Goal: Task Accomplishment & Management: Use online tool/utility

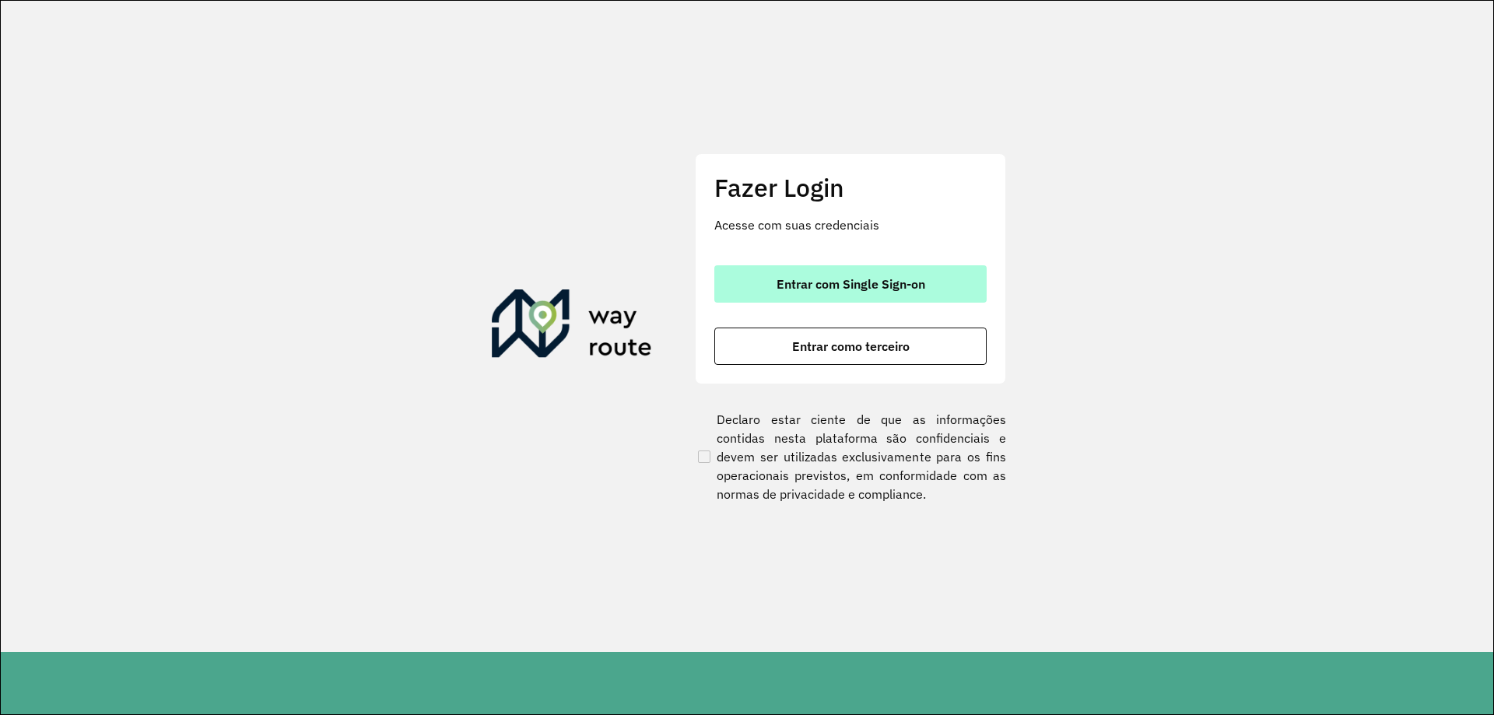
click at [922, 271] on button "Entrar com Single Sign-on" at bounding box center [851, 283] width 272 height 37
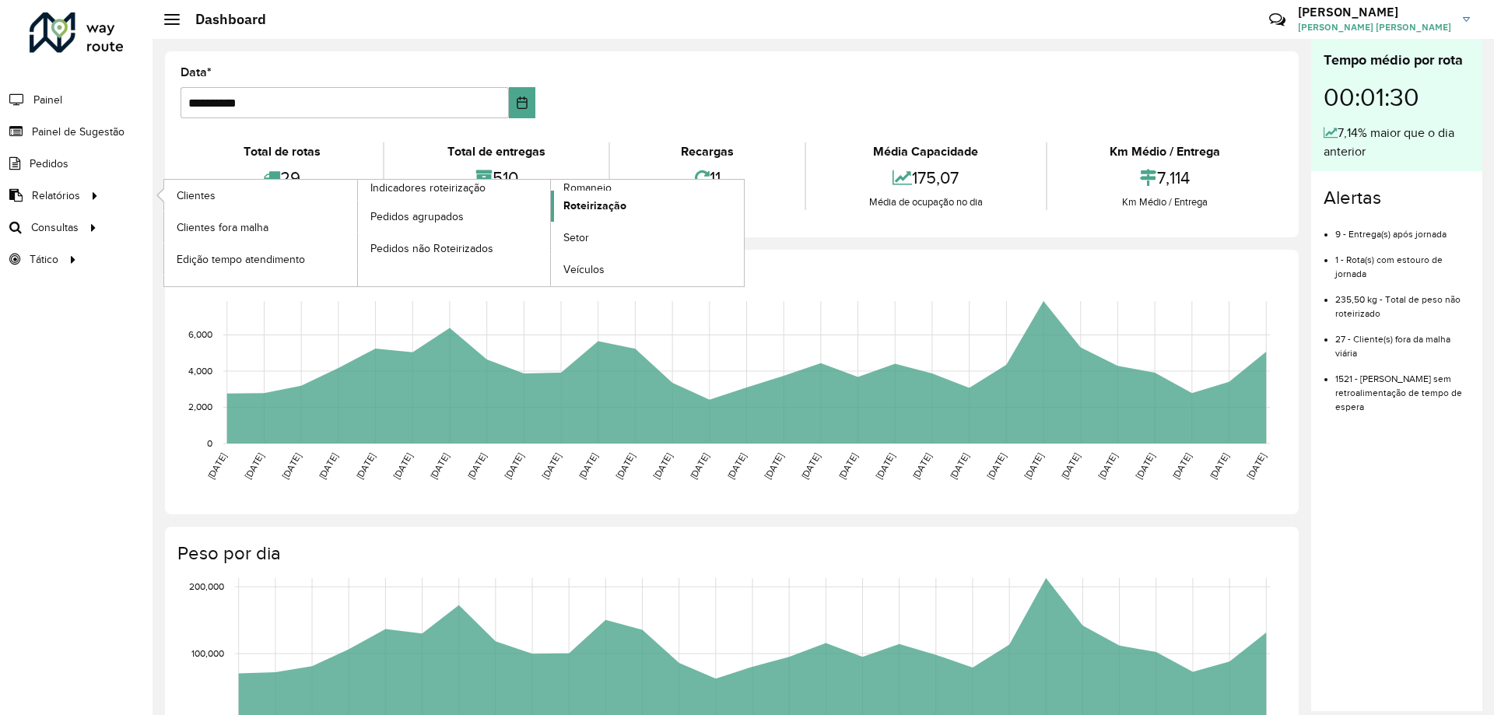
click at [613, 209] on span "Roteirização" at bounding box center [595, 206] width 63 height 16
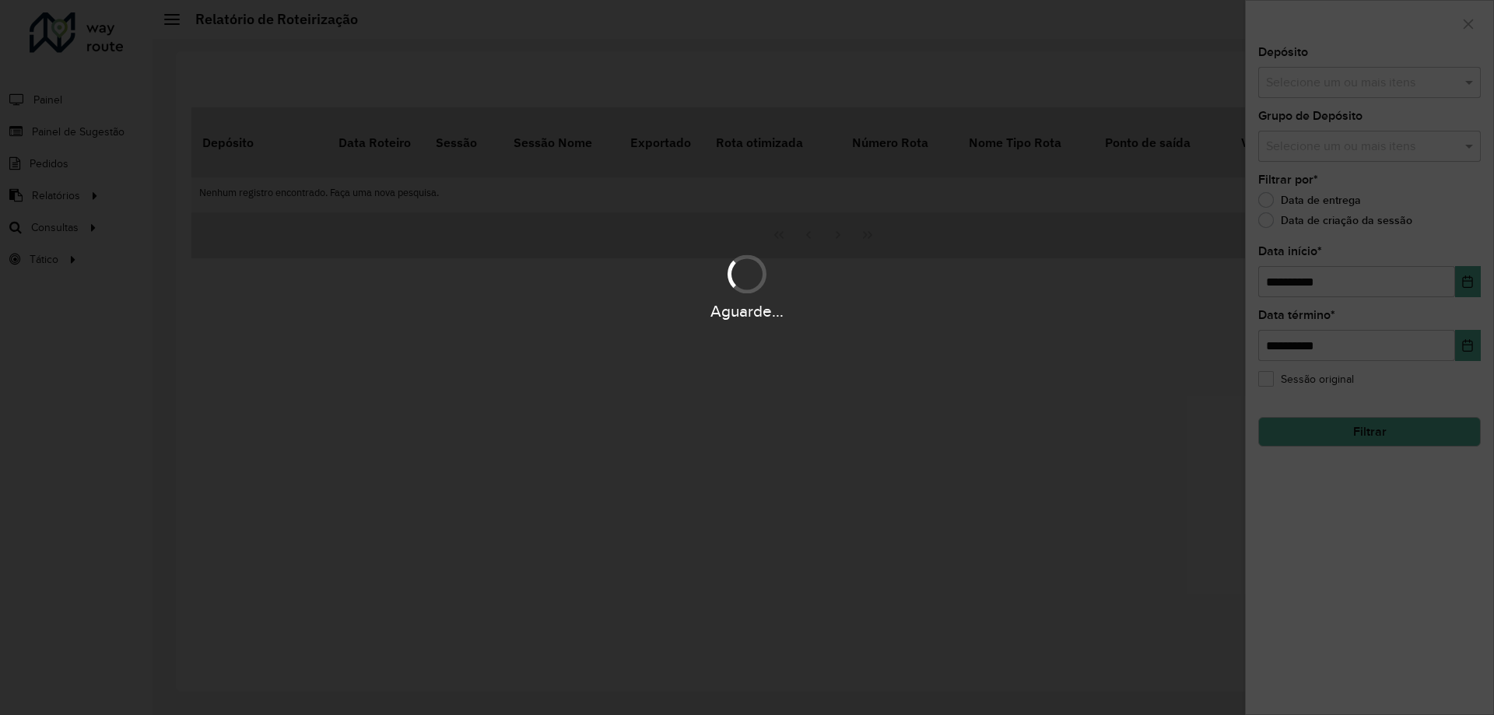
click at [1335, 86] on div "Aguarde..." at bounding box center [747, 357] width 1494 height 715
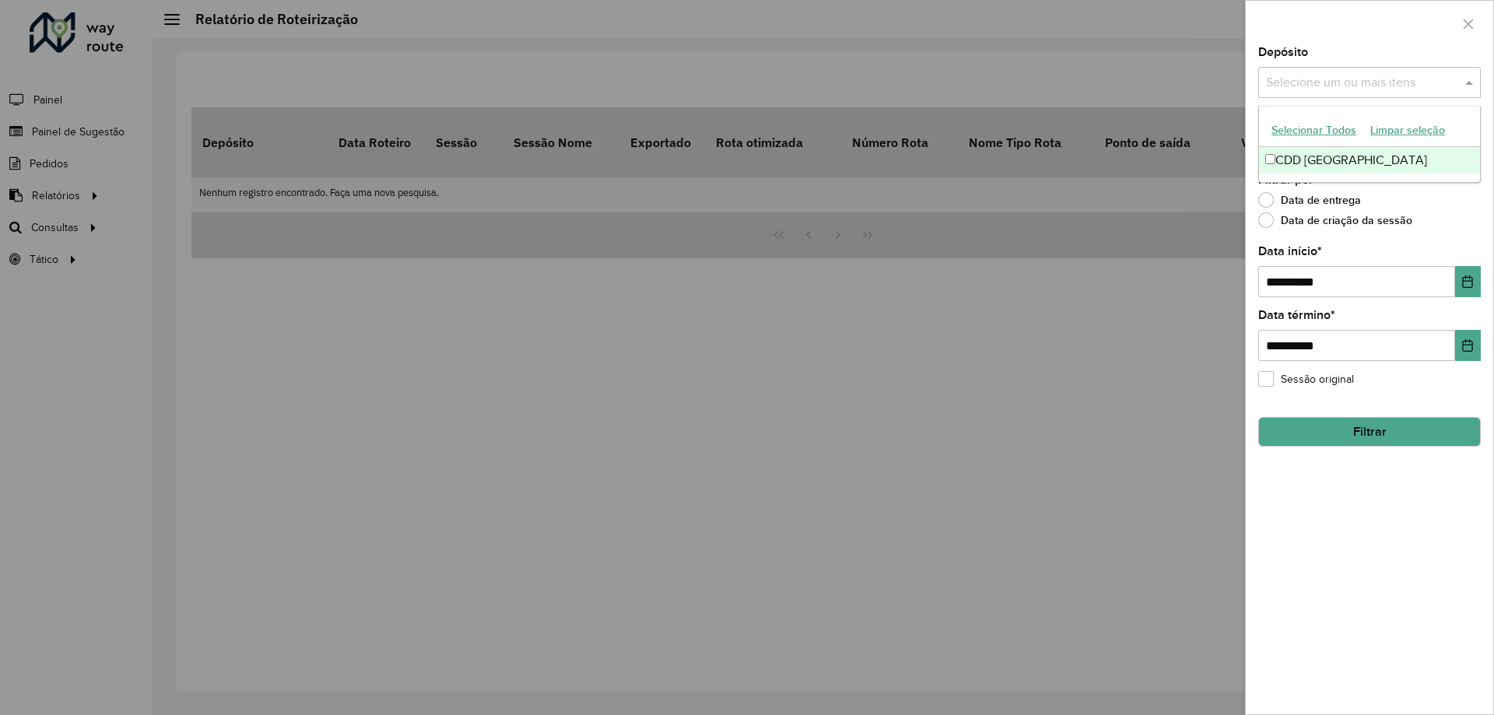
click at [1335, 86] on input "text" at bounding box center [1362, 83] width 199 height 19
click at [1326, 156] on div "CDD [GEOGRAPHIC_DATA]" at bounding box center [1369, 160] width 221 height 26
click at [1475, 67] on div "Selecione um ou mais itens CDD Petropolis × ×" at bounding box center [1370, 82] width 223 height 31
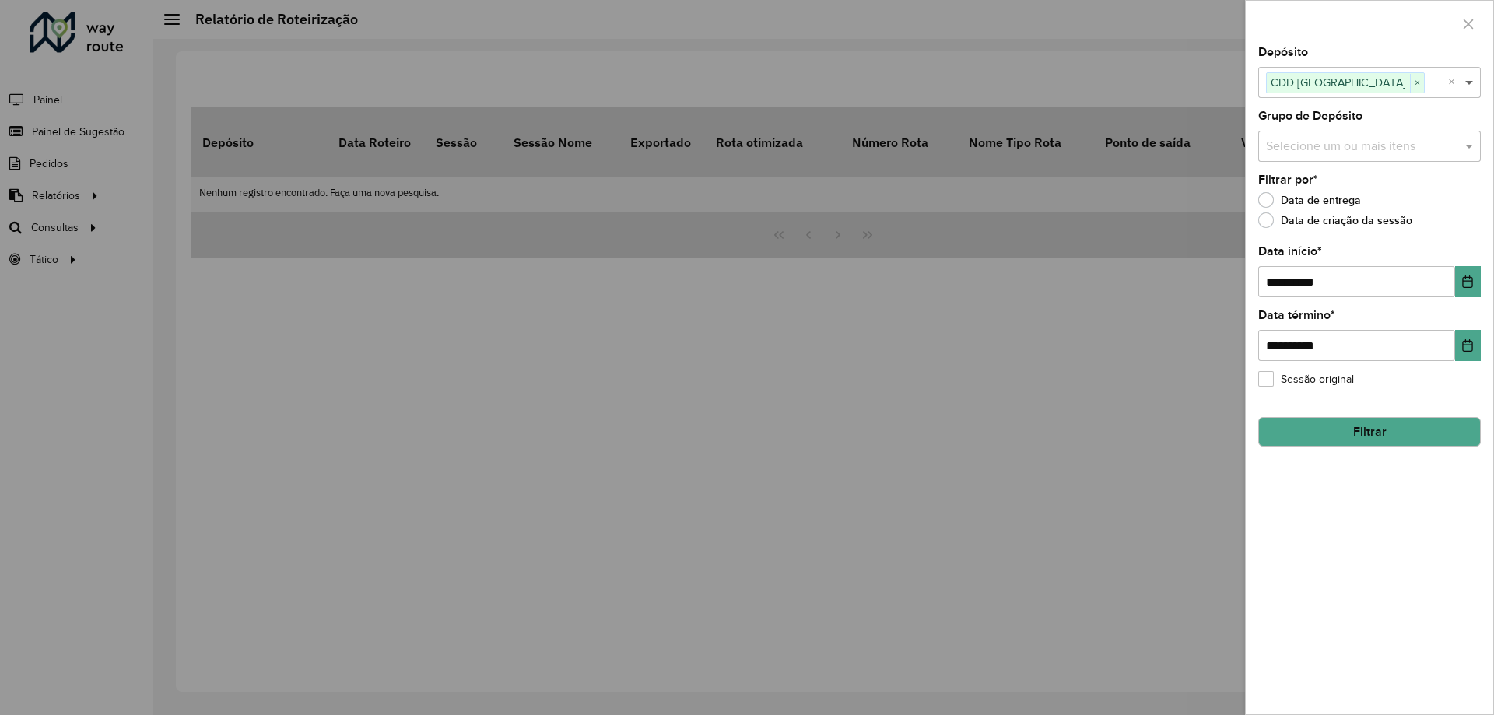
click at [1471, 85] on span at bounding box center [1471, 82] width 19 height 19
click at [1458, 139] on input "text" at bounding box center [1362, 147] width 199 height 19
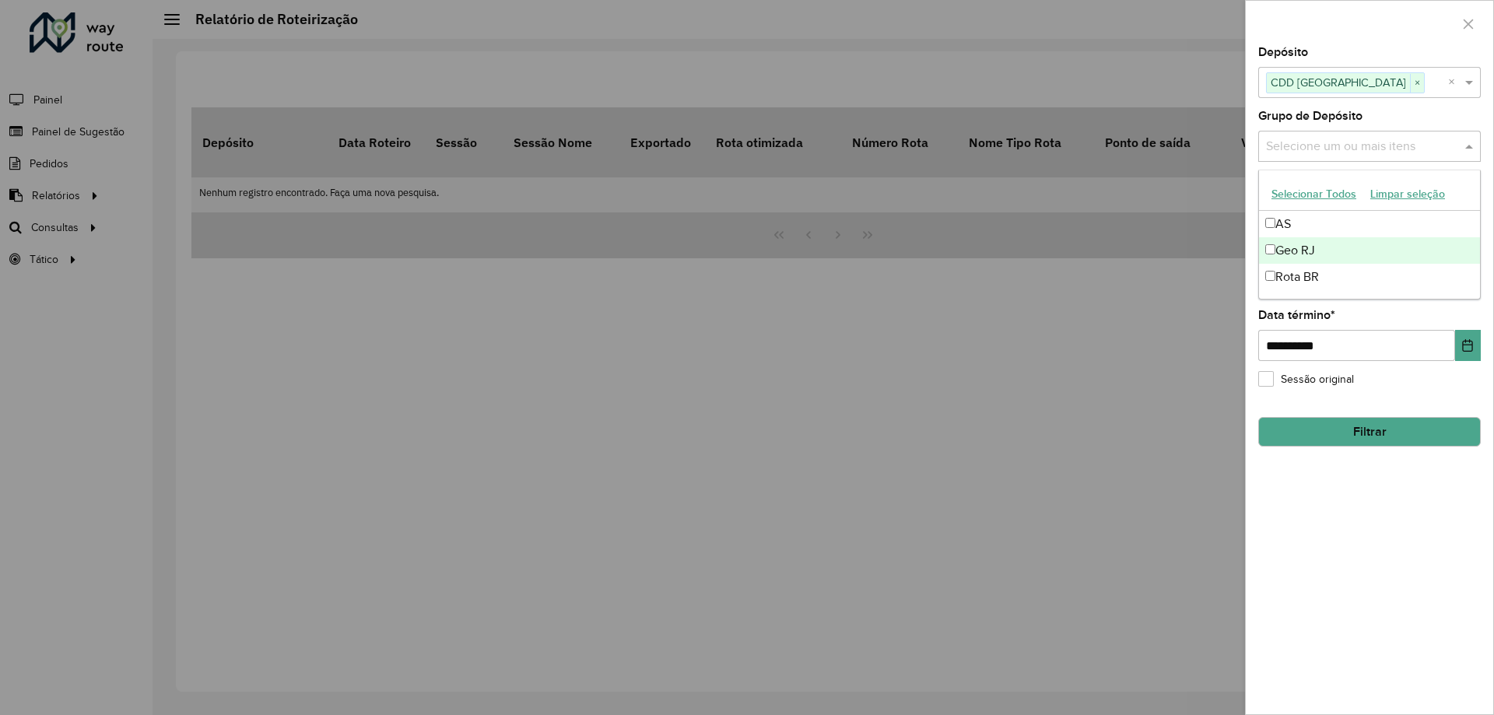
click at [1316, 253] on div "Geo RJ" at bounding box center [1369, 250] width 221 height 26
click at [1470, 138] on span at bounding box center [1471, 146] width 19 height 19
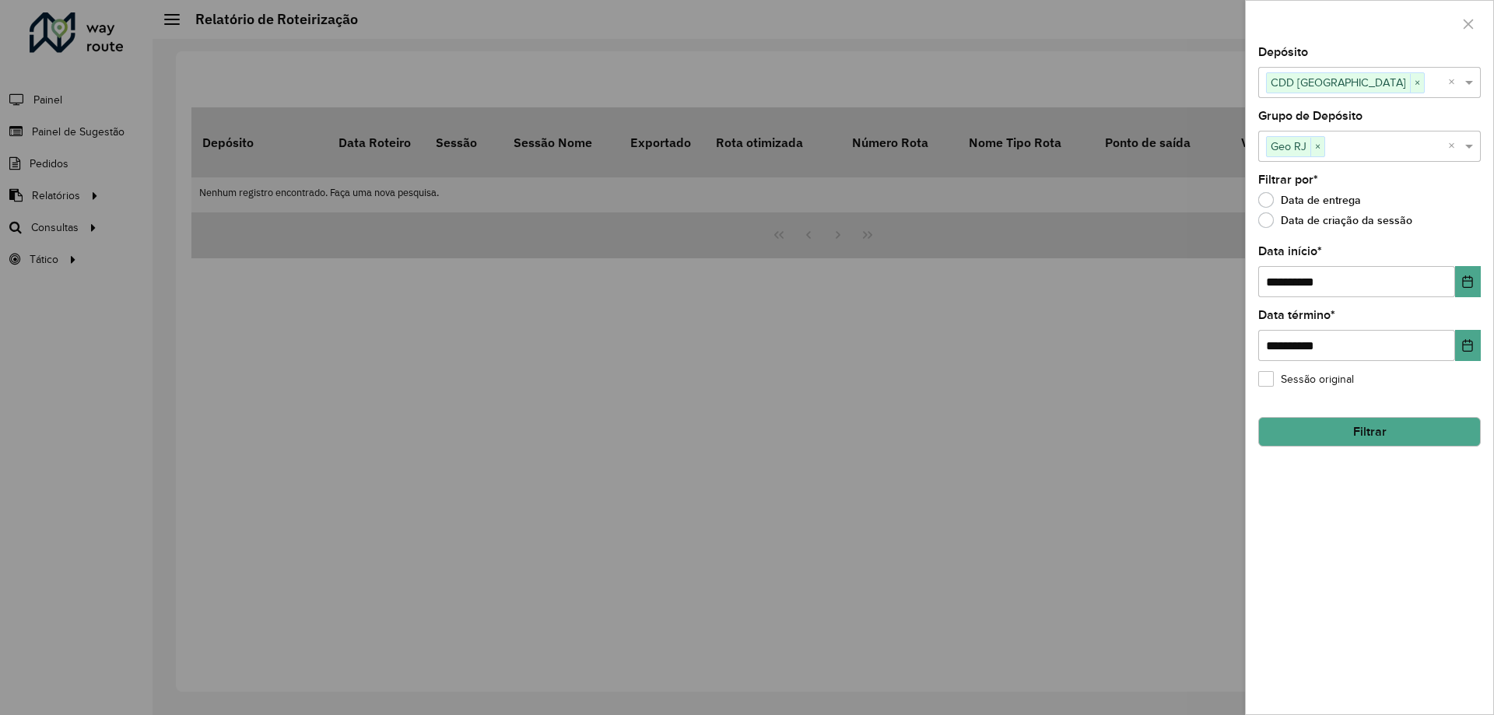
click at [1378, 442] on button "Filtrar" at bounding box center [1370, 432] width 223 height 30
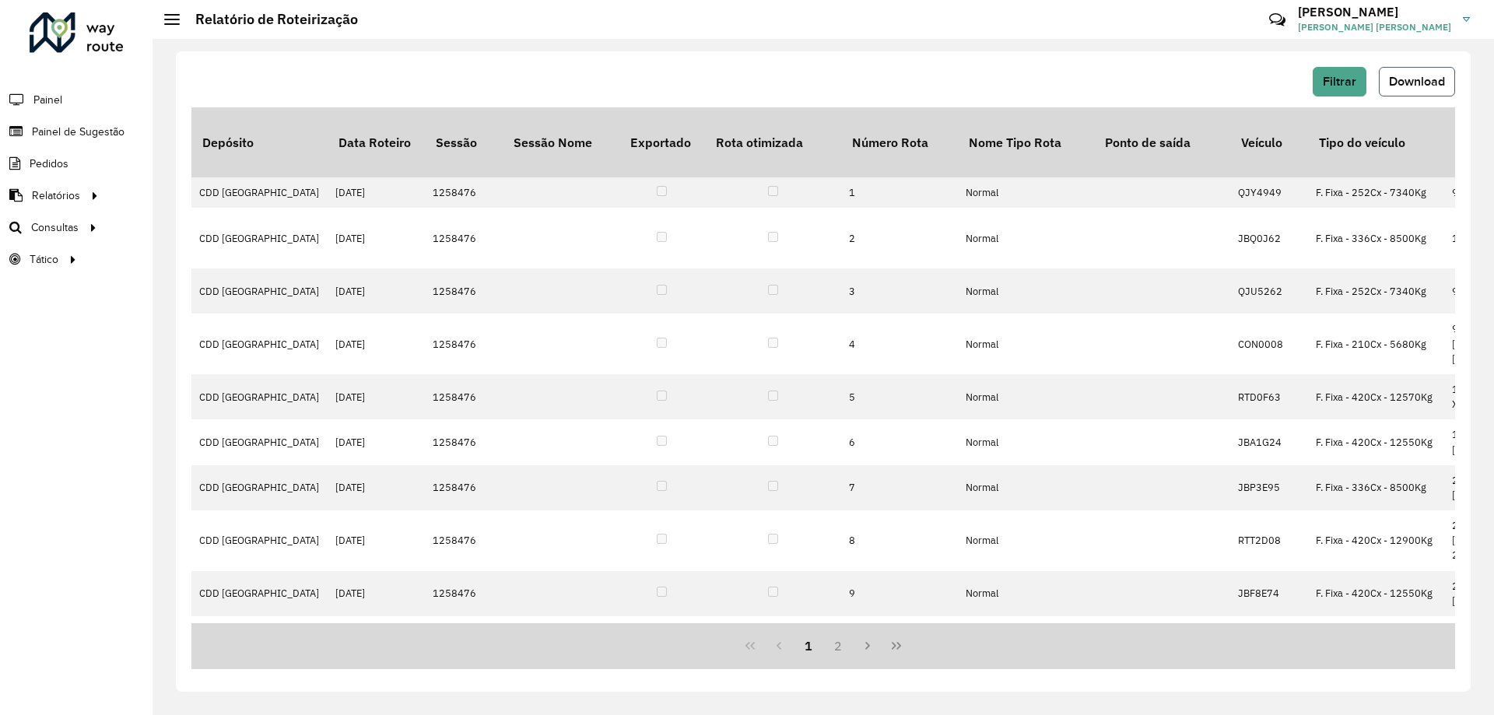
click at [1426, 85] on span "Download" at bounding box center [1417, 81] width 56 height 13
click at [211, 219] on span "Roteirização" at bounding box center [208, 227] width 63 height 16
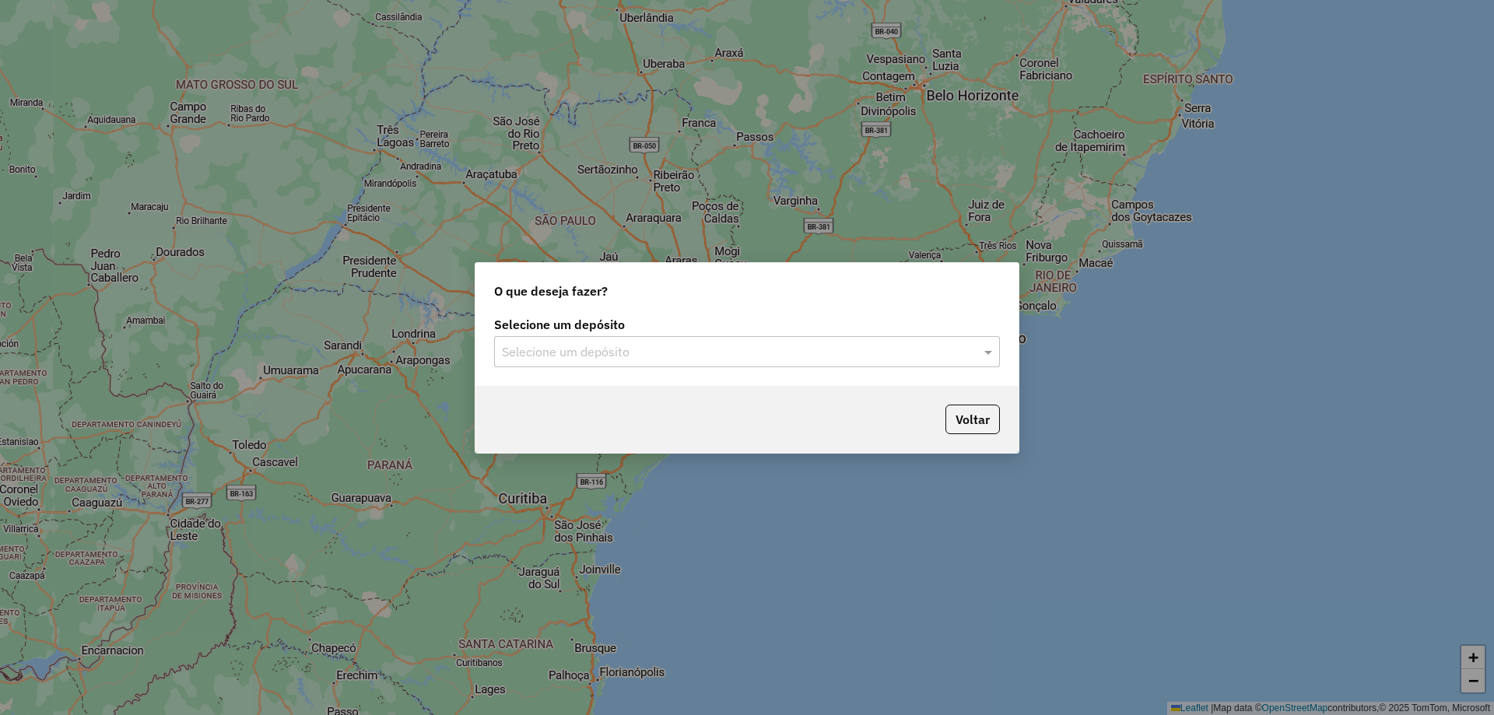
click at [668, 352] on input "text" at bounding box center [731, 352] width 459 height 19
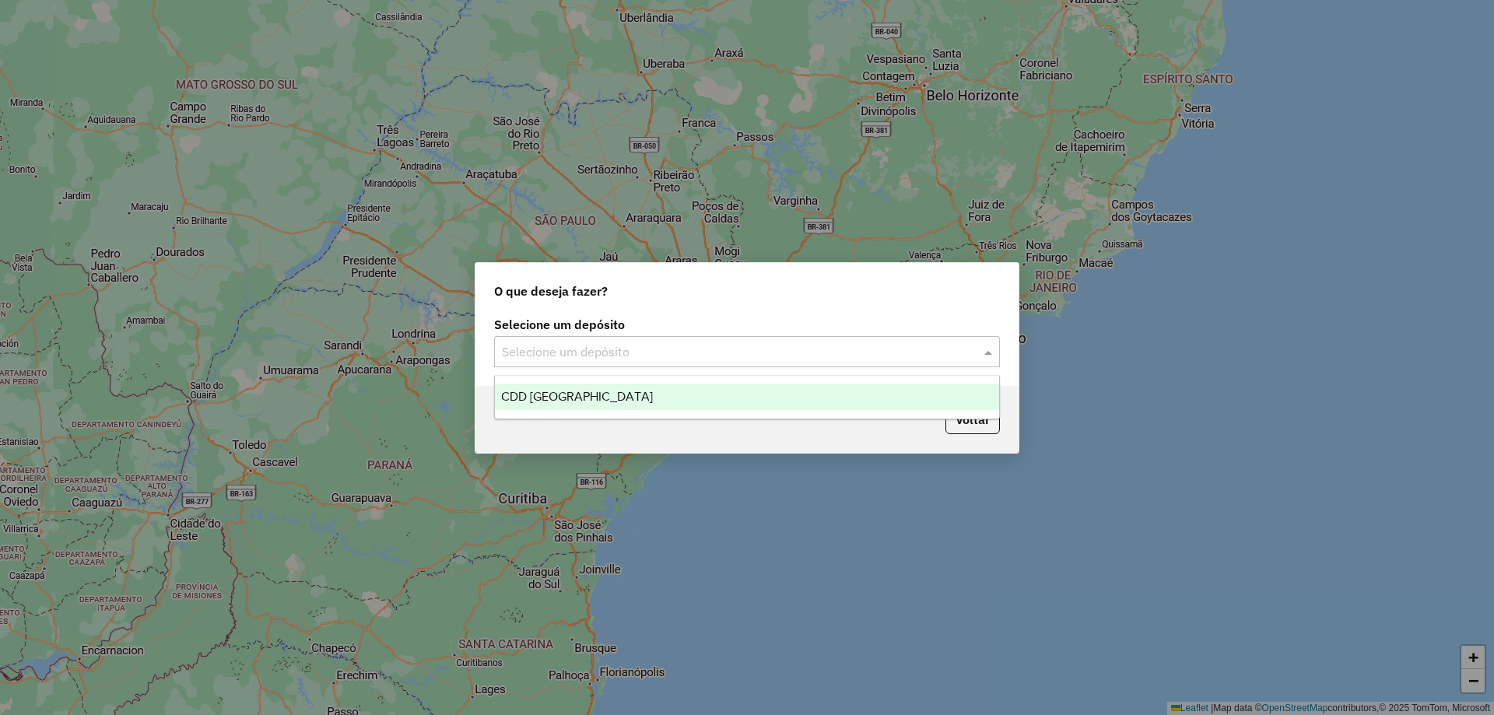
click at [641, 399] on div "CDD [GEOGRAPHIC_DATA]" at bounding box center [747, 397] width 504 height 26
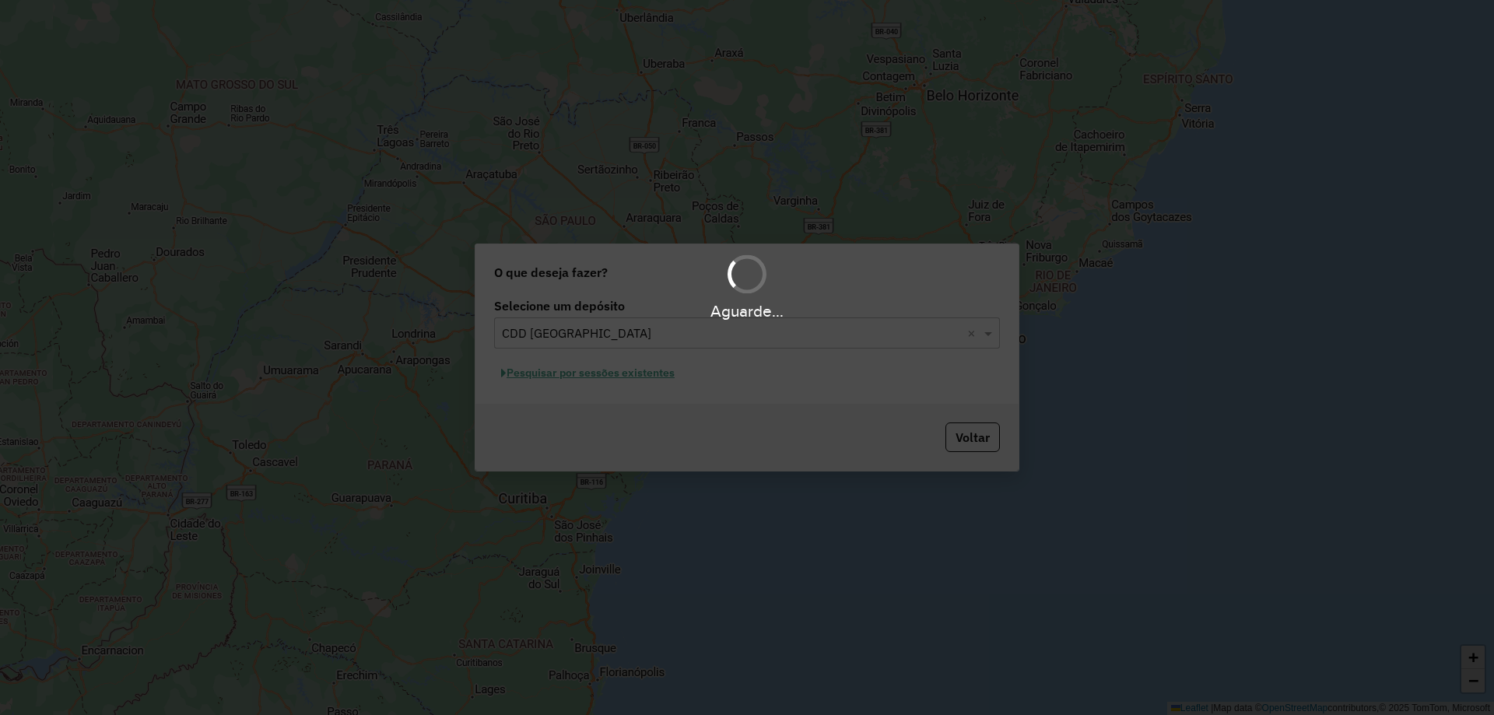
click at [588, 372] on div "Aguarde..." at bounding box center [747, 357] width 1494 height 715
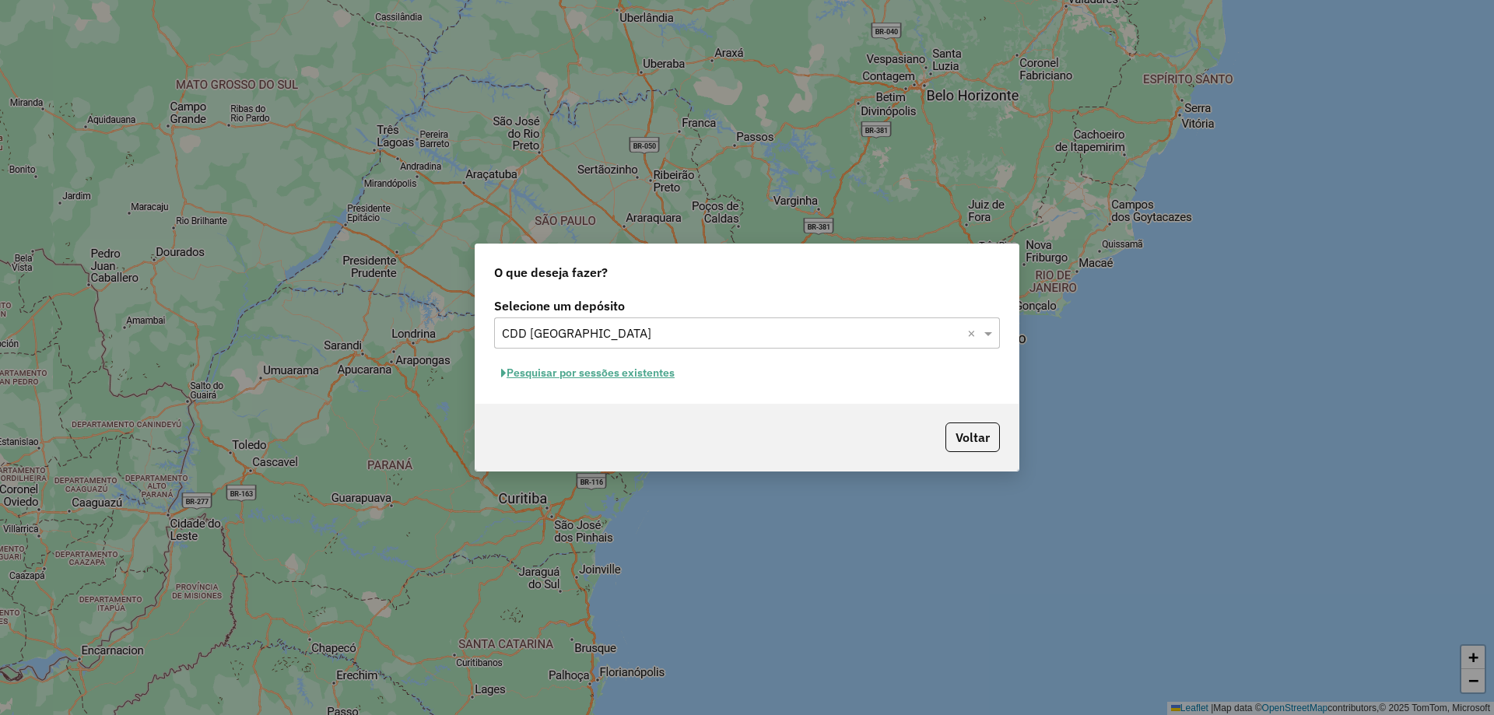
click at [602, 370] on button "Pesquisar por sessões existentes" at bounding box center [588, 373] width 188 height 24
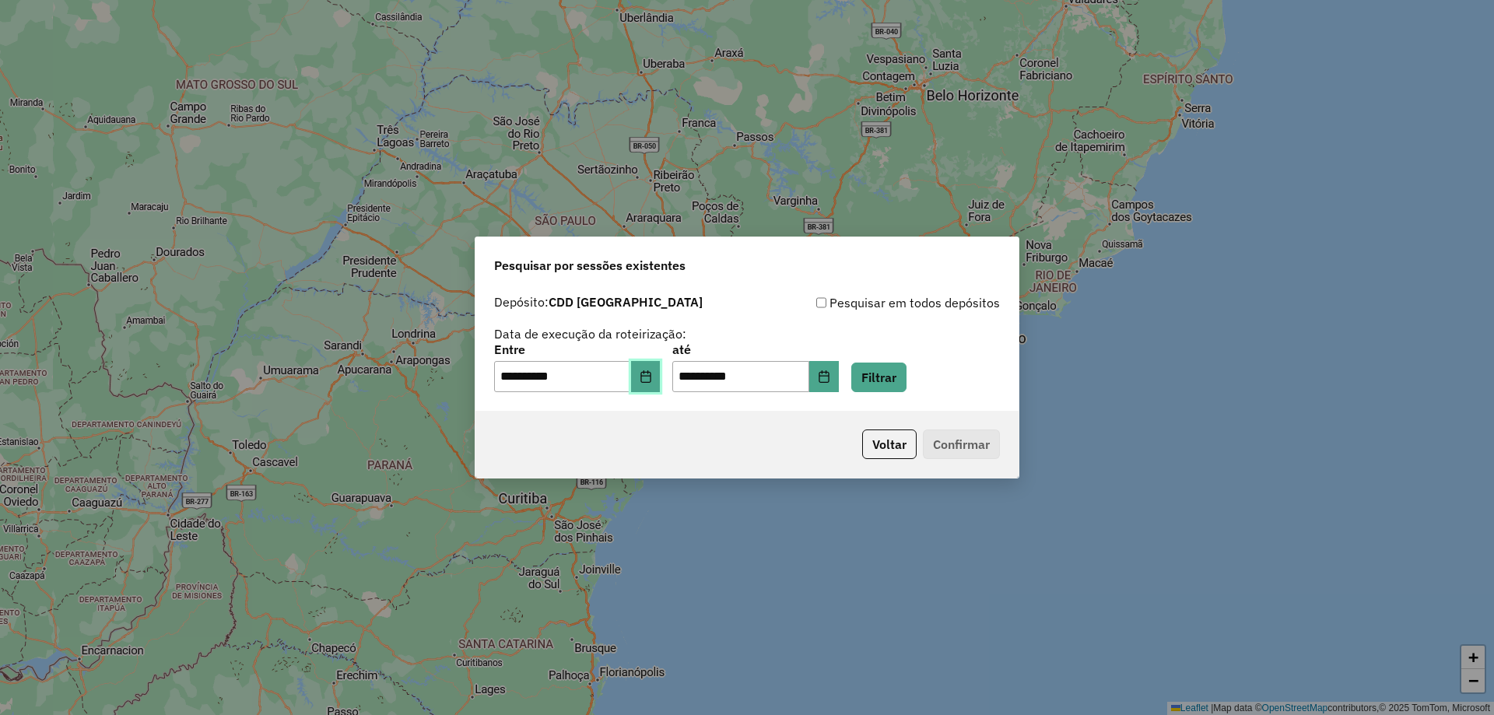
click at [651, 372] on icon "Choose Date" at bounding box center [646, 377] width 10 height 12
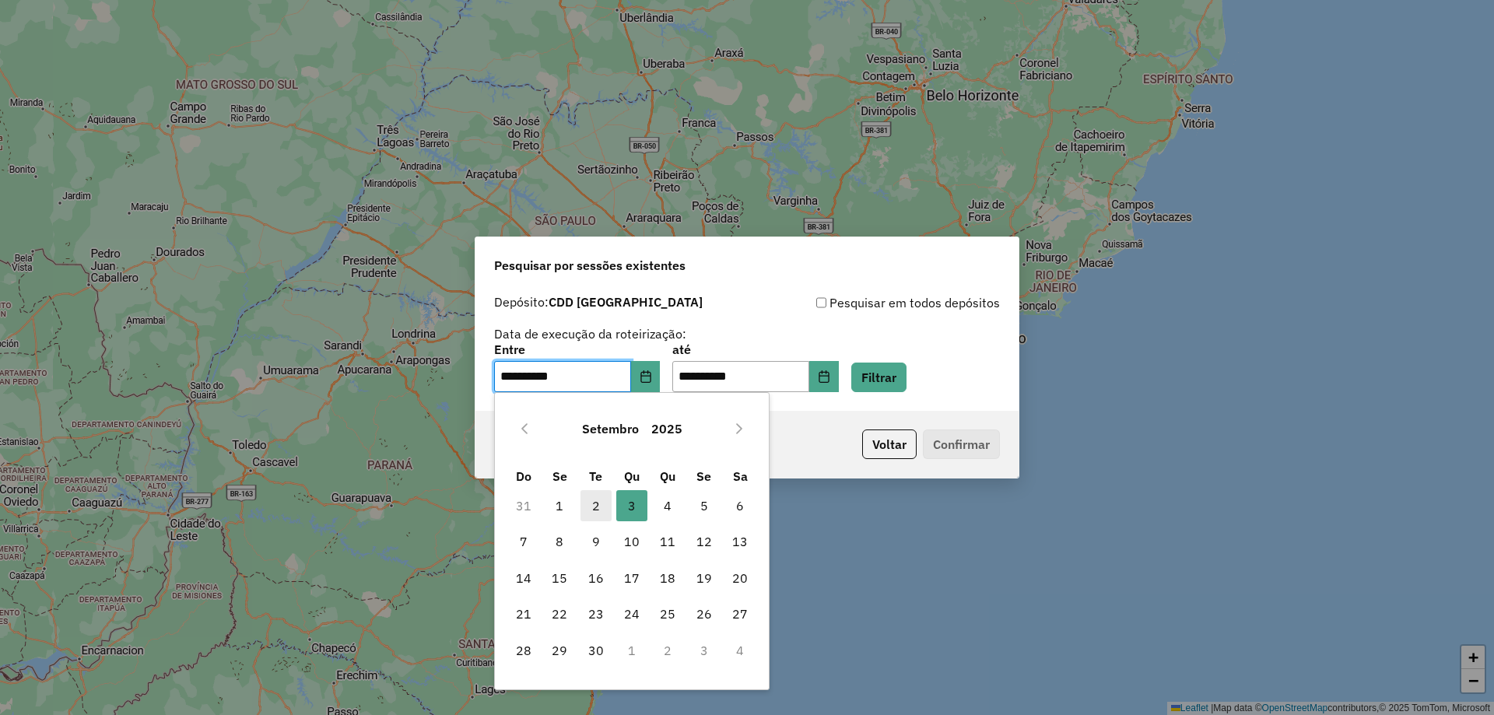
click at [594, 500] on span "2" at bounding box center [596, 505] width 31 height 31
type input "**********"
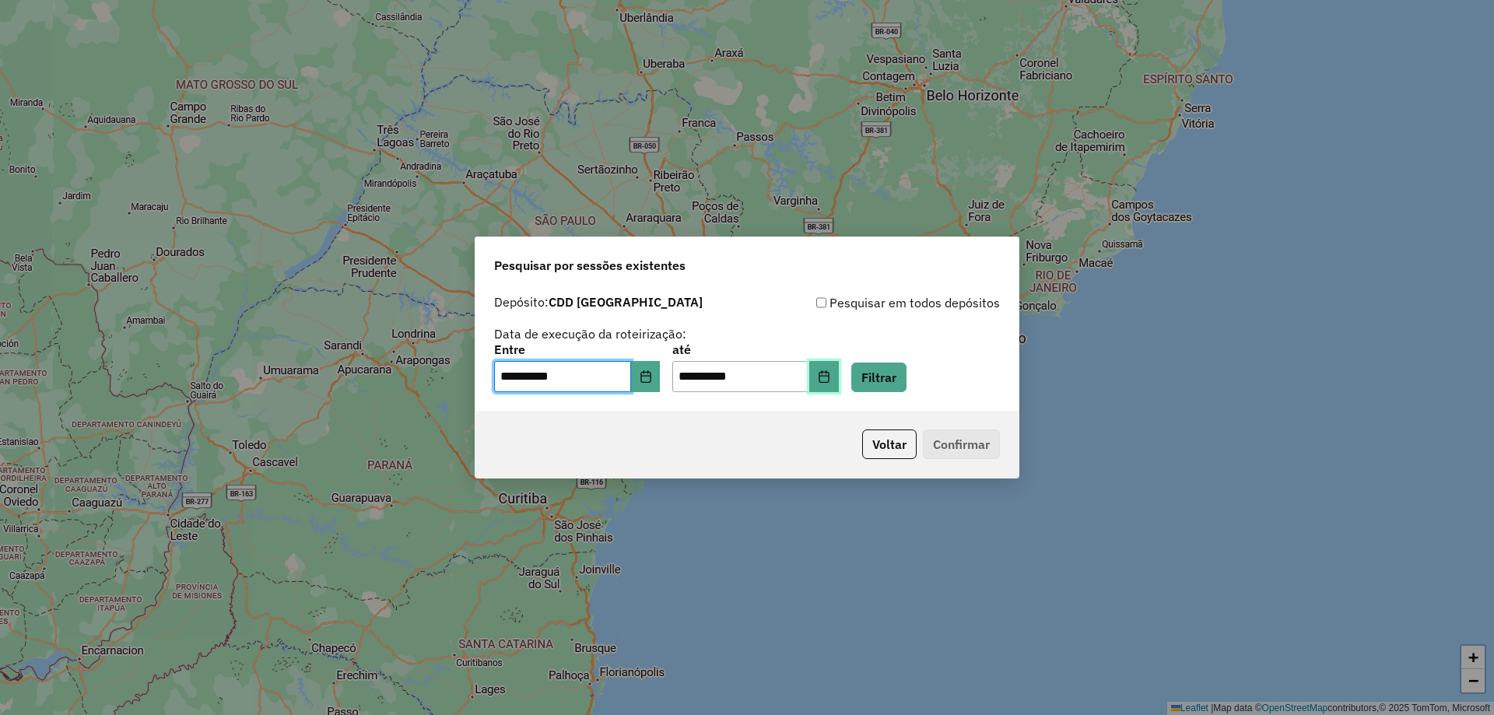
click at [839, 370] on button "Choose Date" at bounding box center [824, 376] width 30 height 31
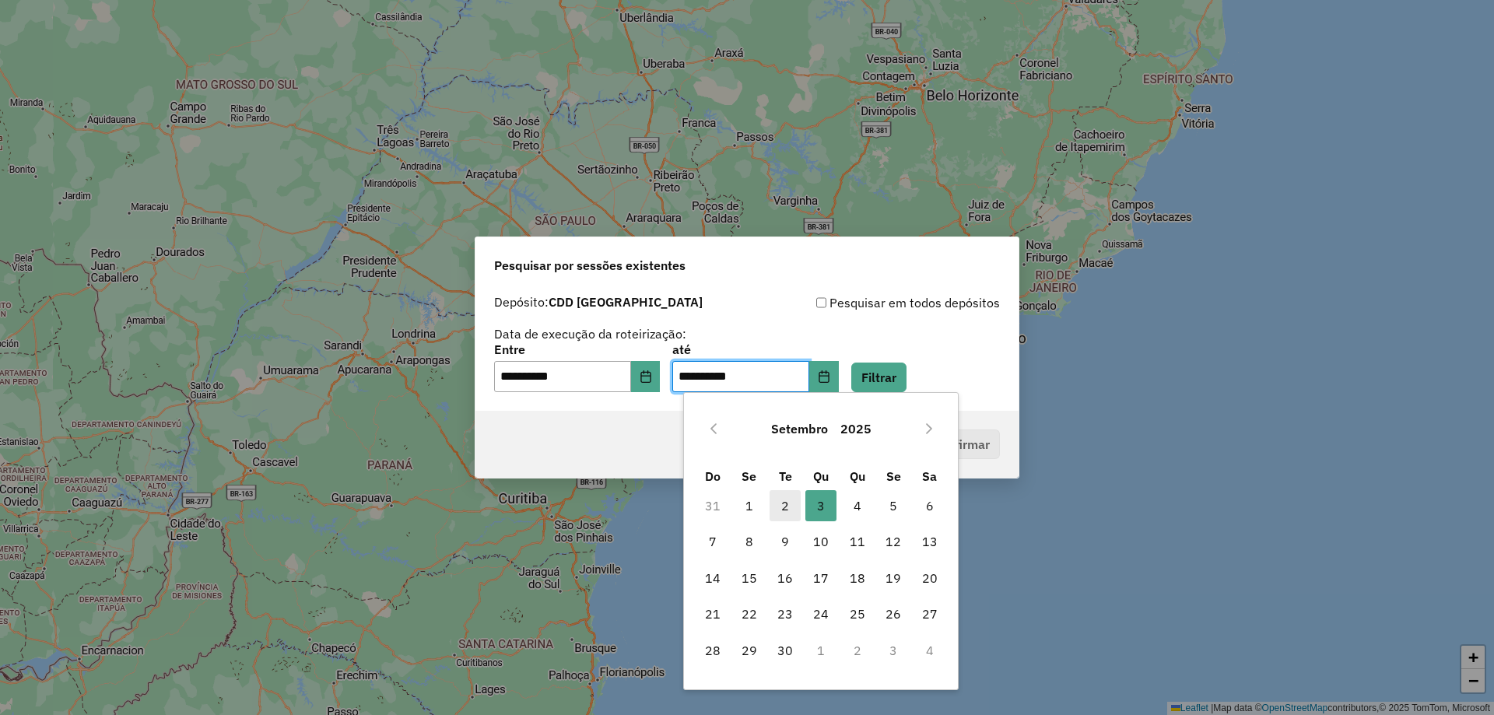
click at [784, 502] on span "2" at bounding box center [785, 505] width 31 height 31
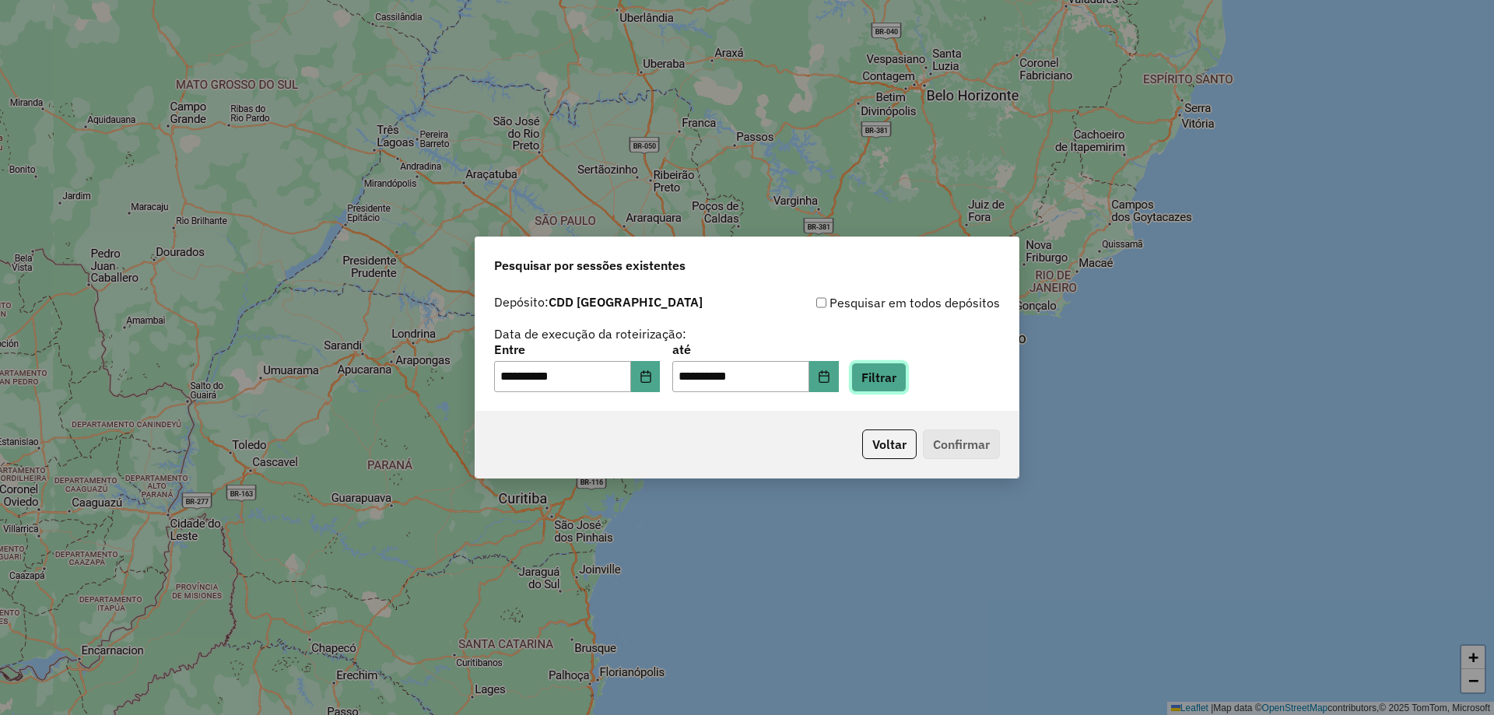
click at [904, 378] on button "Filtrar" at bounding box center [879, 378] width 55 height 30
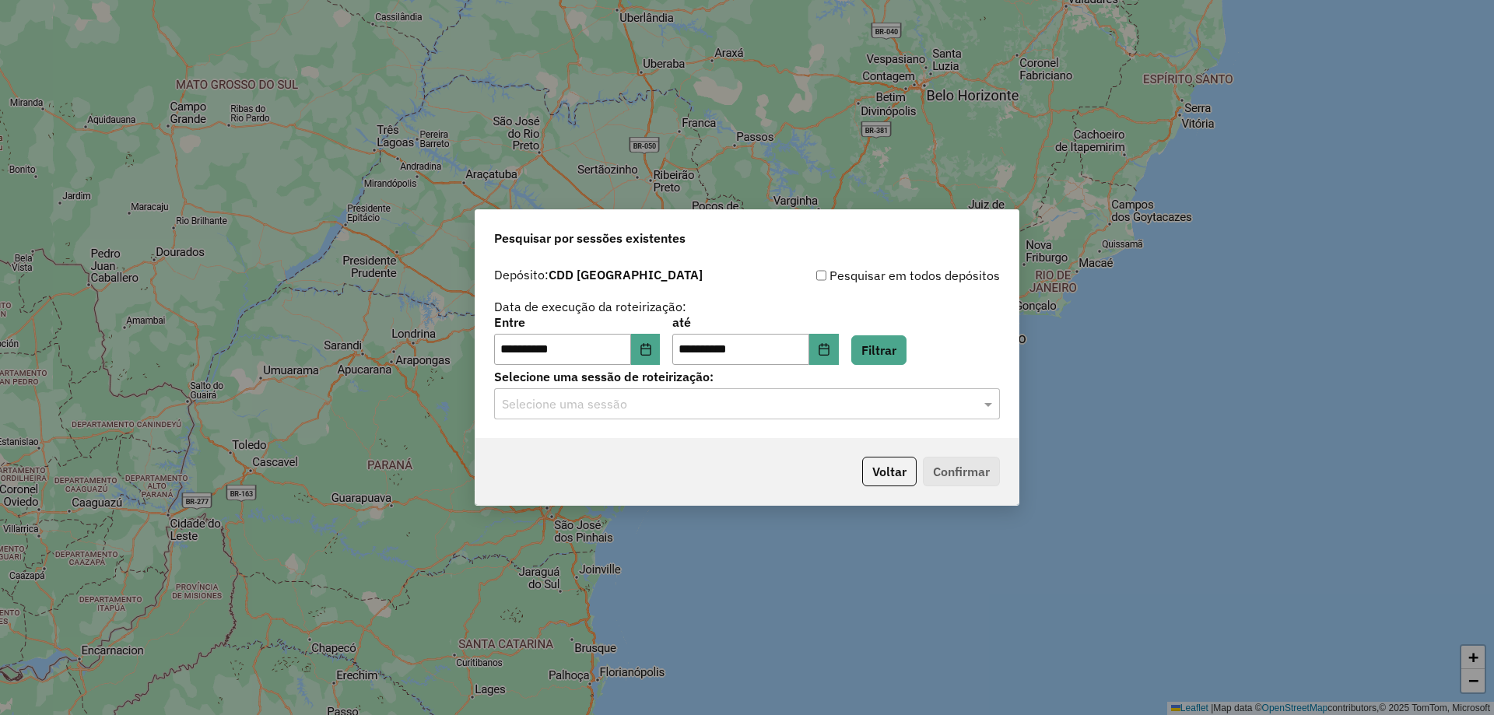
click at [630, 408] on input "text" at bounding box center [731, 404] width 459 height 19
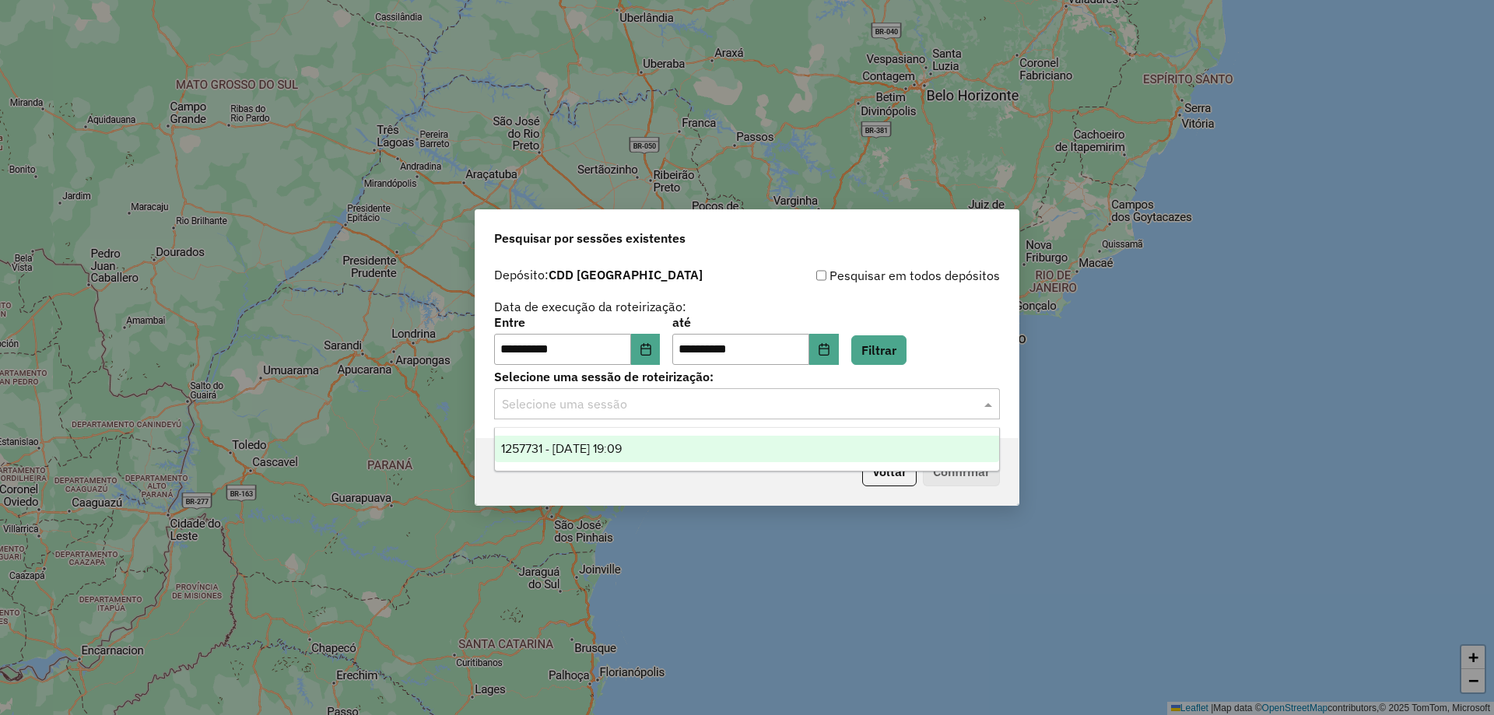
click at [623, 436] on div "1257731 - 02/09/2025 19:09" at bounding box center [747, 449] width 504 height 26
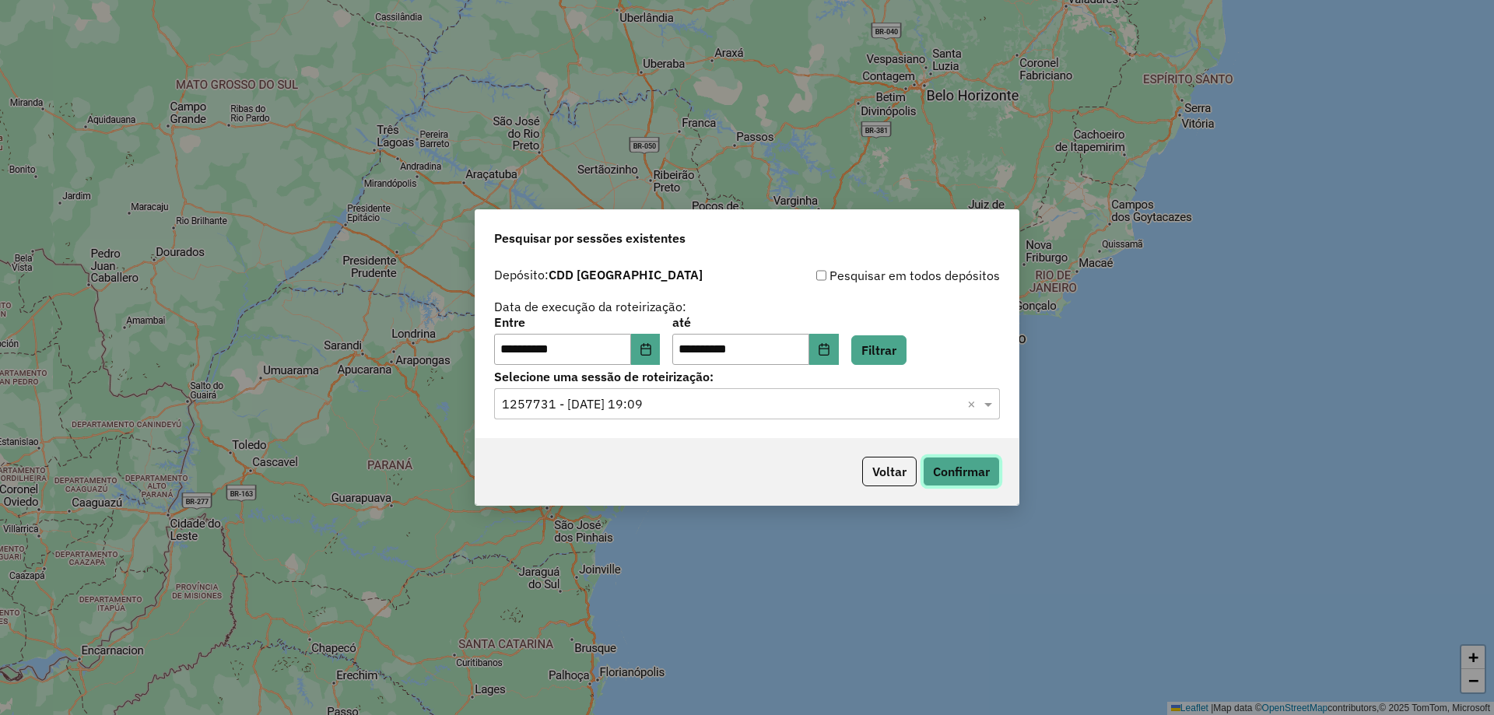
click at [951, 469] on button "Confirmar" at bounding box center [961, 472] width 77 height 30
click at [831, 350] on icon "Choose Date" at bounding box center [824, 349] width 12 height 12
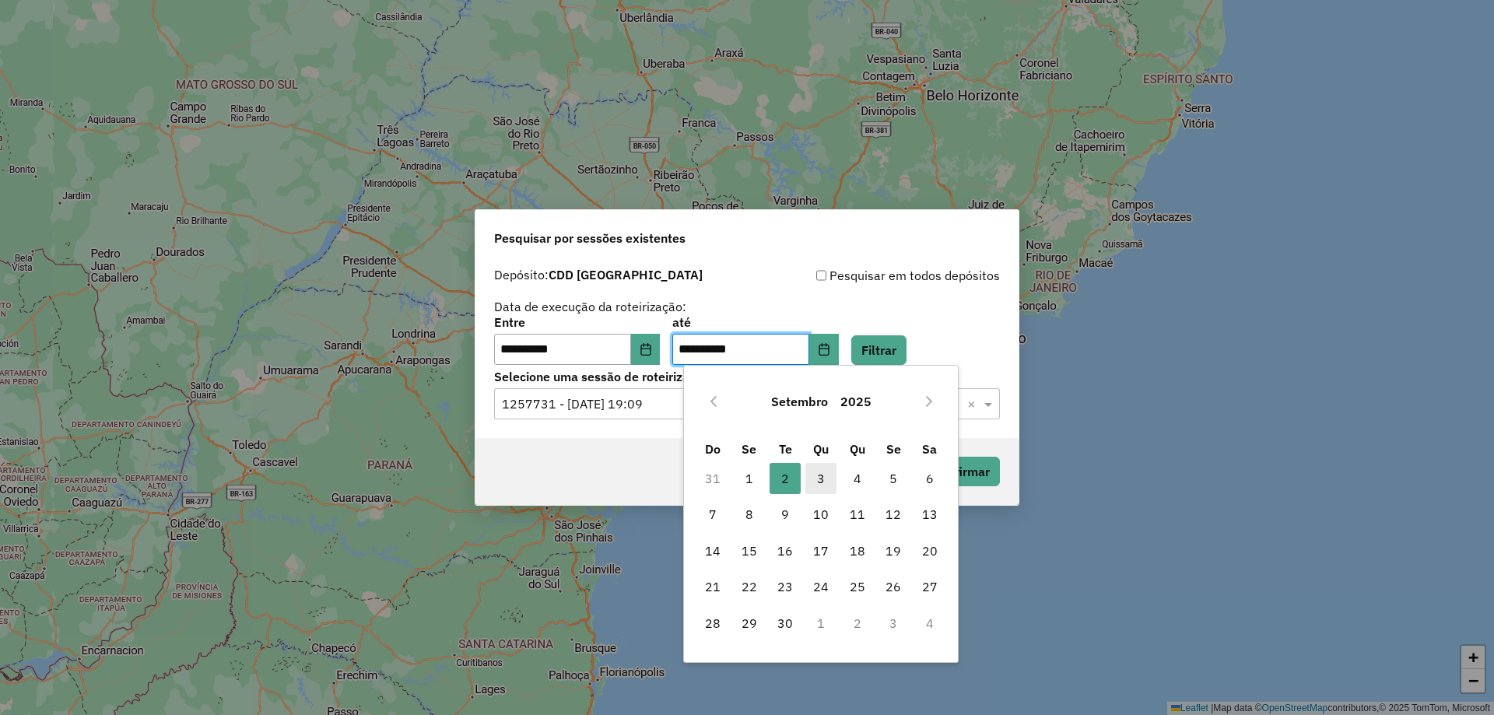
click at [820, 476] on span "3" at bounding box center [821, 478] width 31 height 31
type input "**********"
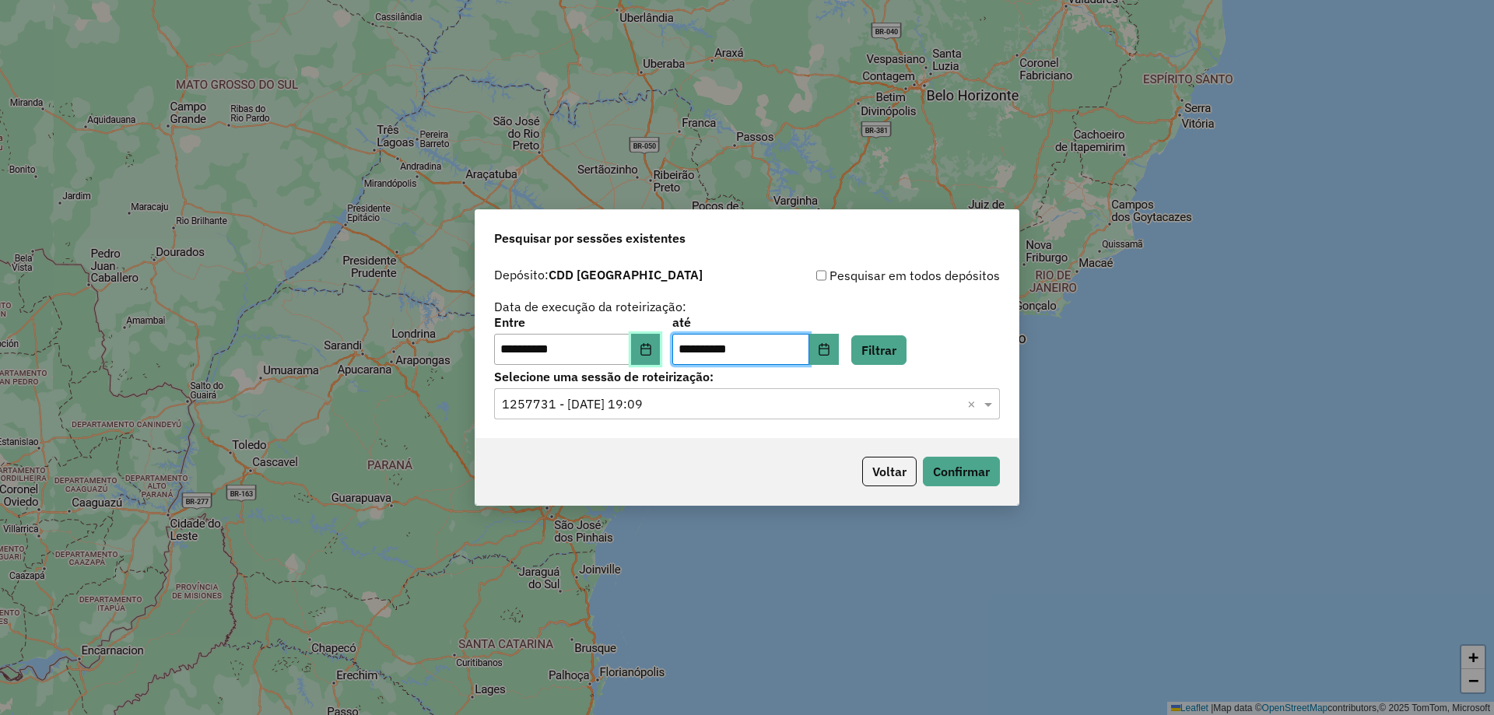
click at [647, 346] on button "Choose Date" at bounding box center [646, 349] width 30 height 31
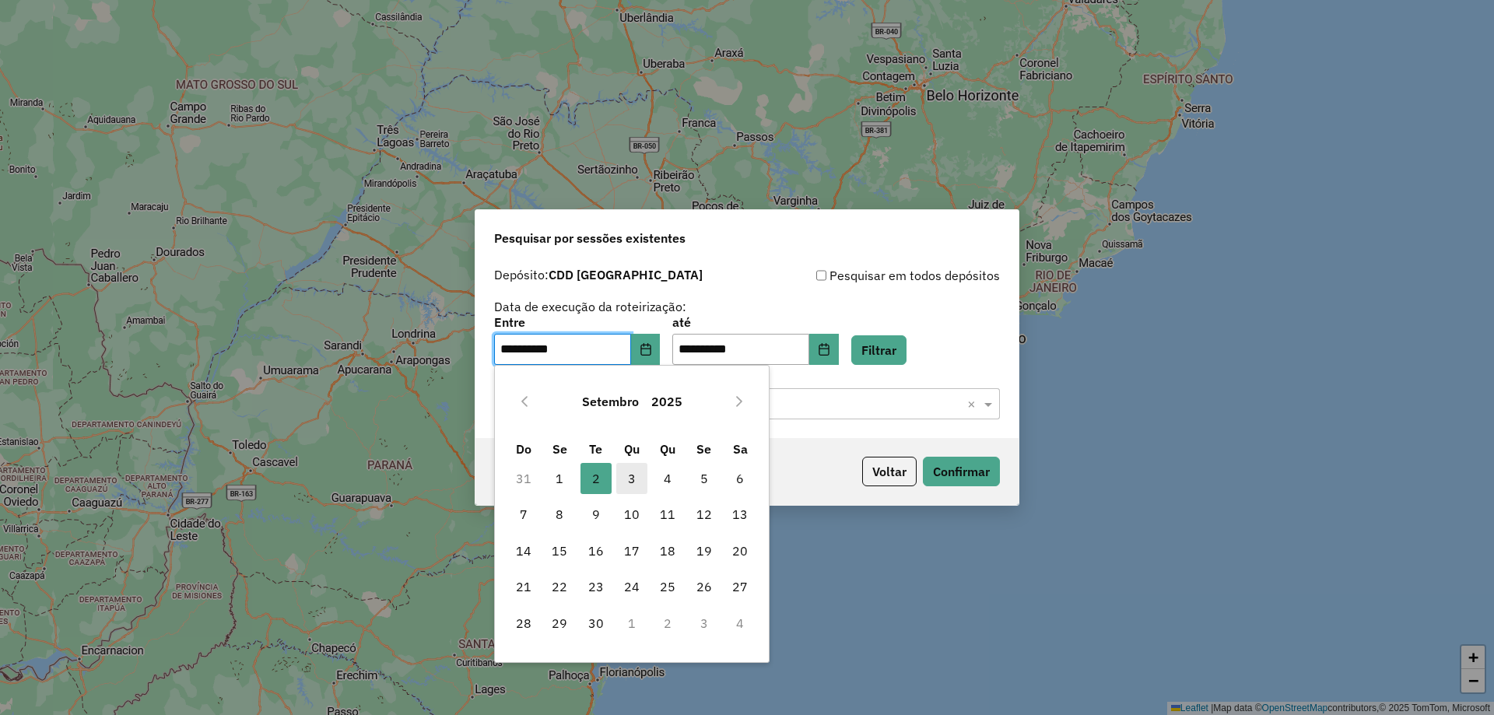
click at [637, 476] on span "3" at bounding box center [631, 478] width 31 height 31
type input "**********"
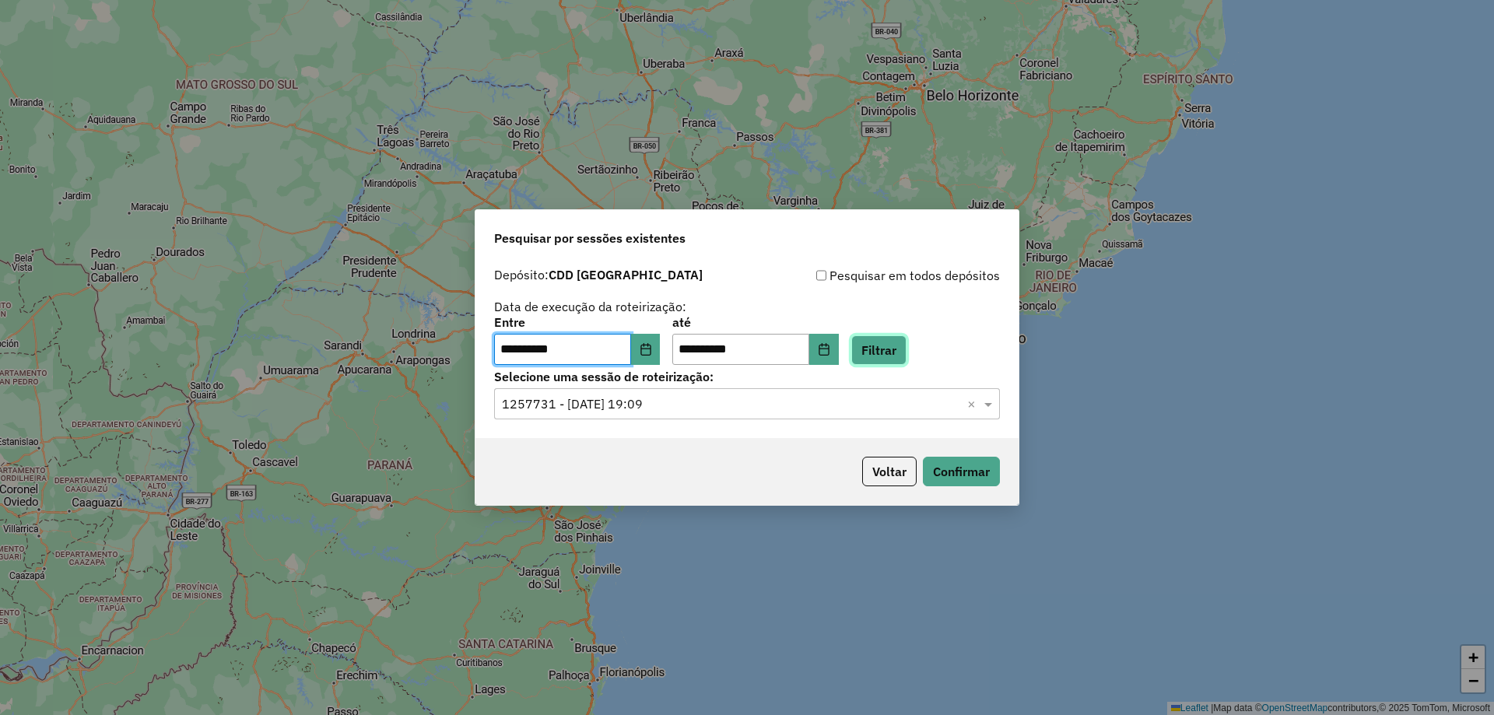
click at [900, 349] on button "Filtrar" at bounding box center [879, 350] width 55 height 30
click at [596, 408] on input "text" at bounding box center [731, 404] width 459 height 19
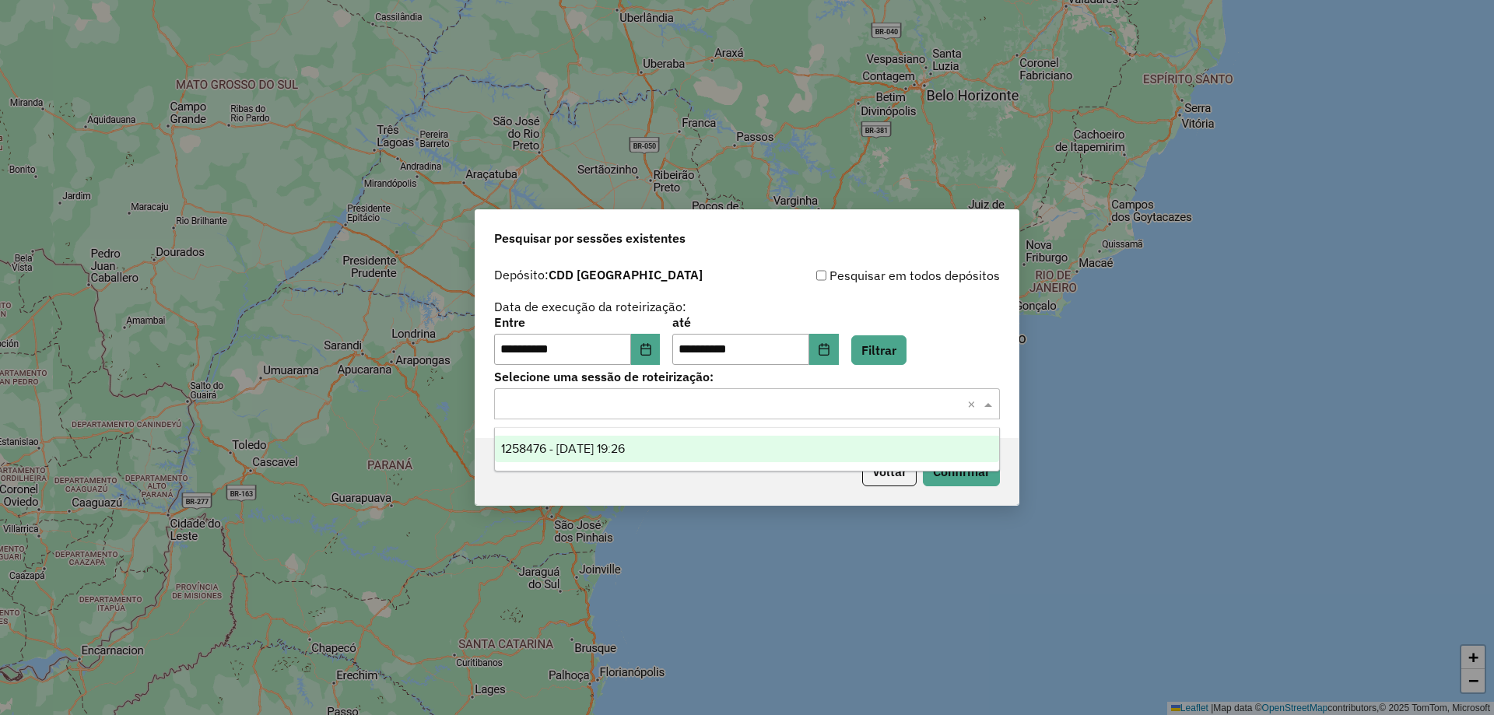
click at [585, 457] on div "1258476 - 03/09/2025 19:26" at bounding box center [747, 449] width 504 height 26
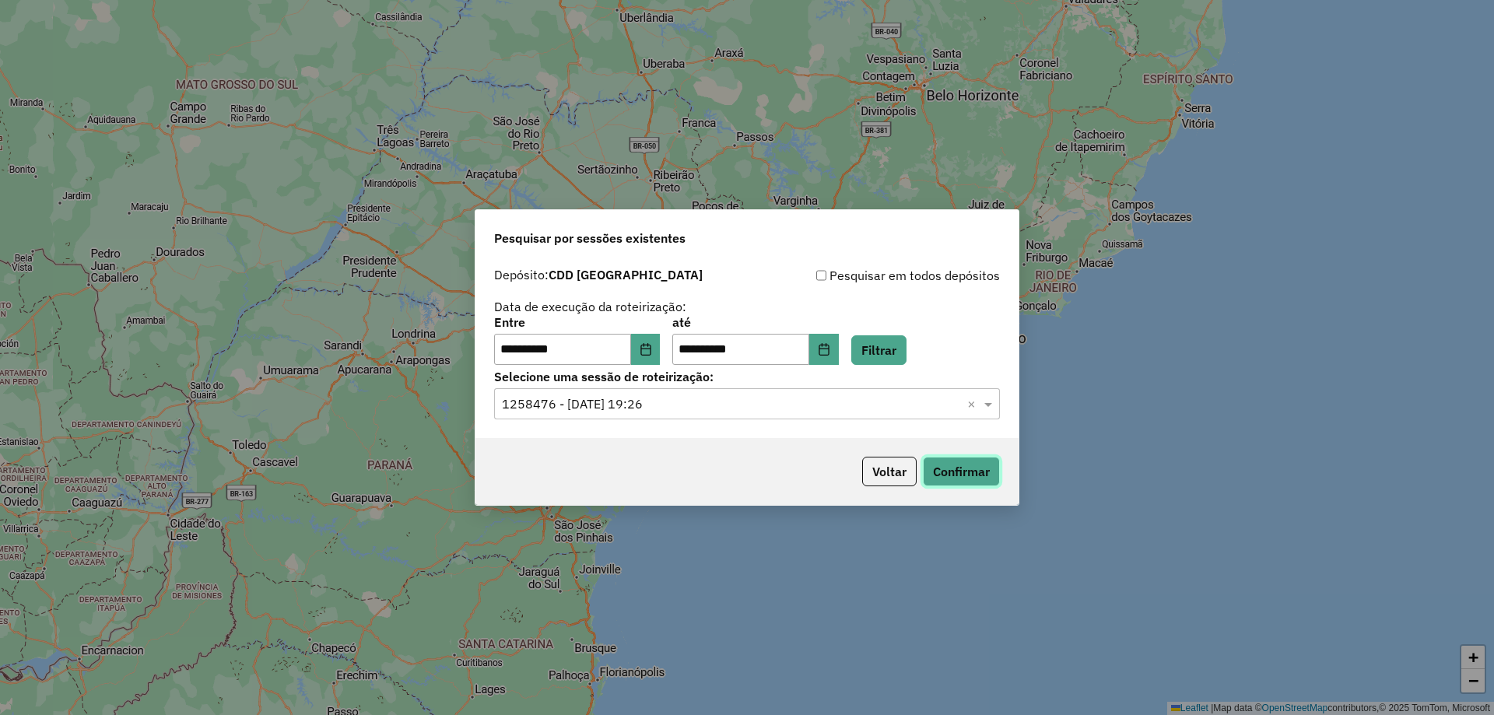
click at [950, 470] on button "Confirmar" at bounding box center [961, 472] width 77 height 30
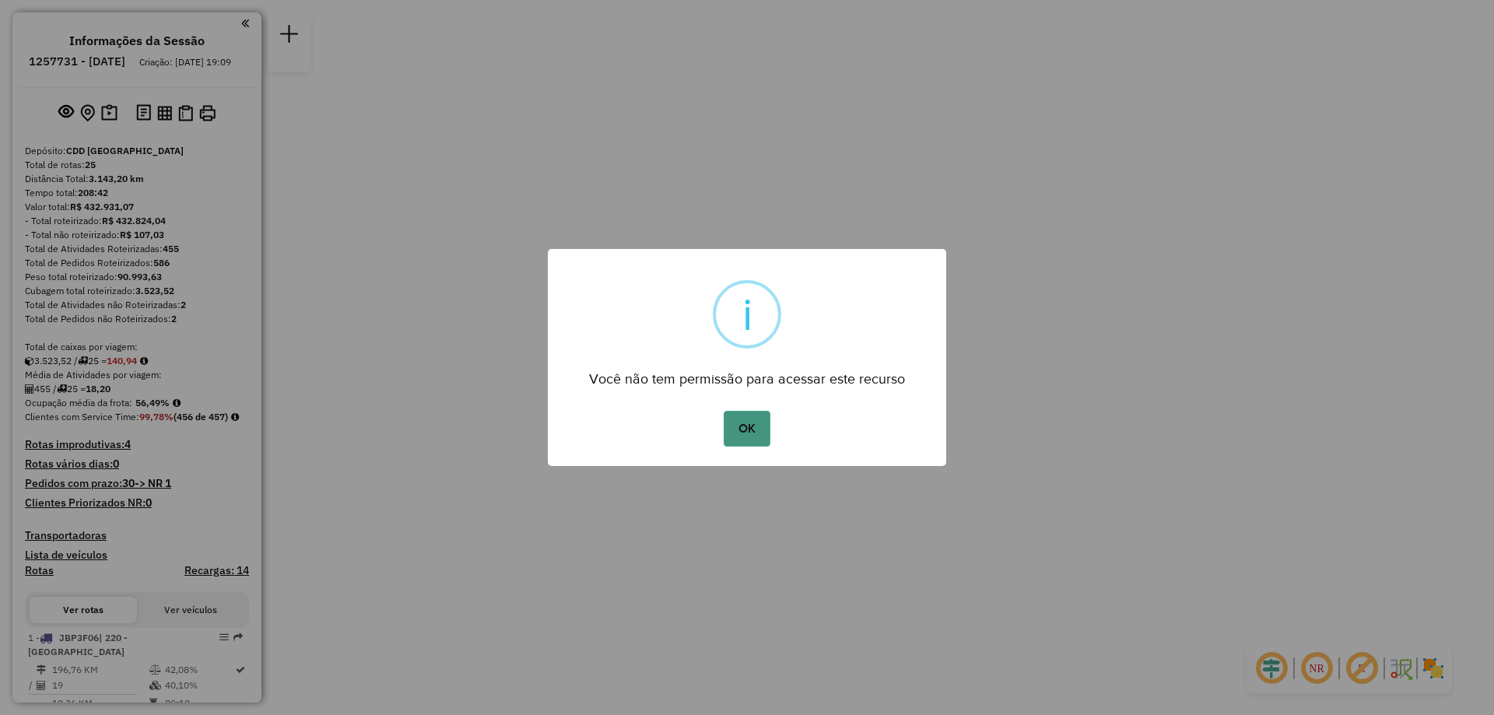
click at [755, 421] on button "OK" at bounding box center [747, 429] width 46 height 36
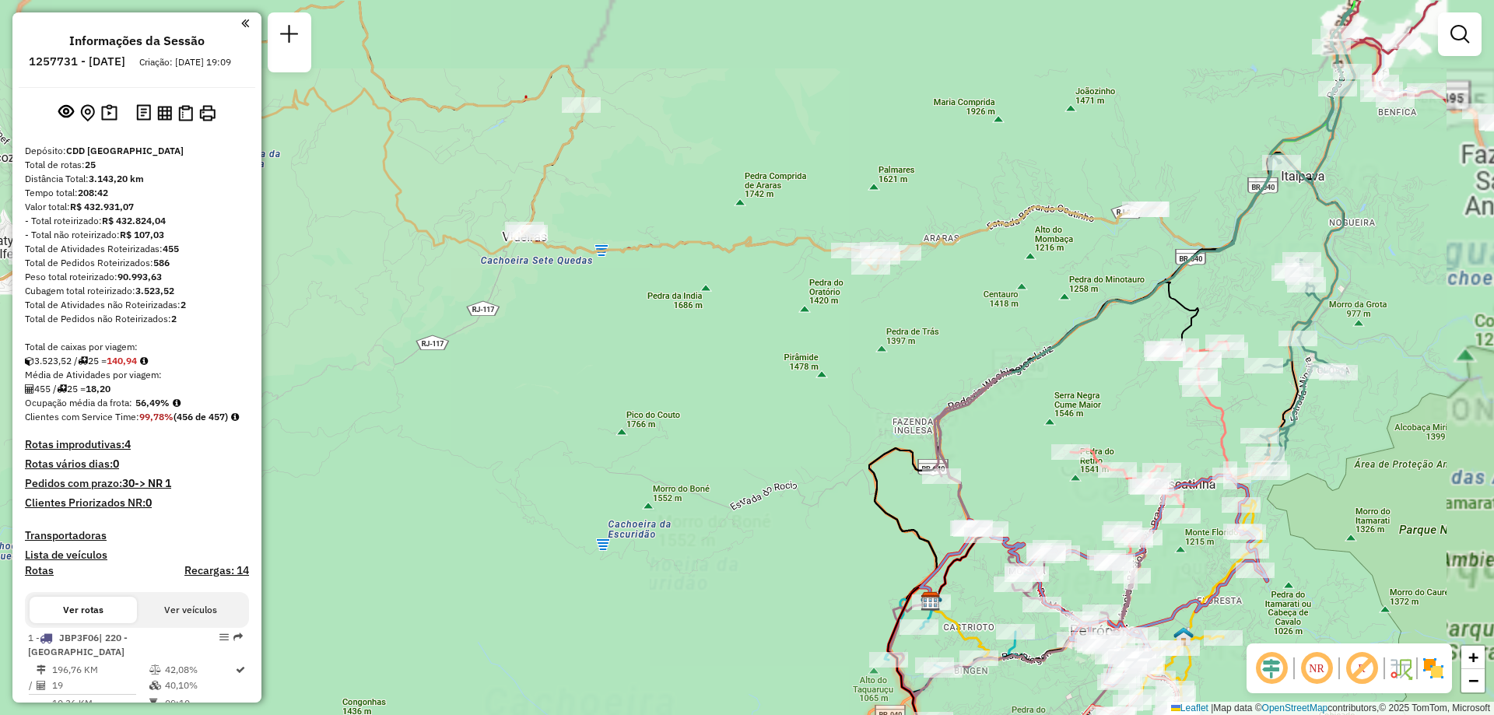
drag, startPoint x: 880, startPoint y: 363, endPoint x: 687, endPoint y: 436, distance: 206.9
click at [687, 436] on div "Janela de atendimento Grade de atendimento Capacidade Transportadoras Veículos …" at bounding box center [747, 357] width 1494 height 715
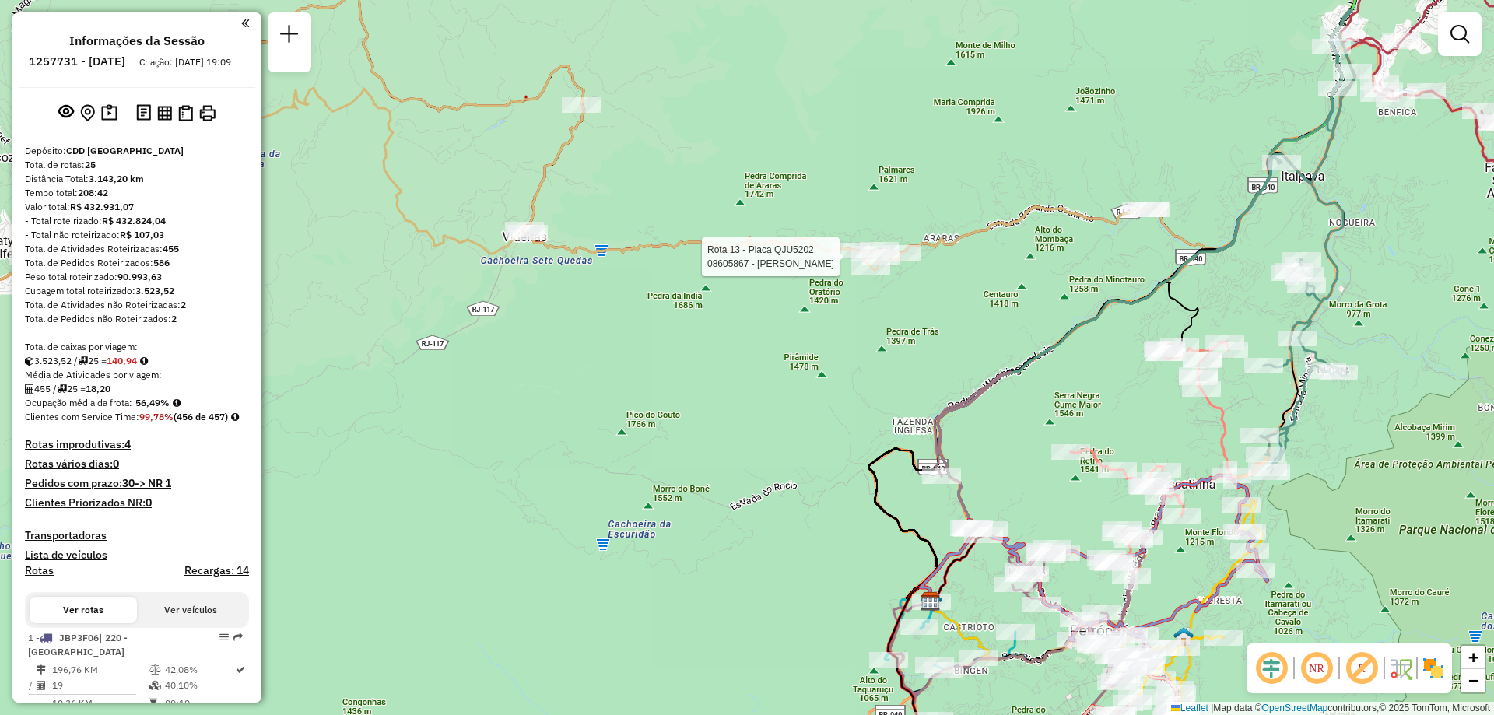
select select "**********"
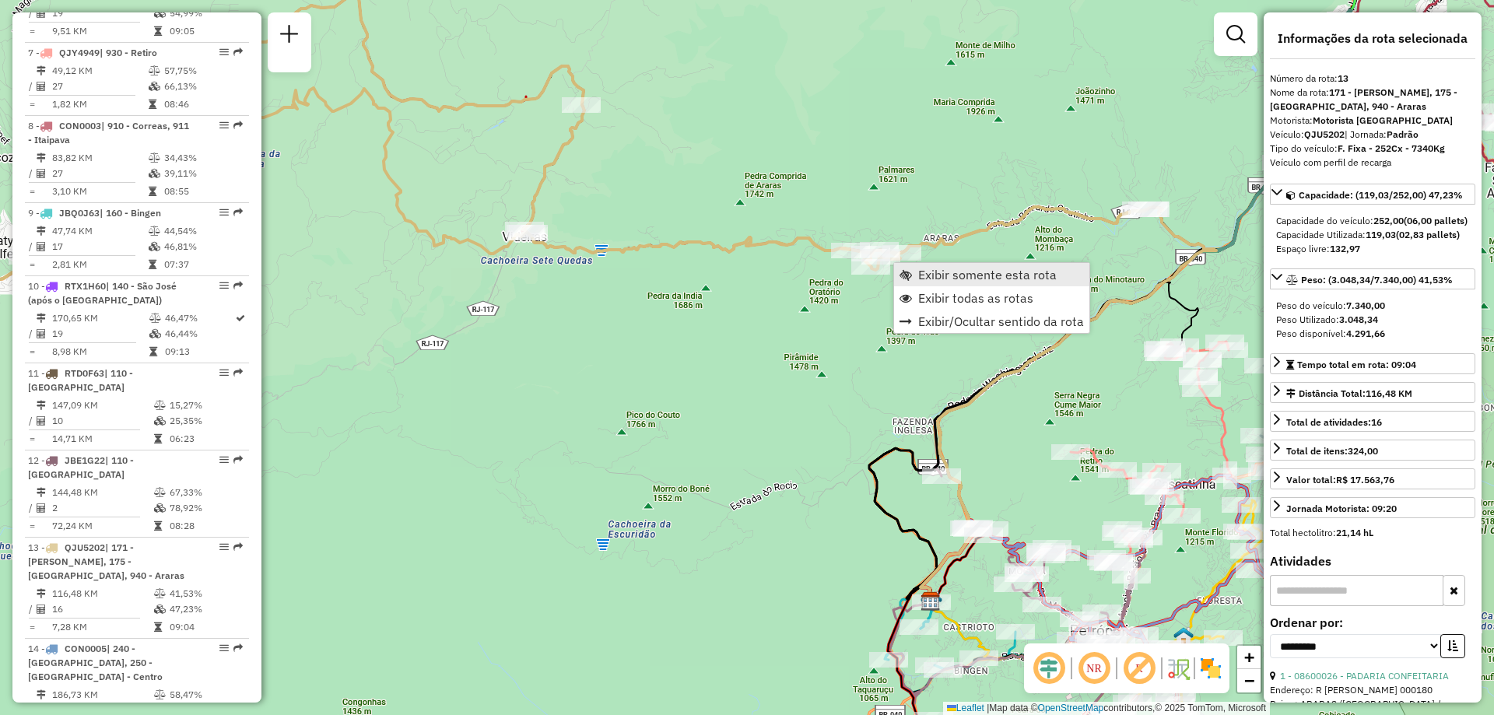
scroll to position [1606, 0]
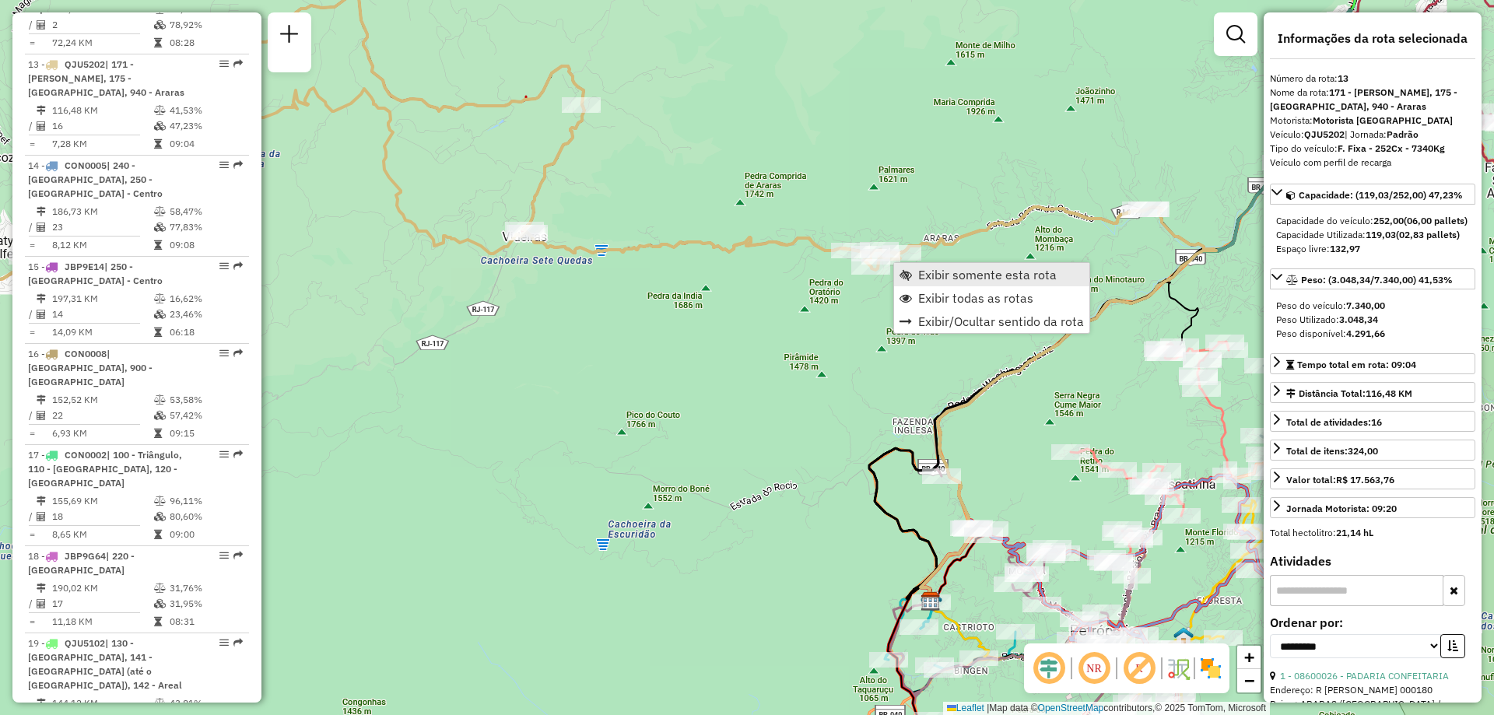
click at [949, 281] on span "Exibir somente esta rota" at bounding box center [987, 275] width 139 height 12
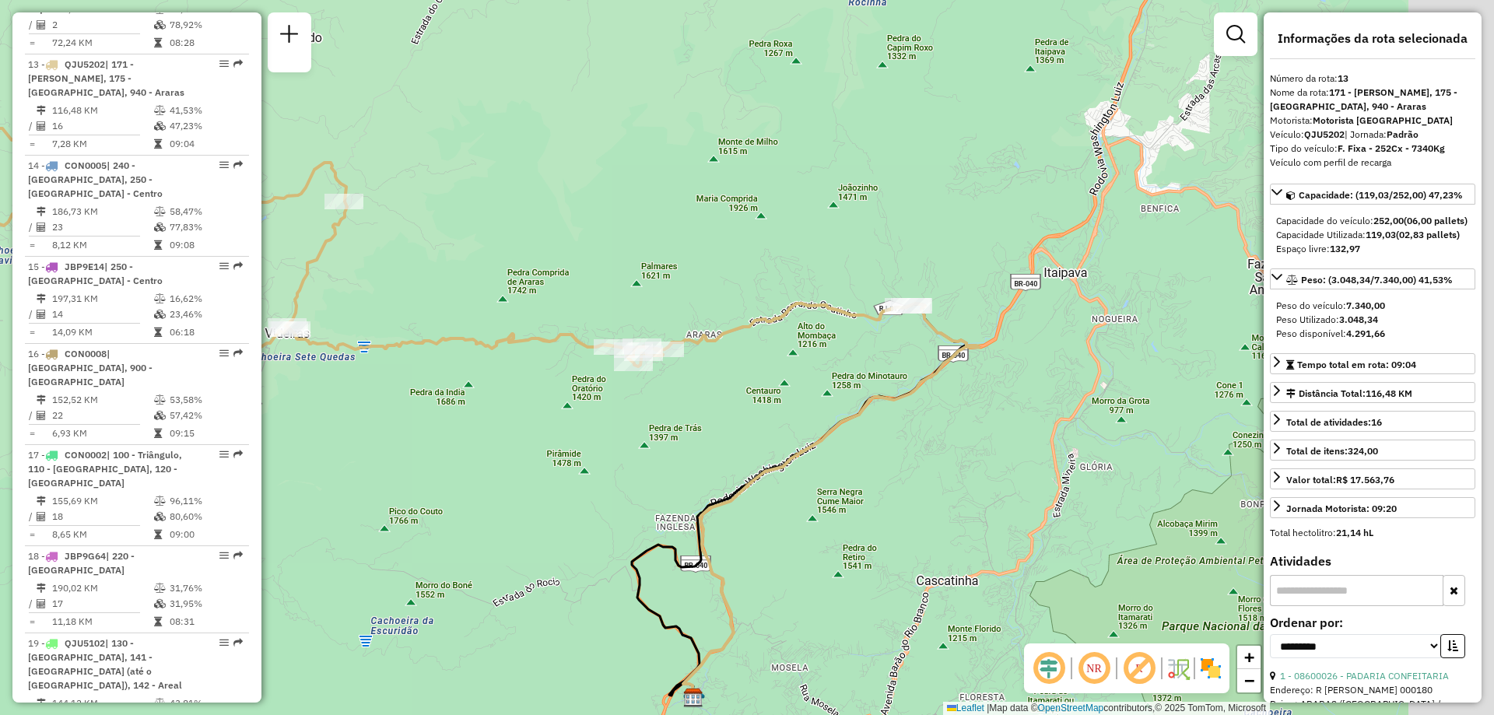
drag, startPoint x: 992, startPoint y: 363, endPoint x: 593, endPoint y: 396, distance: 399.9
click at [593, 396] on div "Janela de atendimento Grade de atendimento Capacidade Transportadoras Veículos …" at bounding box center [747, 357] width 1494 height 715
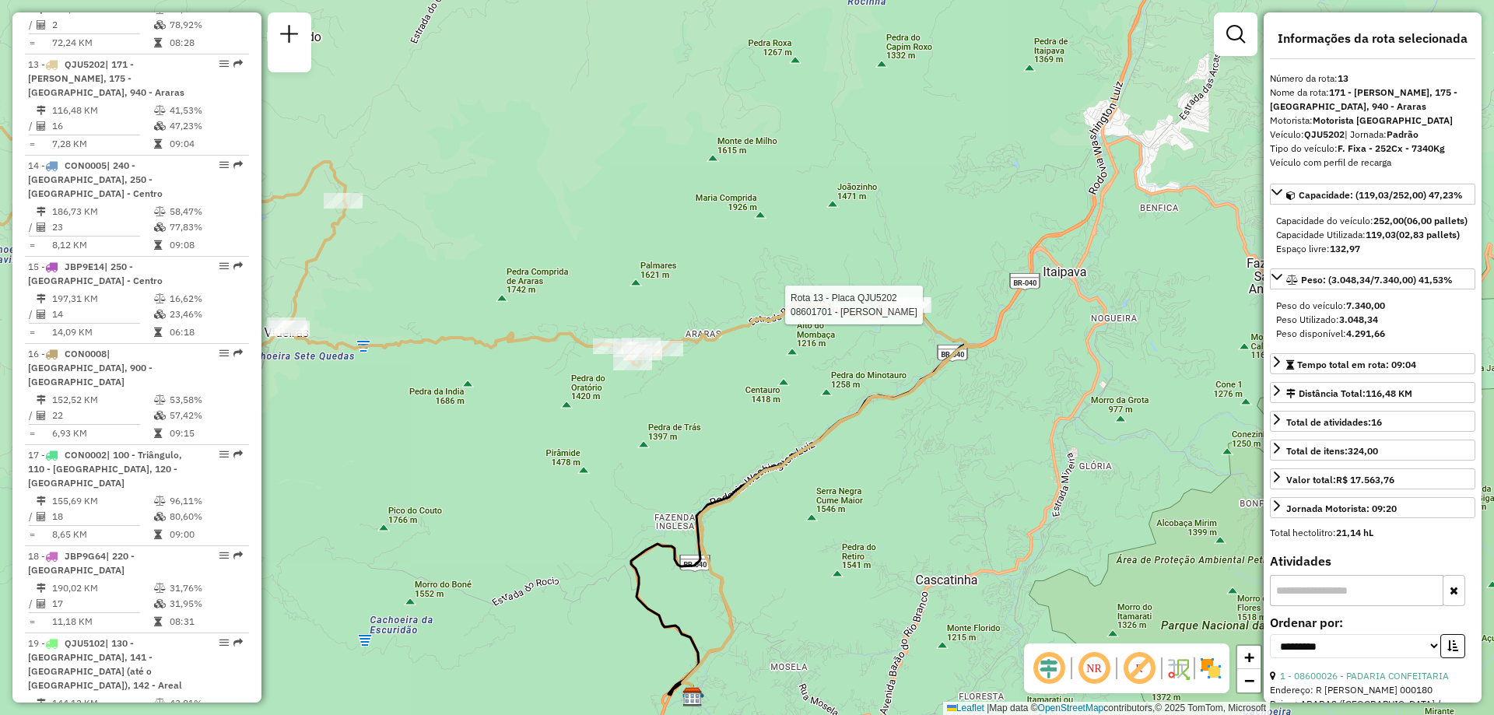
click at [897, 313] on div at bounding box center [907, 305] width 47 height 16
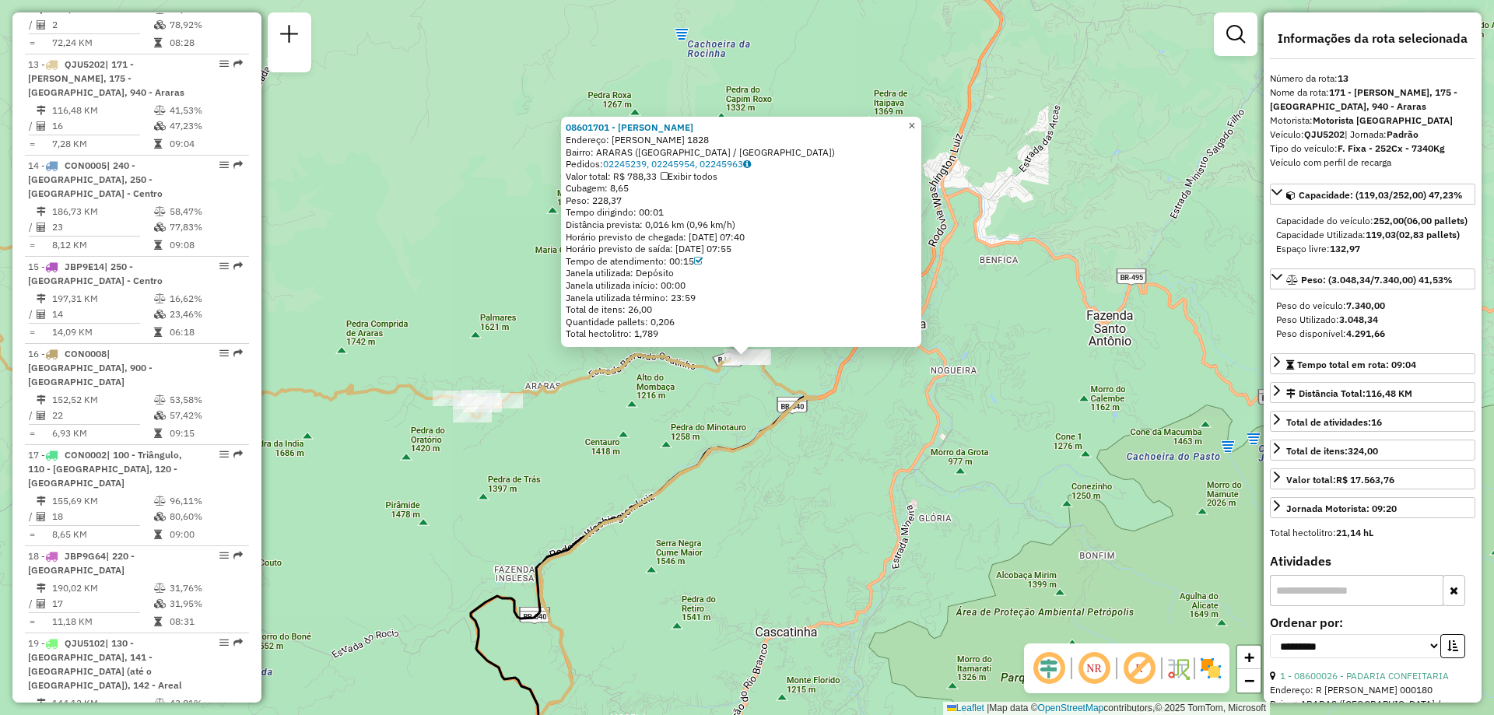
click at [915, 122] on span "×" at bounding box center [911, 125] width 7 height 13
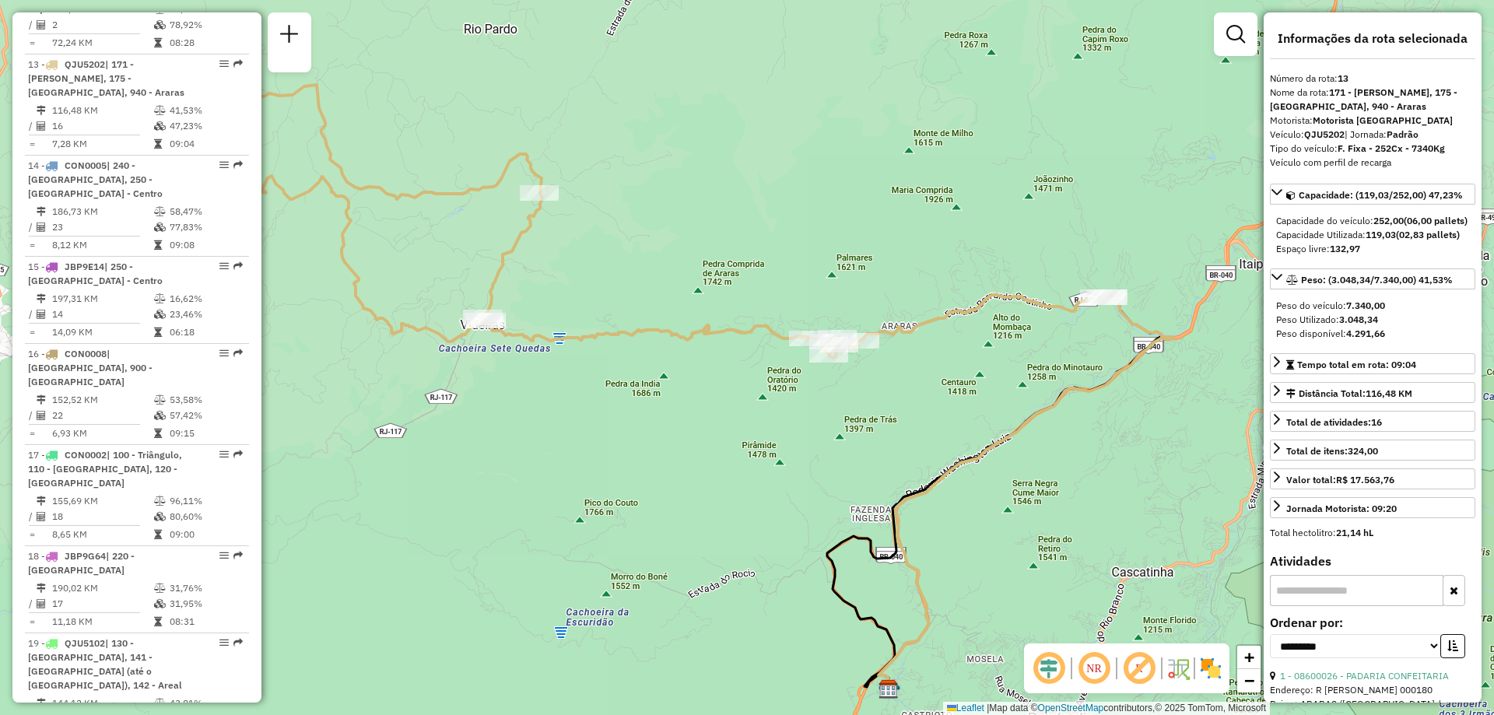
drag, startPoint x: 431, startPoint y: 457, endPoint x: 788, endPoint y: 397, distance: 361.5
click at [788, 397] on div "Janela de atendimento Grade de atendimento Capacidade Transportadoras Veículos …" at bounding box center [747, 357] width 1494 height 715
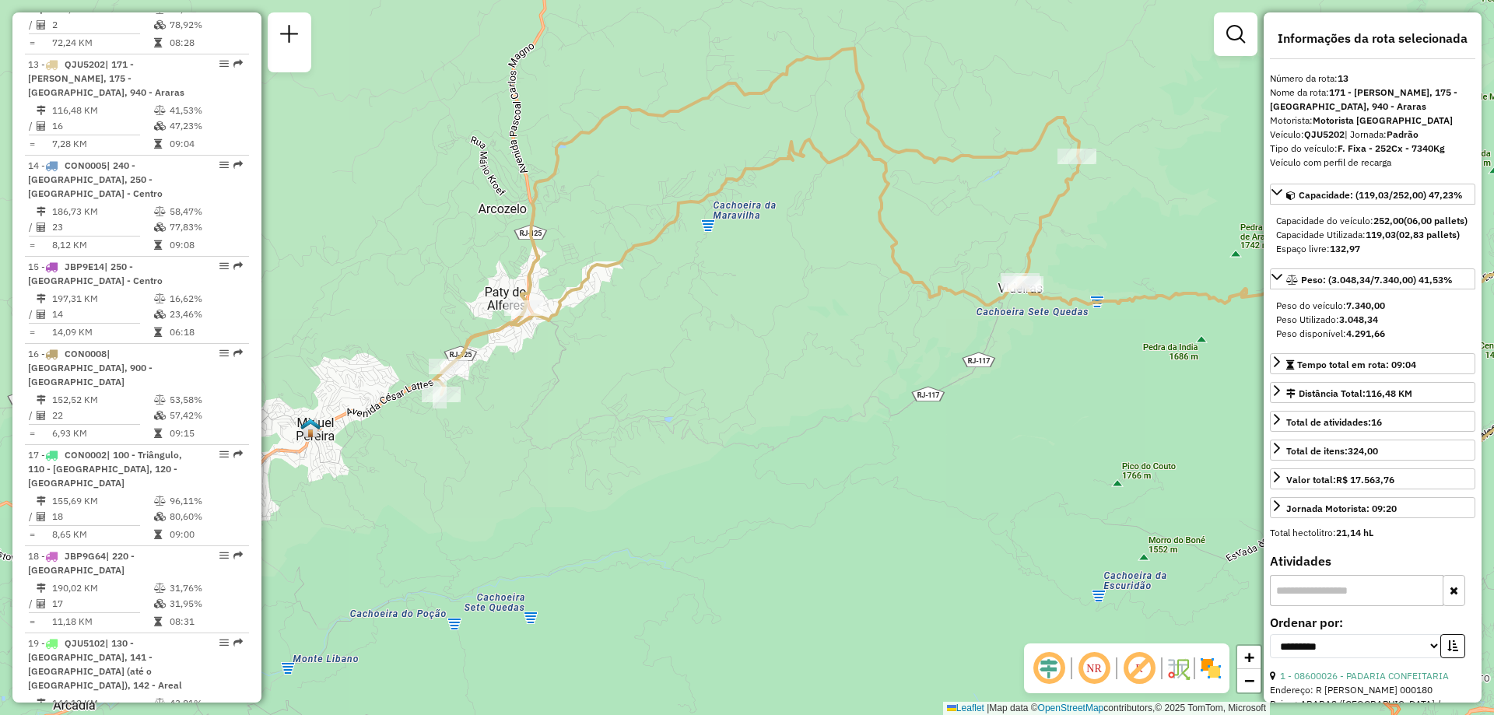
drag, startPoint x: 585, startPoint y: 378, endPoint x: 1059, endPoint y: 335, distance: 476.0
click at [1059, 335] on div "Janela de atendimento Grade de atendimento Capacidade Transportadoras Veículos …" at bounding box center [747, 357] width 1494 height 715
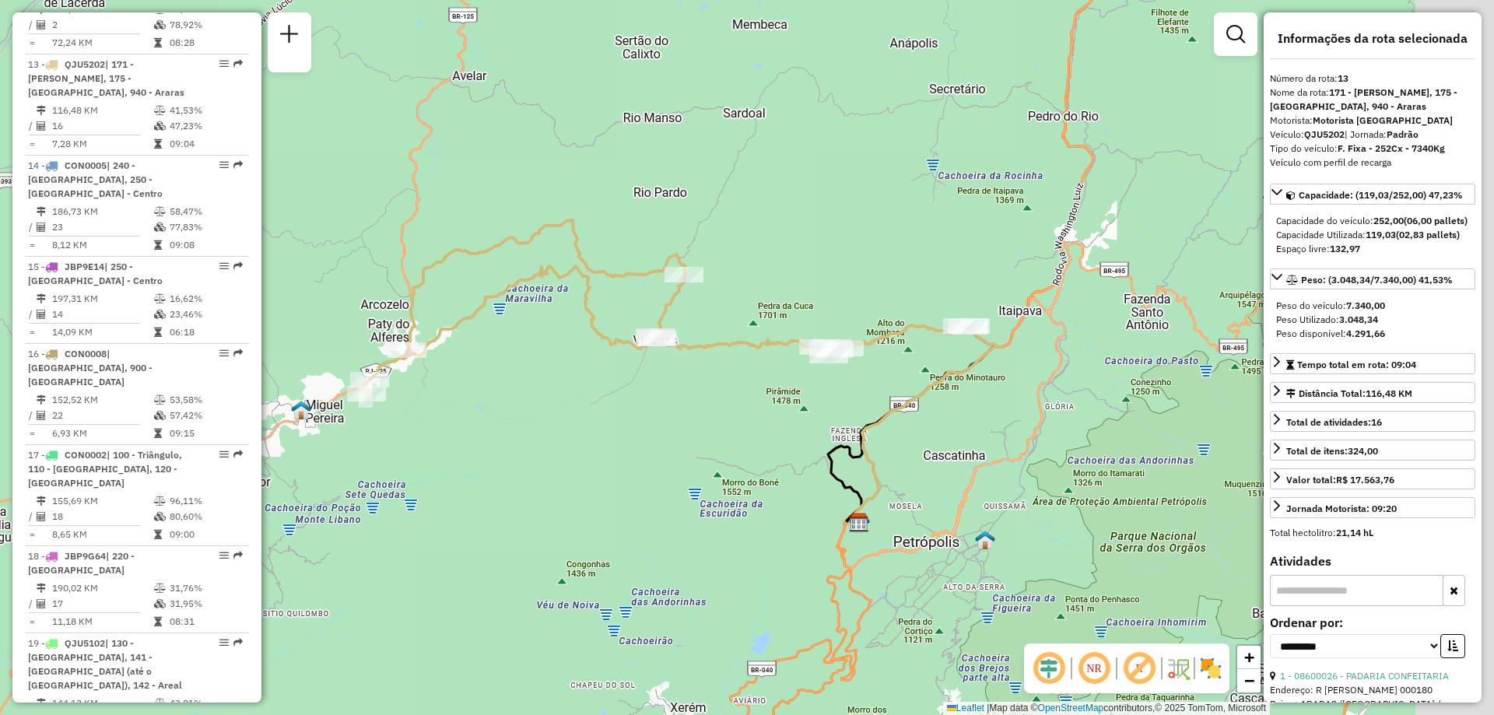
drag, startPoint x: 930, startPoint y: 401, endPoint x: 662, endPoint y: 390, distance: 268.0
click at [662, 390] on div "Janela de atendimento Grade de atendimento Capacidade Transportadoras Veículos …" at bounding box center [747, 357] width 1494 height 715
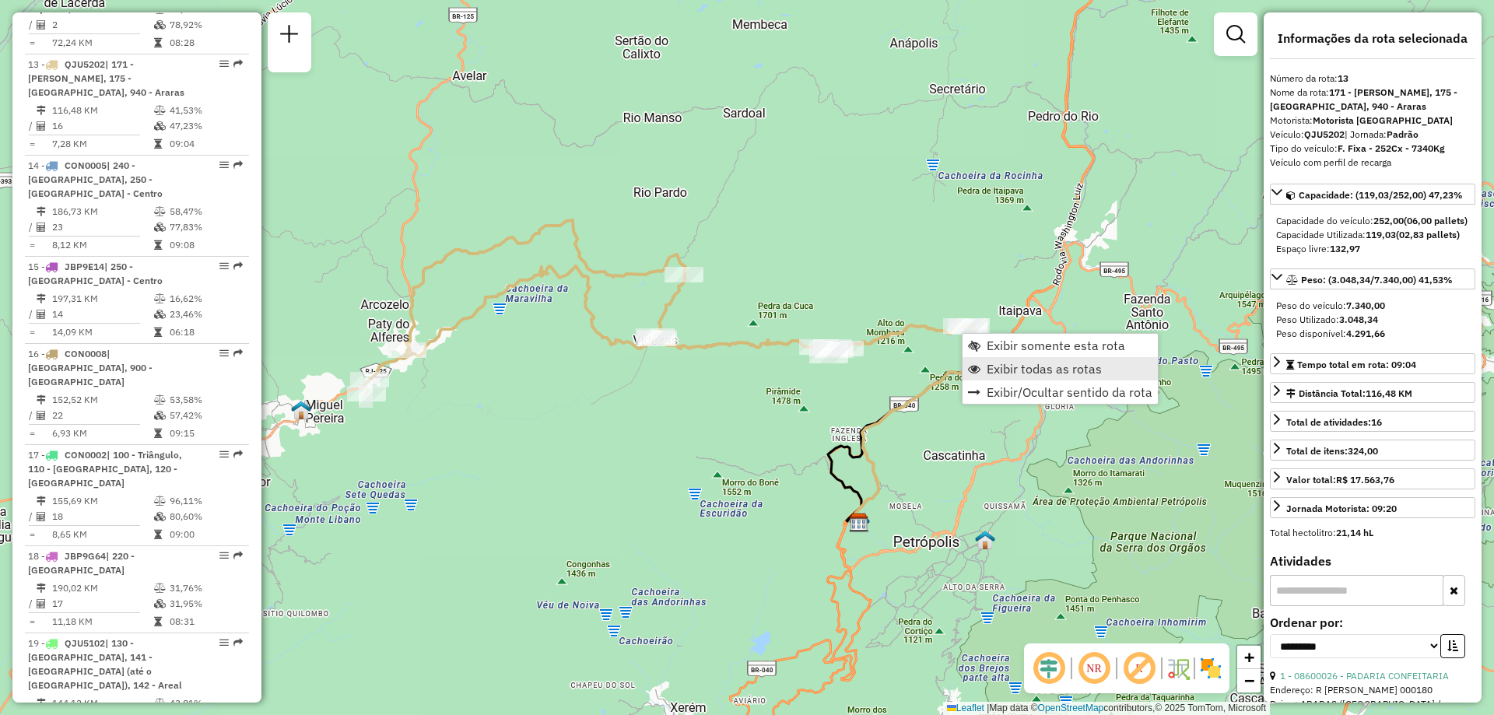
click at [1000, 367] on span "Exibir todas as rotas" at bounding box center [1044, 369] width 115 height 12
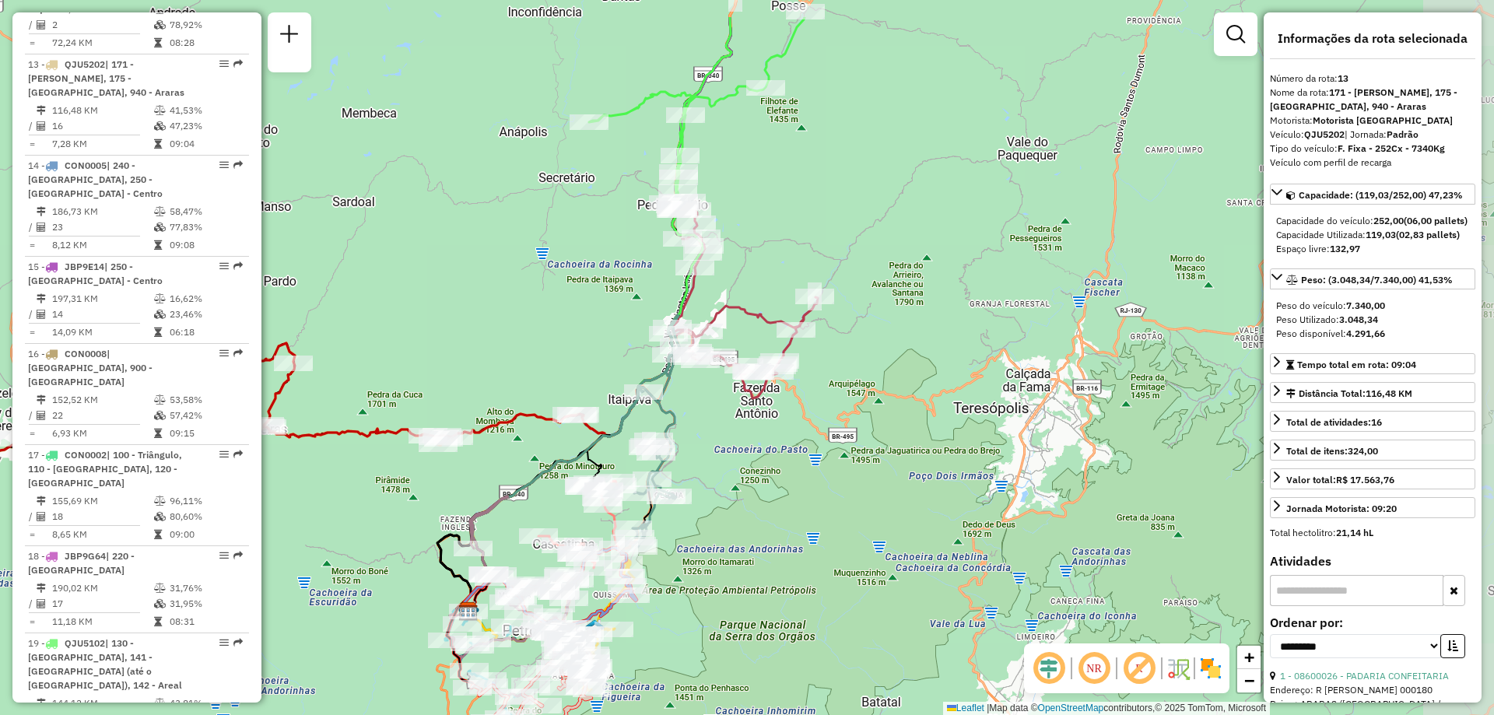
drag, startPoint x: 1165, startPoint y: 336, endPoint x: 771, endPoint y: 426, distance: 404.7
click at [771, 426] on div "Janela de atendimento Grade de atendimento Capacidade Transportadoras Veículos …" at bounding box center [747, 357] width 1494 height 715
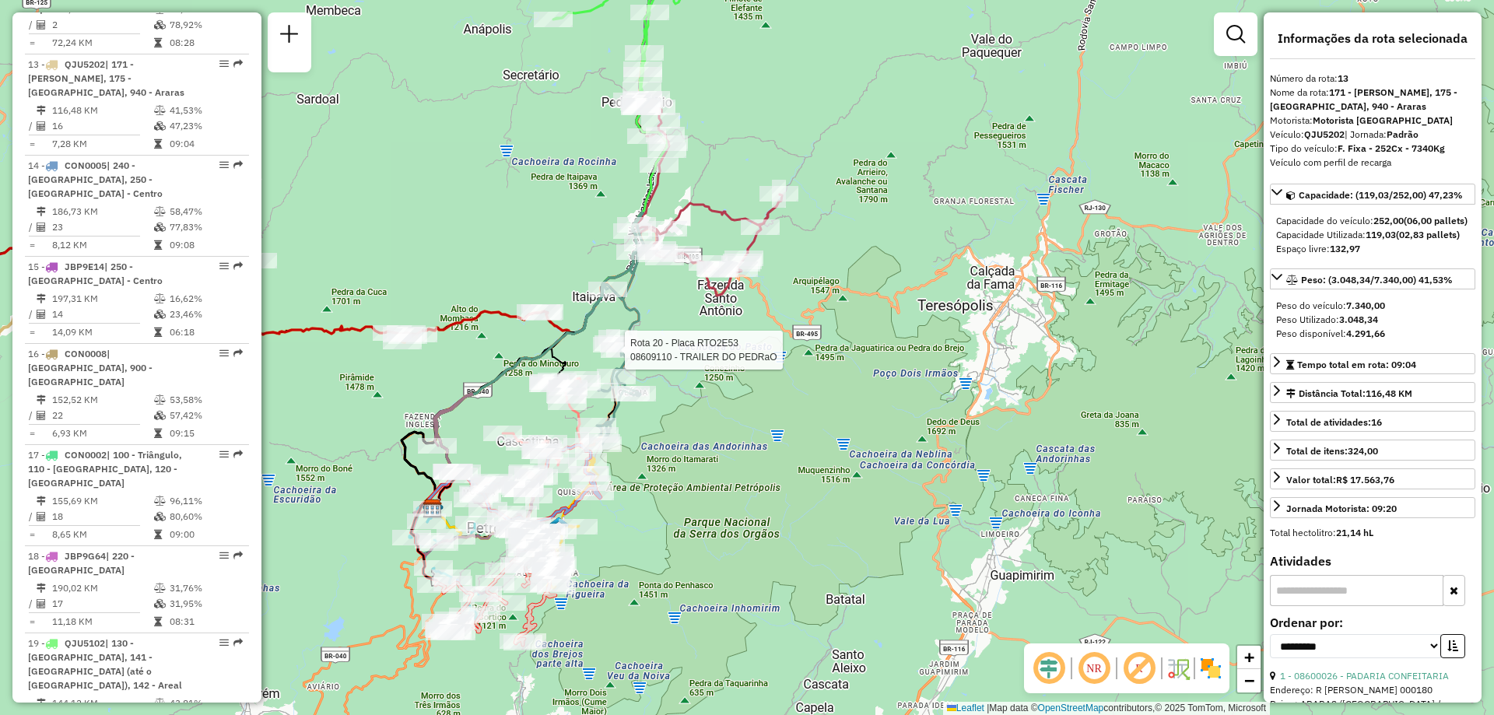
drag, startPoint x: 883, startPoint y: 461, endPoint x: 851, endPoint y: 357, distance: 108.3
click at [851, 357] on div "Rota 20 - Placa RTO2E53 08609110 - TRAILER DO PEDRaO Janela de atendimento Grad…" at bounding box center [747, 357] width 1494 height 715
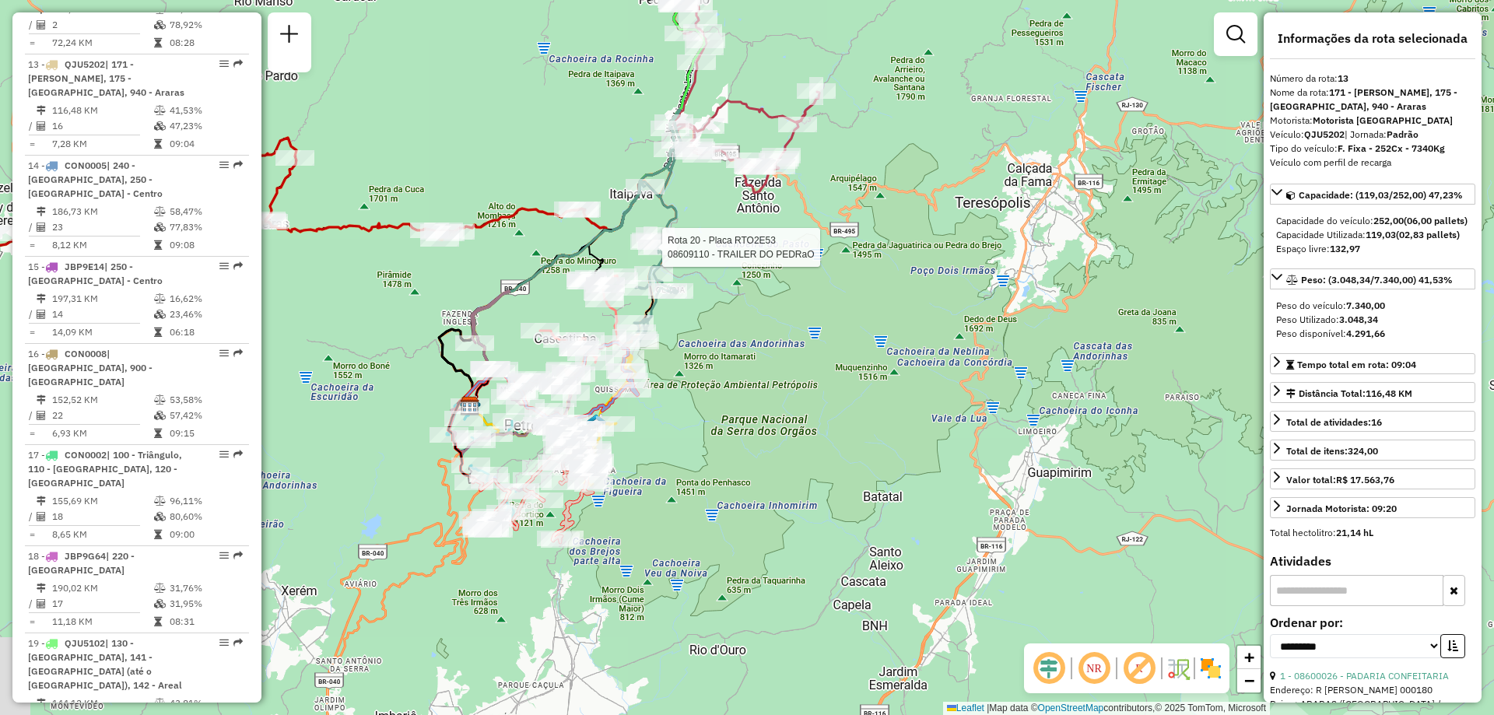
drag, startPoint x: 796, startPoint y: 455, endPoint x: 856, endPoint y: 230, distance: 233.5
click at [856, 230] on div "Rota 20 - Placa RTO2E53 08609110 - TRAILER DO PEDRaO Janela de atendimento Grad…" at bounding box center [747, 357] width 1494 height 715
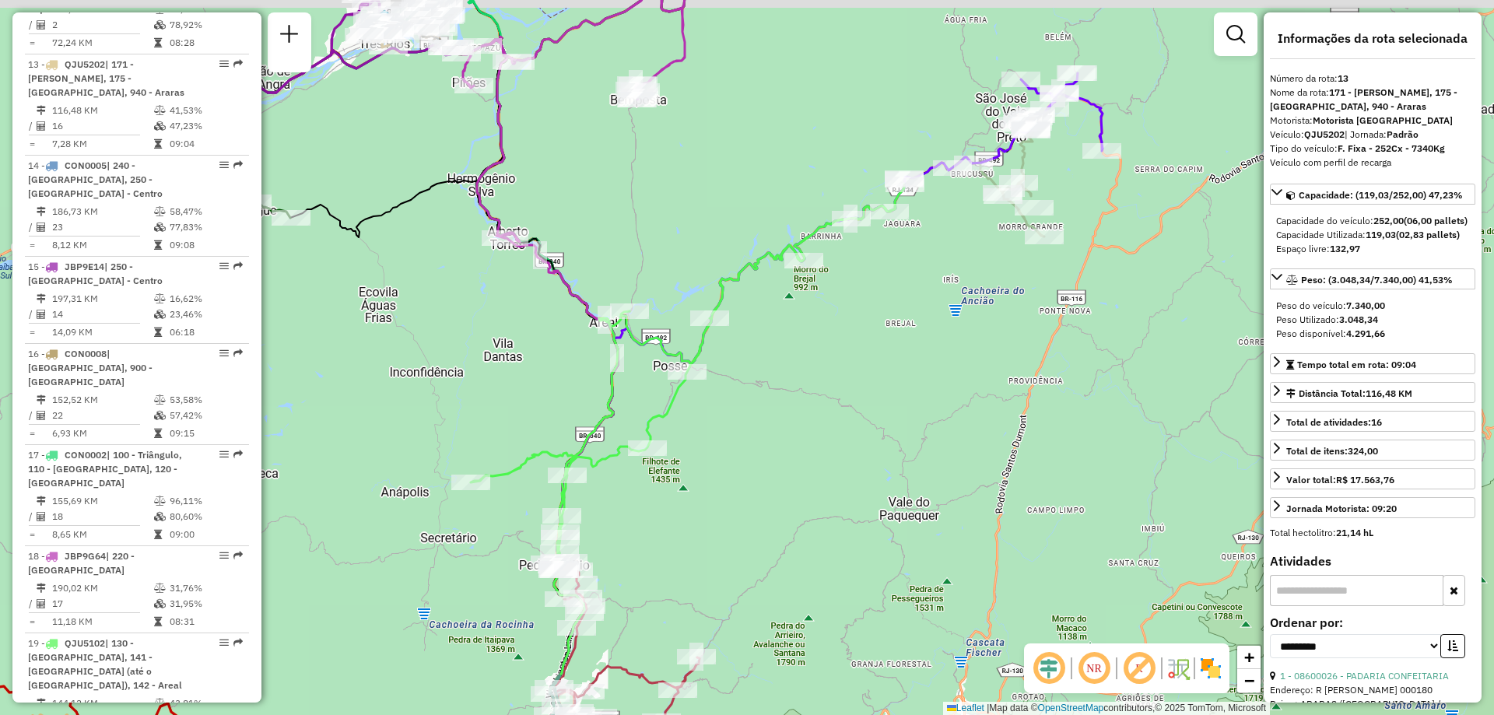
drag, startPoint x: 935, startPoint y: 269, endPoint x: 862, endPoint y: 413, distance: 161.9
click at [862, 413] on div "Rota 20 - Placa RTO2E53 08609110 - TRAILER DO PEDRaO Janela de atendimento Grad…" at bounding box center [747, 357] width 1494 height 715
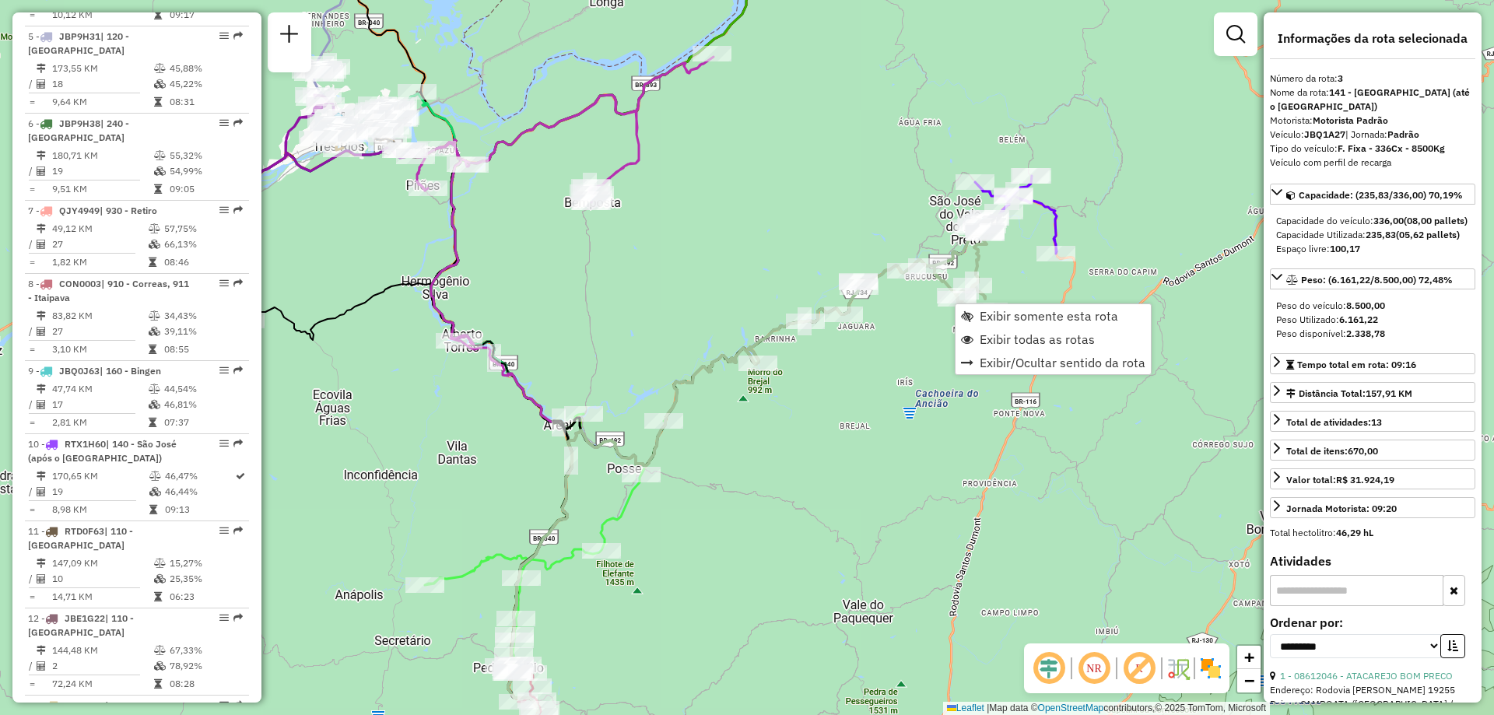
scroll to position [804, 0]
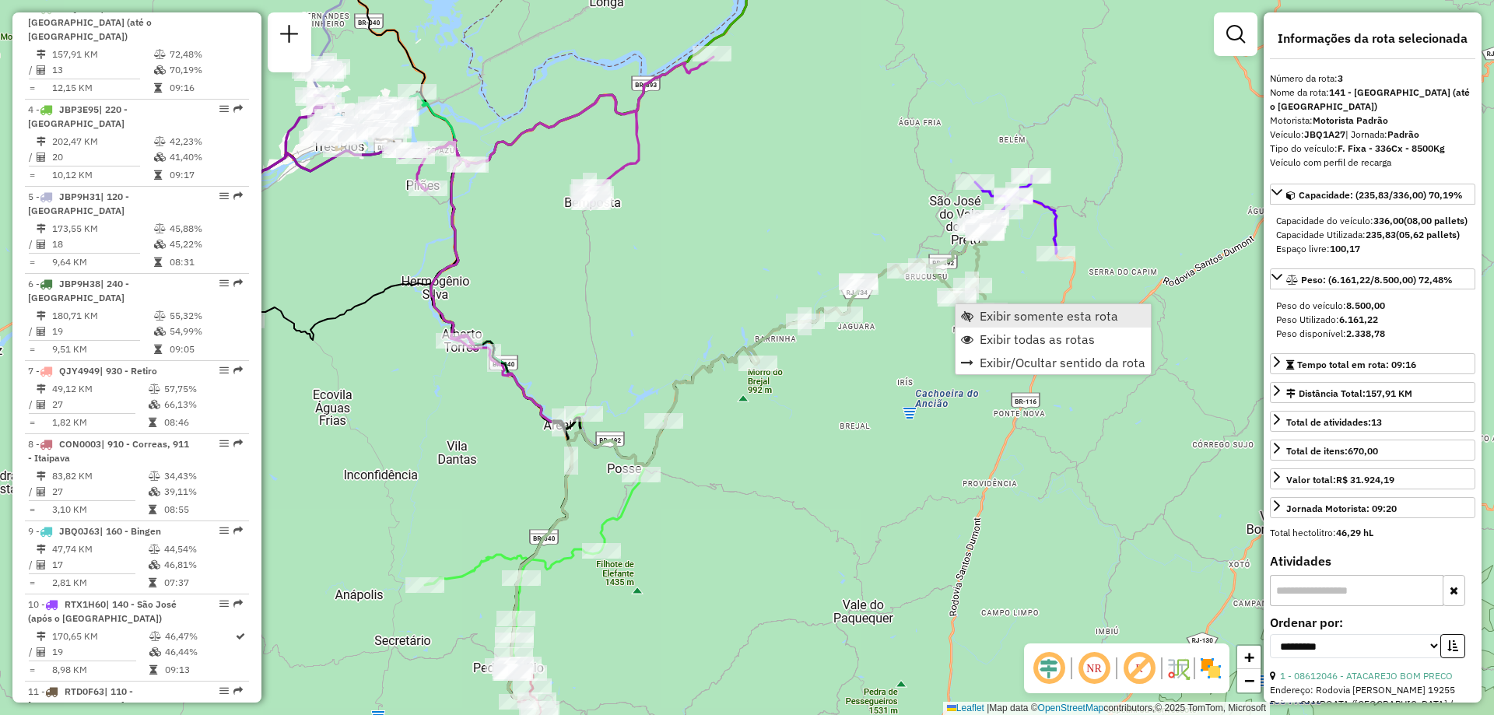
click at [1005, 317] on span "Exibir somente esta rota" at bounding box center [1049, 316] width 139 height 12
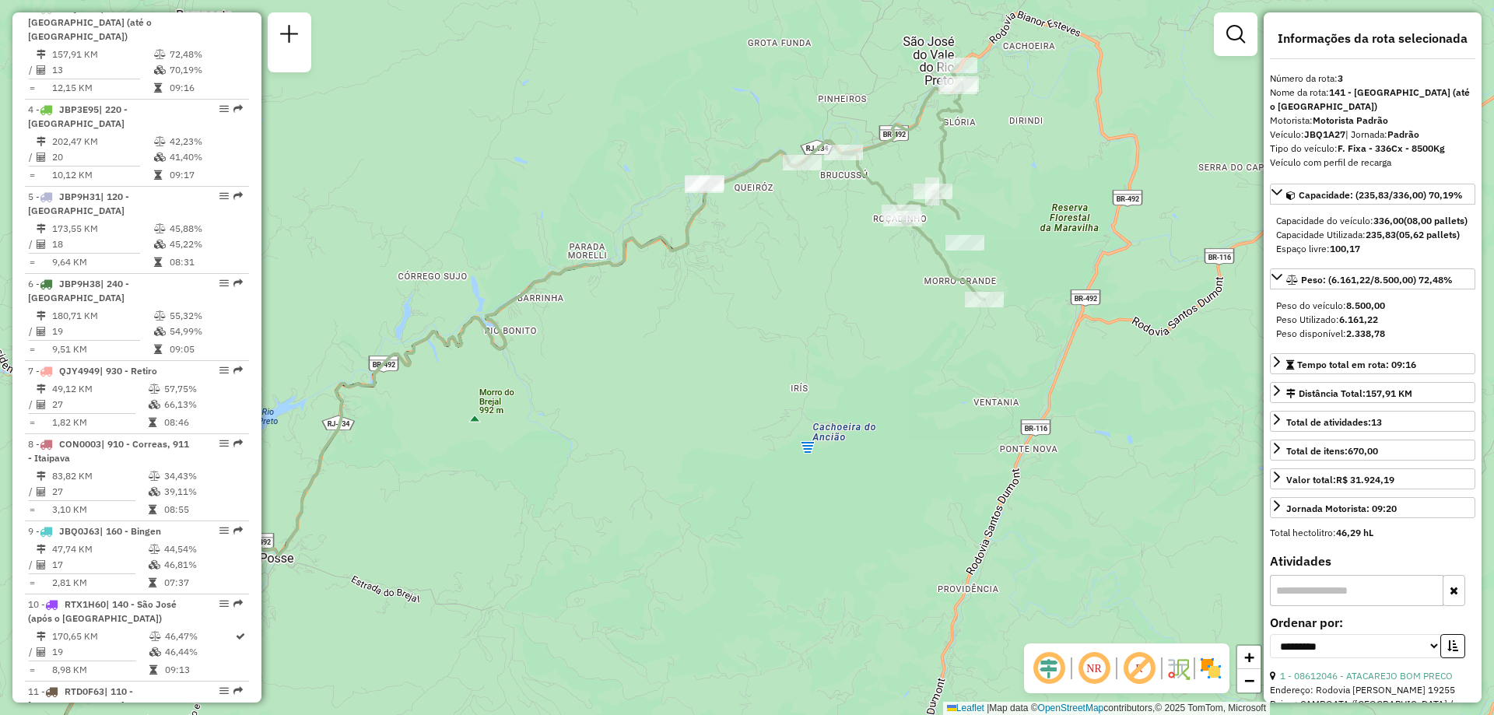
drag, startPoint x: 1042, startPoint y: 147, endPoint x: 1005, endPoint y: 289, distance: 146.5
click at [1005, 289] on div "Janela de atendimento Grade de atendimento Capacidade Transportadoras Veículos …" at bounding box center [747, 357] width 1494 height 715
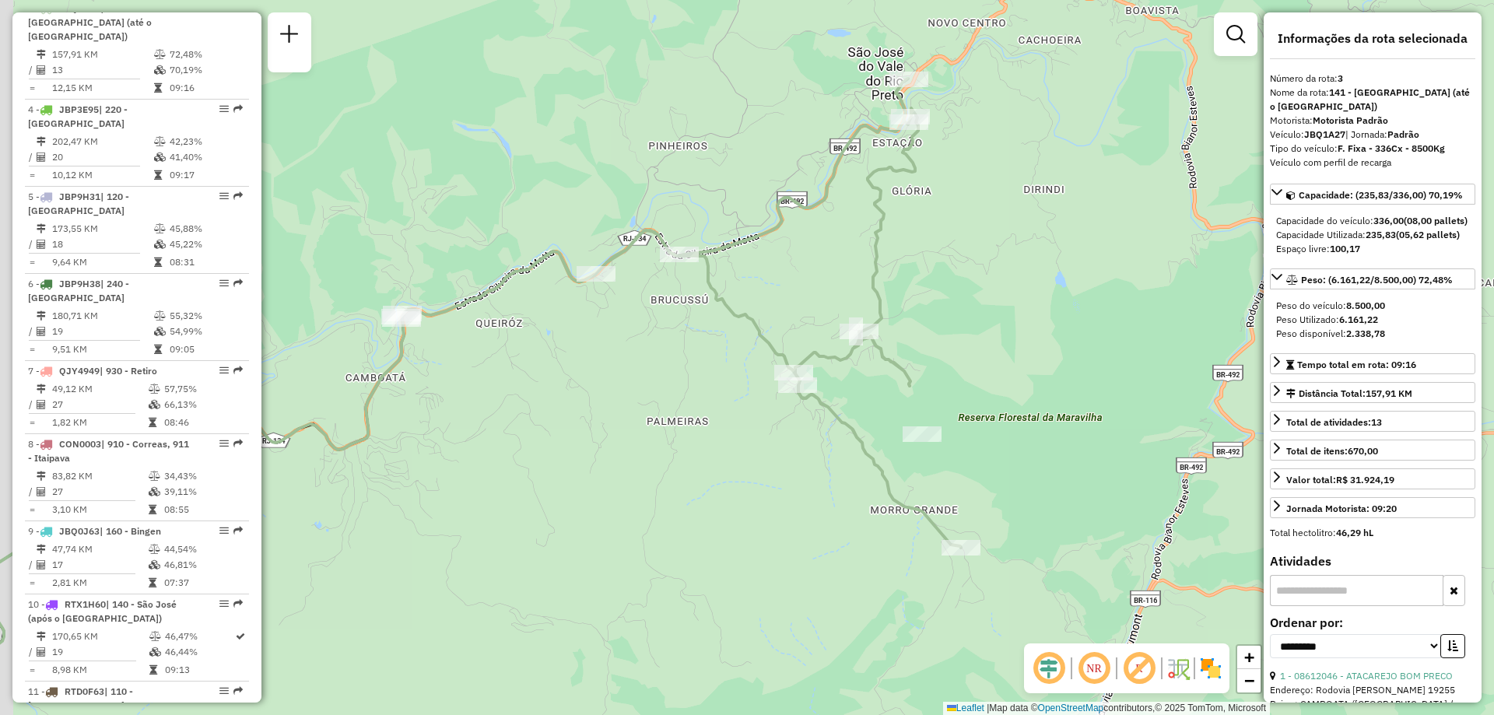
drag, startPoint x: 953, startPoint y: 364, endPoint x: 996, endPoint y: 332, distance: 54.0
click at [996, 332] on div "Janela de atendimento Grade de atendimento Capacidade Transportadoras Veículos …" at bounding box center [747, 357] width 1494 height 715
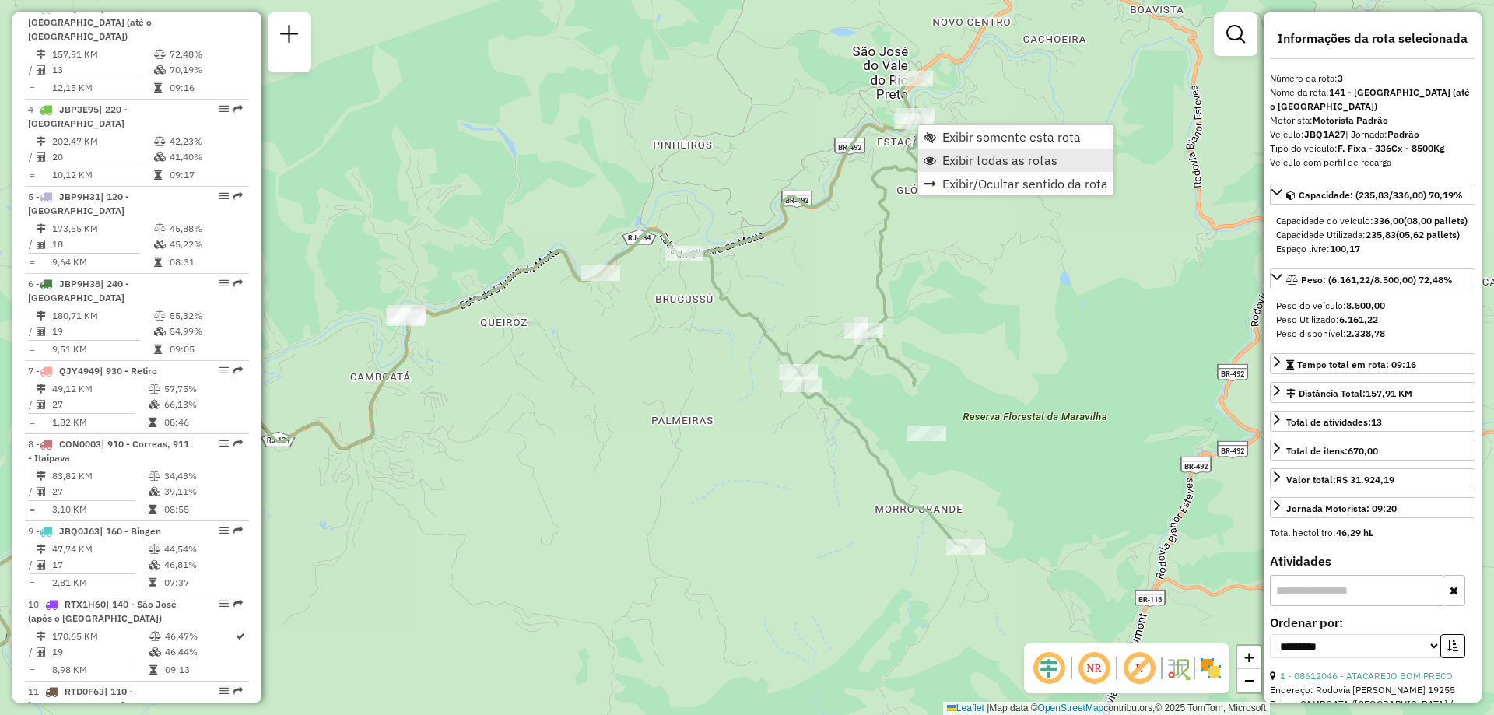
click at [983, 157] on span "Exibir todas as rotas" at bounding box center [1000, 160] width 115 height 12
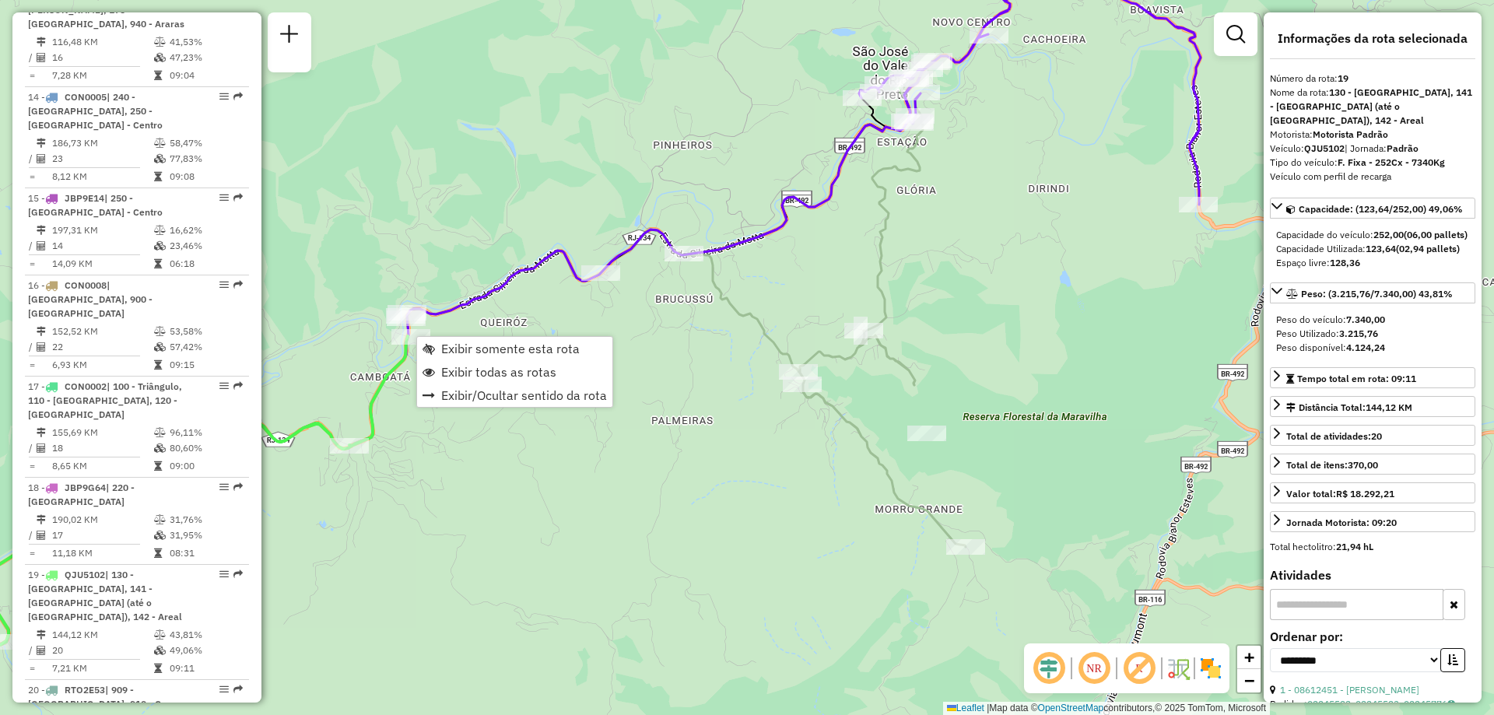
scroll to position [2143, 0]
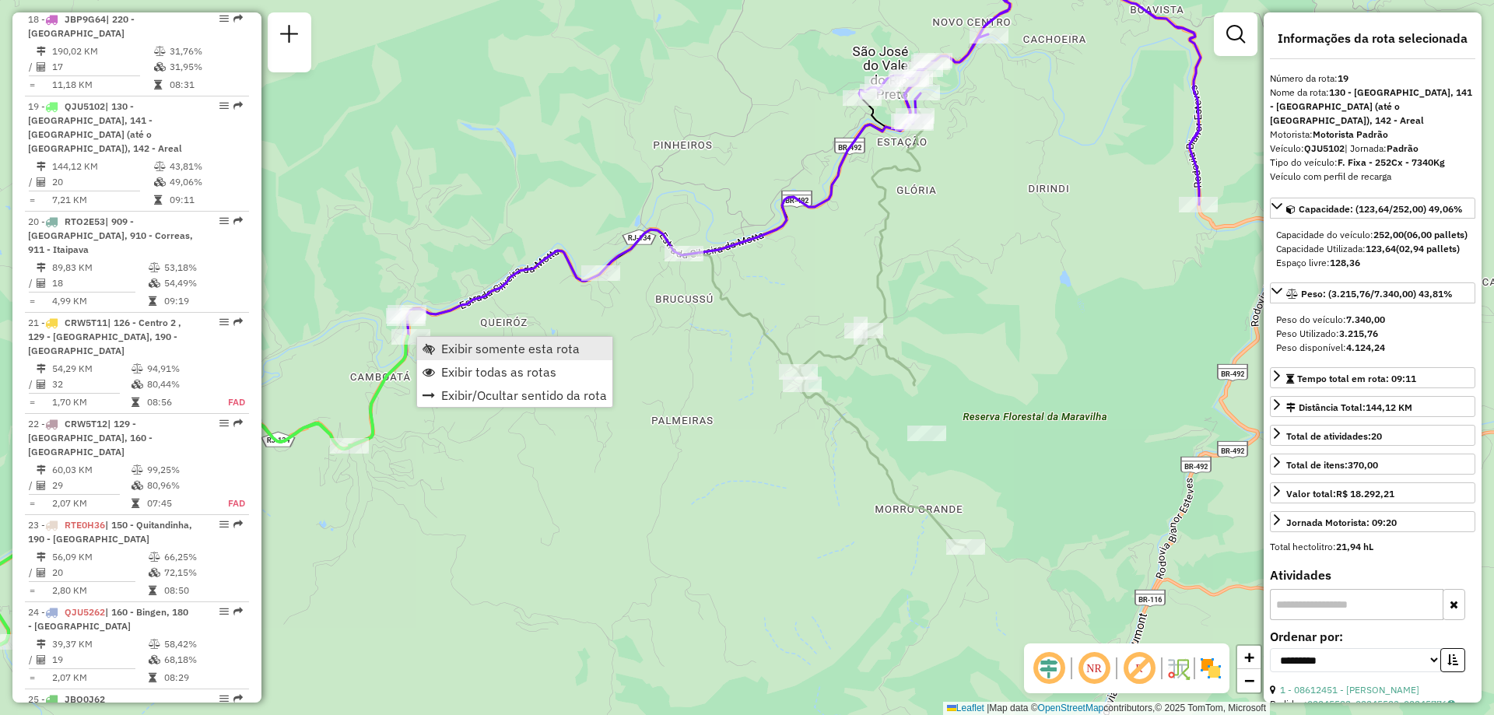
click at [457, 355] on span "Exibir somente esta rota" at bounding box center [510, 348] width 139 height 12
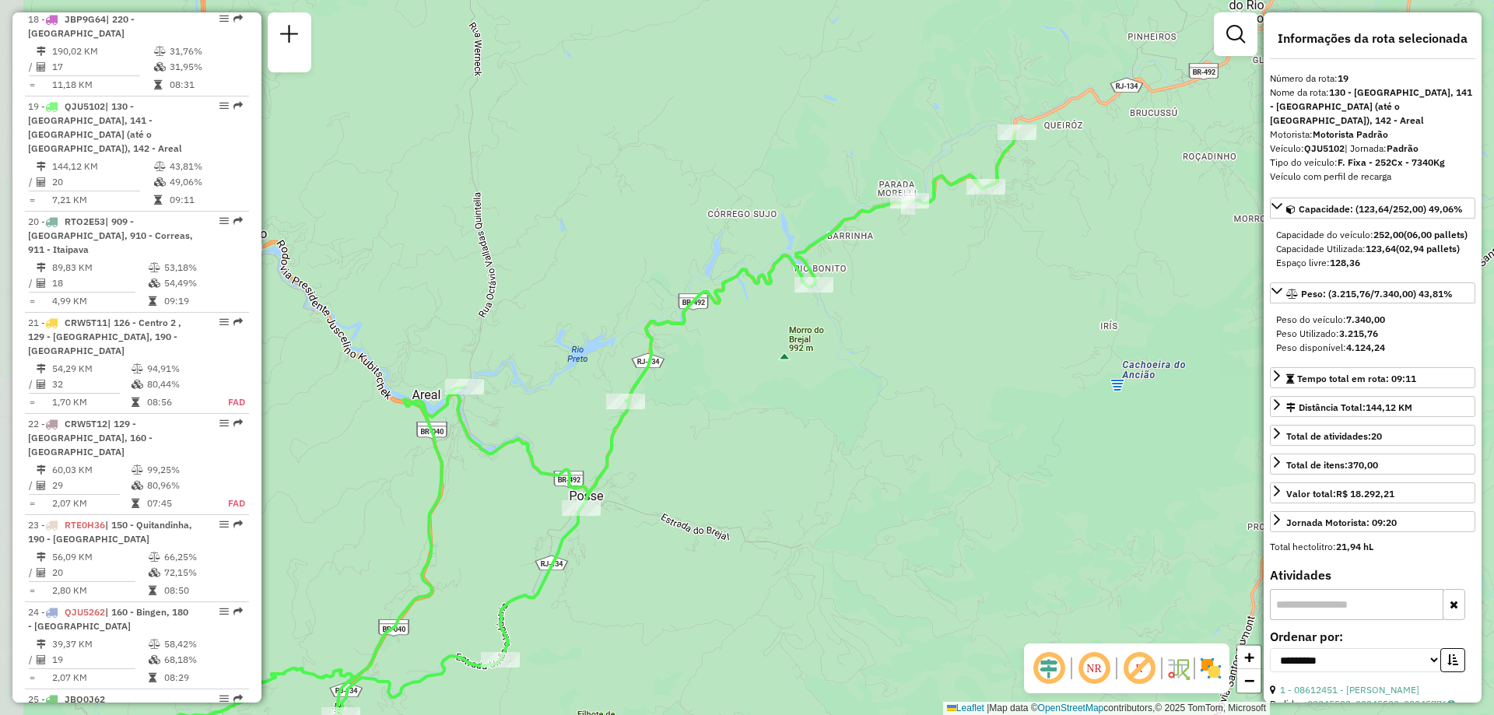
drag, startPoint x: 806, startPoint y: 478, endPoint x: 842, endPoint y: 420, distance: 68.2
click at [842, 420] on div "Janela de atendimento Grade de atendimento Capacidade Transportadoras Veículos …" at bounding box center [747, 357] width 1494 height 715
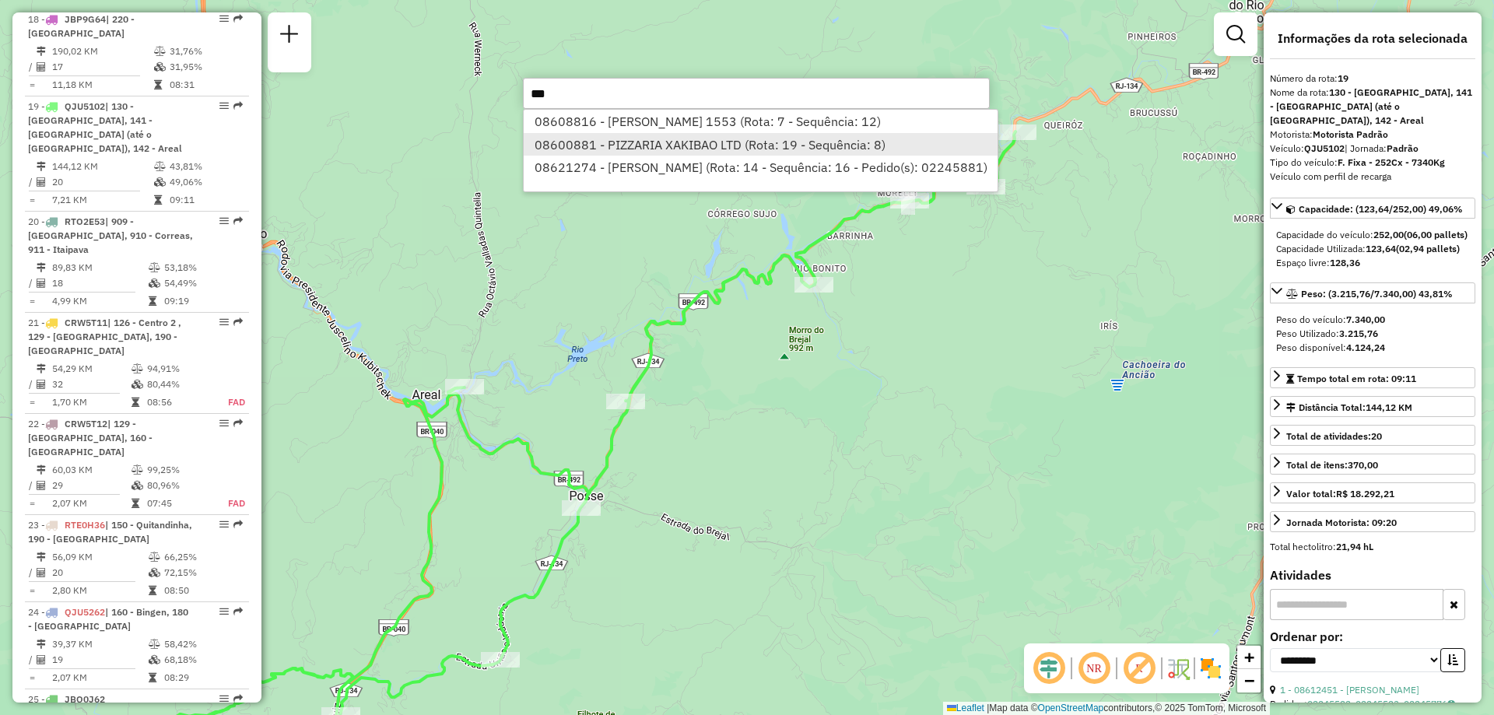
type input "***"
click at [624, 151] on li "08600881 - PIZZARIA XAKIBAO LTD (Rota: 19 - Sequência: 8)" at bounding box center [761, 144] width 474 height 23
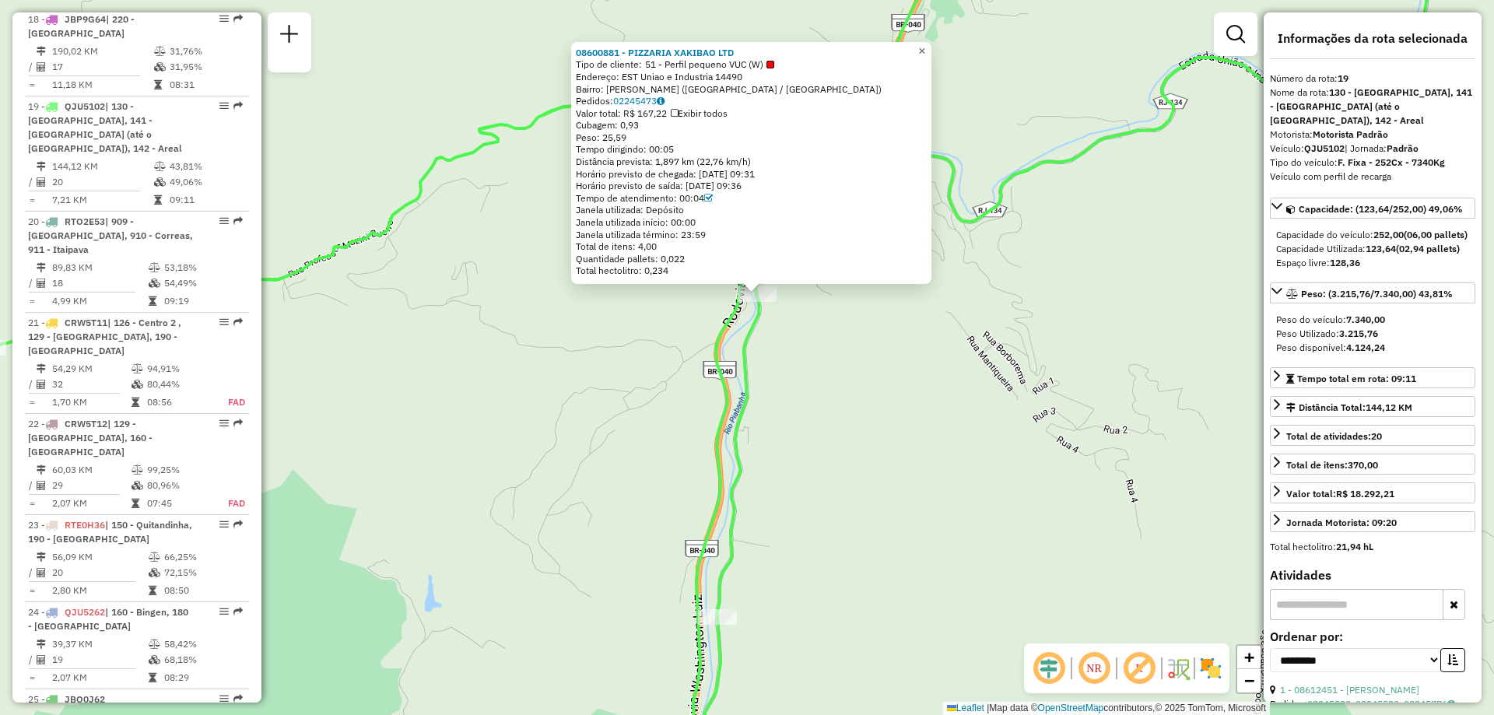
click at [925, 44] on span "×" at bounding box center [921, 50] width 7 height 13
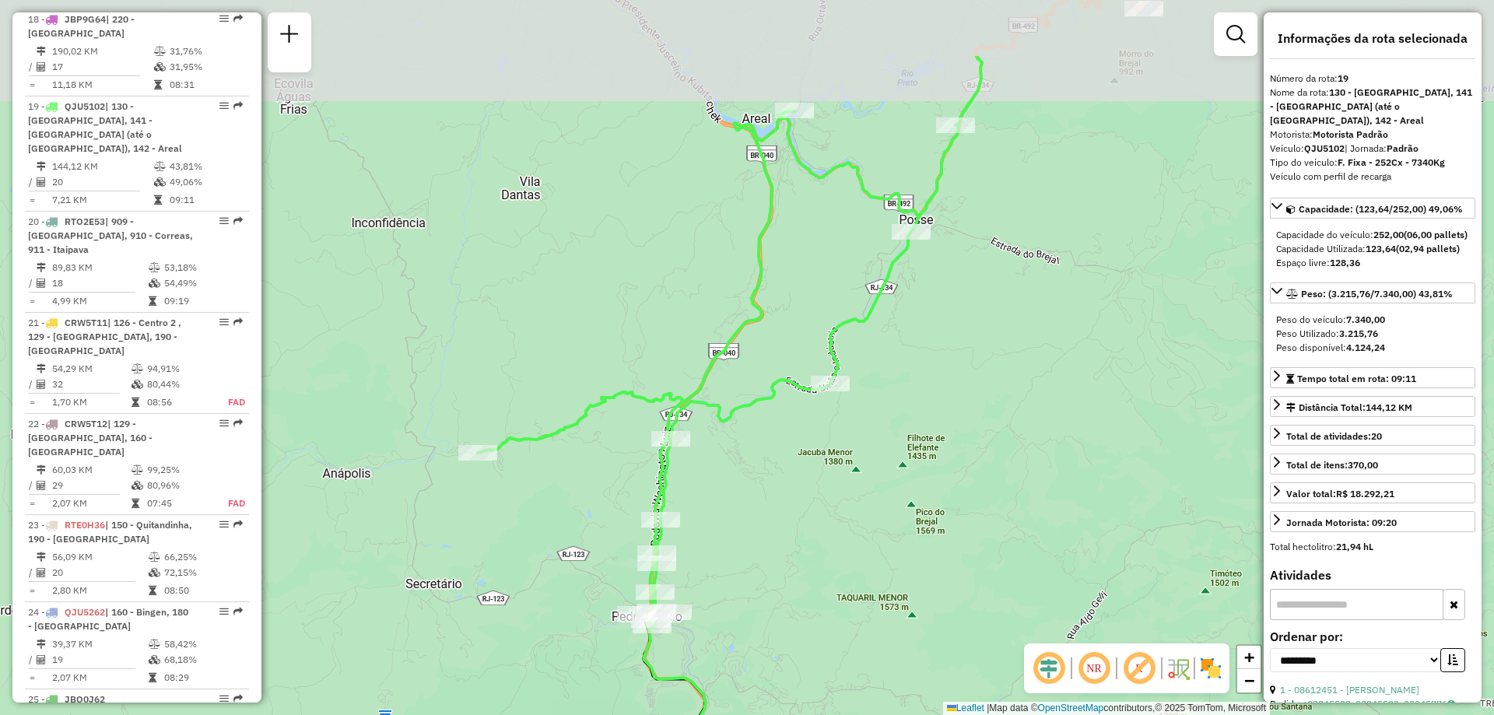
drag, startPoint x: 938, startPoint y: 408, endPoint x: 764, endPoint y: 538, distance: 216.9
click at [764, 538] on div "Janela de atendimento Grade de atendimento Capacidade Transportadoras Veículos …" at bounding box center [747, 357] width 1494 height 715
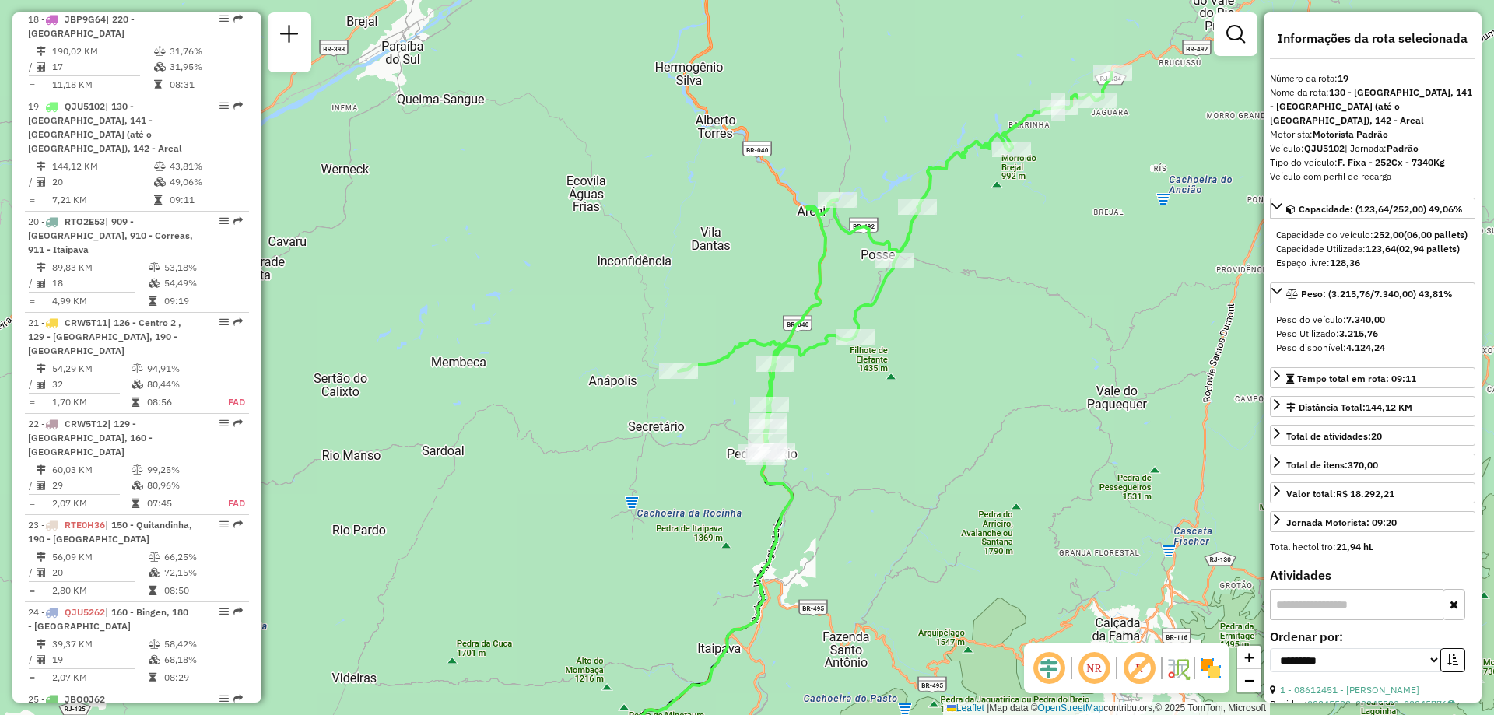
drag, startPoint x: 1022, startPoint y: 363, endPoint x: 929, endPoint y: 347, distance: 94.1
click at [929, 347] on div "Janela de atendimento Grade de atendimento Capacidade Transportadoras Veículos …" at bounding box center [747, 357] width 1494 height 715
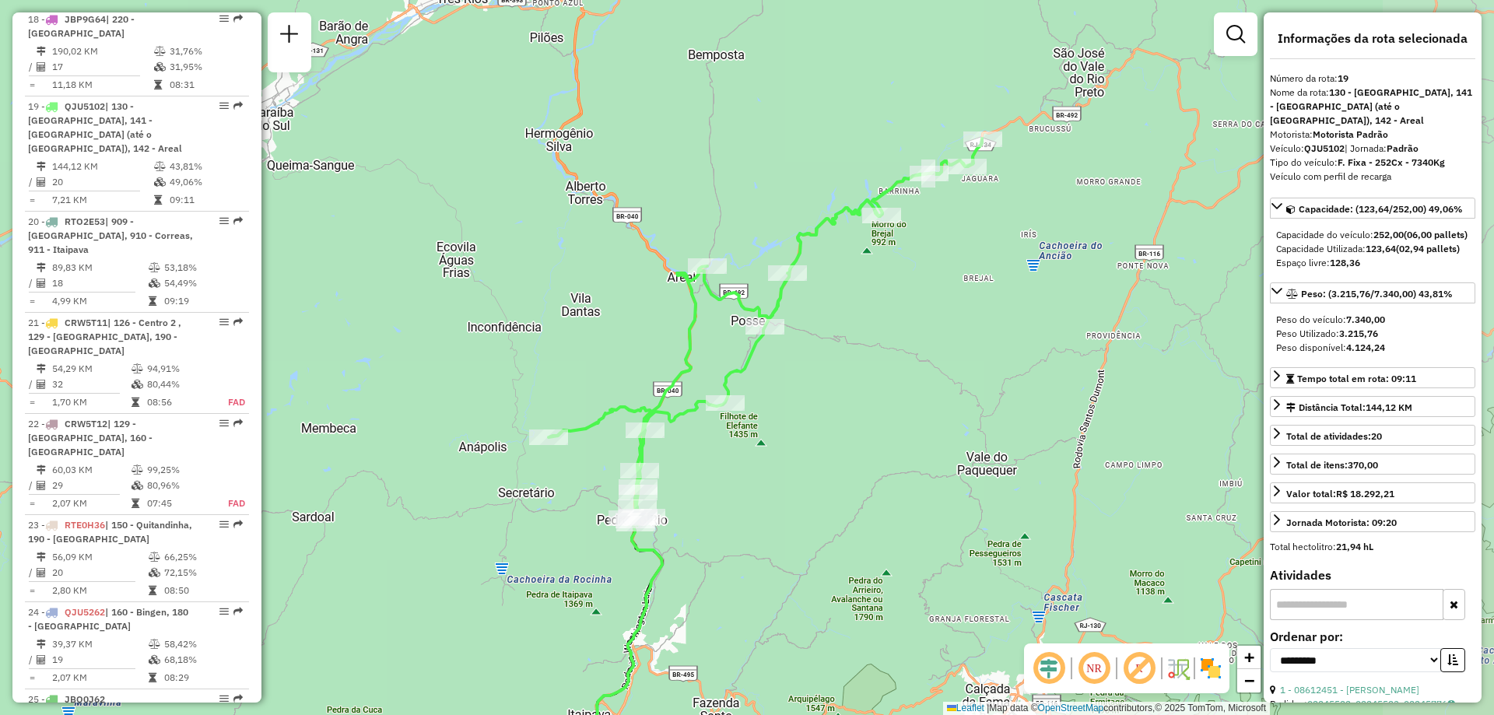
drag, startPoint x: 991, startPoint y: 321, endPoint x: 861, endPoint y: 387, distance: 145.9
click at [861, 387] on div "Janela de atendimento Grade de atendimento Capacidade Transportadoras Veículos …" at bounding box center [747, 357] width 1494 height 715
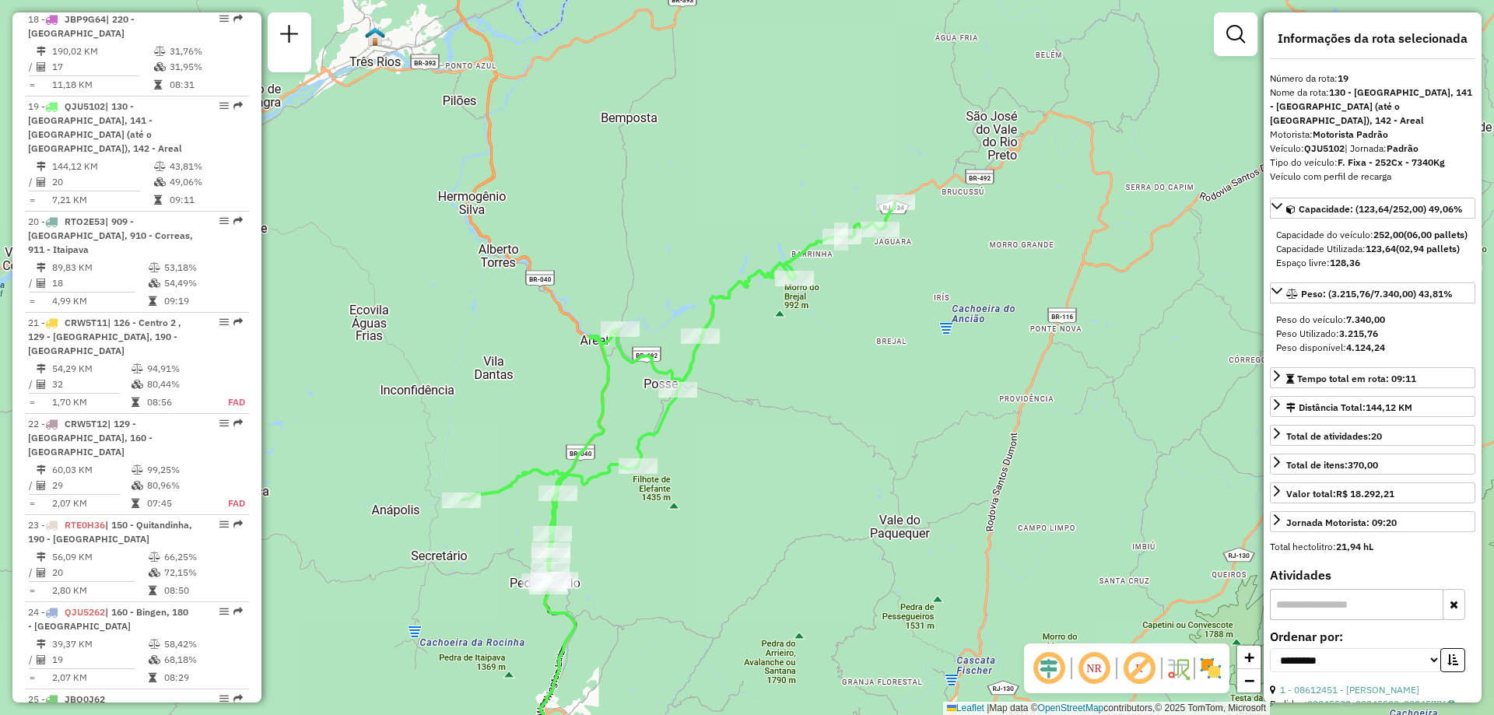
drag, startPoint x: 1011, startPoint y: 249, endPoint x: 924, endPoint y: 312, distance: 107.6
click at [924, 312] on div "Janela de atendimento Grade de atendimento Capacidade Transportadoras Veículos …" at bounding box center [747, 357] width 1494 height 715
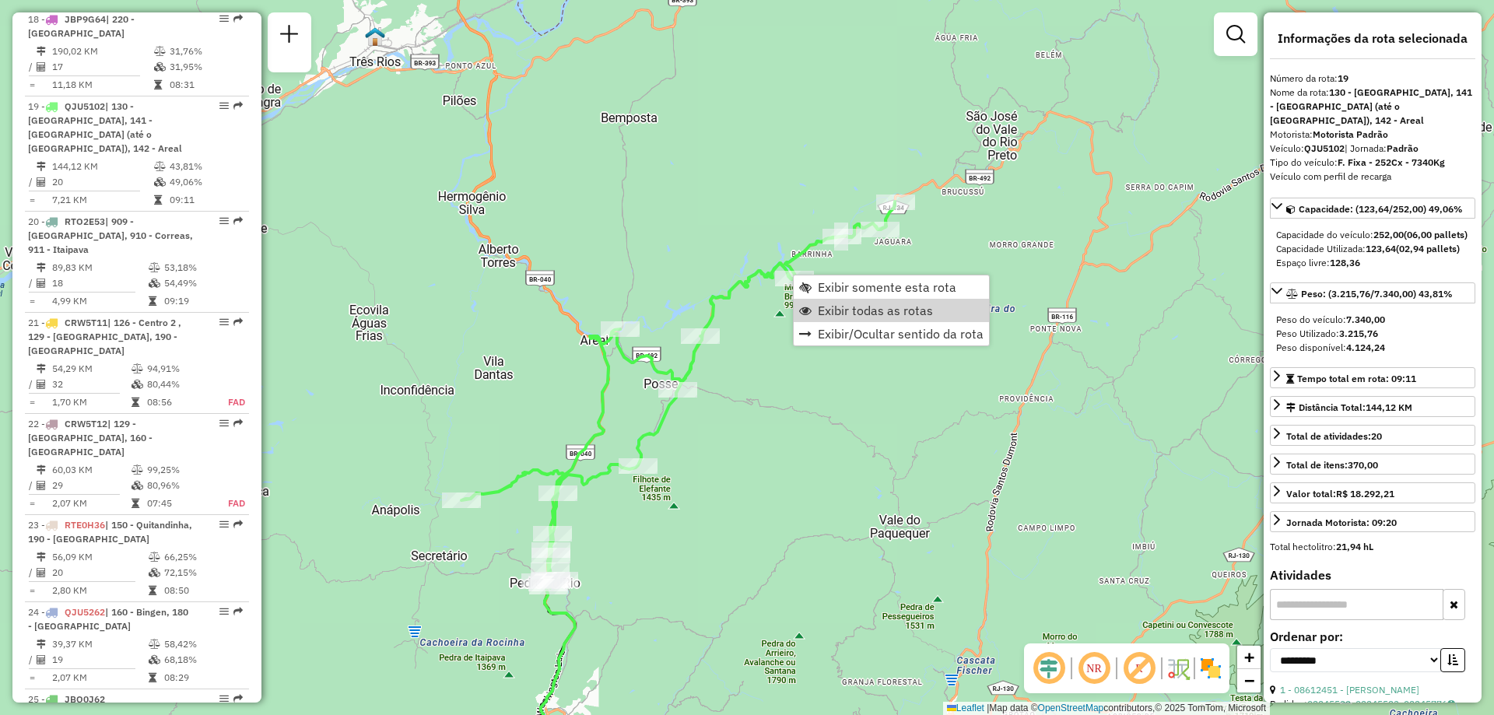
click at [813, 460] on div "Janela de atendimento Grade de atendimento Capacidade Transportadoras Veículos …" at bounding box center [747, 357] width 1494 height 715
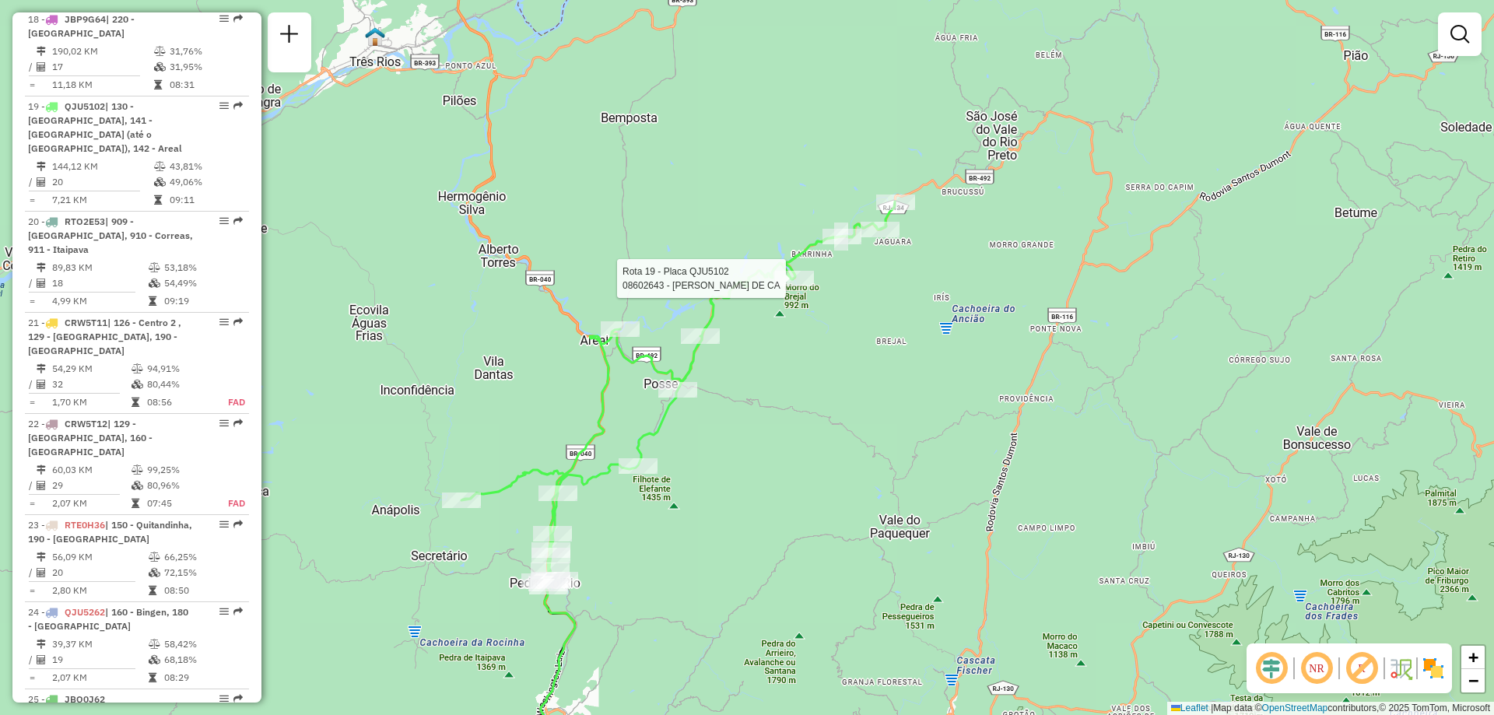
select select "**********"
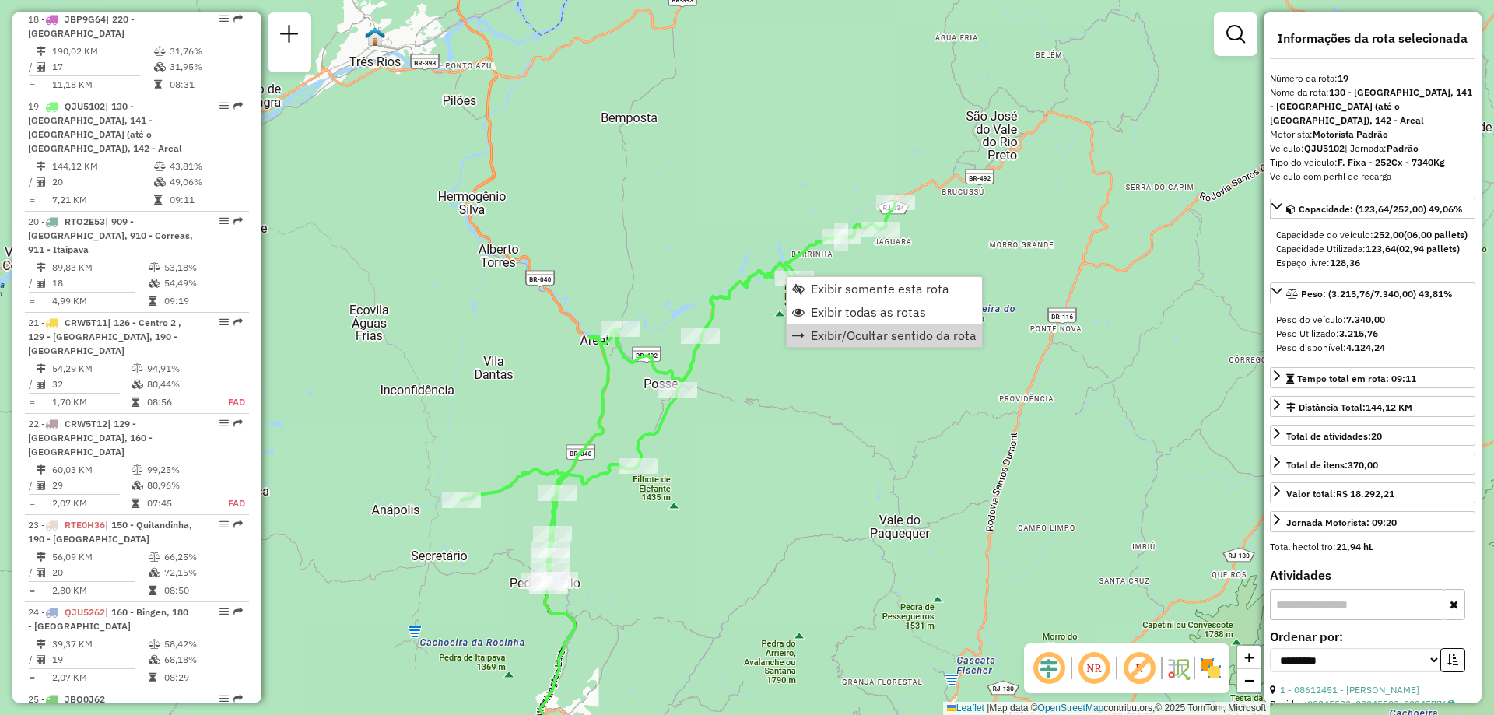
click at [796, 498] on div "Janela de atendimento Grade de atendimento Capacidade Transportadoras Veículos …" at bounding box center [747, 357] width 1494 height 715
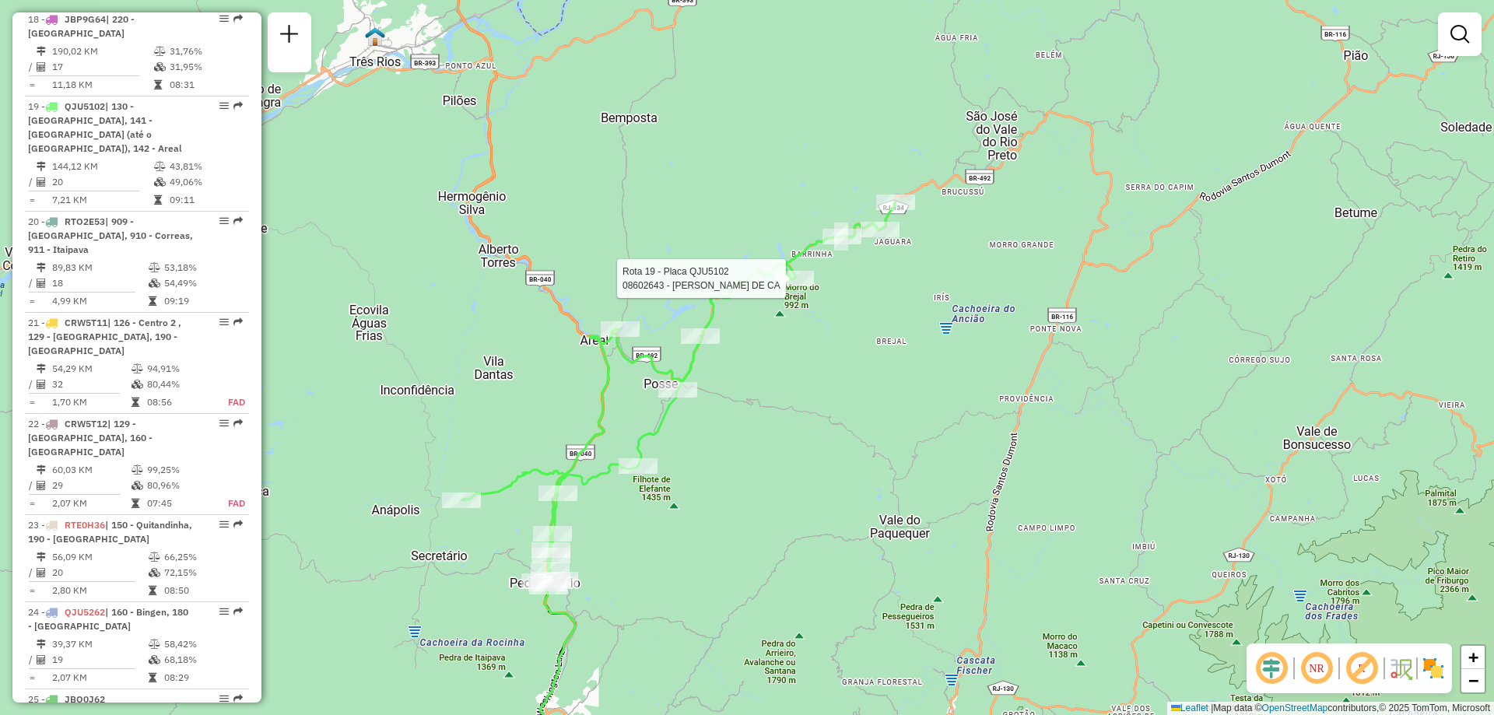
select select "**********"
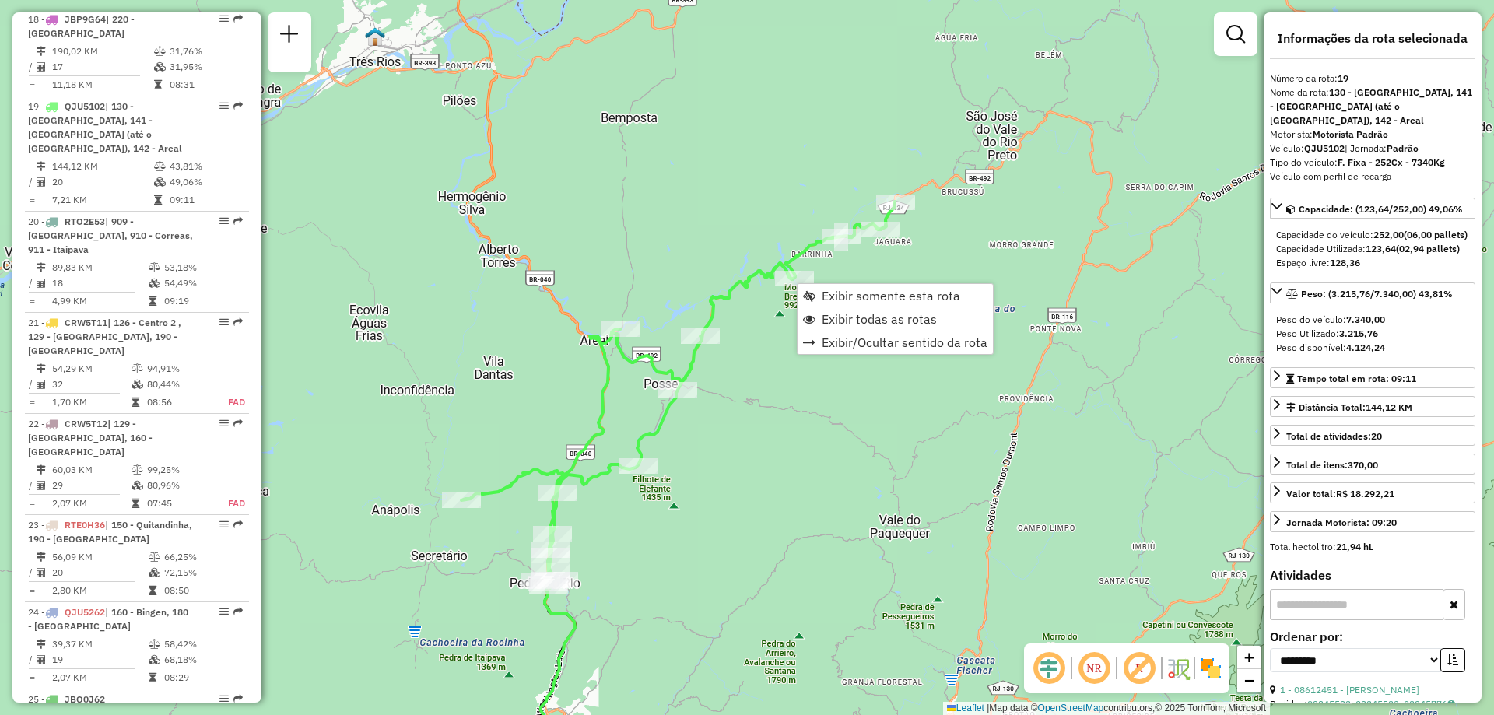
click at [731, 457] on div "Janela de atendimento Grade de atendimento Capacidade Transportadoras Veículos …" at bounding box center [747, 357] width 1494 height 715
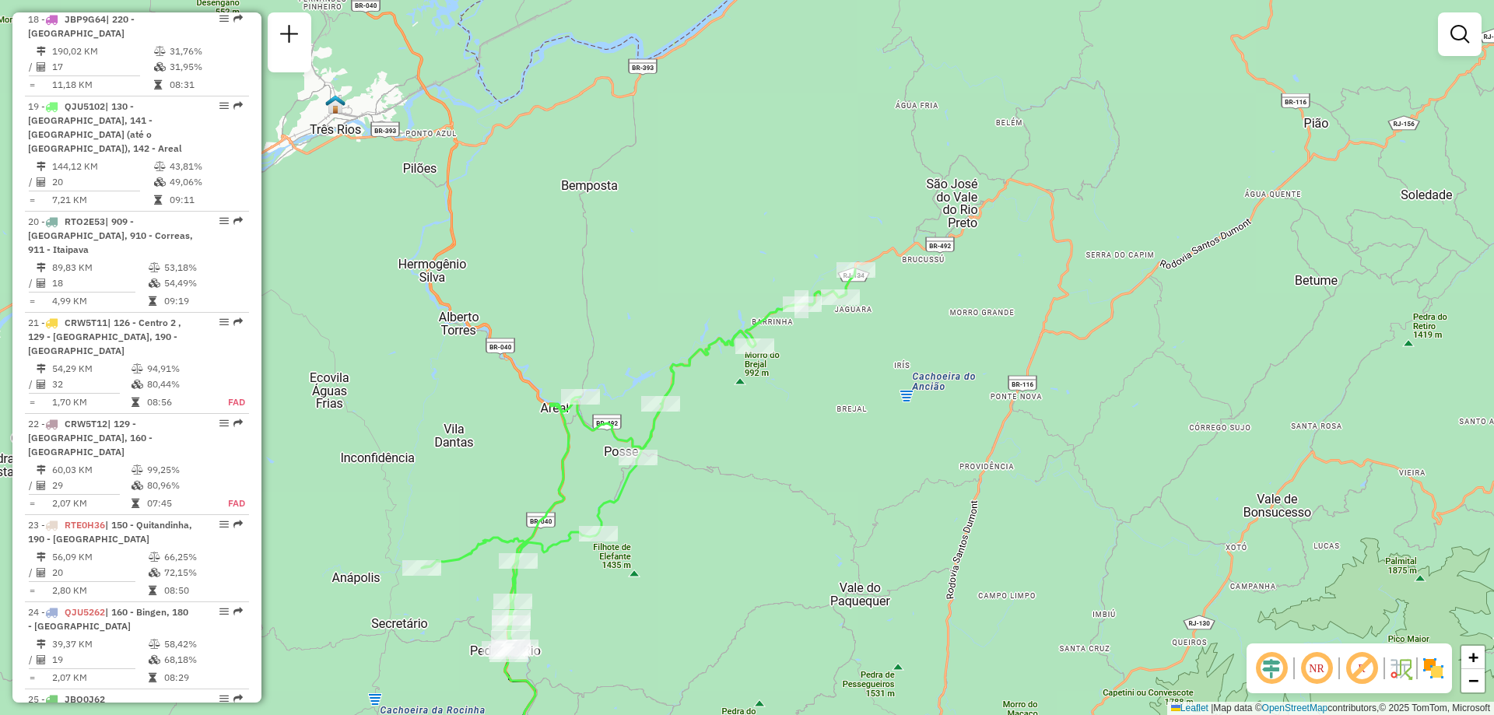
drag, startPoint x: 866, startPoint y: 128, endPoint x: 826, endPoint y: 195, distance: 78.5
click at [826, 195] on div "Janela de atendimento Grade de atendimento Capacidade Transportadoras Veículos …" at bounding box center [747, 357] width 1494 height 715
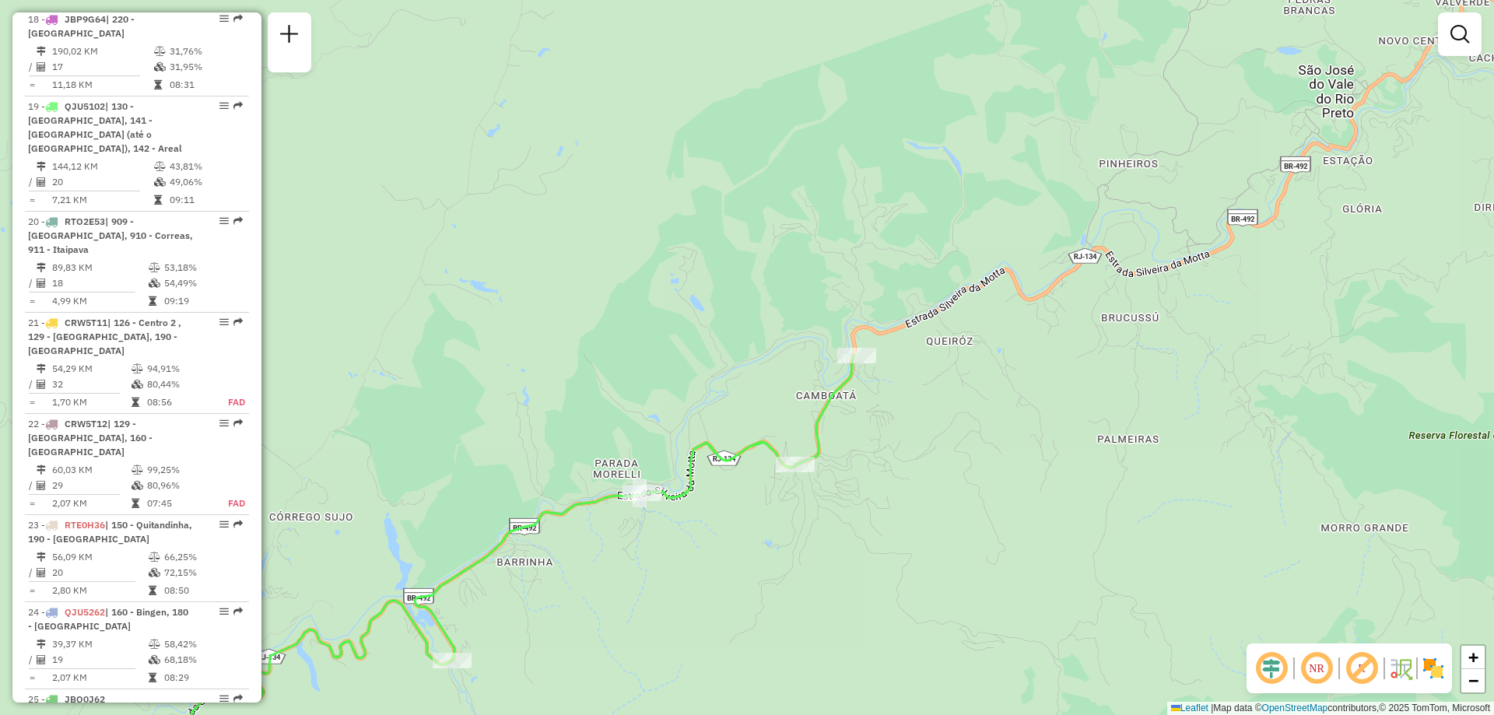
drag, startPoint x: 894, startPoint y: 253, endPoint x: 798, endPoint y: 247, distance: 95.9
click at [798, 247] on div "Janela de atendimento Grade de atendimento Capacidade Transportadoras Veículos …" at bounding box center [747, 357] width 1494 height 715
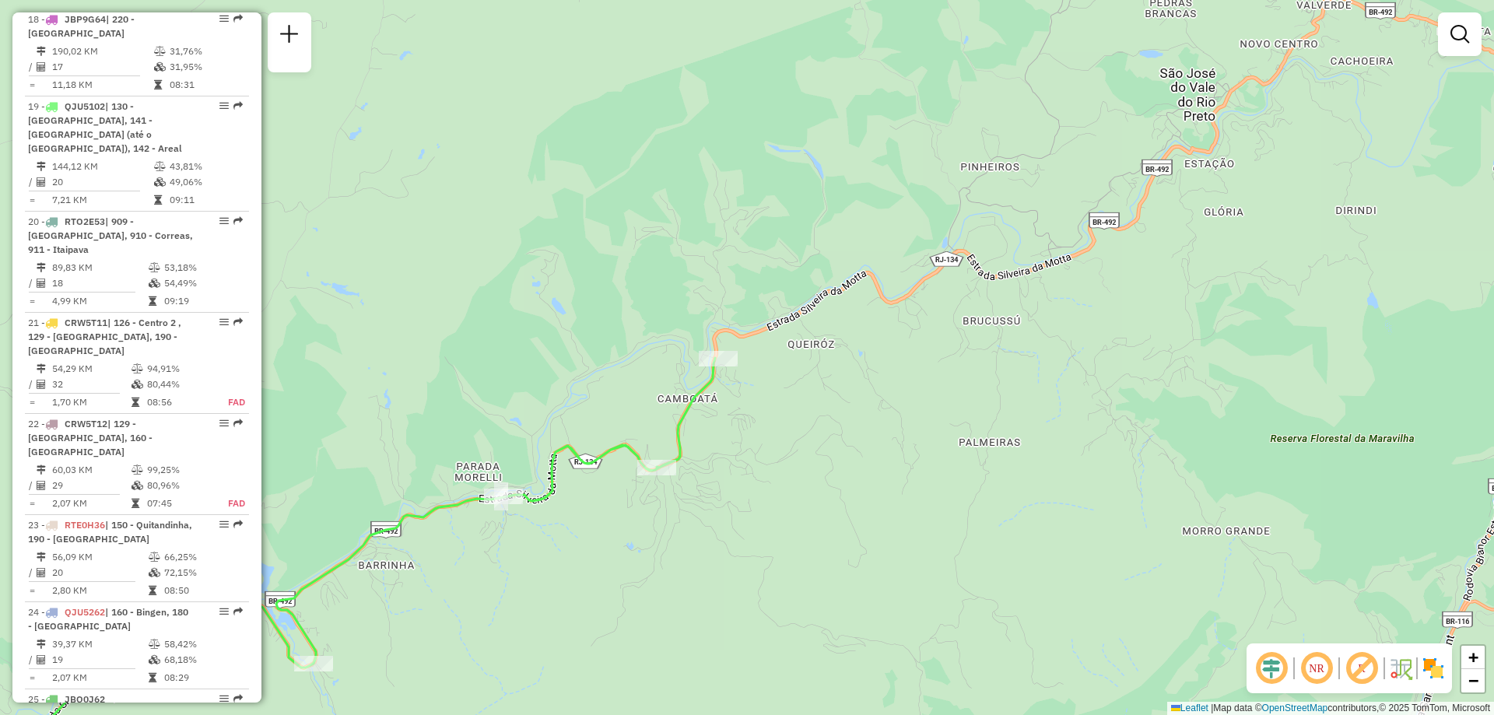
drag, startPoint x: 924, startPoint y: 176, endPoint x: 785, endPoint y: 178, distance: 138.6
click at [785, 178] on div "Janela de atendimento Grade de atendimento Capacidade Transportadoras Veículos …" at bounding box center [747, 357] width 1494 height 715
select select "**********"
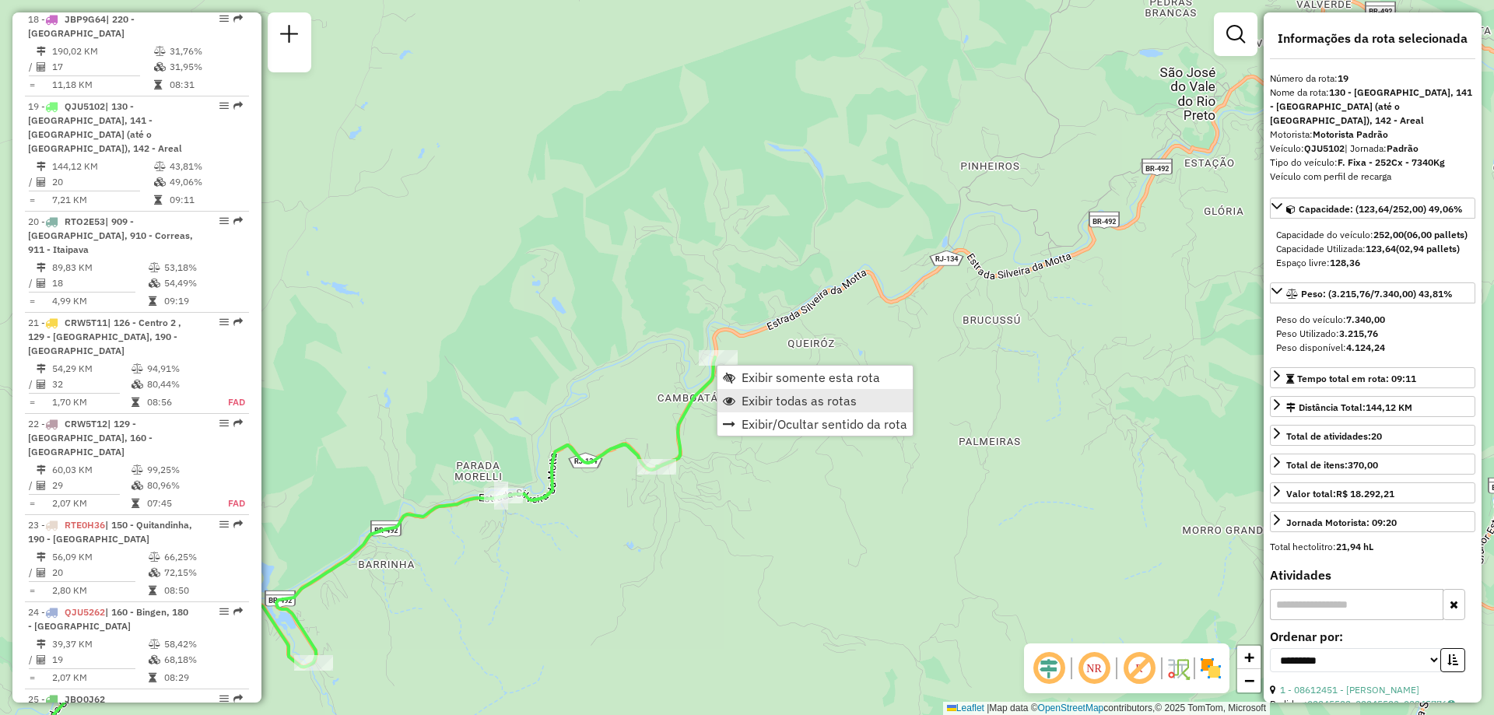
click at [778, 401] on span "Exibir todas as rotas" at bounding box center [799, 401] width 115 height 12
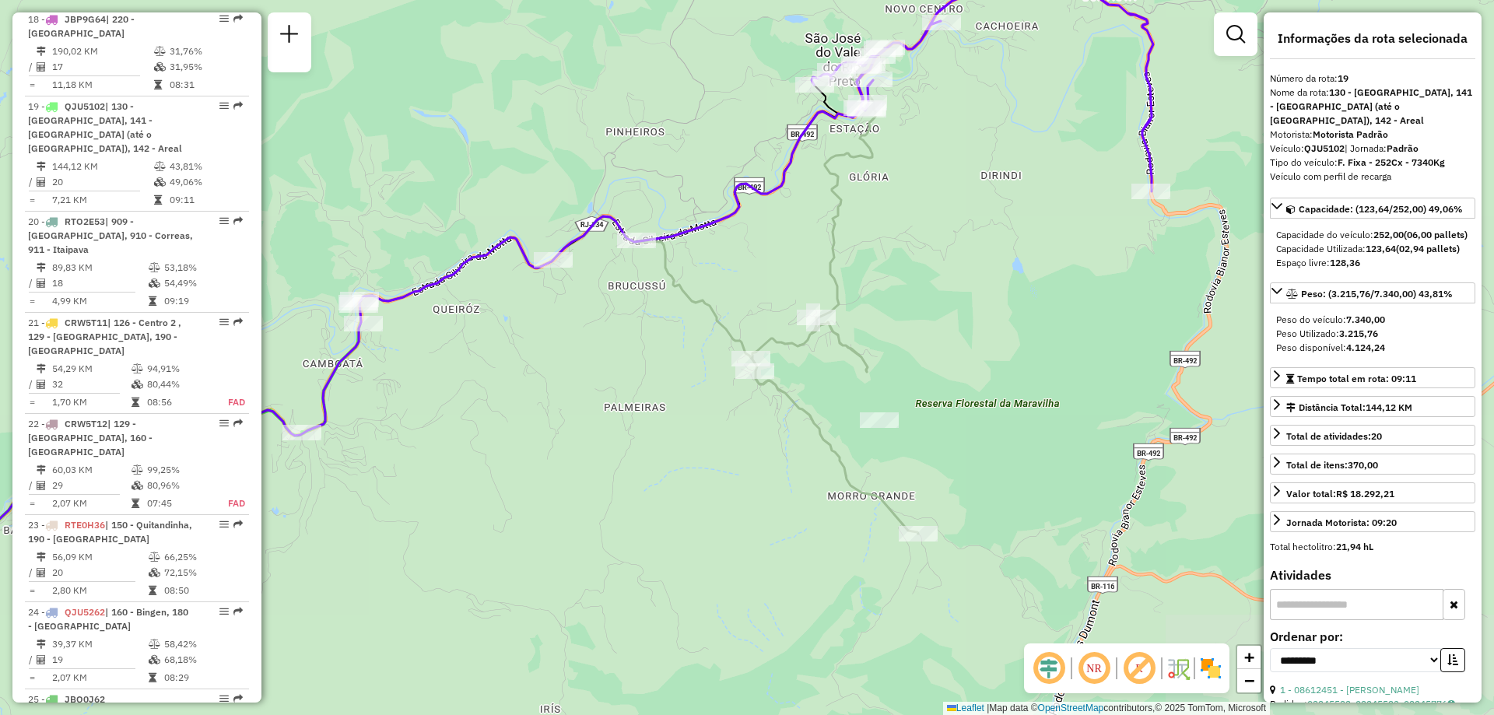
drag, startPoint x: 897, startPoint y: 436, endPoint x: 579, endPoint y: 398, distance: 320.6
click at [543, 402] on div "Janela de atendimento Grade de atendimento Capacidade Transportadoras Veículos …" at bounding box center [747, 357] width 1494 height 715
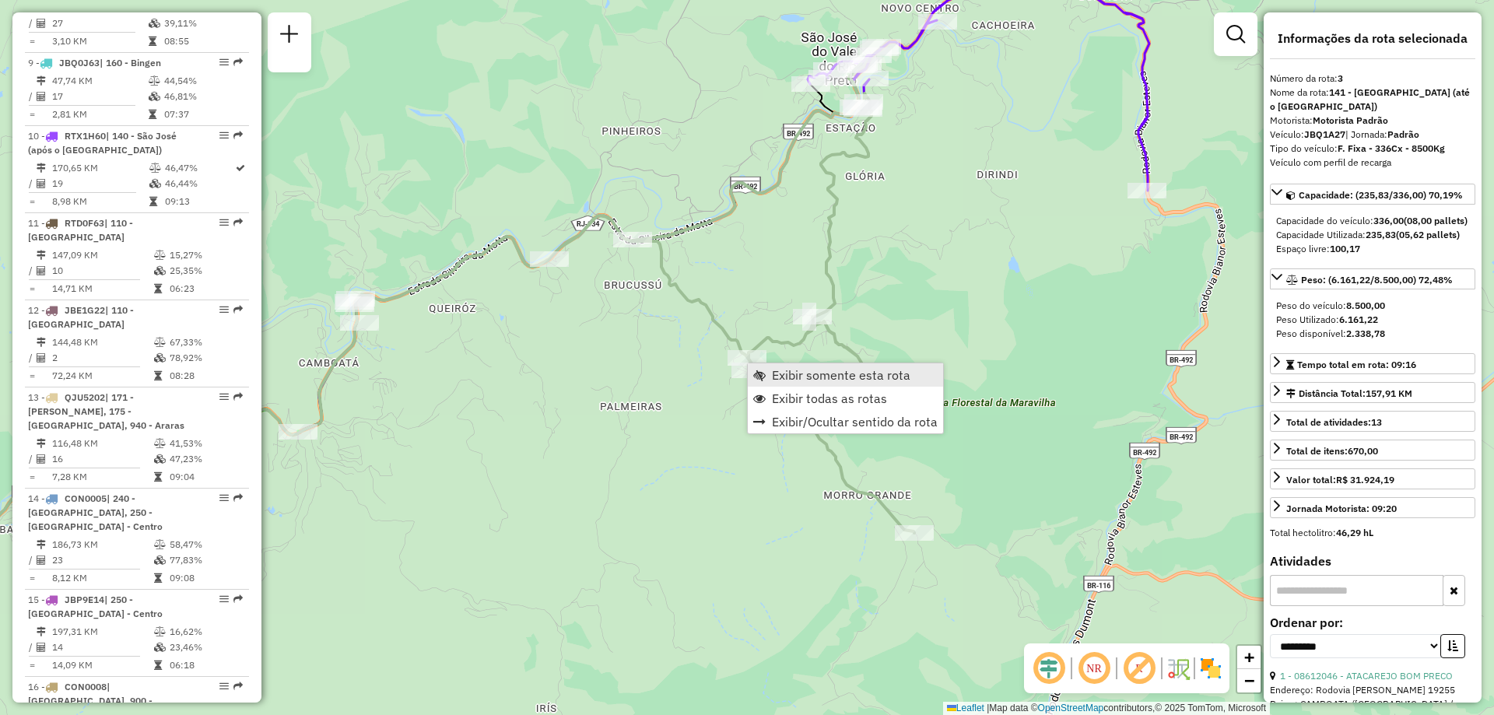
scroll to position [804, 0]
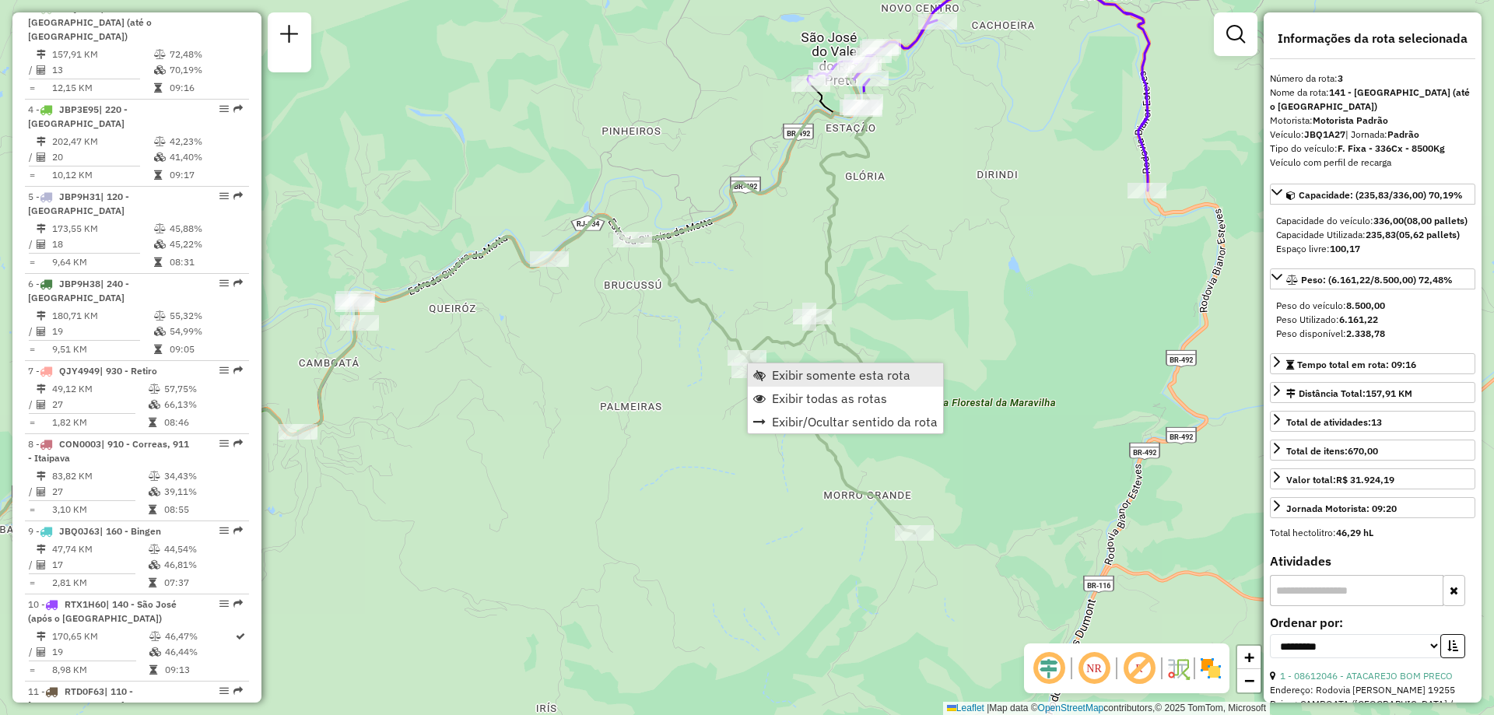
click at [790, 378] on span "Exibir somente esta rota" at bounding box center [841, 375] width 139 height 12
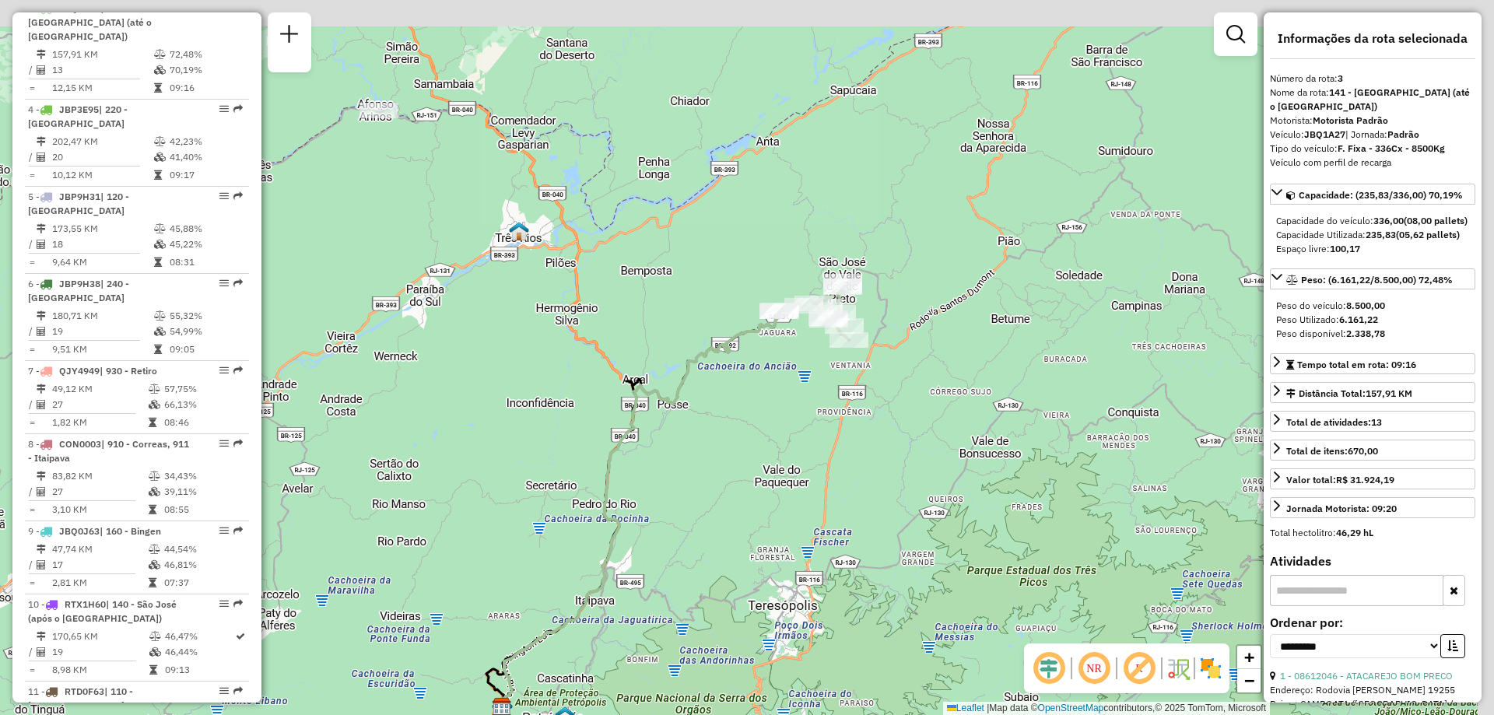
drag, startPoint x: 960, startPoint y: 244, endPoint x: 890, endPoint y: 376, distance: 150.1
click at [890, 376] on div "Janela de atendimento Grade de atendimento Capacidade Transportadoras Veículos …" at bounding box center [747, 357] width 1494 height 715
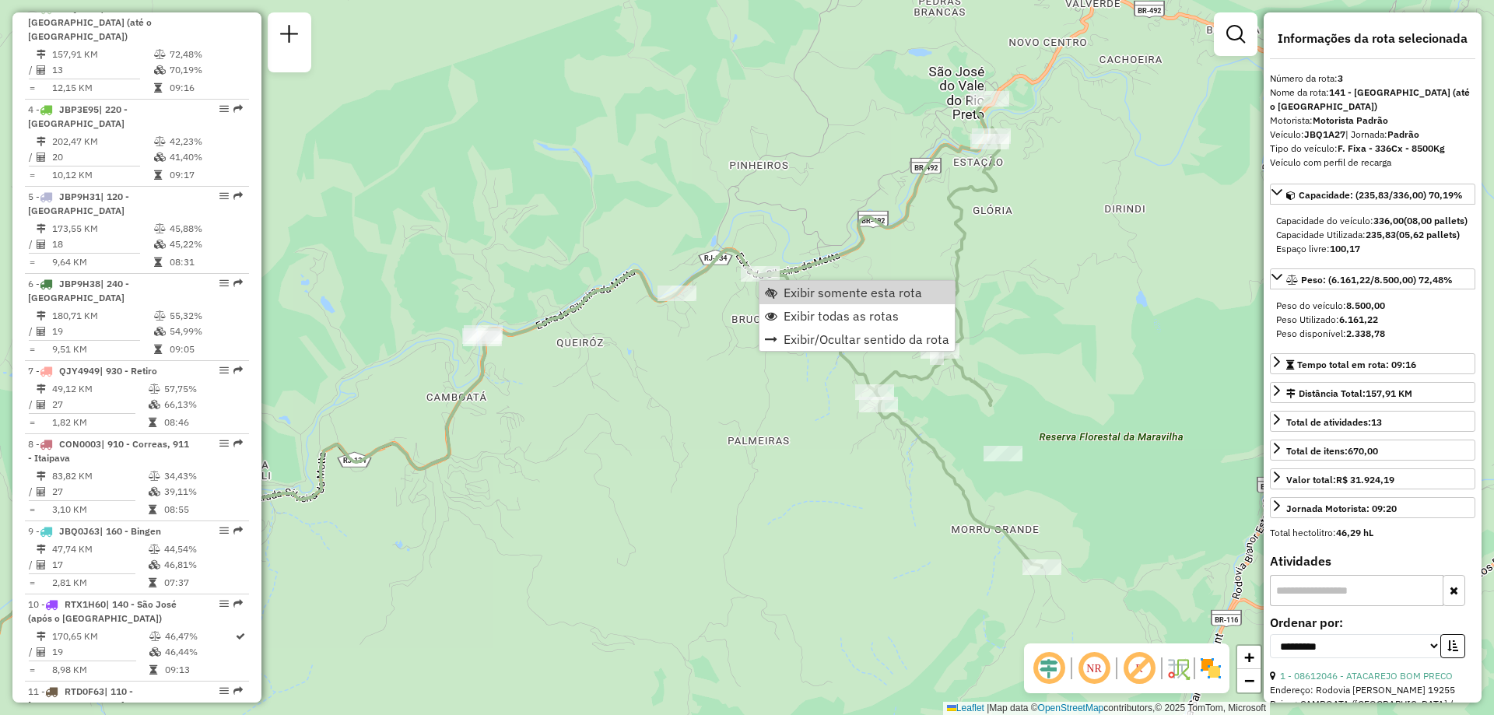
click at [982, 247] on div "Janela de atendimento Grade de atendimento Capacidade Transportadoras Veículos …" at bounding box center [747, 357] width 1494 height 715
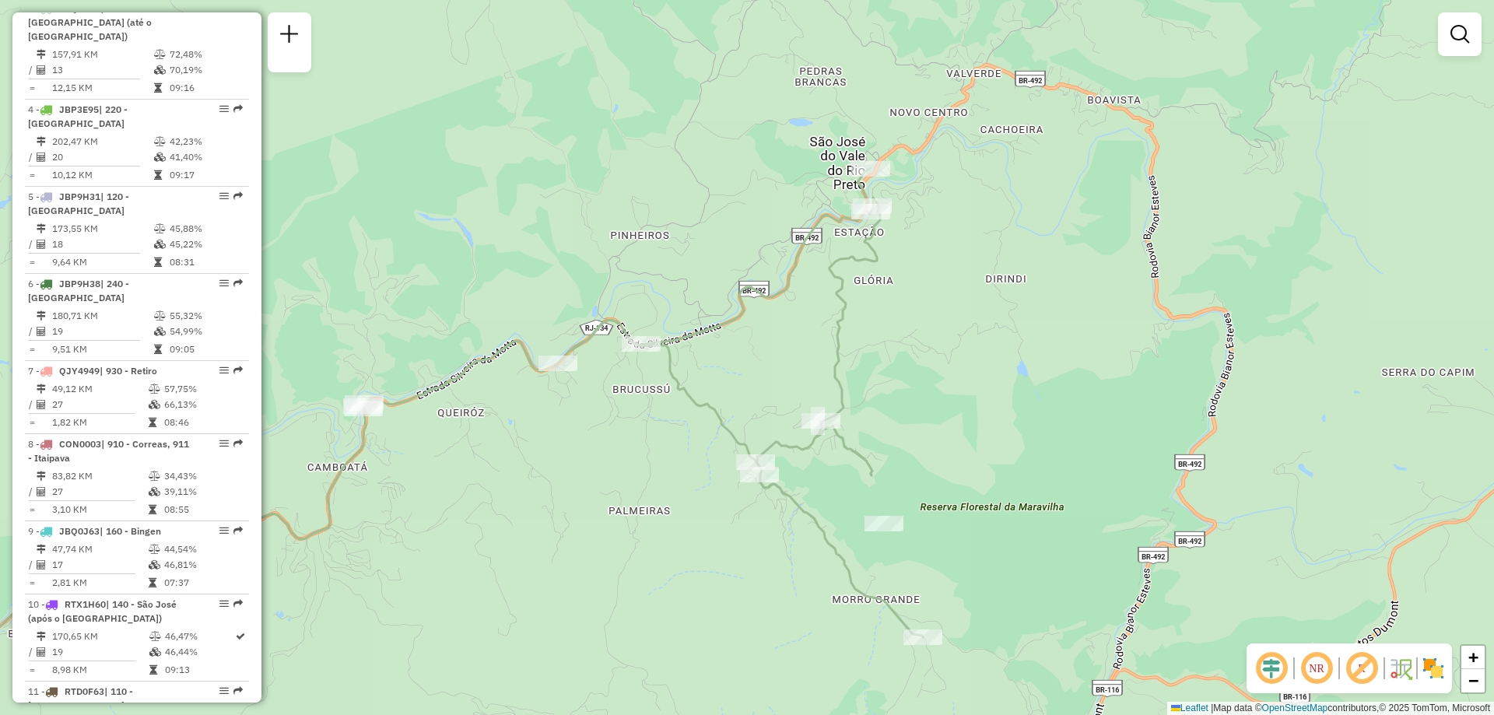
drag, startPoint x: 1057, startPoint y: 248, endPoint x: 930, endPoint y: 321, distance: 146.8
click at [930, 321] on div "Janela de atendimento Grade de atendimento Capacidade Transportadoras Veículos …" at bounding box center [747, 357] width 1494 height 715
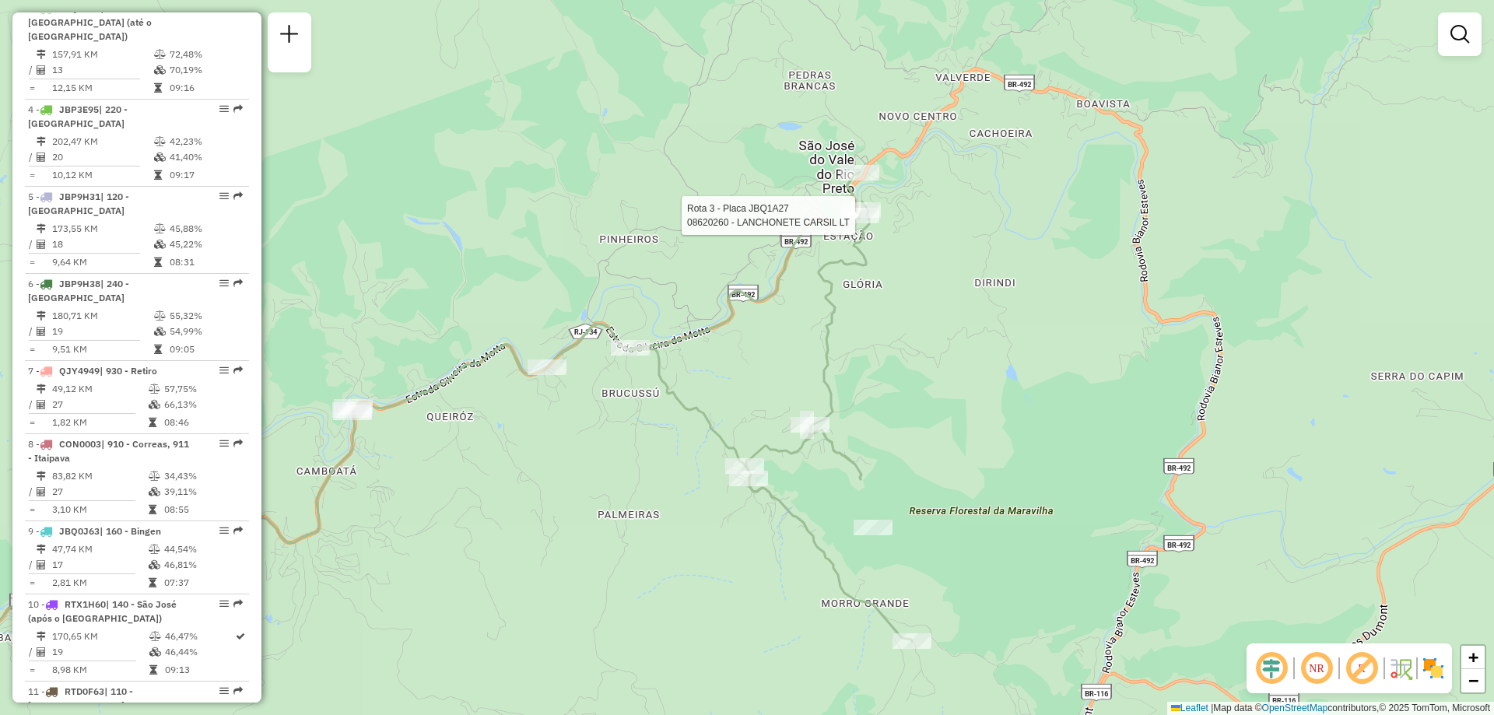
select select "**********"
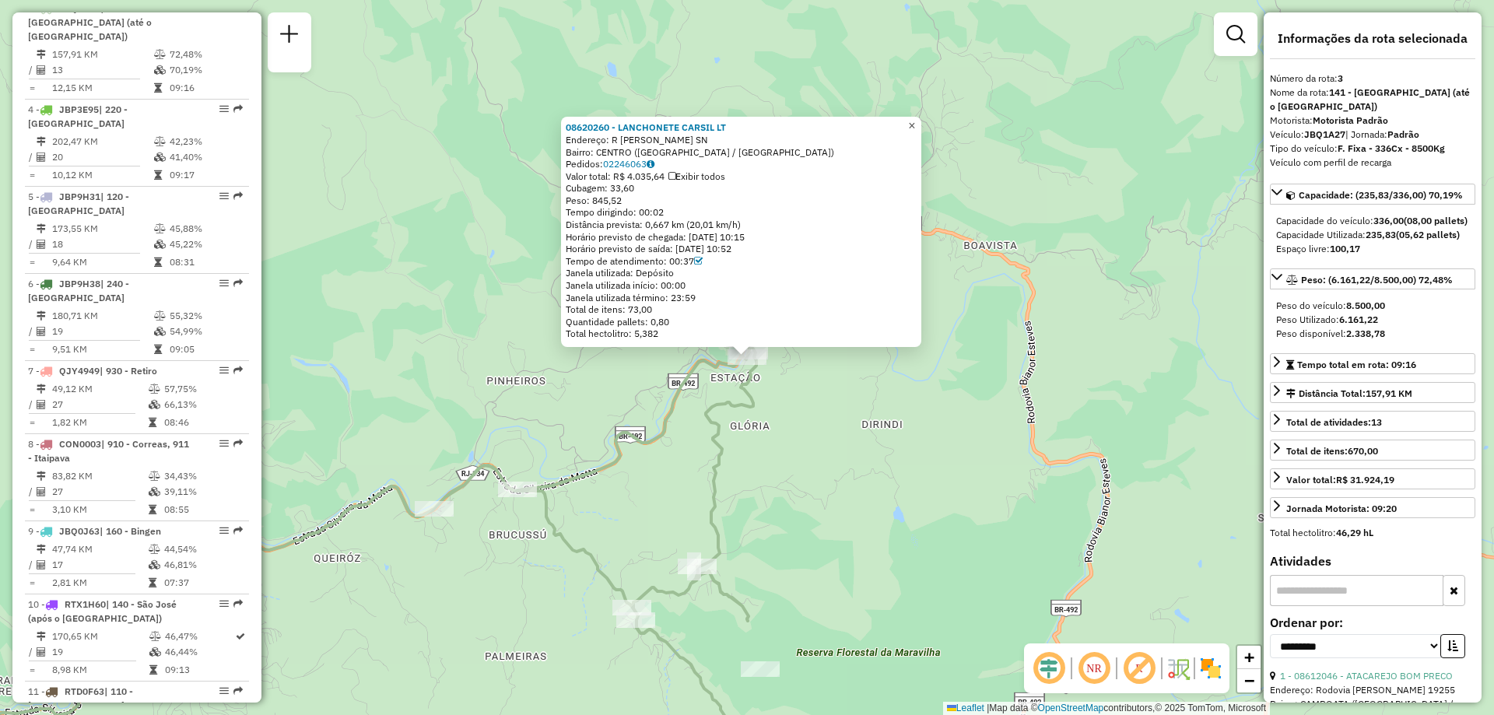
click at [915, 119] on span "×" at bounding box center [911, 125] width 7 height 13
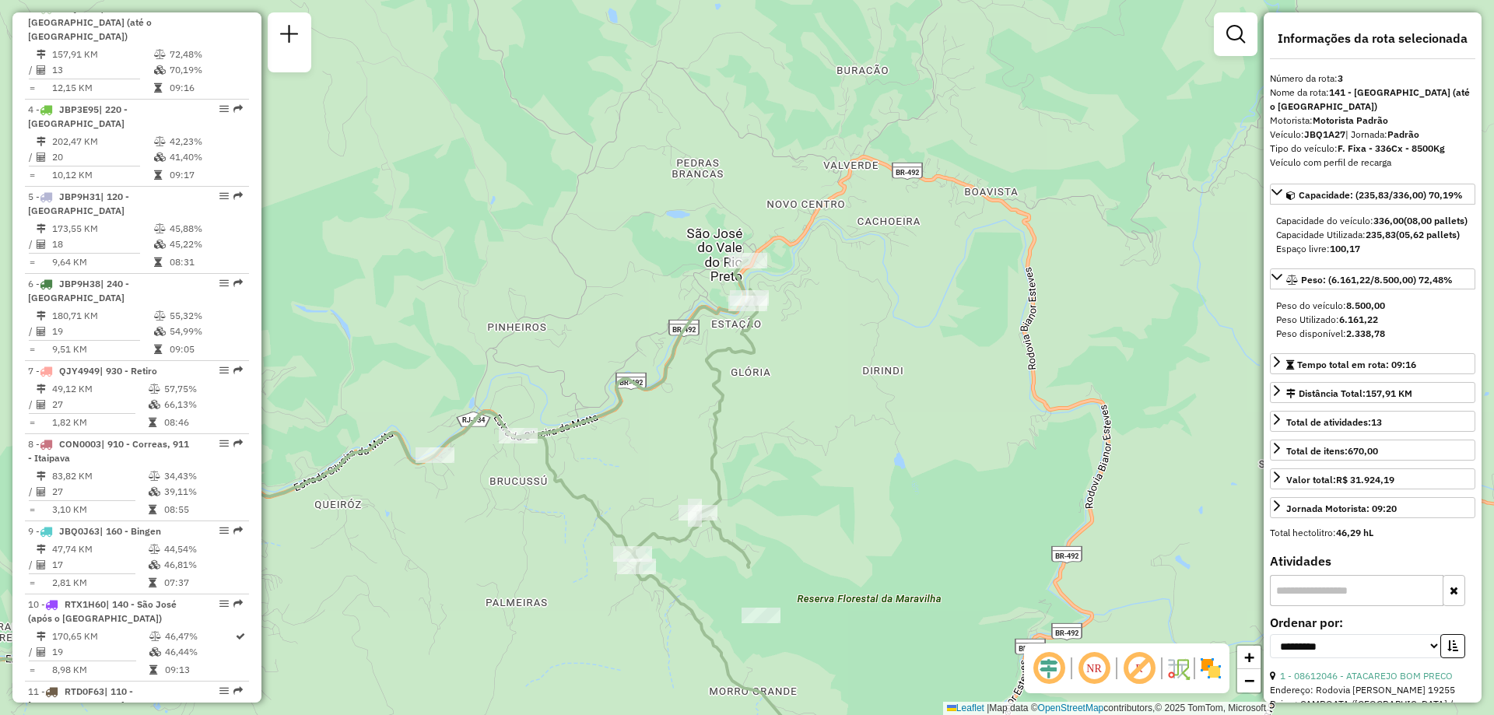
drag, startPoint x: 806, startPoint y: 384, endPoint x: 806, endPoint y: 330, distance: 53.7
click at [806, 330] on div "Janela de atendimento Grade de atendimento Capacidade Transportadoras Veículos …" at bounding box center [747, 357] width 1494 height 715
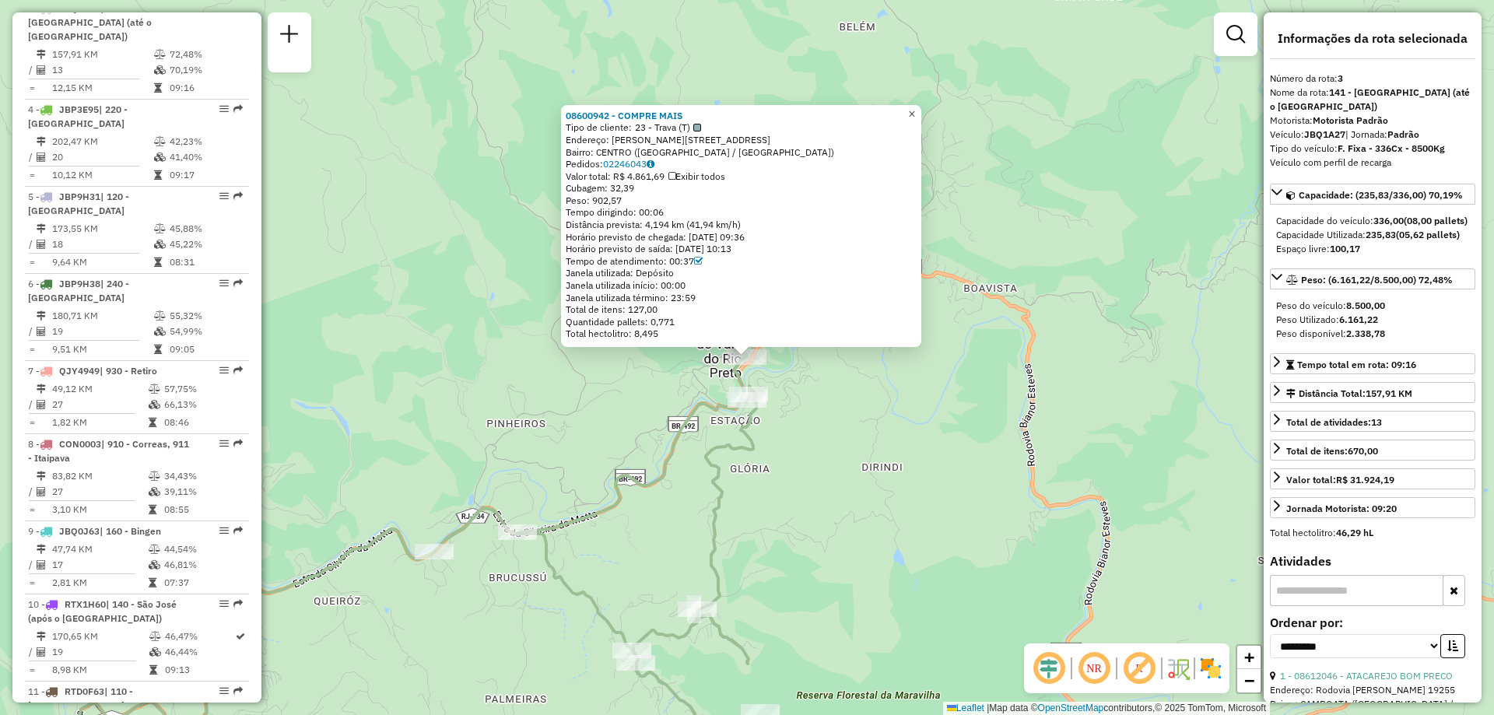
click at [915, 107] on span "×" at bounding box center [911, 113] width 7 height 13
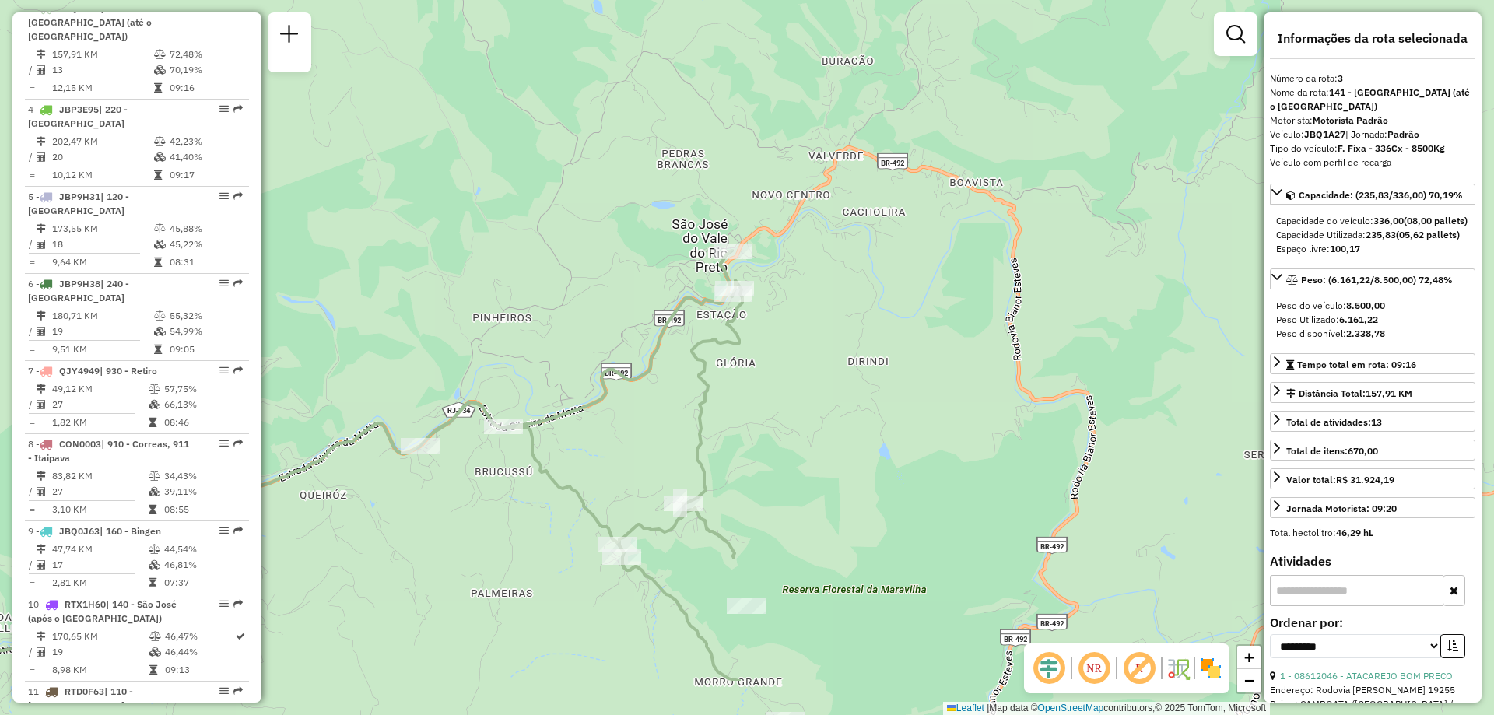
drag, startPoint x: 842, startPoint y: 407, endPoint x: 840, endPoint y: 343, distance: 63.9
click at [840, 345] on div "Janela de atendimento Grade de atendimento Capacidade Transportadoras Veículos …" at bounding box center [747, 357] width 1494 height 715
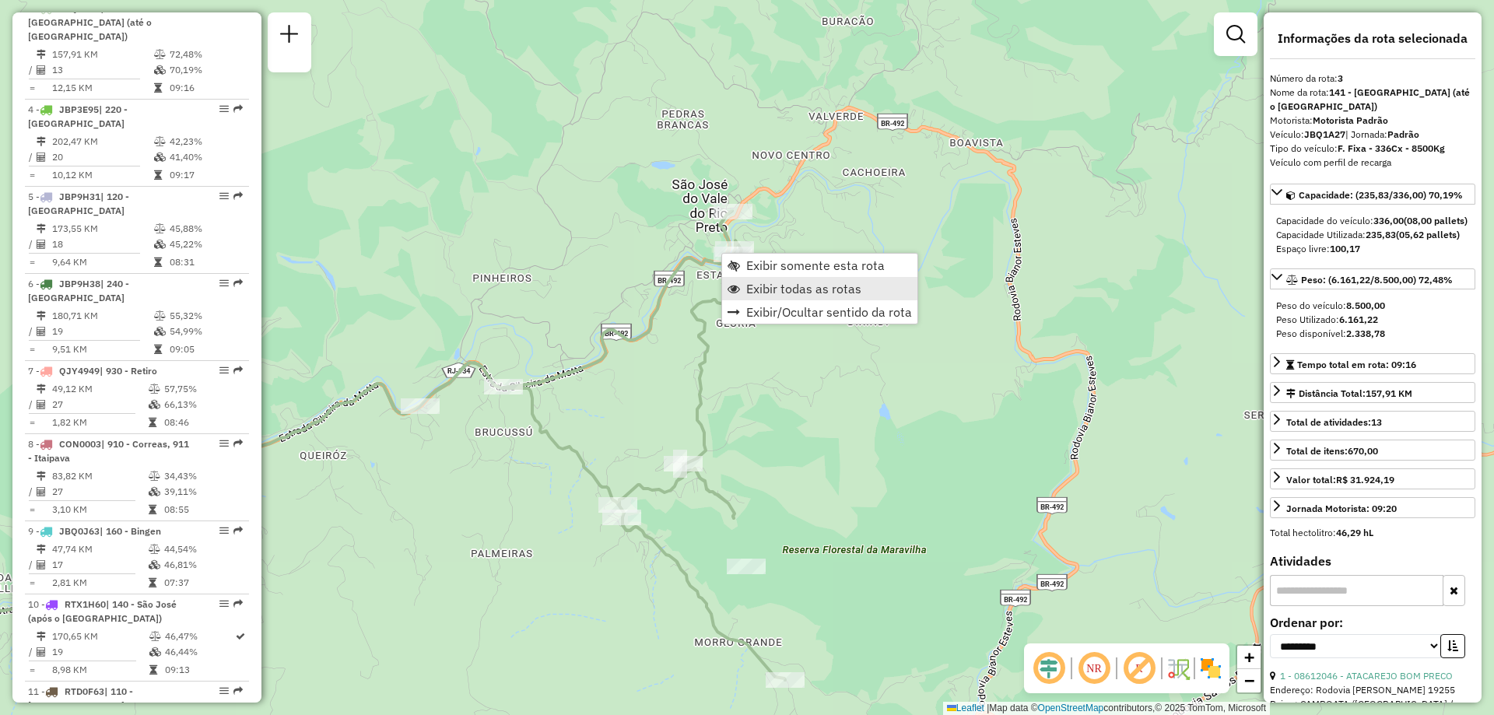
click at [764, 295] on span "Exibir todas as rotas" at bounding box center [803, 289] width 115 height 12
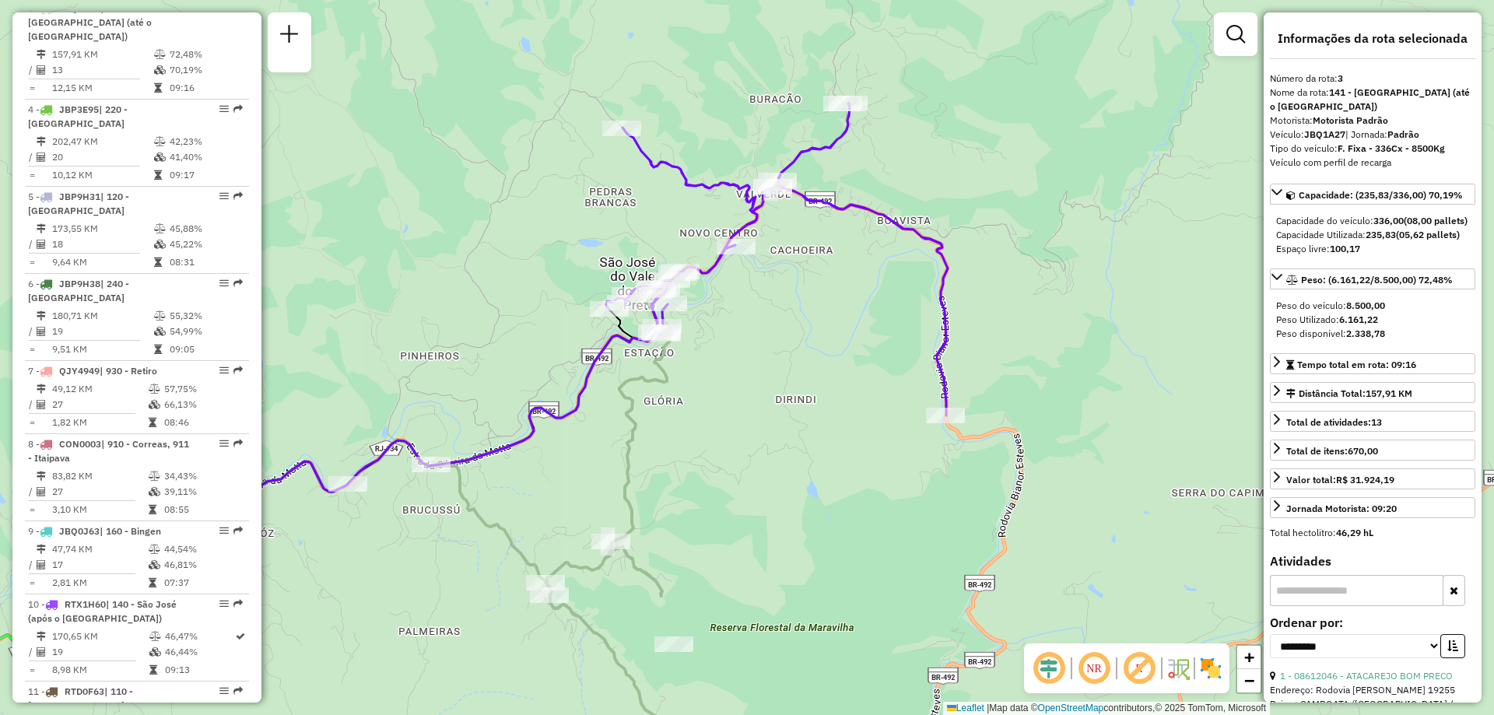
drag, startPoint x: 835, startPoint y: 234, endPoint x: 755, endPoint y: 314, distance: 113.9
click at [755, 314] on div "Janela de atendimento Grade de atendimento Capacidade Transportadoras Veículos …" at bounding box center [747, 357] width 1494 height 715
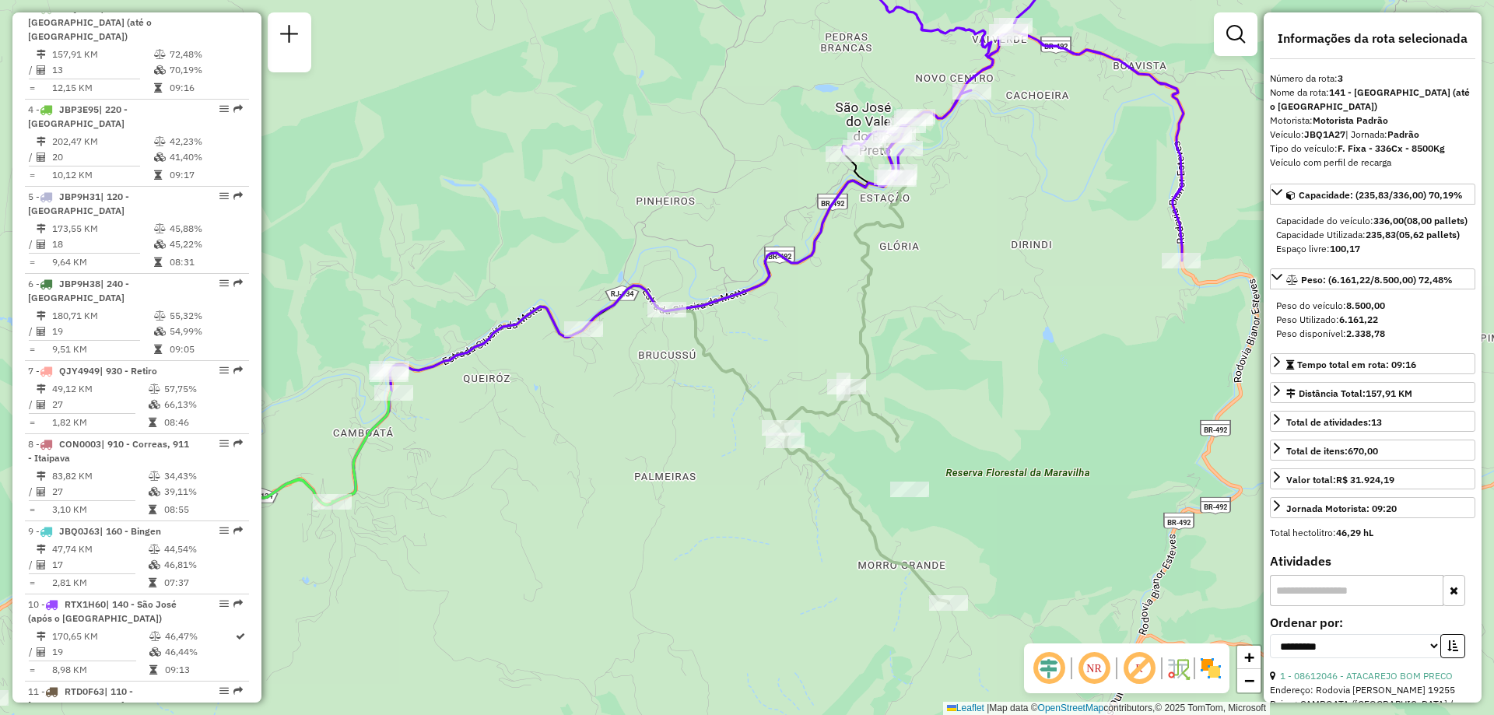
drag, startPoint x: 741, startPoint y: 418, endPoint x: 985, endPoint y: 260, distance: 290.4
click at [985, 260] on div "Janela de atendimento Grade de atendimento Capacidade Transportadoras Veículos …" at bounding box center [747, 357] width 1494 height 715
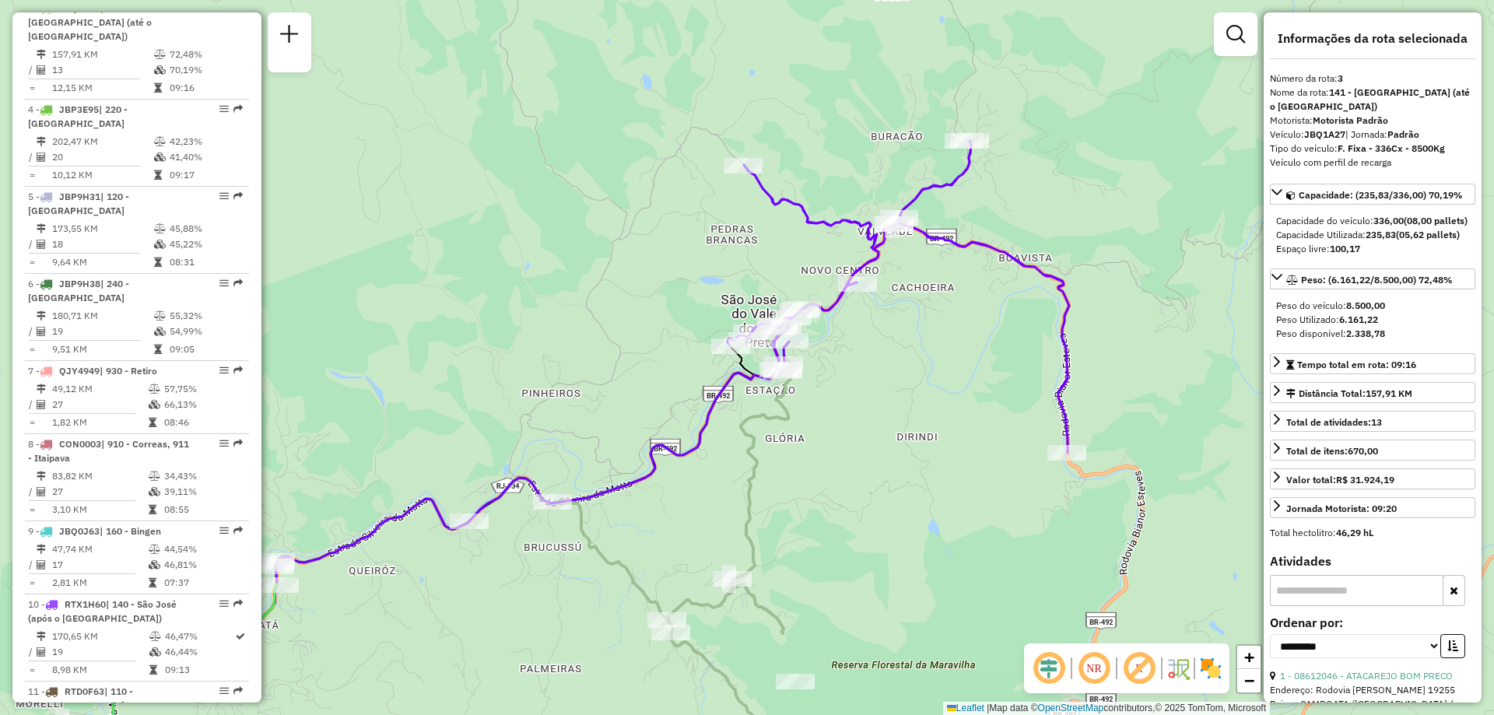
drag, startPoint x: 1015, startPoint y: 183, endPoint x: 886, endPoint y: 380, distance: 235.5
click at [886, 380] on div "Janela de atendimento Grade de atendimento Capacidade Transportadoras Veículos …" at bounding box center [747, 357] width 1494 height 715
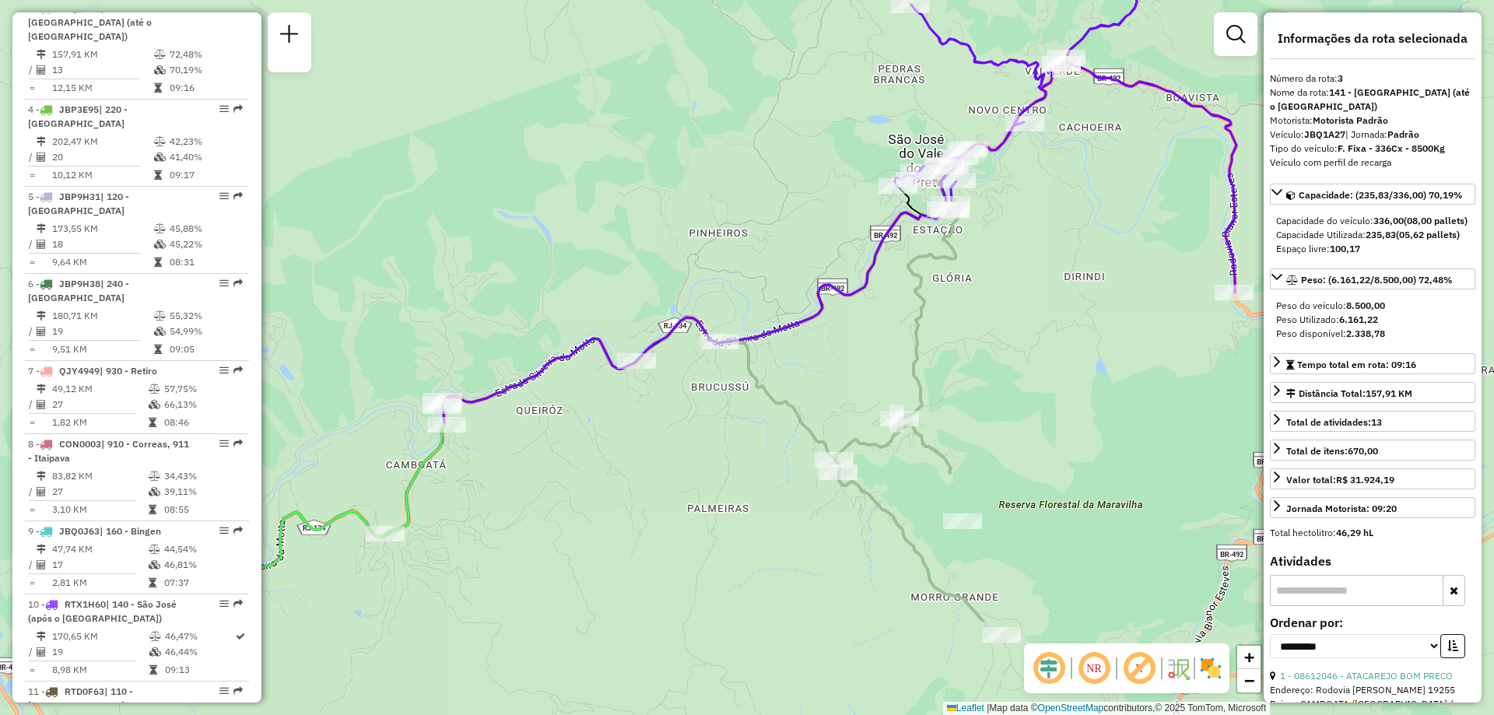
drag, startPoint x: 869, startPoint y: 416, endPoint x: 1190, endPoint y: 55, distance: 483.0
click at [1190, 55] on div "Janela de atendimento Grade de atendimento Capacidade Transportadoras Veículos …" at bounding box center [747, 357] width 1494 height 715
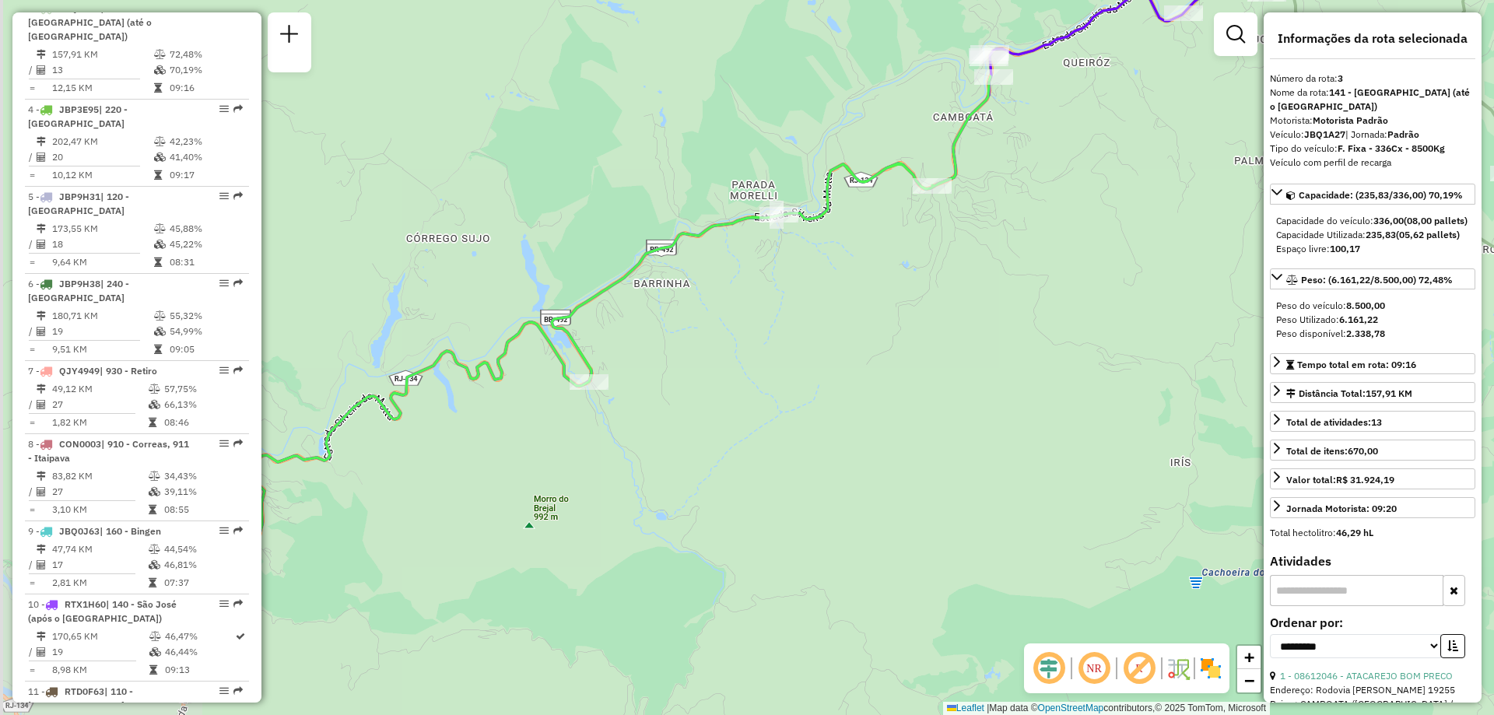
drag, startPoint x: 594, startPoint y: 420, endPoint x: 1020, endPoint y: 272, distance: 451.0
click at [1020, 272] on div "Janela de atendimento Grade de atendimento Capacidade Transportadoras Veículos …" at bounding box center [747, 357] width 1494 height 715
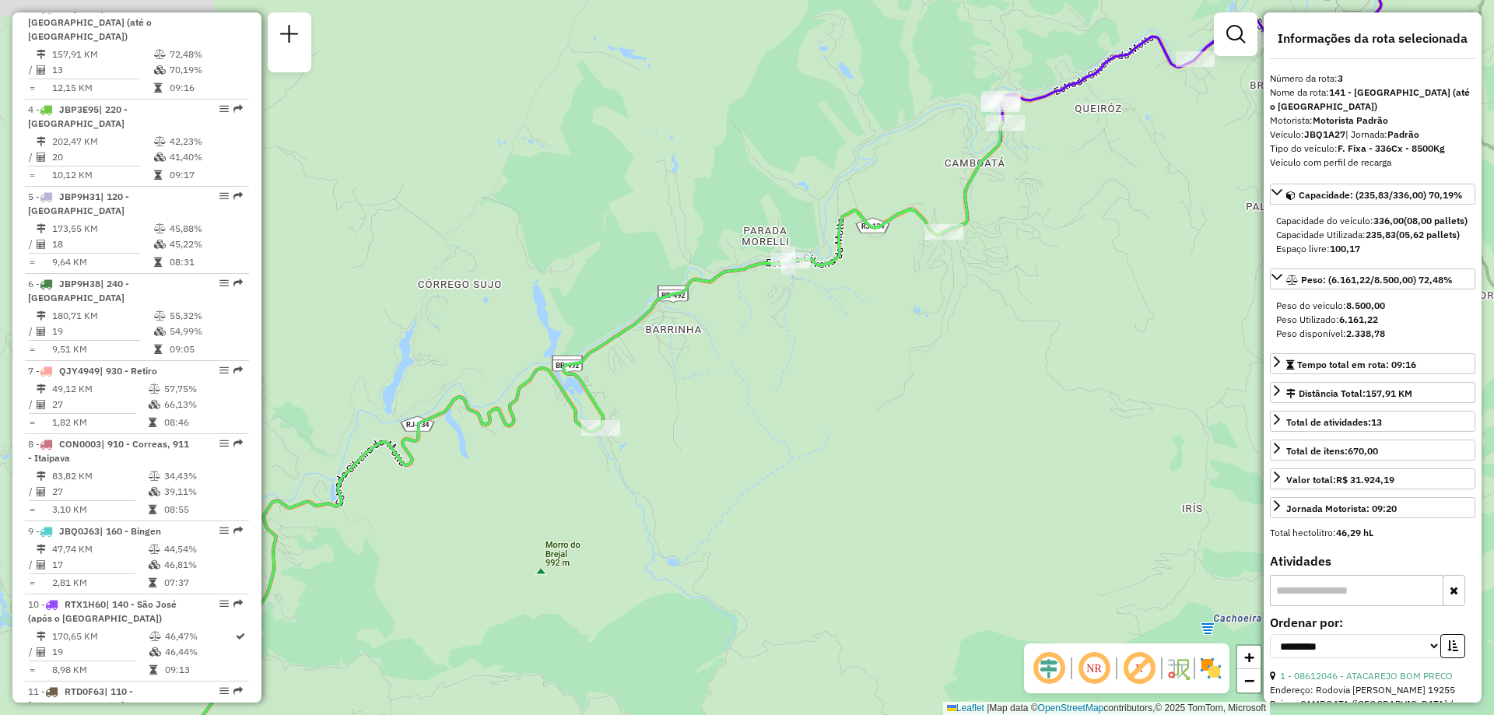
drag, startPoint x: 770, startPoint y: 343, endPoint x: 768, endPoint y: 367, distance: 24.2
click at [768, 367] on div "Janela de atendimento Grade de atendimento Capacidade Transportadoras Veículos …" at bounding box center [747, 357] width 1494 height 715
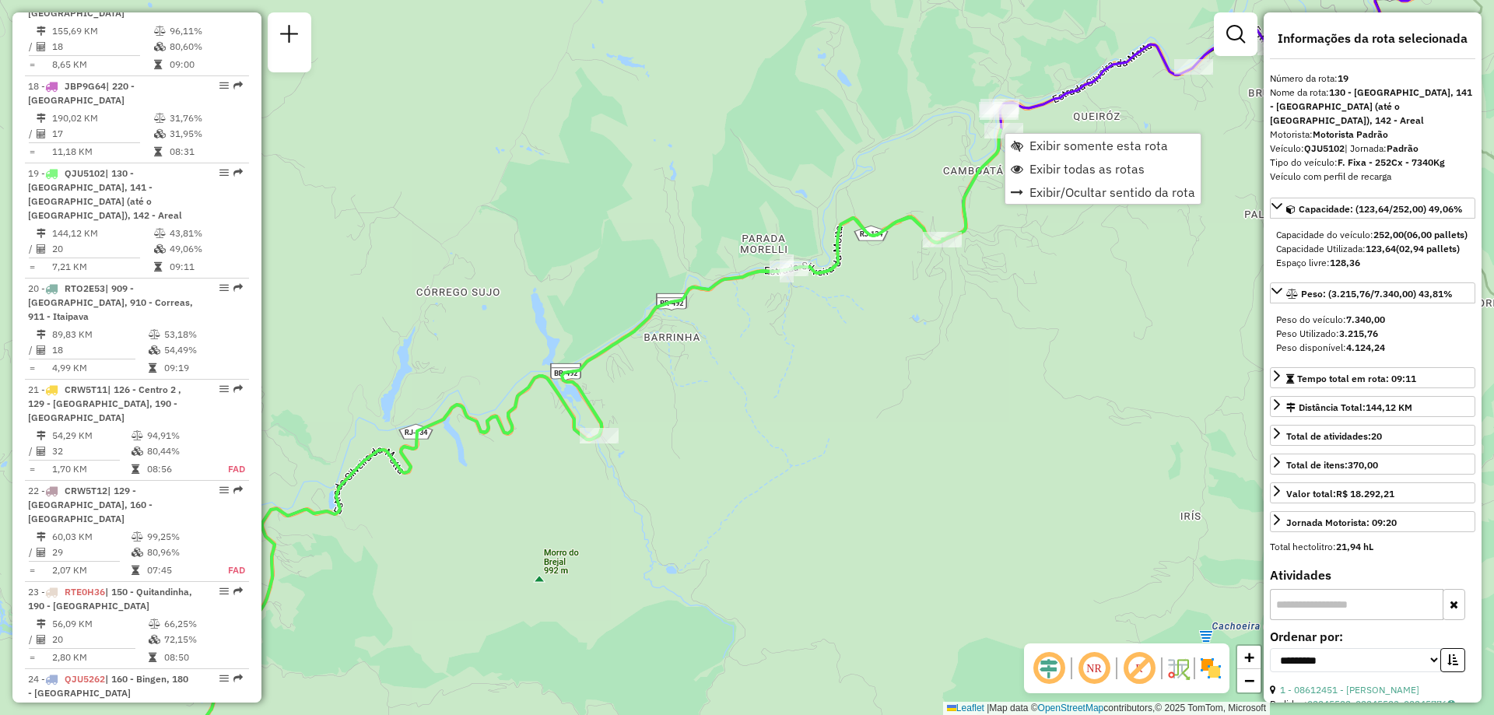
scroll to position [2143, 0]
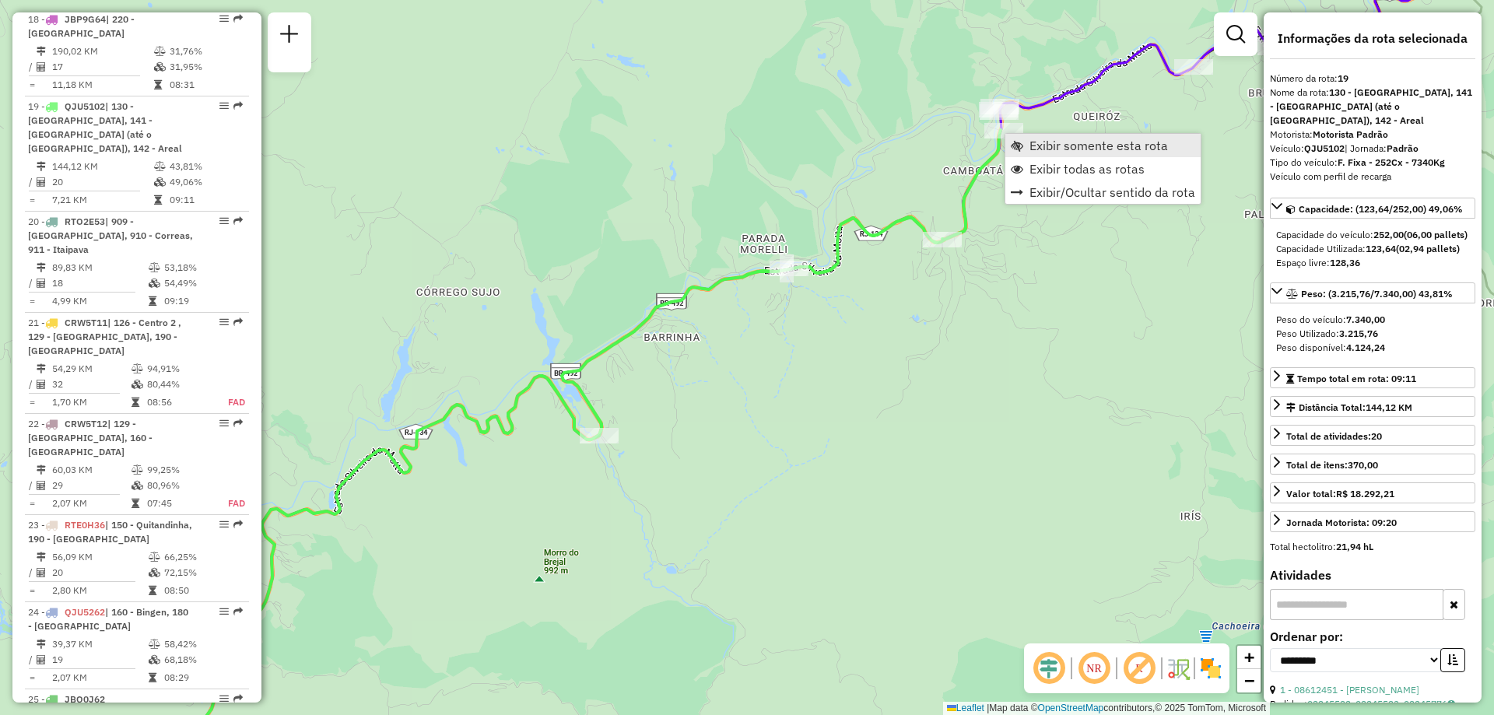
click at [1038, 146] on span "Exibir somente esta rota" at bounding box center [1099, 145] width 139 height 12
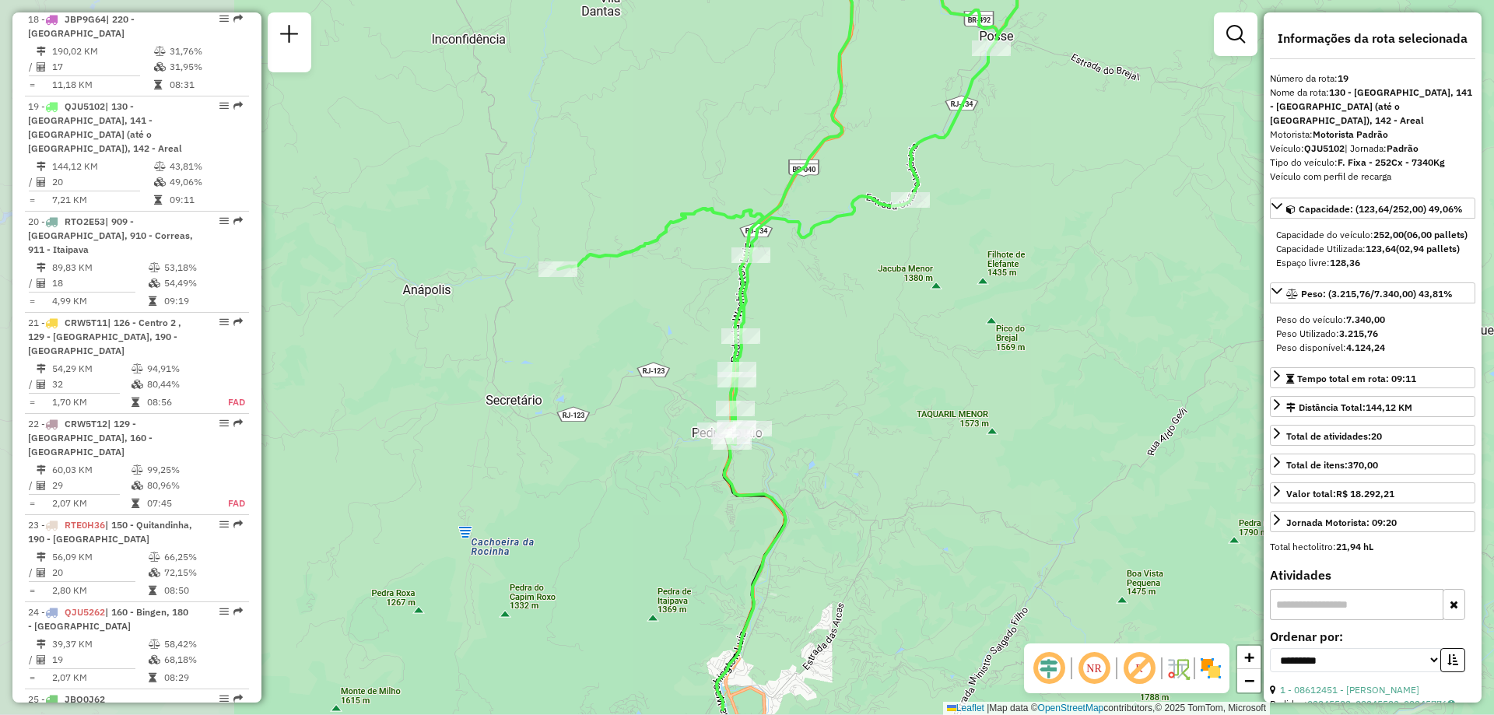
drag, startPoint x: 578, startPoint y: 441, endPoint x: 862, endPoint y: 366, distance: 294.0
click at [862, 366] on div "Janela de atendimento Grade de atendimento Capacidade Transportadoras Veículos …" at bounding box center [747, 357] width 1494 height 715
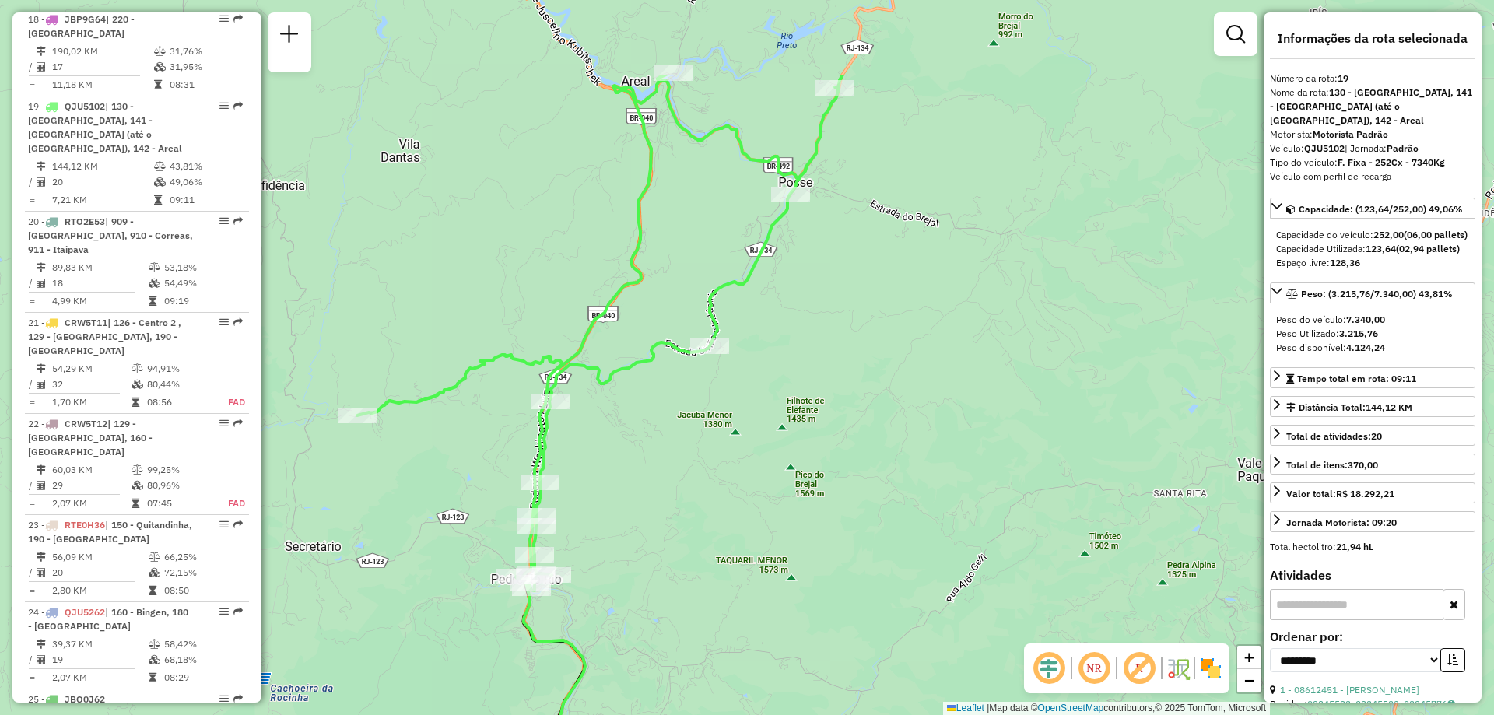
drag, startPoint x: 1115, startPoint y: 179, endPoint x: 915, endPoint y: 325, distance: 248.5
click at [915, 325] on div "Janela de atendimento Grade de atendimento Capacidade Transportadoras Veículos …" at bounding box center [747, 357] width 1494 height 715
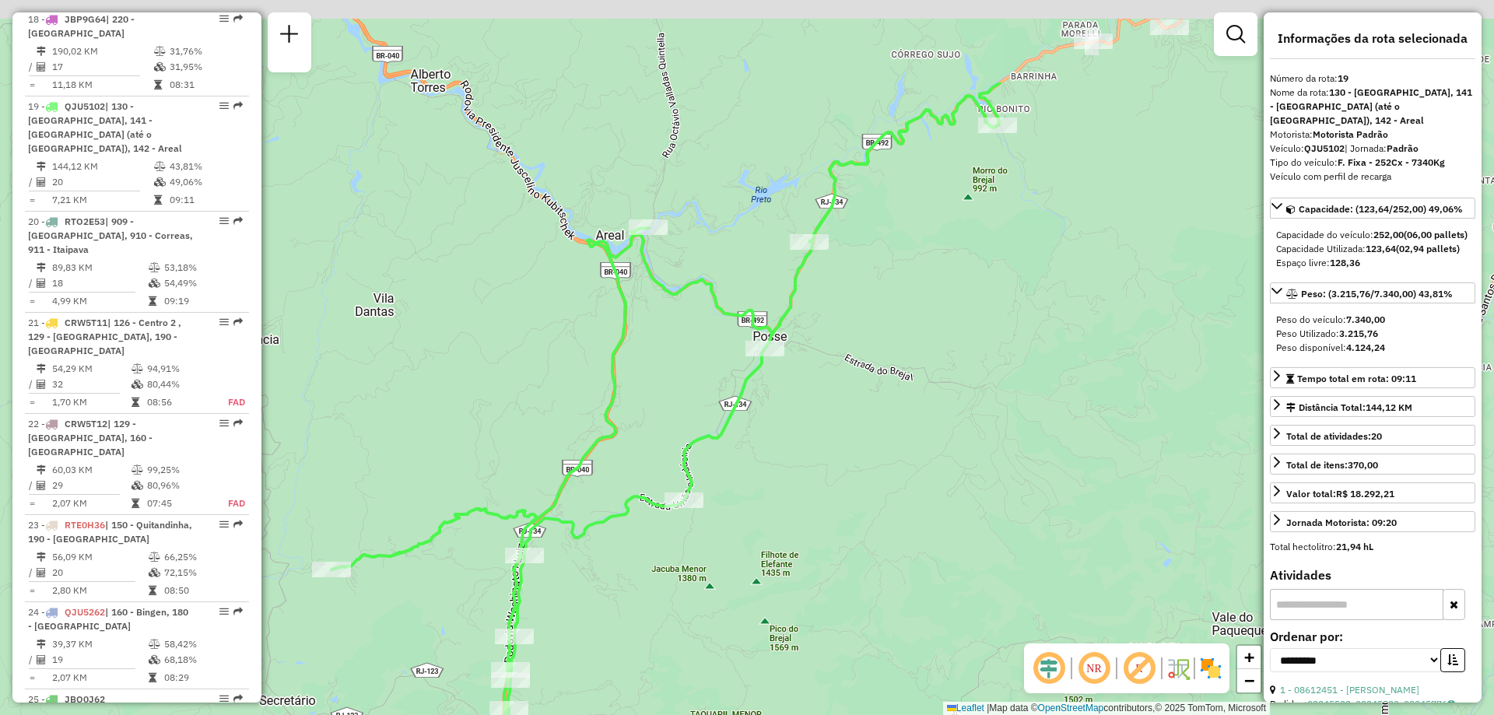
drag, startPoint x: 985, startPoint y: 216, endPoint x: 946, endPoint y: 382, distance: 171.2
click at [946, 382] on div "Janela de atendimento Grade de atendimento Capacidade Transportadoras Veículos …" at bounding box center [747, 357] width 1494 height 715
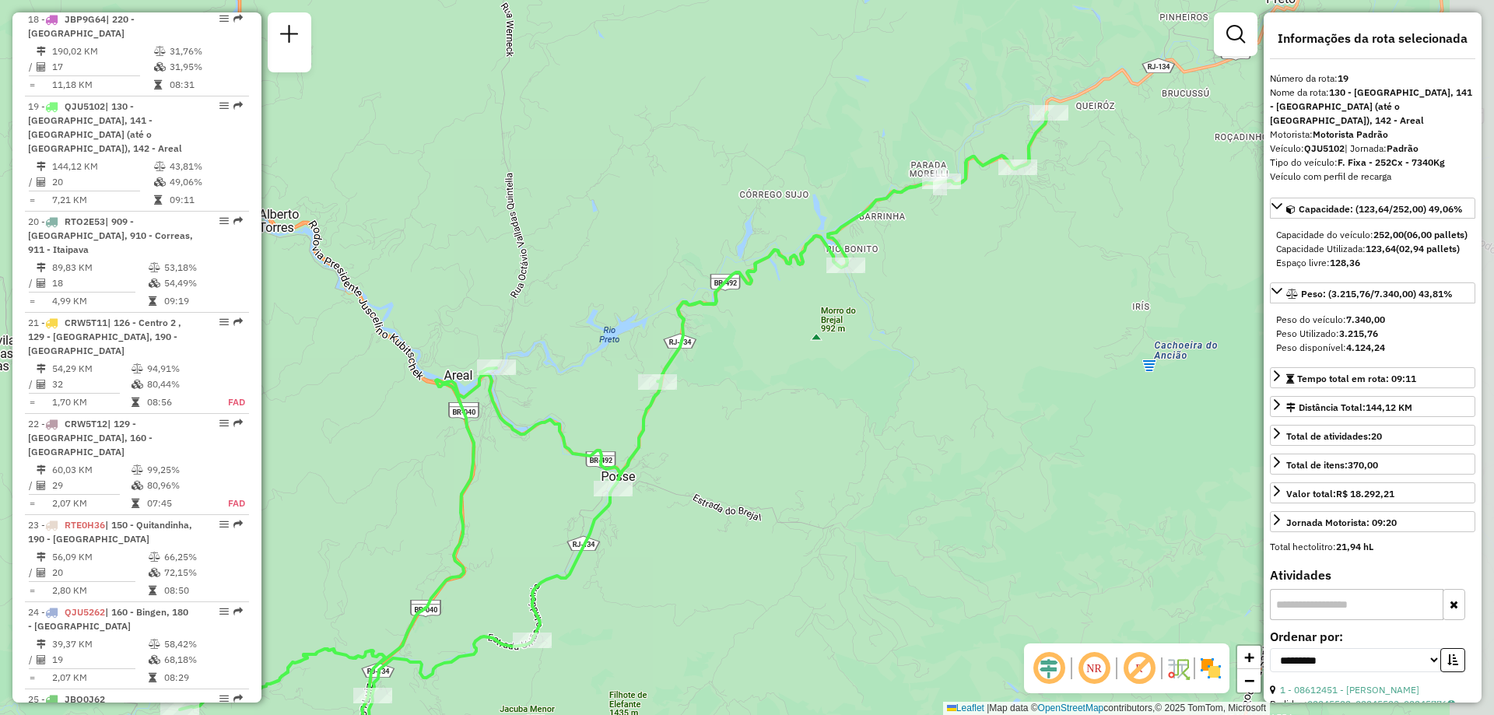
drag, startPoint x: 1018, startPoint y: 325, endPoint x: 880, endPoint y: 444, distance: 181.6
click at [880, 444] on div "Janela de atendimento Grade de atendimento Capacidade Transportadoras Veículos …" at bounding box center [747, 357] width 1494 height 715
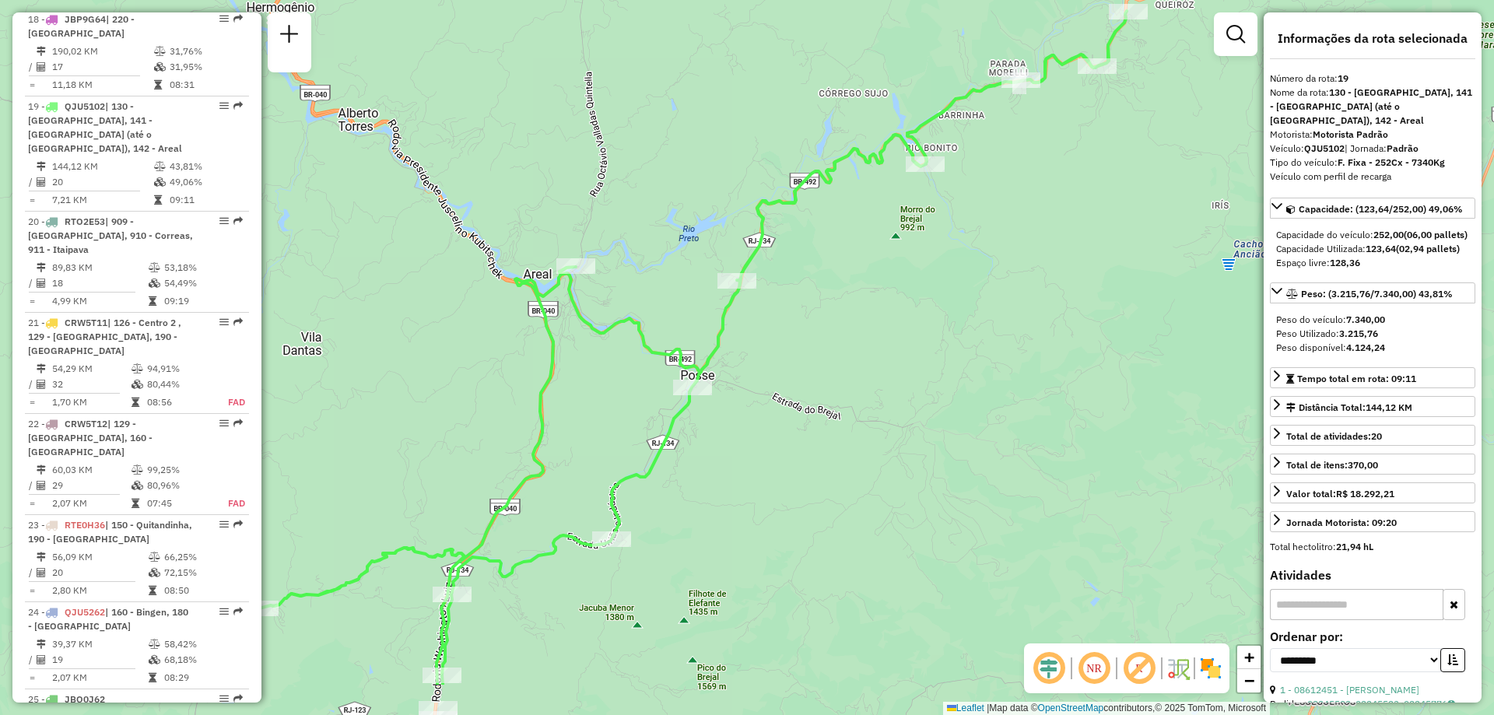
drag, startPoint x: 793, startPoint y: 515, endPoint x: 873, endPoint y: 413, distance: 129.7
click at [873, 413] on div "Janela de atendimento Grade de atendimento Capacidade Transportadoras Veículos …" at bounding box center [747, 357] width 1494 height 715
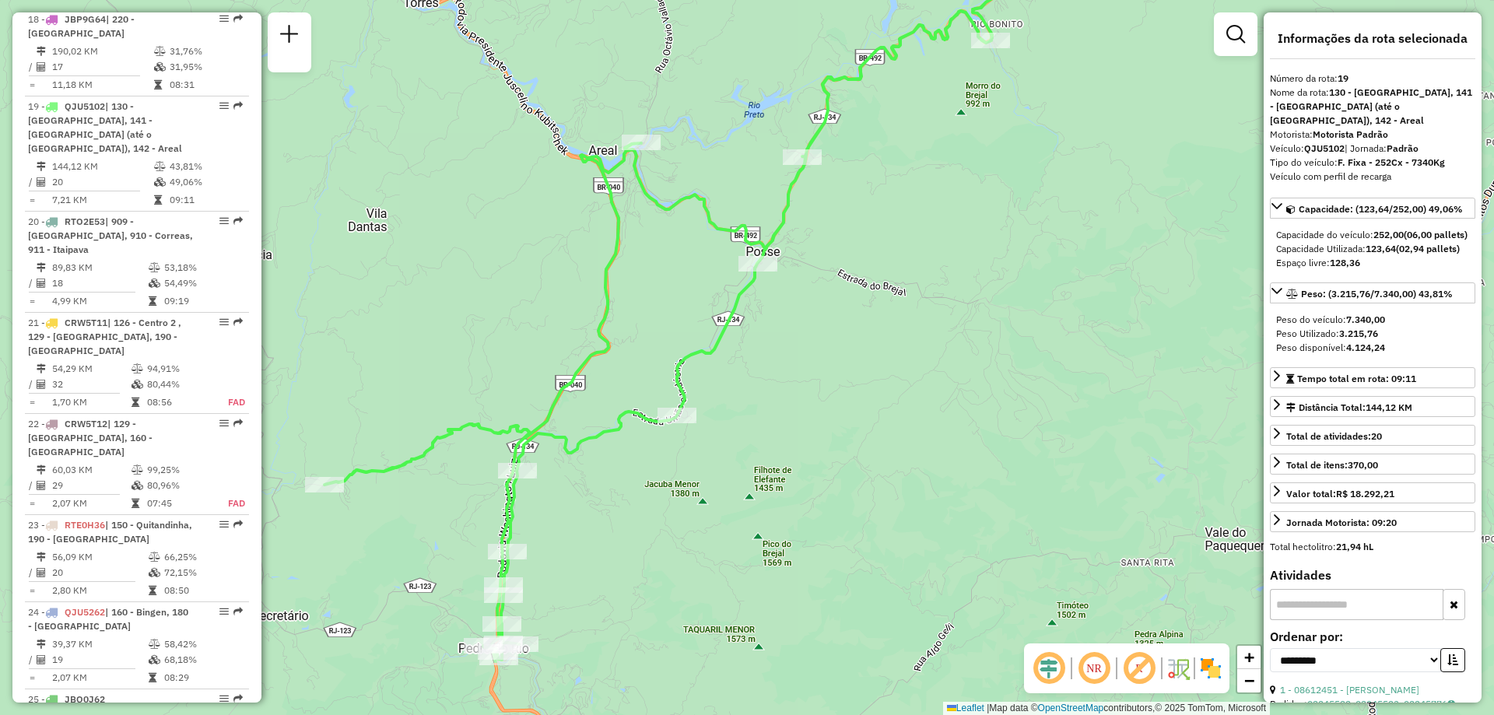
drag, startPoint x: 1039, startPoint y: 335, endPoint x: 1104, endPoint y: 212, distance: 140.0
click at [1104, 212] on div "Janela de atendimento Grade de atendimento Capacidade Transportadoras Veículos …" at bounding box center [747, 357] width 1494 height 715
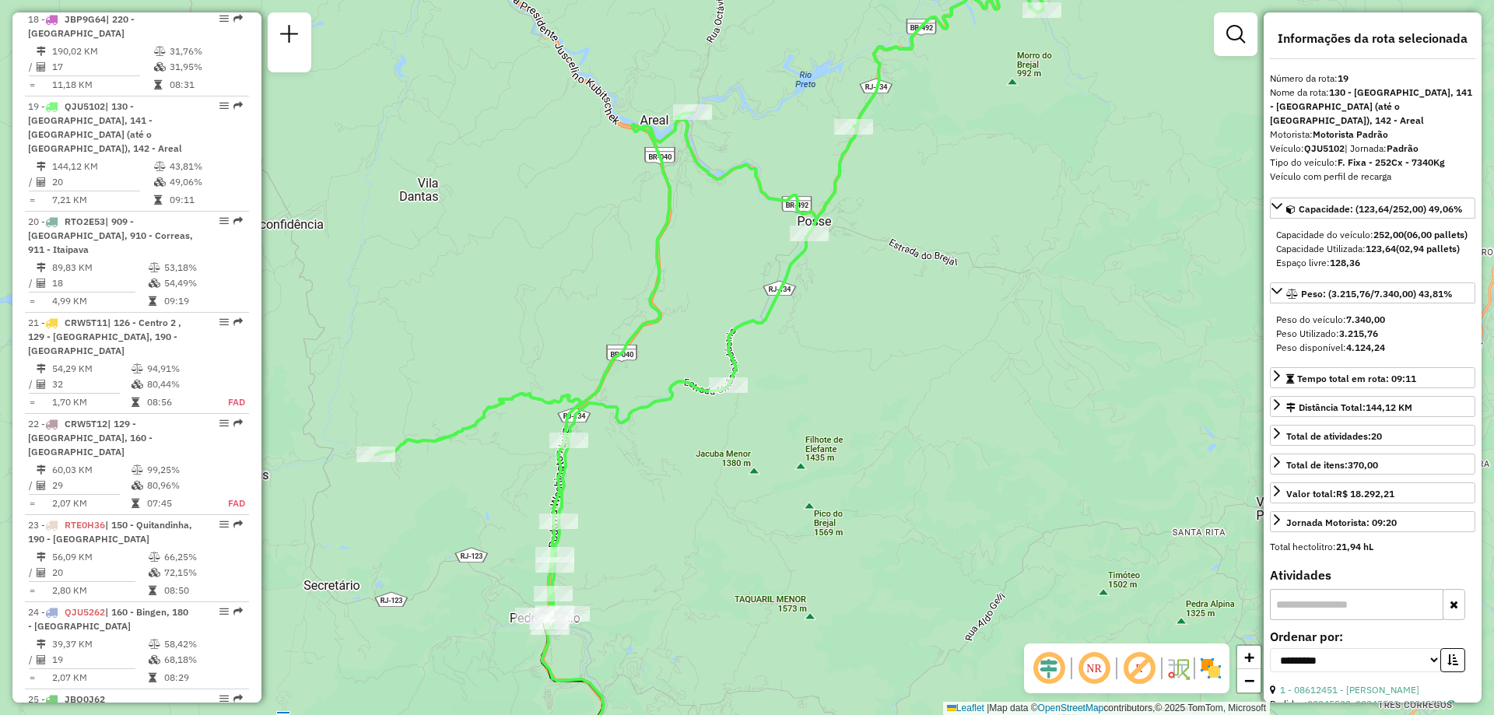
drag, startPoint x: 925, startPoint y: 340, endPoint x: 1018, endPoint y: 293, distance: 104.8
click at [1018, 293] on div "Janela de atendimento Grade de atendimento Capacidade Transportadoras Veículos …" at bounding box center [747, 357] width 1494 height 715
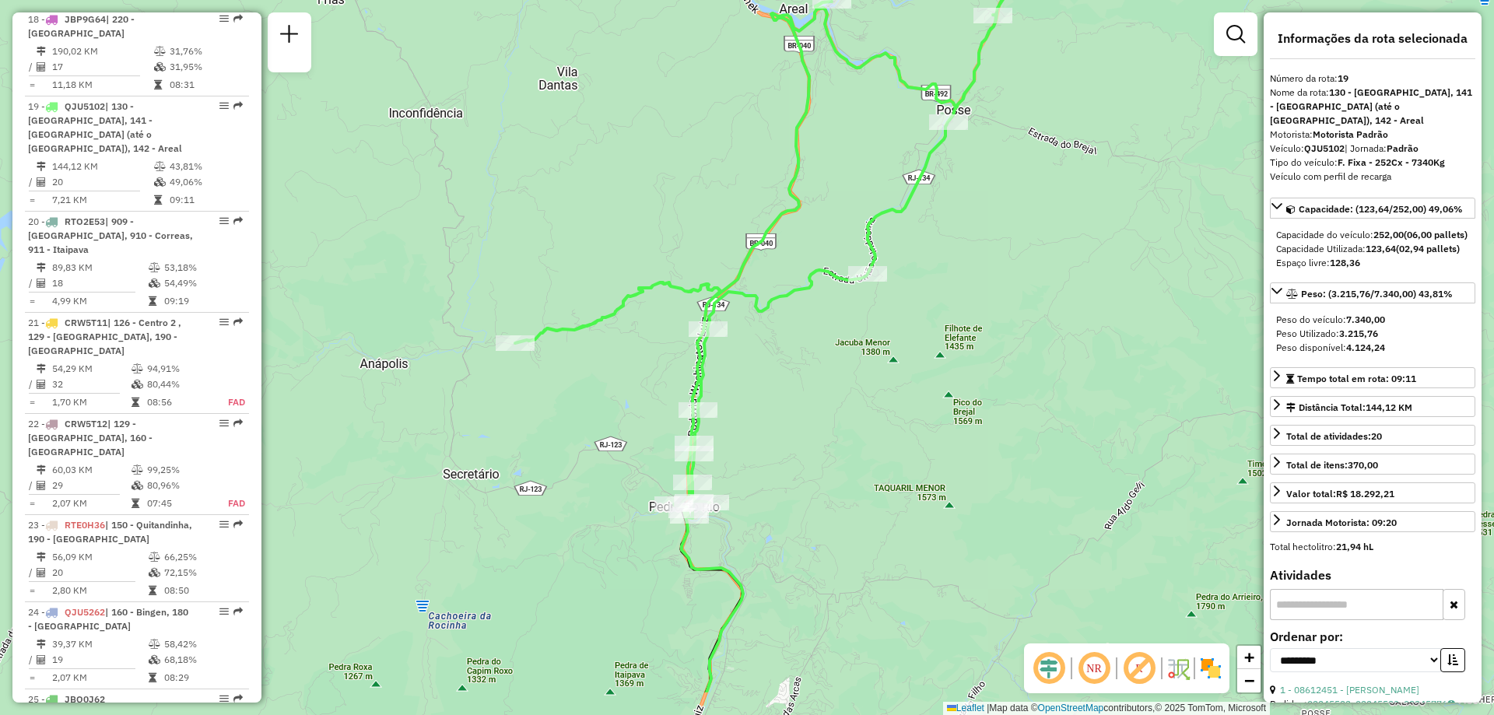
drag, startPoint x: 806, startPoint y: 454, endPoint x: 894, endPoint y: 368, distance: 122.2
click at [894, 368] on div "Janela de atendimento Grade de atendimento Capacidade Transportadoras Veículos …" at bounding box center [747, 357] width 1494 height 715
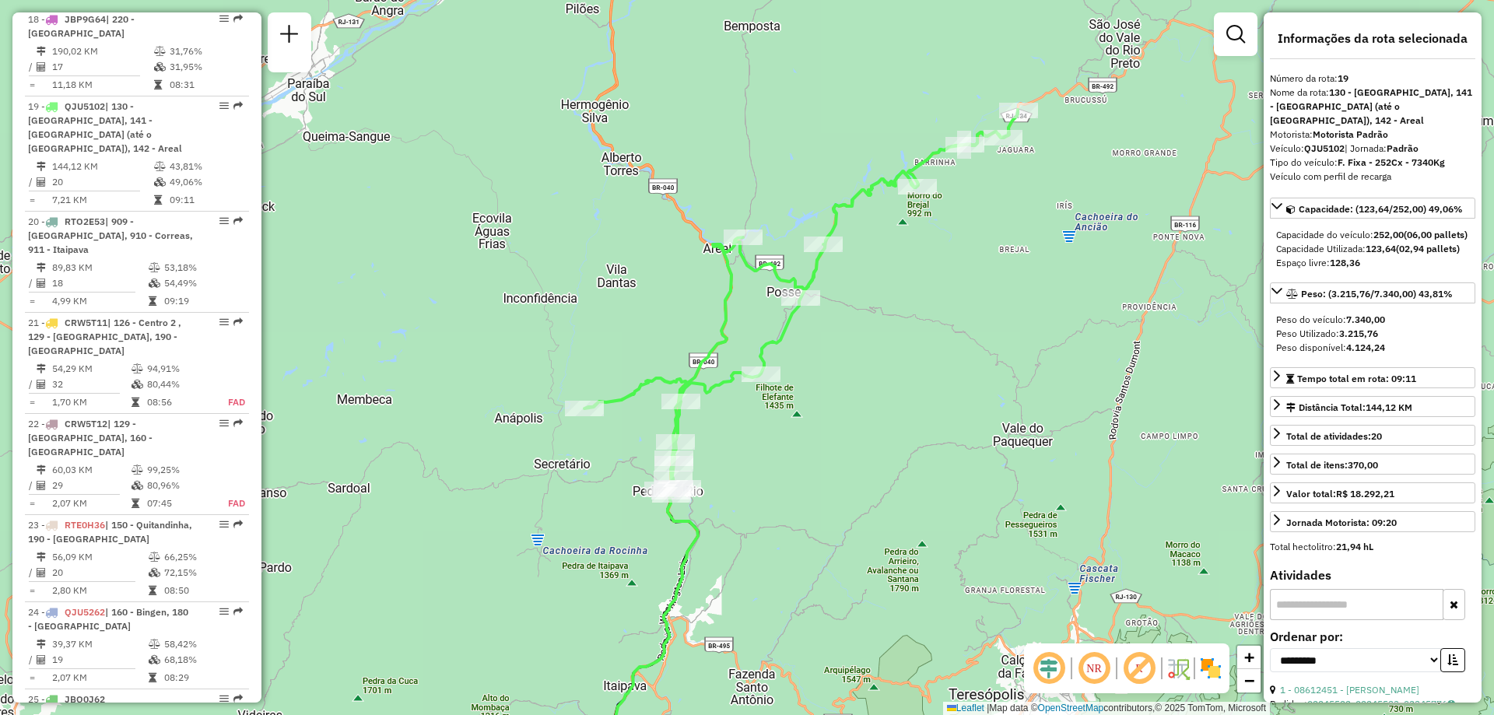
drag, startPoint x: 998, startPoint y: 338, endPoint x: 885, endPoint y: 385, distance: 122.1
click at [885, 385] on div "Janela de atendimento Grade de atendimento Capacidade Transportadoras Veículos …" at bounding box center [747, 357] width 1494 height 715
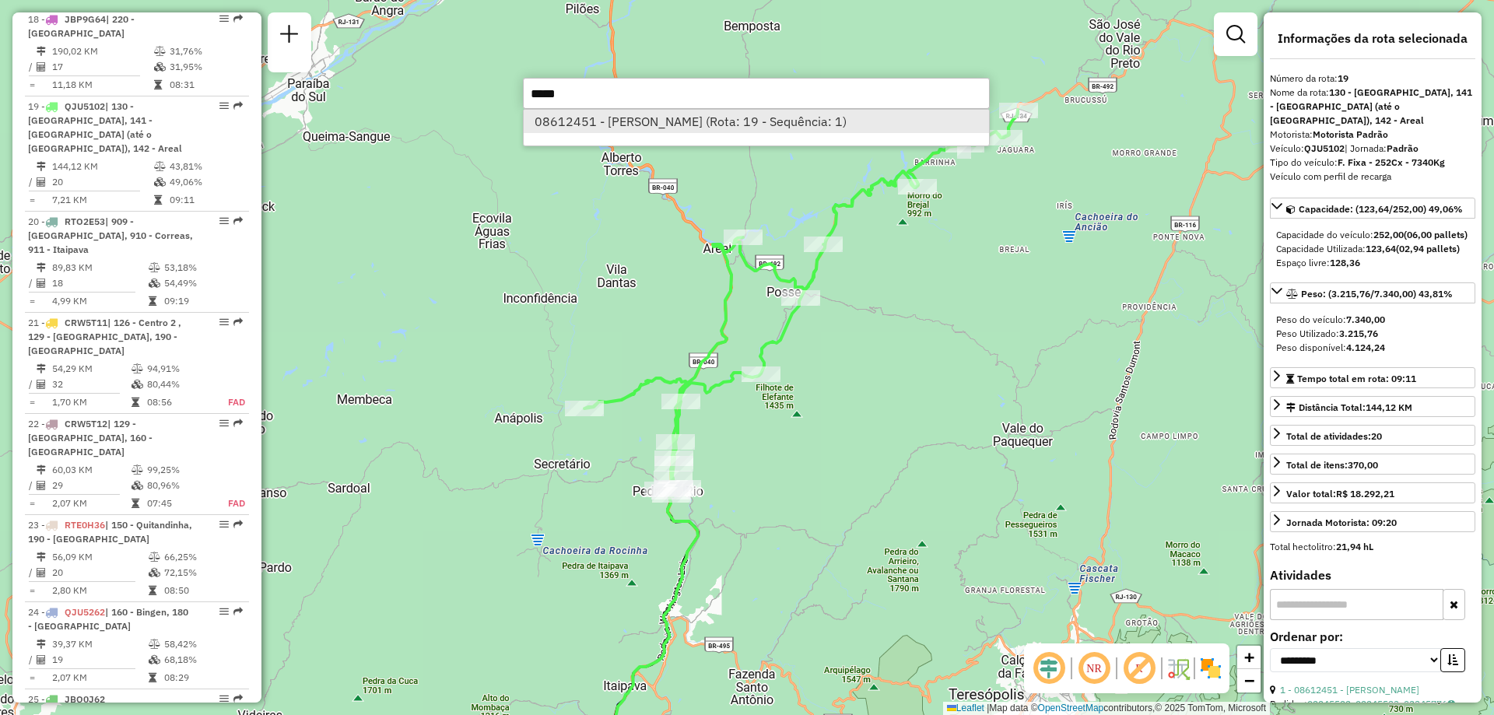
type input "*****"
click at [630, 130] on li "08612451 - EDSON LUIZ DA SILVA (Rota: 19 - Sequência: 1)" at bounding box center [756, 121] width 465 height 23
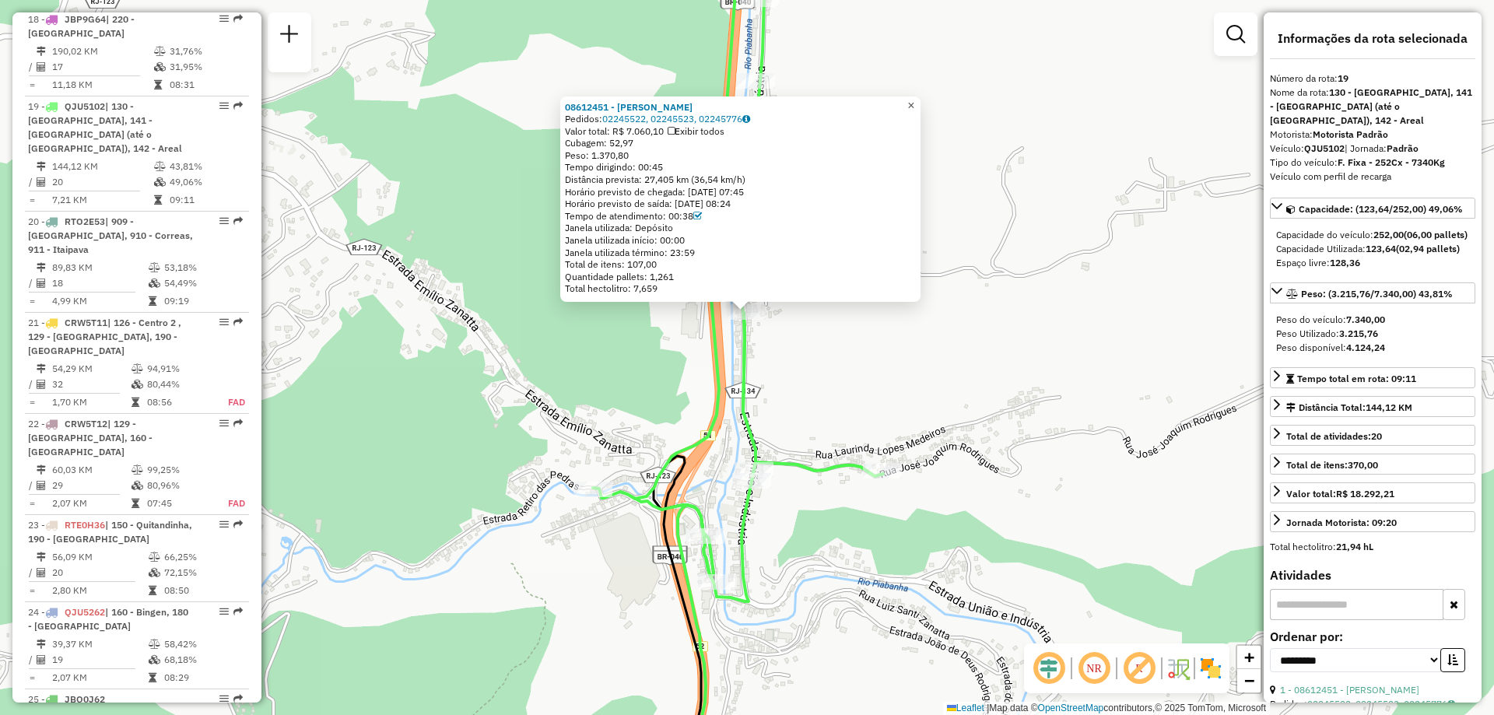
click at [915, 104] on span "×" at bounding box center [911, 105] width 7 height 13
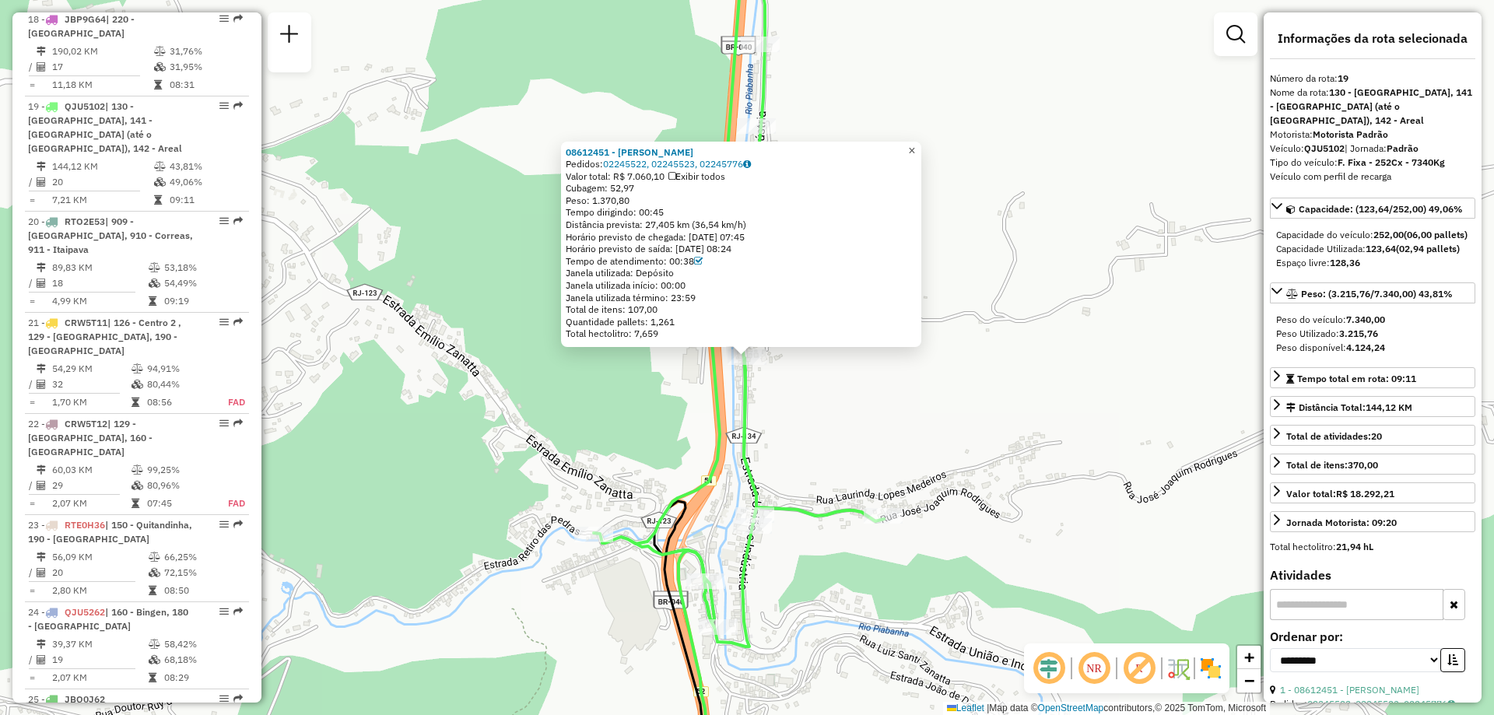
click at [922, 143] on link "×" at bounding box center [912, 151] width 19 height 19
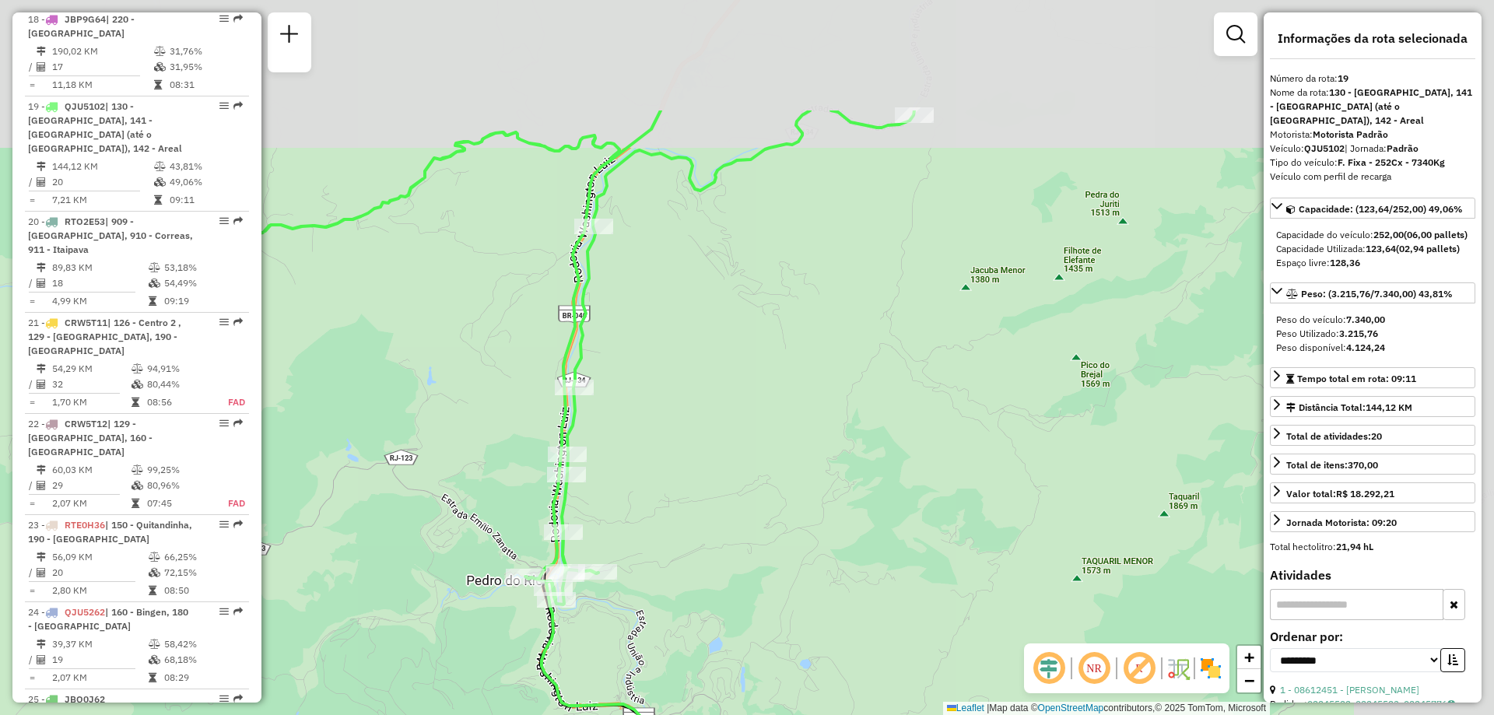
drag, startPoint x: 1024, startPoint y: 320, endPoint x: 739, endPoint y: 504, distance: 339.4
click at [739, 504] on div "Janela de atendimento Grade de atendimento Capacidade Transportadoras Veículos …" at bounding box center [747, 357] width 1494 height 715
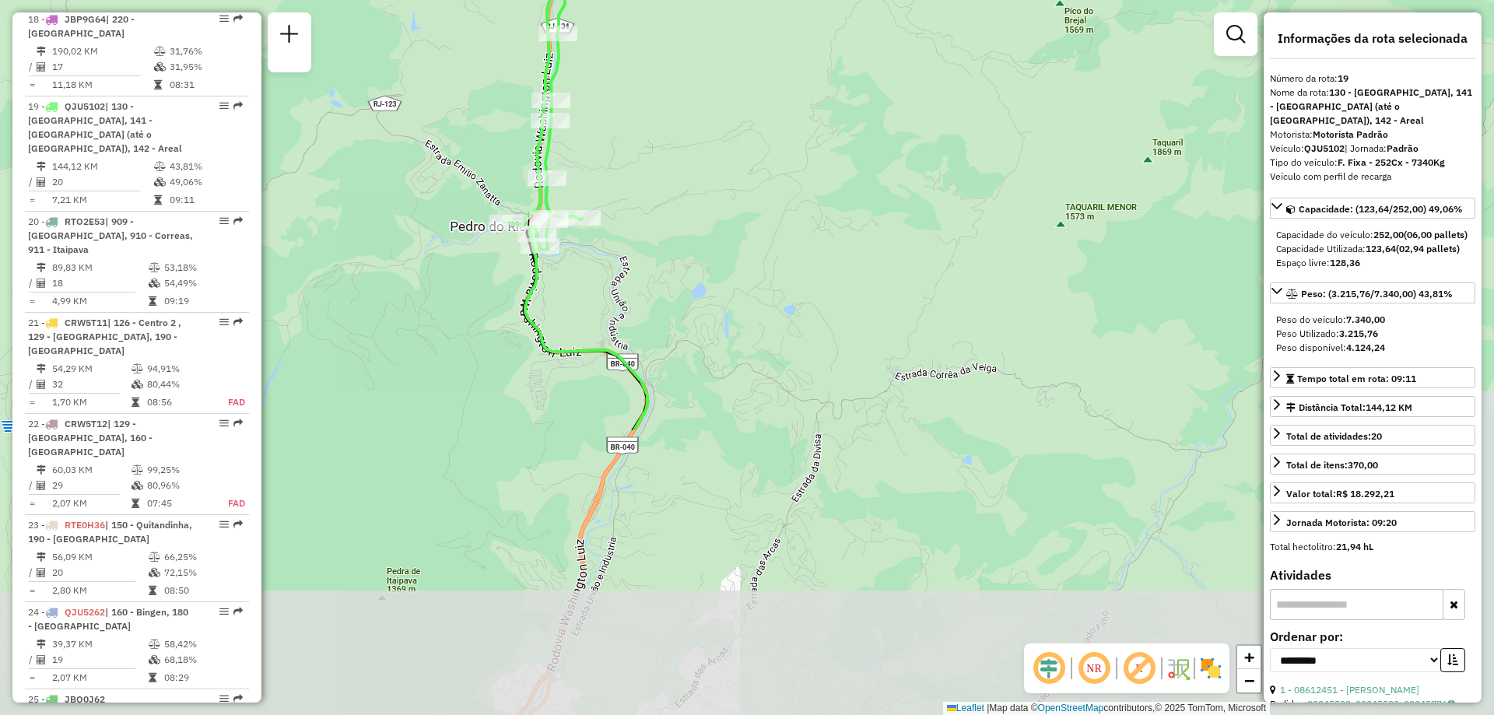
drag, startPoint x: 751, startPoint y: 434, endPoint x: 739, endPoint y: 78, distance: 356.7
click at [739, 78] on div "Janela de atendimento Grade de atendimento Capacidade Transportadoras Veículos …" at bounding box center [747, 357] width 1494 height 715
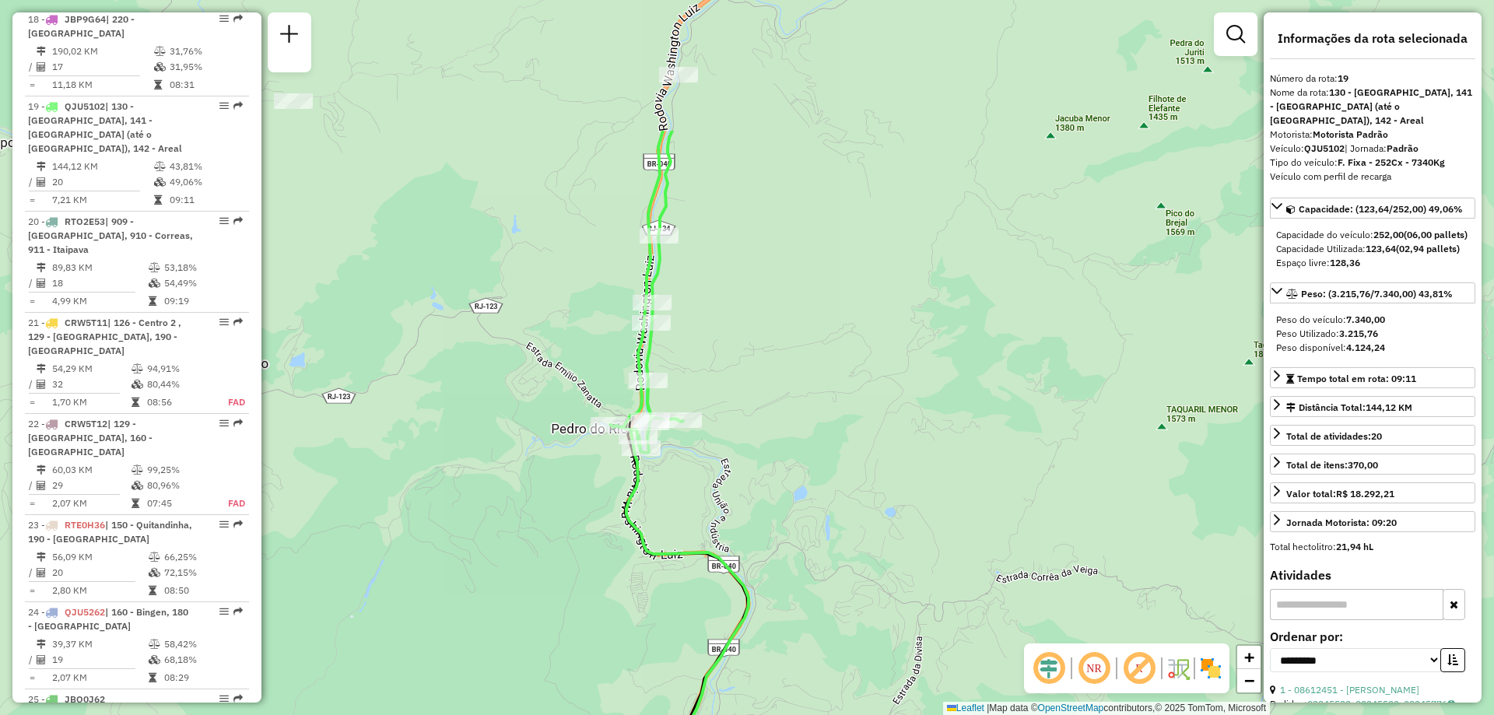
drag, startPoint x: 722, startPoint y: 81, endPoint x: 837, endPoint y: 313, distance: 258.6
click at [837, 313] on div "Janela de atendimento Grade de atendimento Capacidade Transportadoras Veículos …" at bounding box center [747, 357] width 1494 height 715
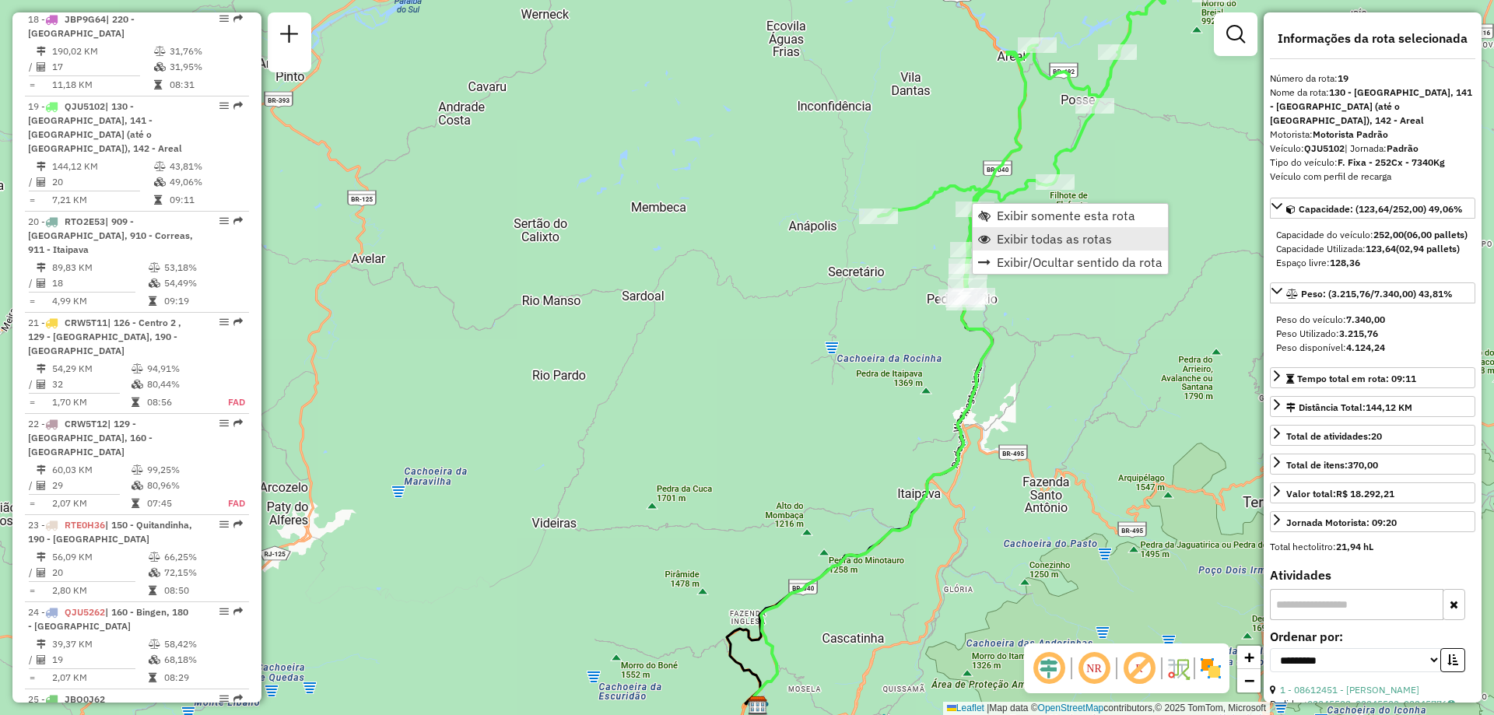
click at [1041, 244] on span "Exibir todas as rotas" at bounding box center [1054, 239] width 115 height 12
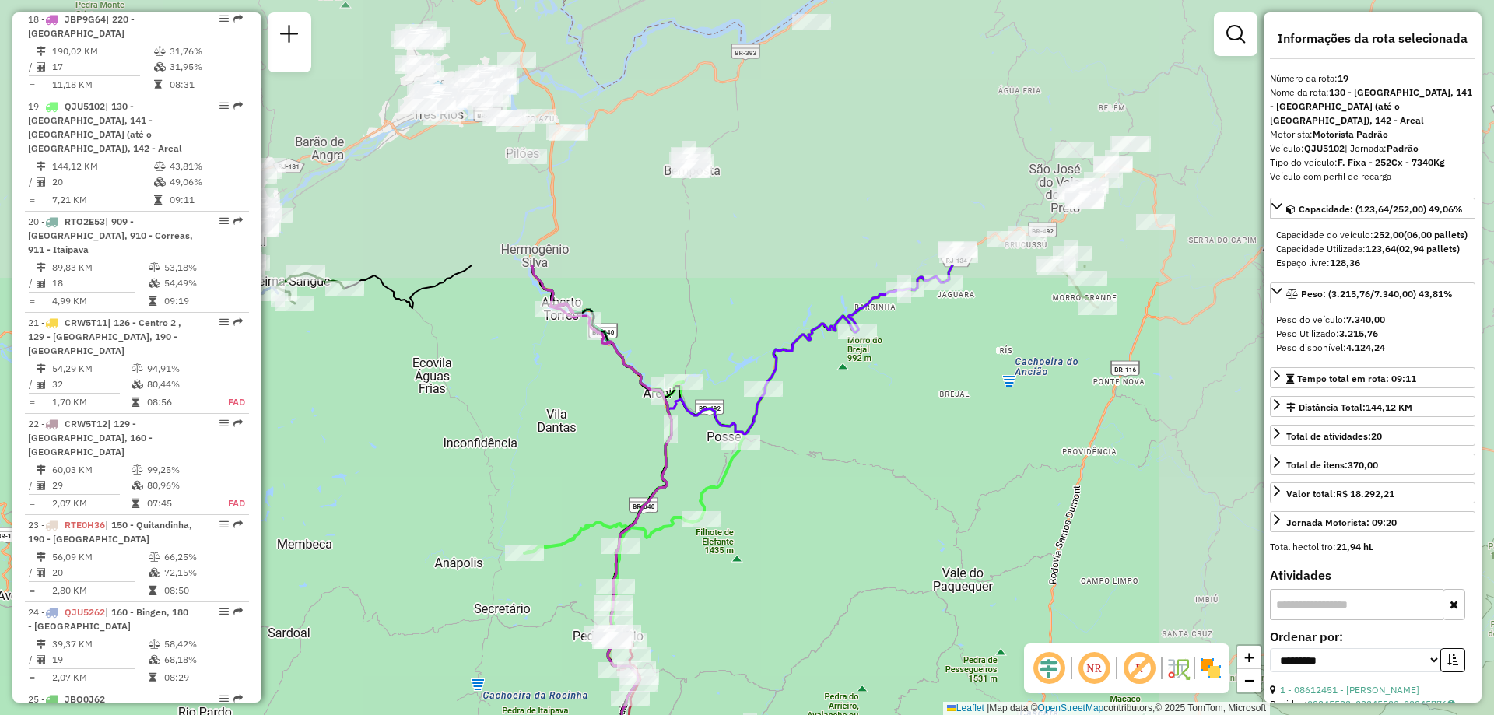
drag, startPoint x: 1171, startPoint y: 146, endPoint x: 813, endPoint y: 486, distance: 493.3
click at [813, 486] on div "Janela de atendimento Grade de atendimento Capacidade Transportadoras Veículos …" at bounding box center [747, 357] width 1494 height 715
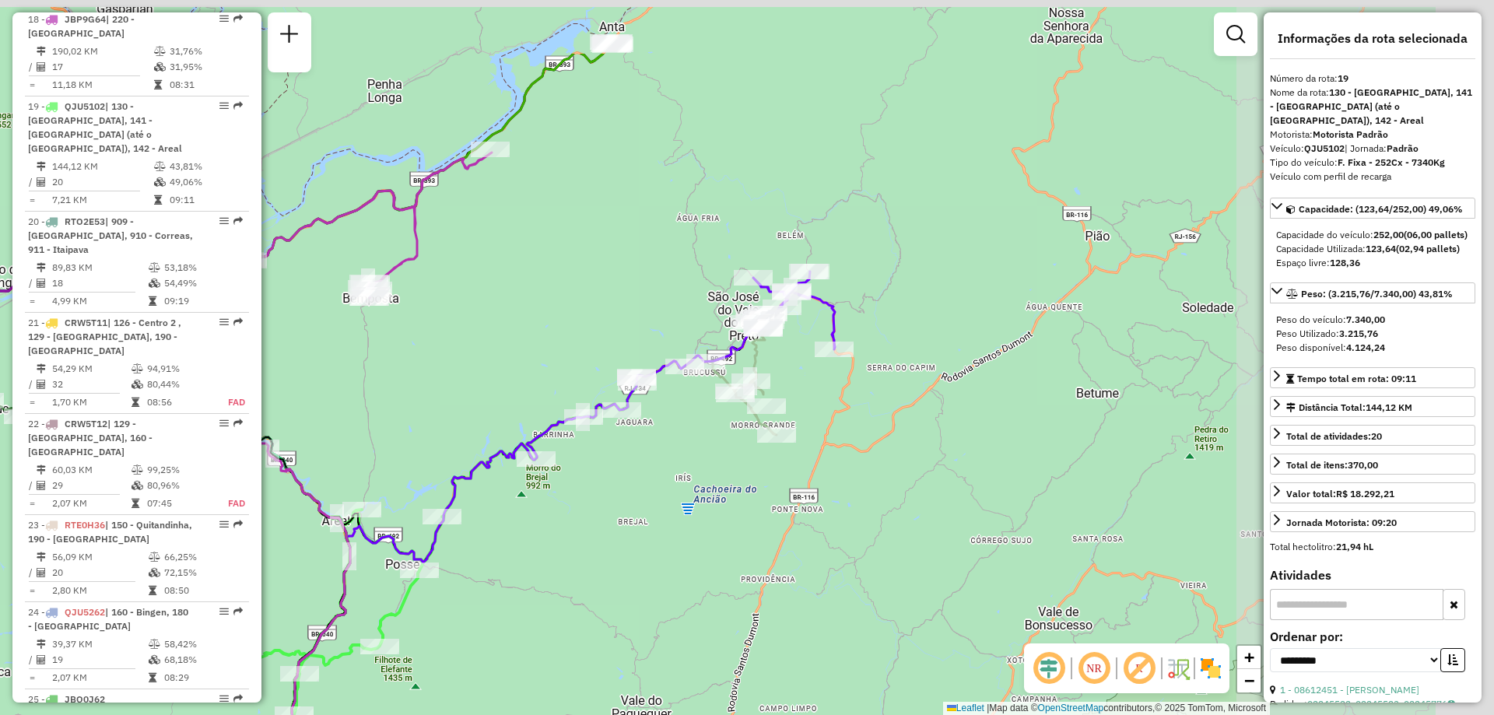
drag, startPoint x: 1094, startPoint y: 362, endPoint x: 777, endPoint y: 487, distance: 340.7
click at [777, 487] on div "Janela de atendimento Grade de atendimento Capacidade Transportadoras Veículos …" at bounding box center [747, 357] width 1494 height 715
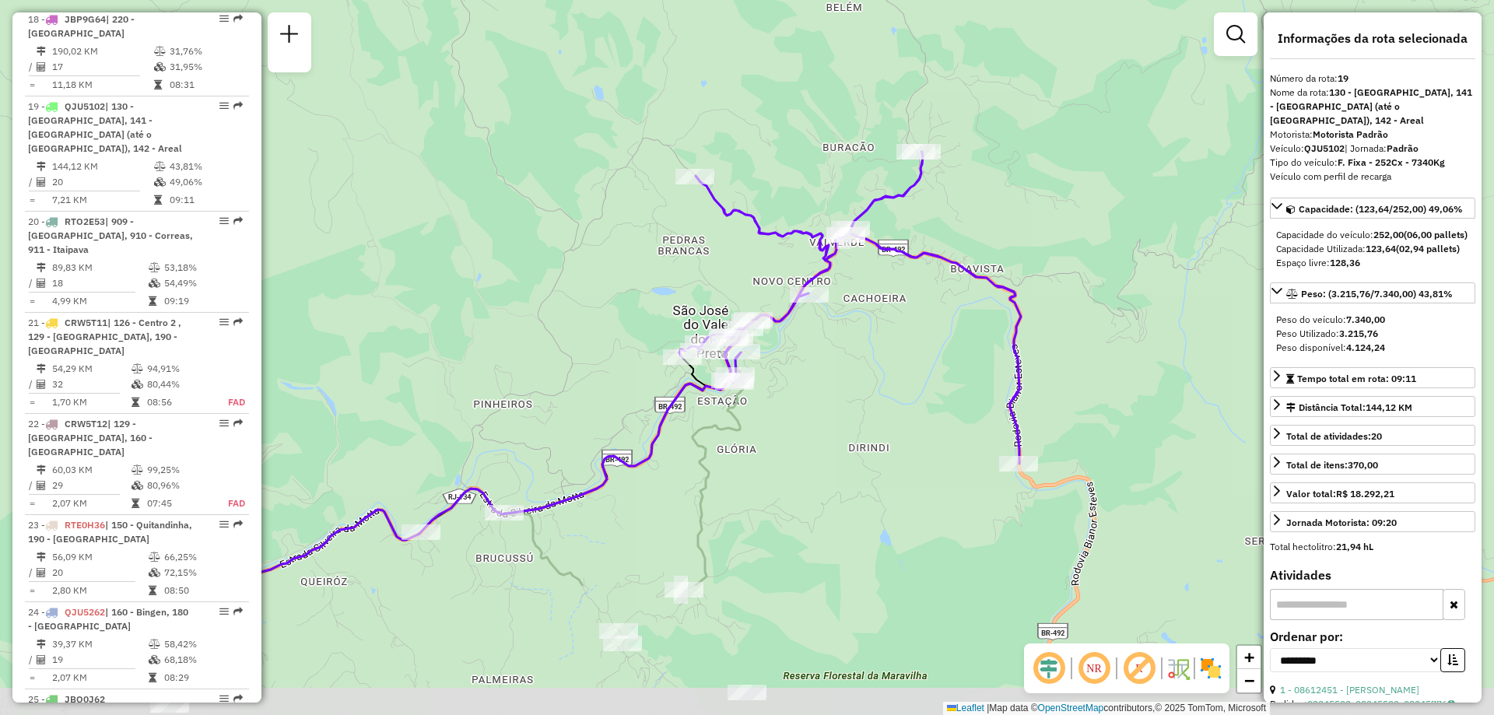
drag, startPoint x: 767, startPoint y: 329, endPoint x: 795, endPoint y: 119, distance: 212.0
click at [795, 119] on div "Janela de atendimento Grade de atendimento Capacidade Transportadoras Veículos …" at bounding box center [747, 357] width 1494 height 715
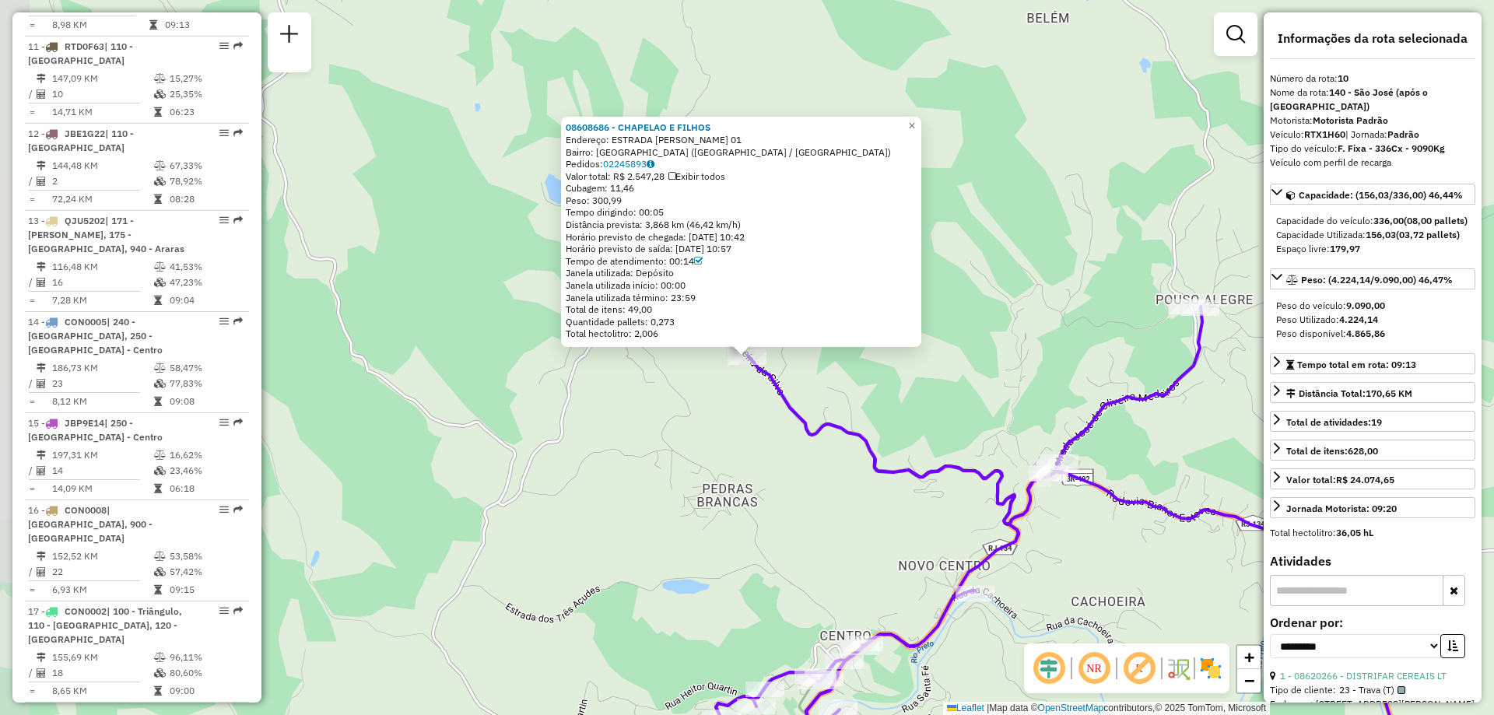
scroll to position [1372, 0]
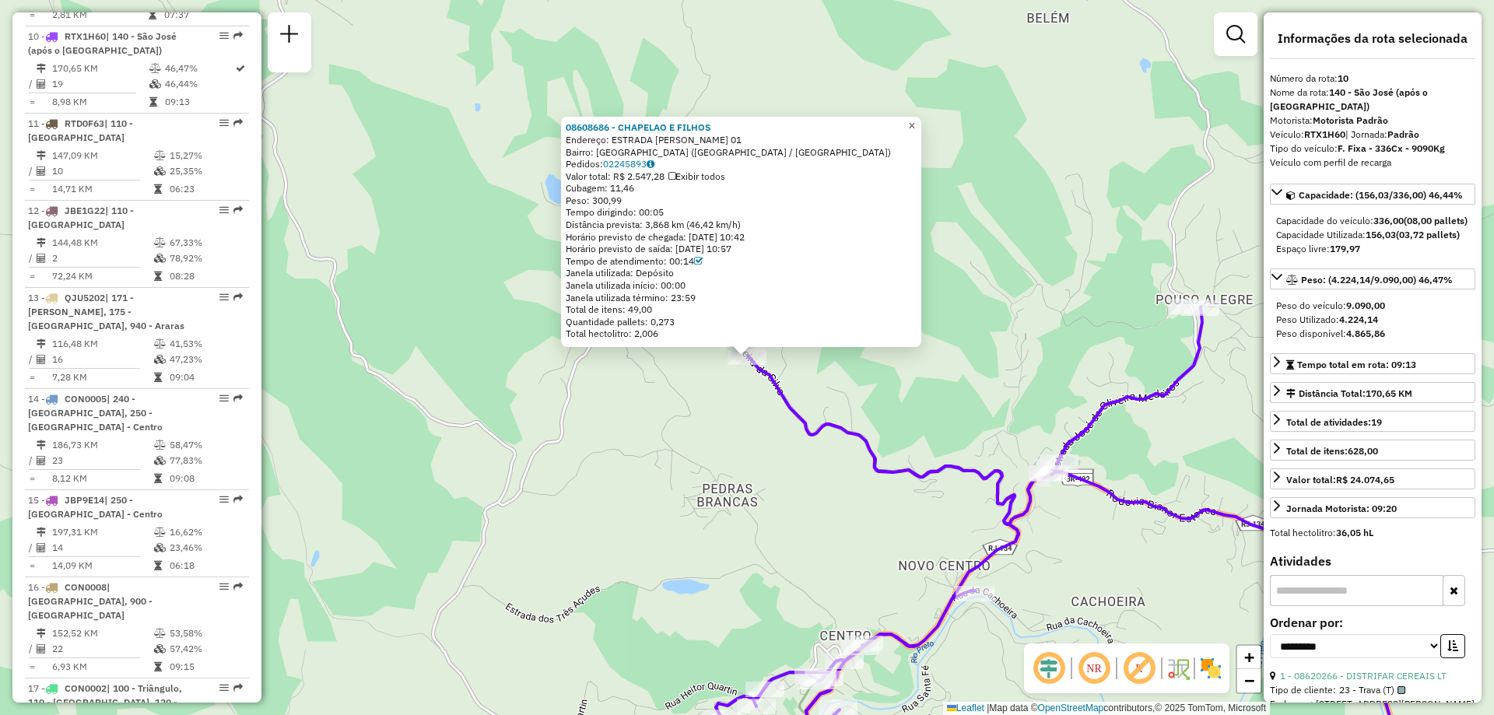
click at [915, 119] on span "×" at bounding box center [911, 125] width 7 height 13
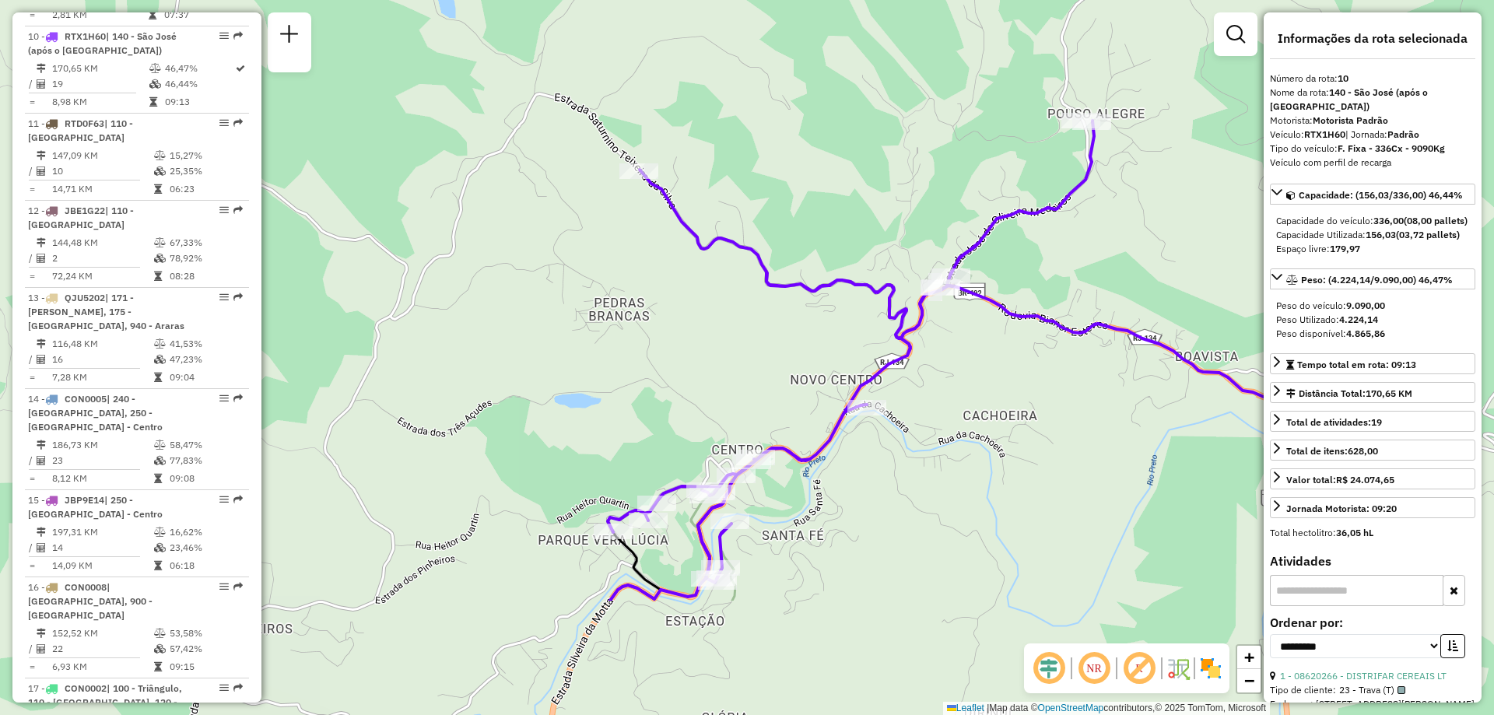
drag, startPoint x: 921, startPoint y: 297, endPoint x: 813, endPoint y: 111, distance: 215.2
click at [813, 111] on div "Janela de atendimento Grade de atendimento Capacidade Transportadoras Veículos …" at bounding box center [747, 357] width 1494 height 715
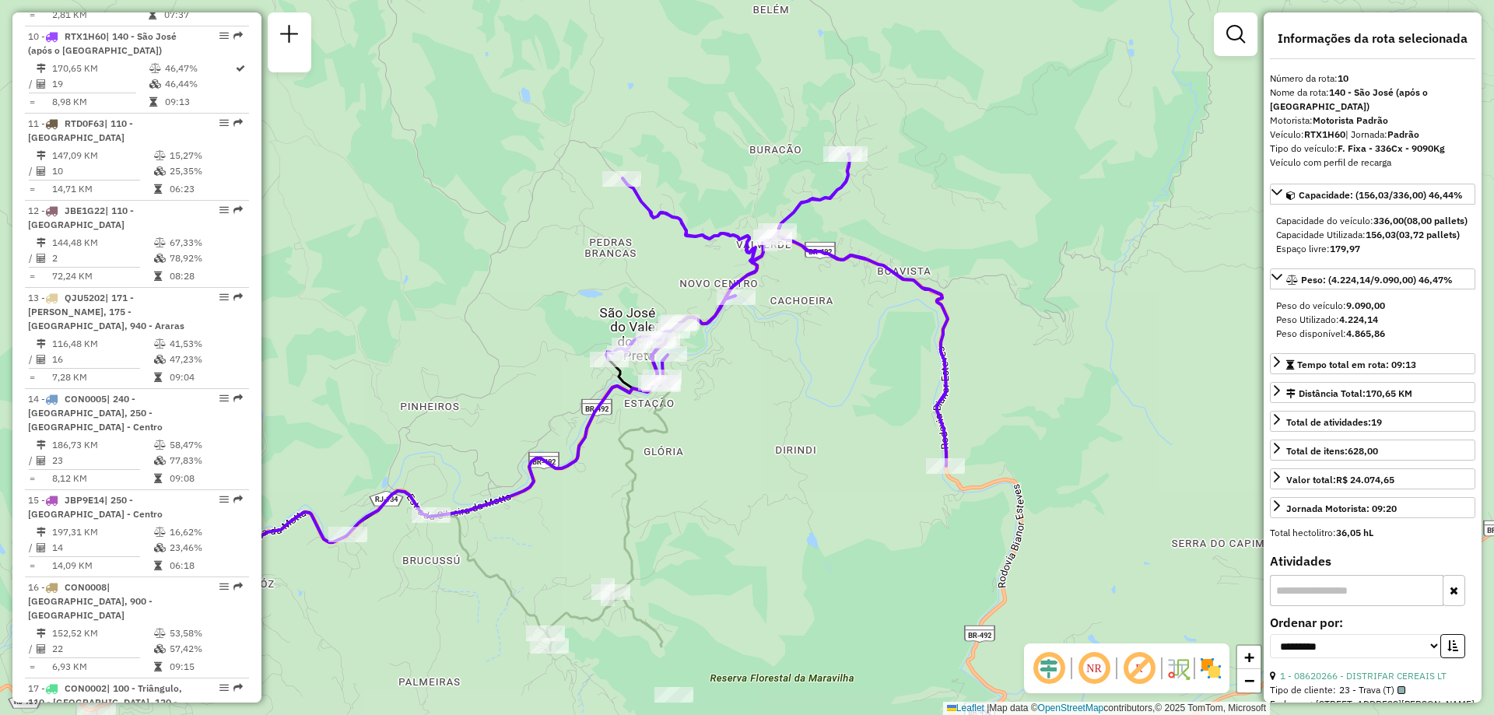
drag, startPoint x: 1016, startPoint y: 520, endPoint x: 834, endPoint y: 385, distance: 227.0
click at [834, 385] on div "Janela de atendimento Grade de atendimento Capacidade Transportadoras Veículos …" at bounding box center [747, 357] width 1494 height 715
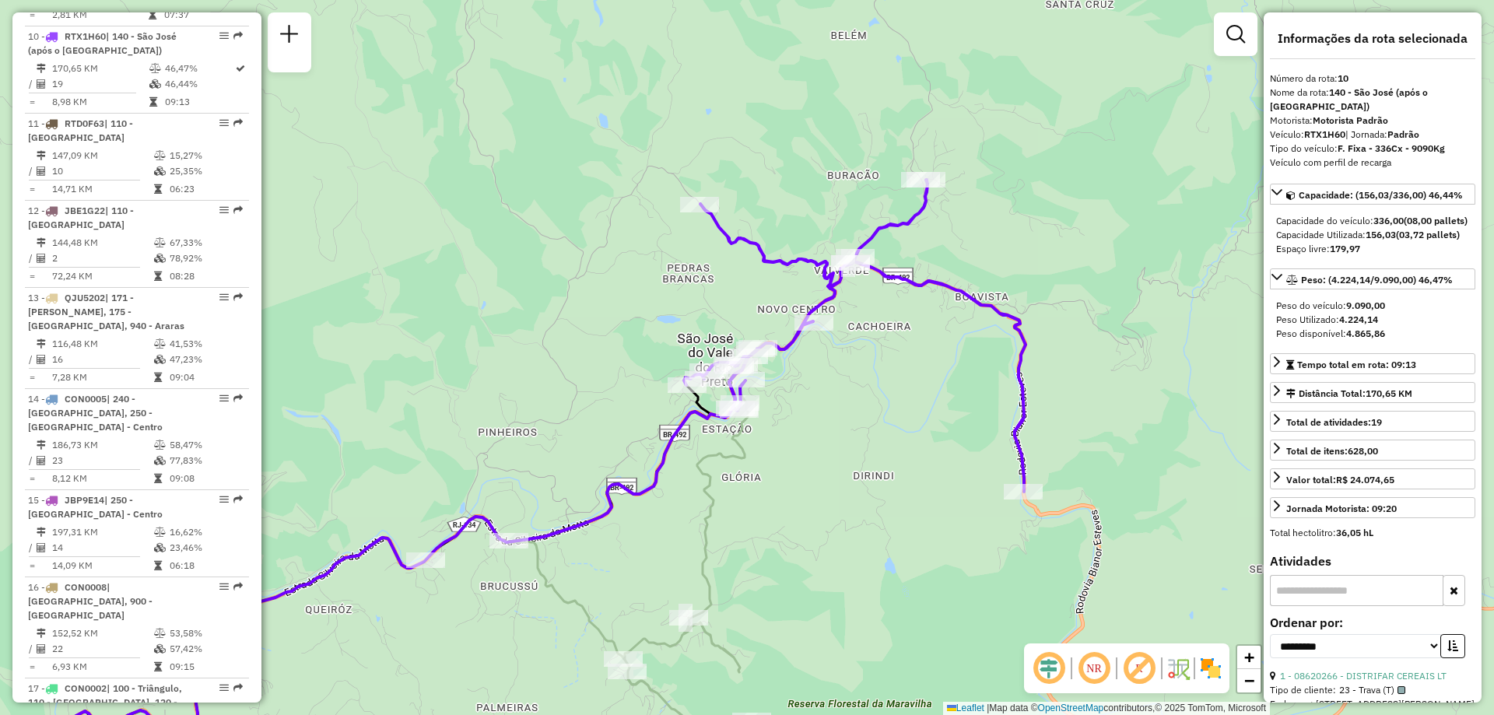
drag, startPoint x: 476, startPoint y: 248, endPoint x: 554, endPoint y: 273, distance: 82.0
click at [554, 273] on div "Janela de atendimento Grade de atendimento Capacidade Transportadoras Veículos …" at bounding box center [747, 357] width 1494 height 715
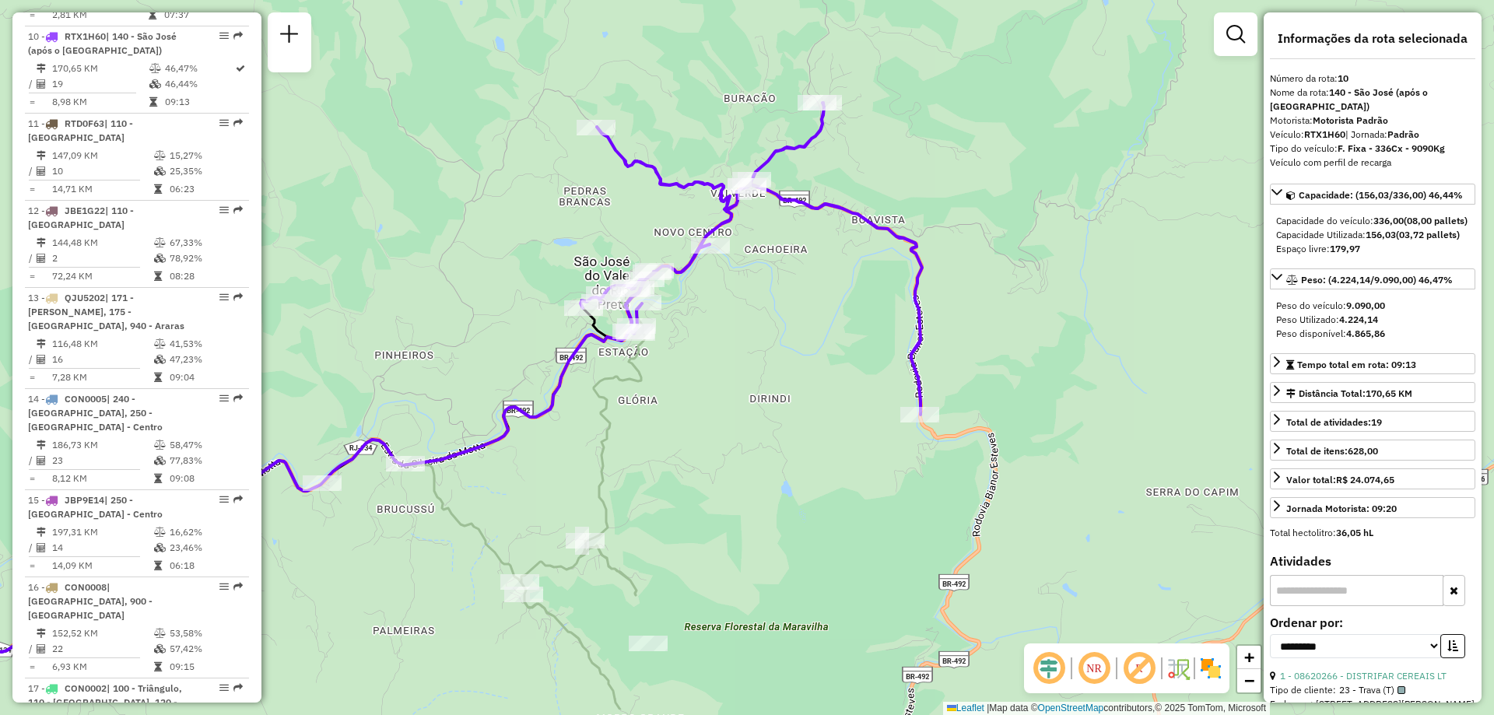
drag, startPoint x: 863, startPoint y: 409, endPoint x: 838, endPoint y: 386, distance: 33.6
click at [838, 386] on div "Janela de atendimento Grade de atendimento Capacidade Transportadoras Veículos …" at bounding box center [747, 357] width 1494 height 715
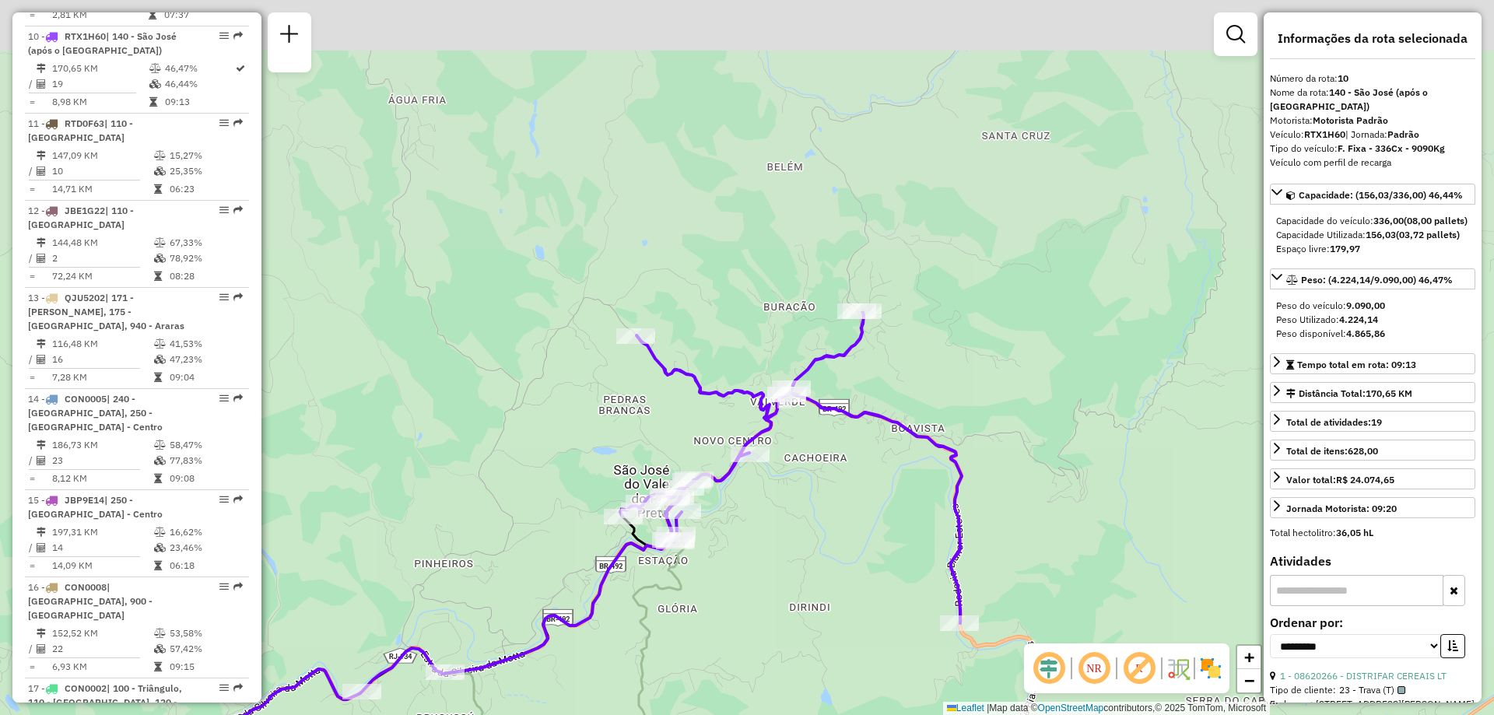
drag, startPoint x: 753, startPoint y: 188, endPoint x: 862, endPoint y: 456, distance: 289.1
click at [862, 456] on div "Janela de atendimento Grade de atendimento Capacidade Transportadoras Veículos …" at bounding box center [747, 357] width 1494 height 715
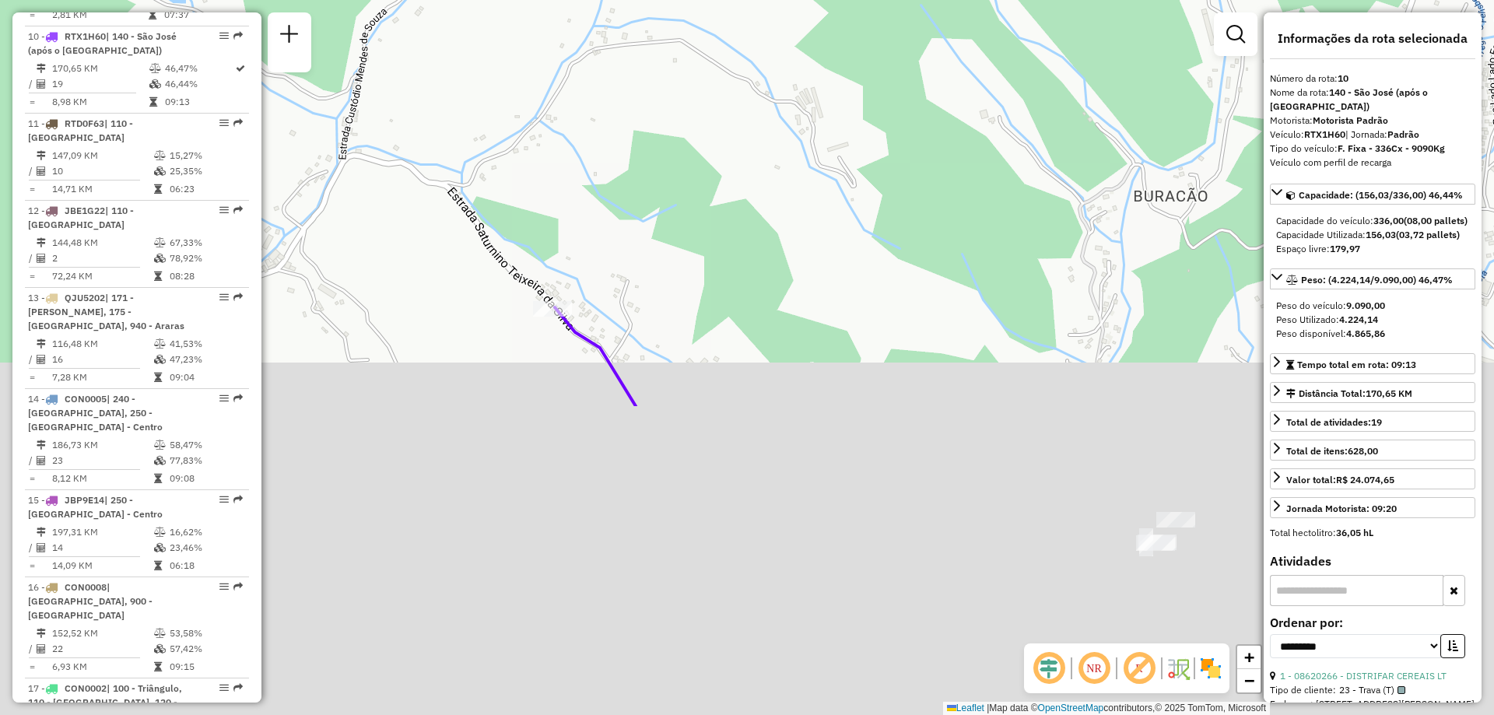
drag, startPoint x: 657, startPoint y: 447, endPoint x: 656, endPoint y: 155, distance: 291.9
click at [656, 155] on div "Janela de atendimento Grade de atendimento Capacidade Transportadoras Veículos …" at bounding box center [747, 357] width 1494 height 715
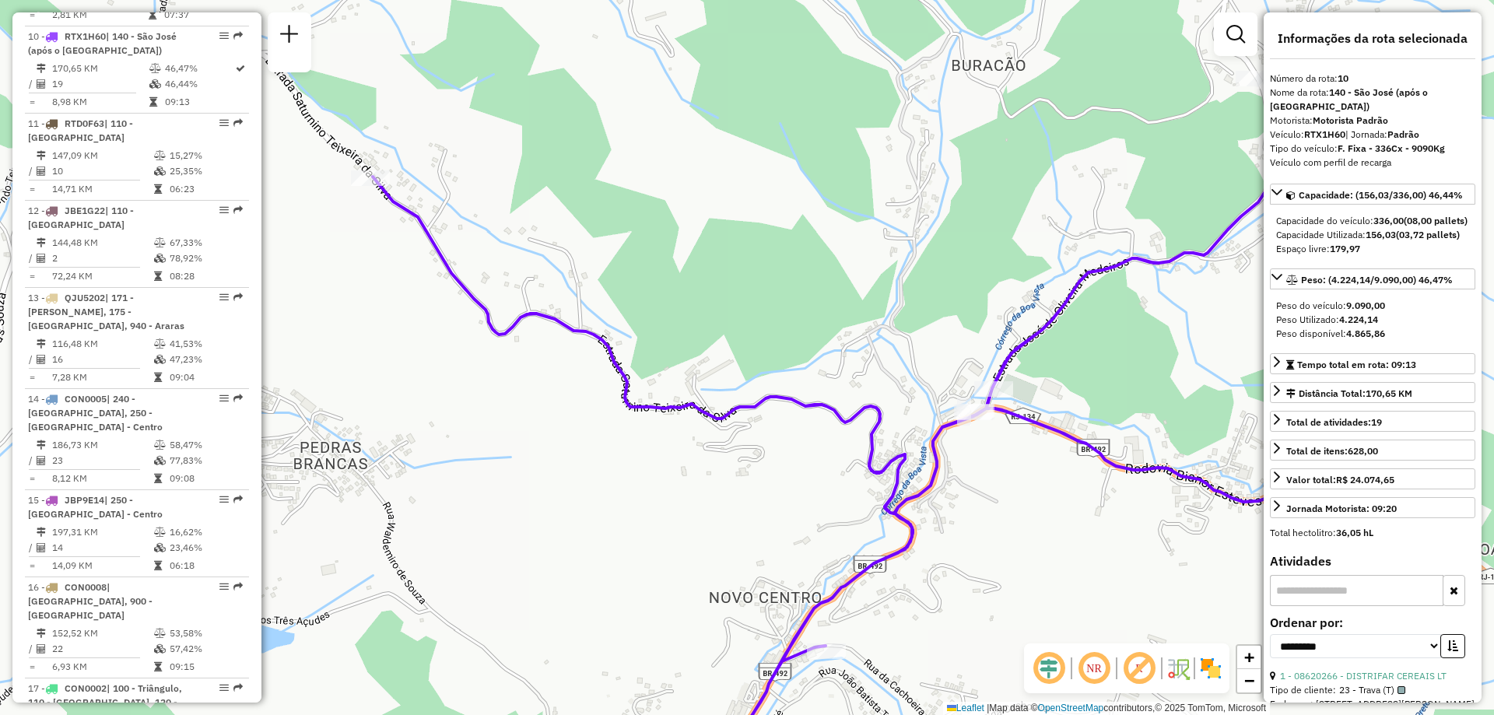
drag, startPoint x: 625, startPoint y: 434, endPoint x: 444, endPoint y: 383, distance: 188.3
click at [444, 383] on div "Janela de atendimento Grade de atendimento Capacidade Transportadoras Veículos …" at bounding box center [747, 357] width 1494 height 715
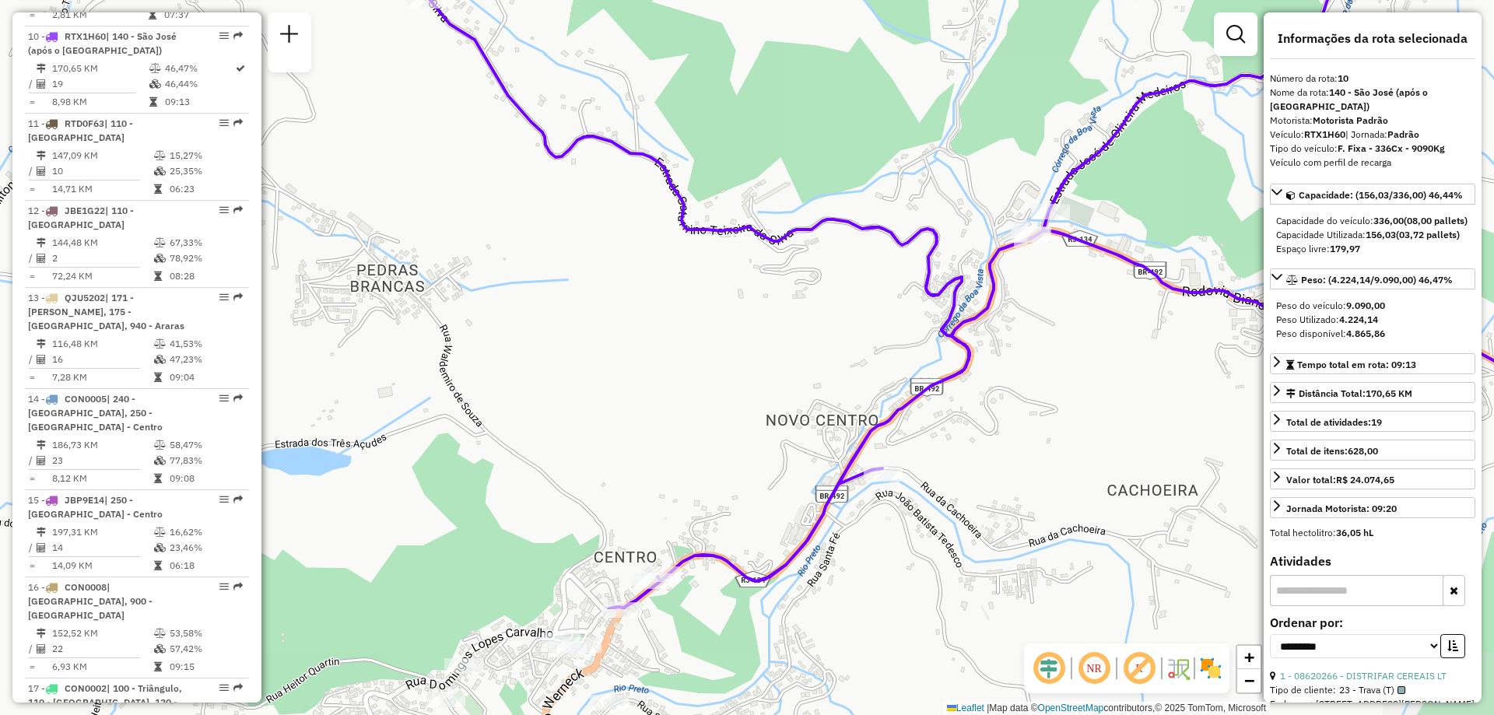
drag, startPoint x: 442, startPoint y: 376, endPoint x: 499, endPoint y: 198, distance: 186.3
click at [499, 198] on div "Janela de atendimento Grade de atendimento Capacidade Transportadoras Veículos …" at bounding box center [747, 357] width 1494 height 715
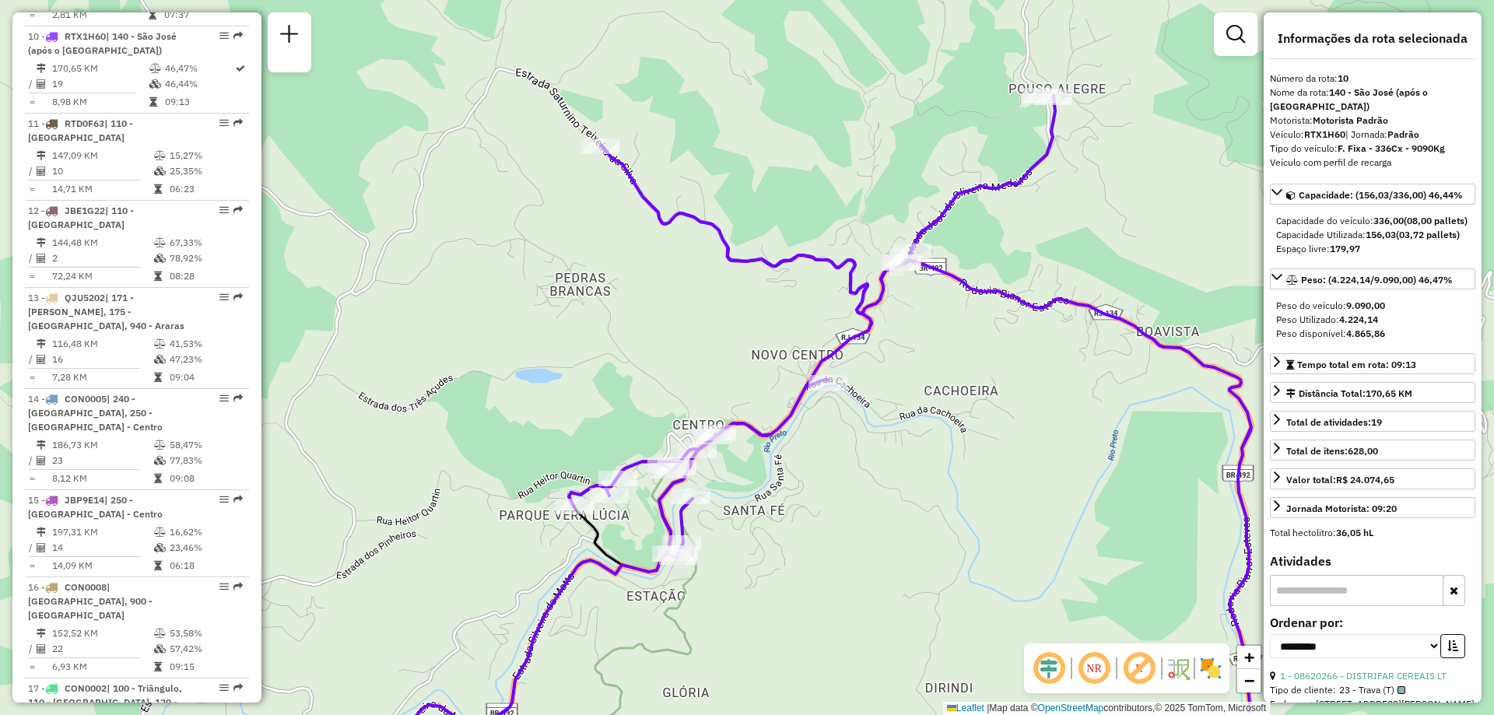
drag, startPoint x: 887, startPoint y: 553, endPoint x: 900, endPoint y: 502, distance: 52.1
click at [900, 502] on div "Janela de atendimento Grade de atendimento Capacidade Transportadoras Veículos …" at bounding box center [747, 357] width 1494 height 715
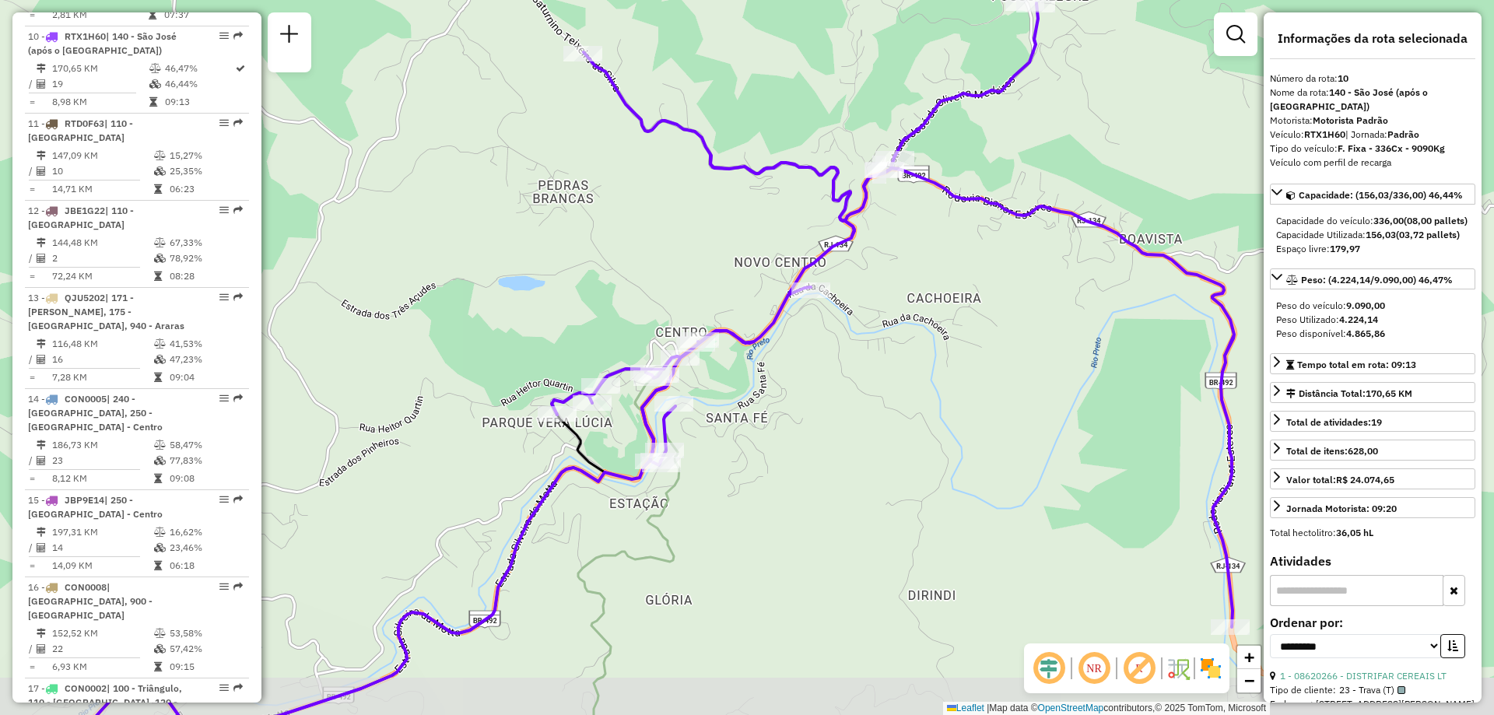
drag, startPoint x: 547, startPoint y: 307, endPoint x: 518, endPoint y: 265, distance: 51.4
click at [518, 265] on div "Janela de atendimento Grade de atendimento Capacidade Transportadoras Veículos …" at bounding box center [747, 357] width 1494 height 715
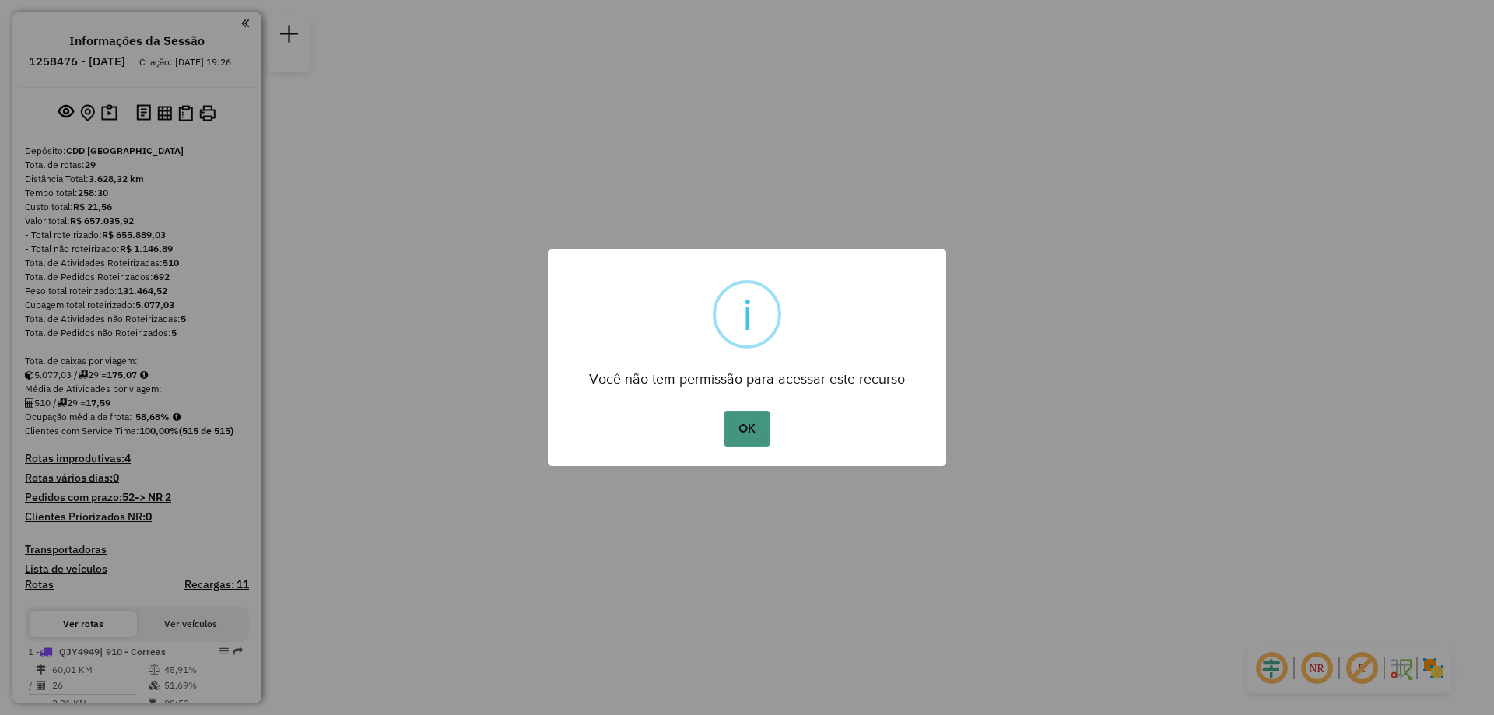
click at [744, 438] on button "OK" at bounding box center [747, 429] width 46 height 36
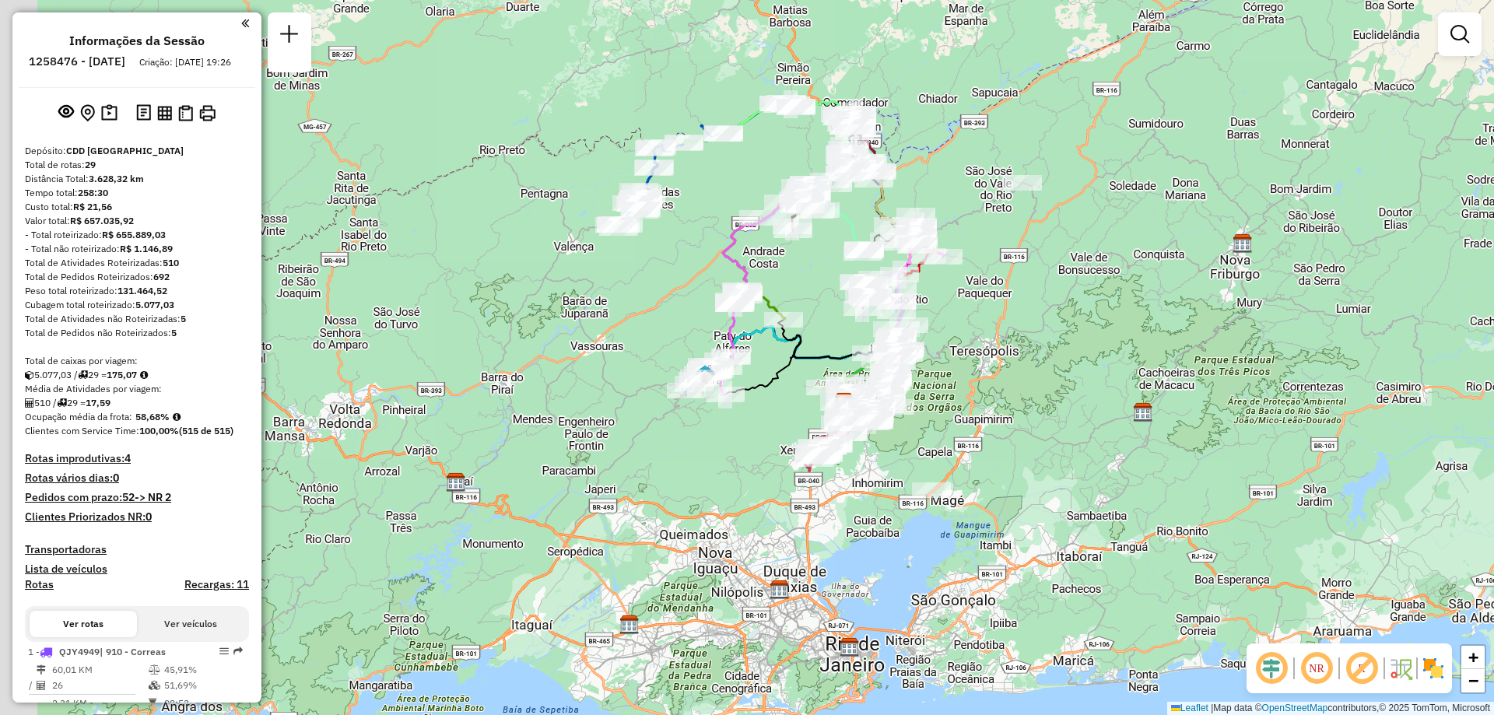
drag, startPoint x: 506, startPoint y: 271, endPoint x: 604, endPoint y: 315, distance: 107.6
click at [604, 315] on div "Janela de atendimento Grade de atendimento Capacidade Transportadoras Veículos …" at bounding box center [747, 357] width 1494 height 715
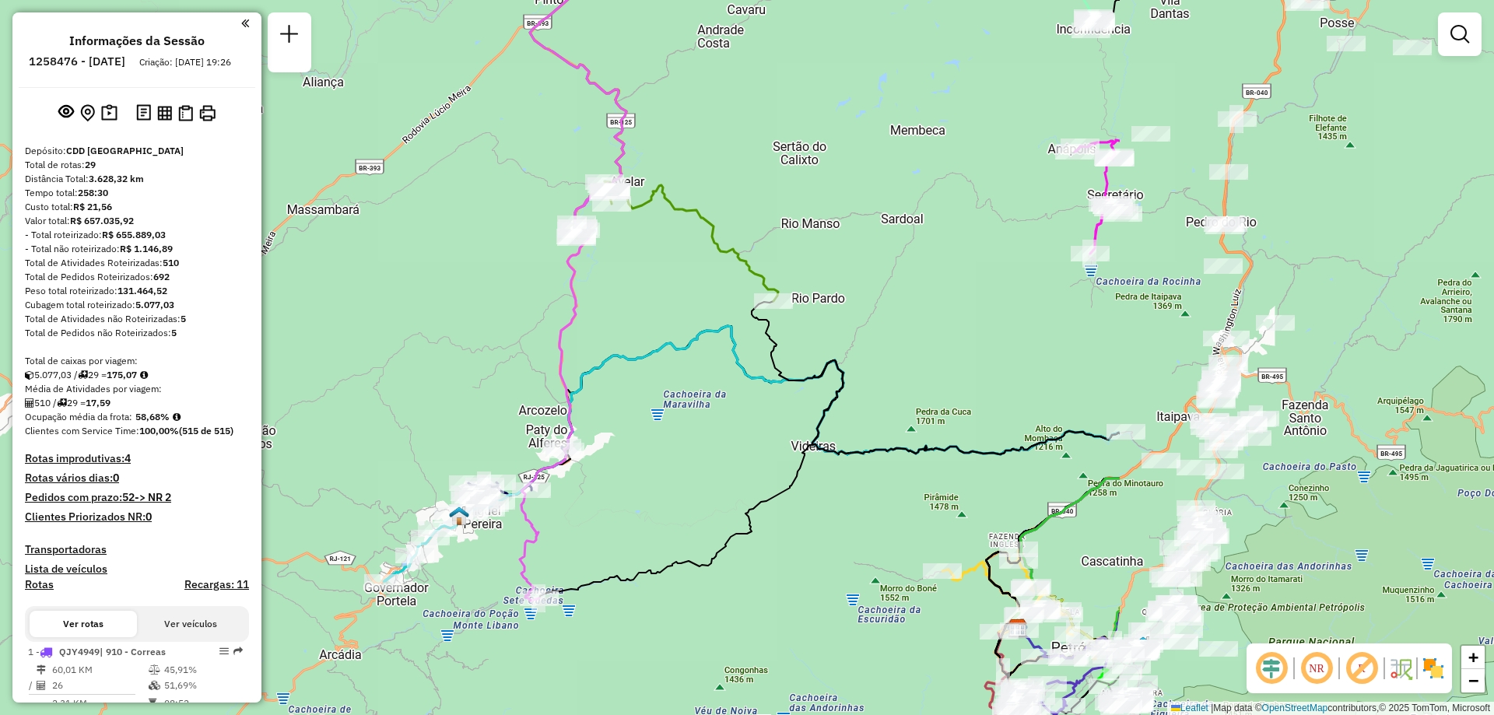
drag, startPoint x: 832, startPoint y: 404, endPoint x: 318, endPoint y: 399, distance: 514.5
click at [318, 399] on div "Janela de atendimento Grade de atendimento Capacidade Transportadoras Veículos …" at bounding box center [747, 357] width 1494 height 715
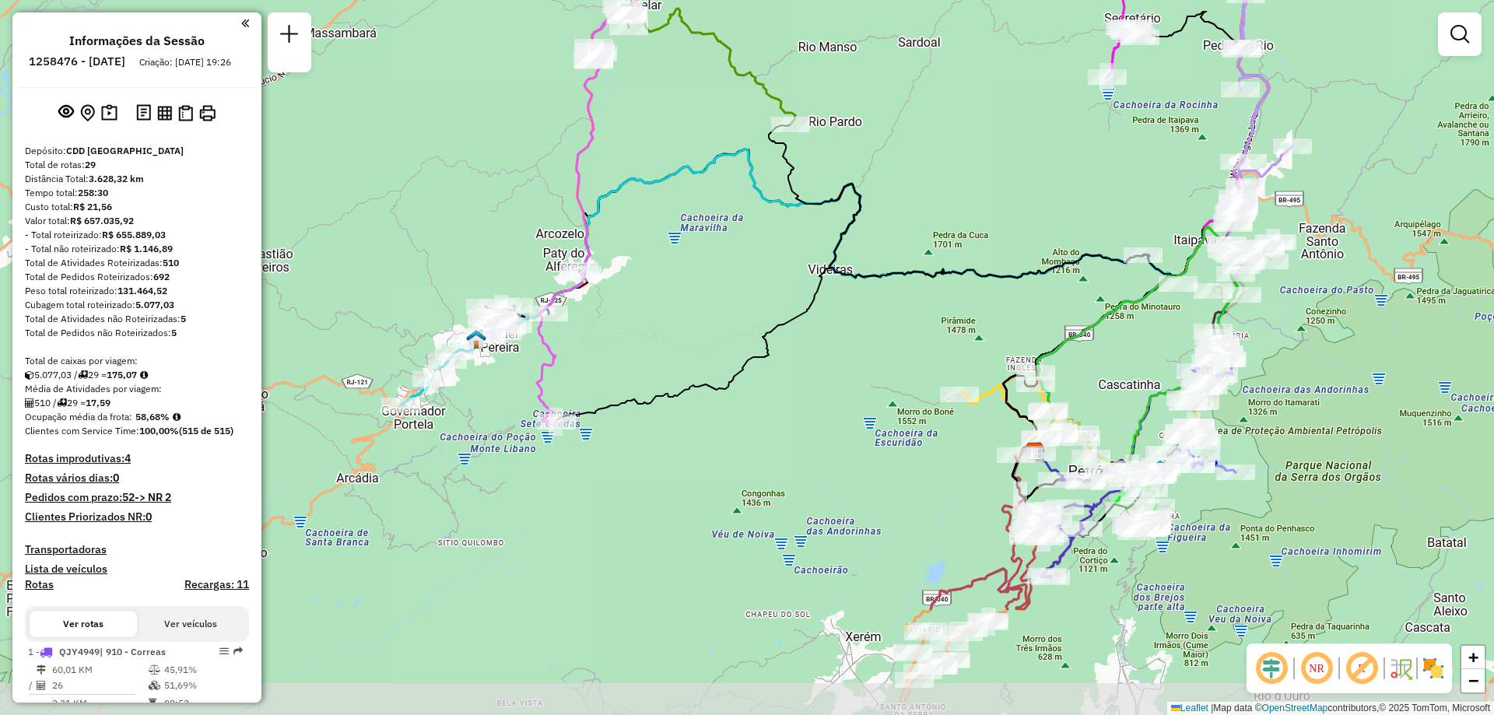
drag, startPoint x: 843, startPoint y: 242, endPoint x: 860, endPoint y: 65, distance: 177.5
click at [860, 65] on div "Janela de atendimento Grade de atendimento Capacidade Transportadoras Veículos …" at bounding box center [747, 357] width 1494 height 715
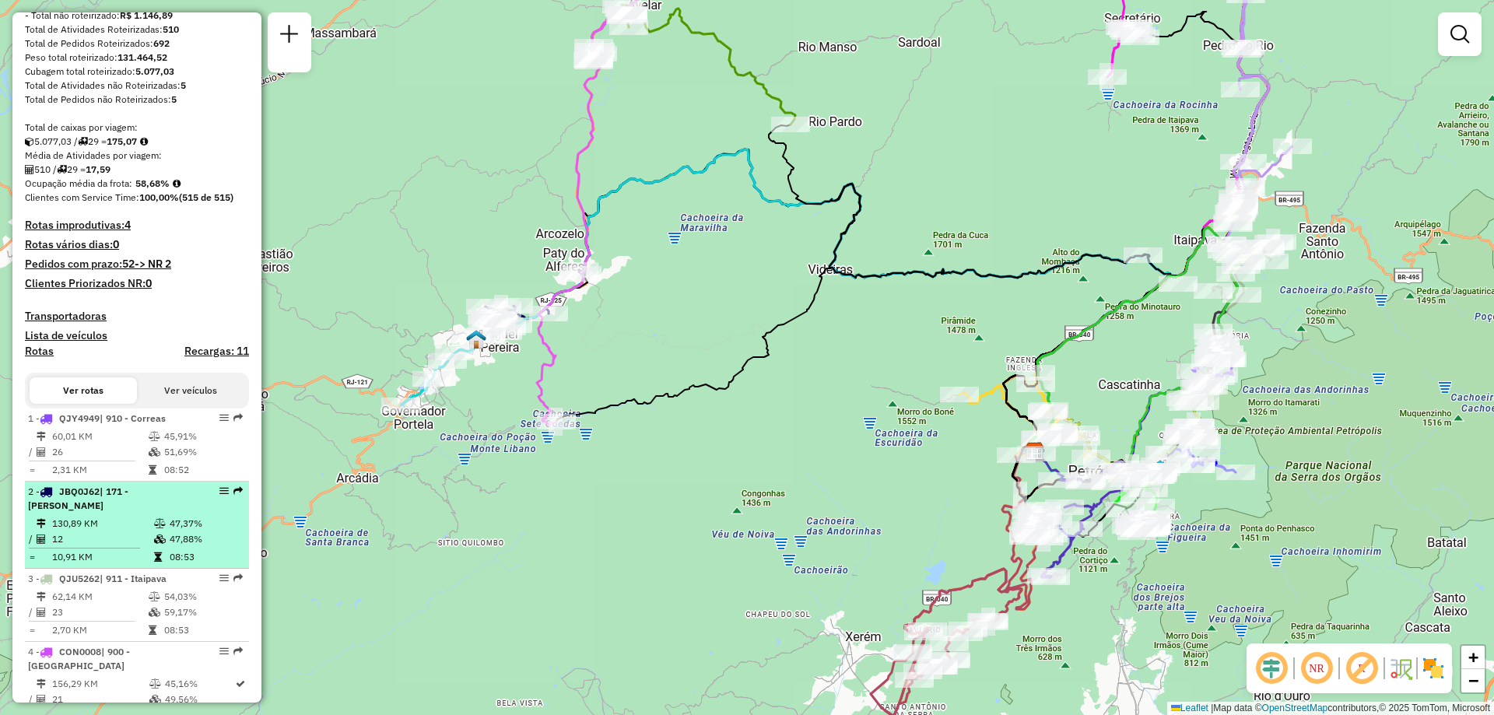
scroll to position [389, 0]
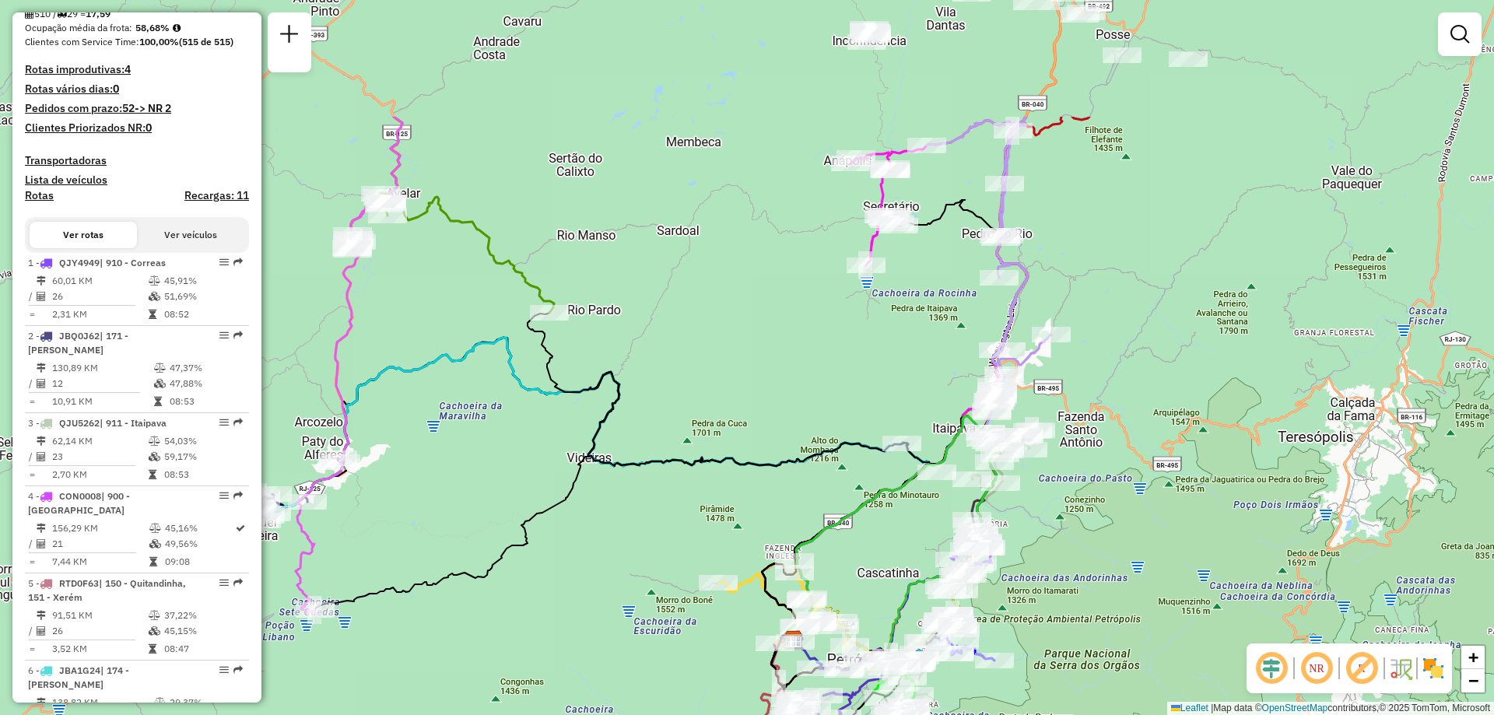
drag, startPoint x: 1034, startPoint y: 191, endPoint x: 792, endPoint y: 379, distance: 306.1
click at [792, 379] on div "Janela de atendimento Grade de atendimento Capacidade Transportadoras Veículos …" at bounding box center [747, 357] width 1494 height 715
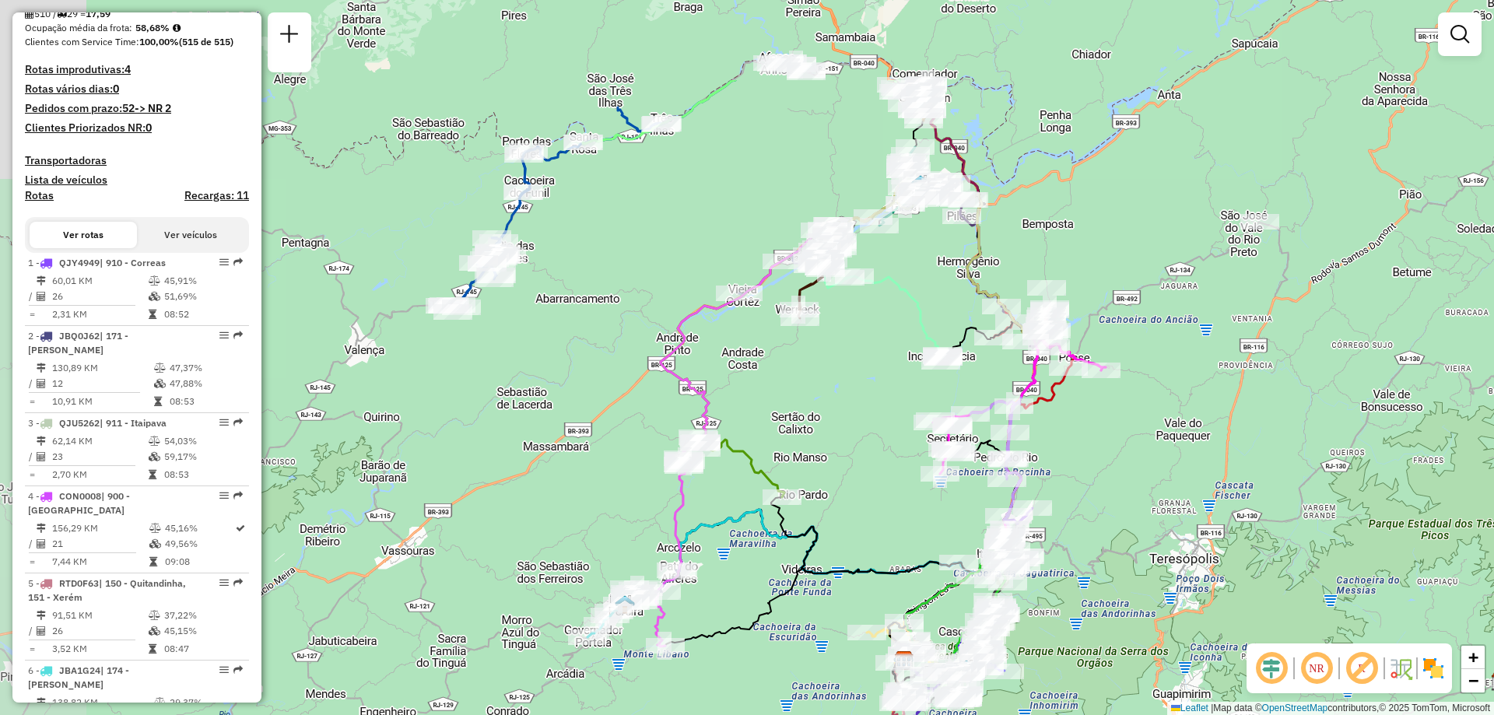
drag, startPoint x: 514, startPoint y: 83, endPoint x: 626, endPoint y: 235, distance: 188.2
click at [626, 235] on div "Janela de atendimento Grade de atendimento Capacidade Transportadoras Veículos …" at bounding box center [747, 357] width 1494 height 715
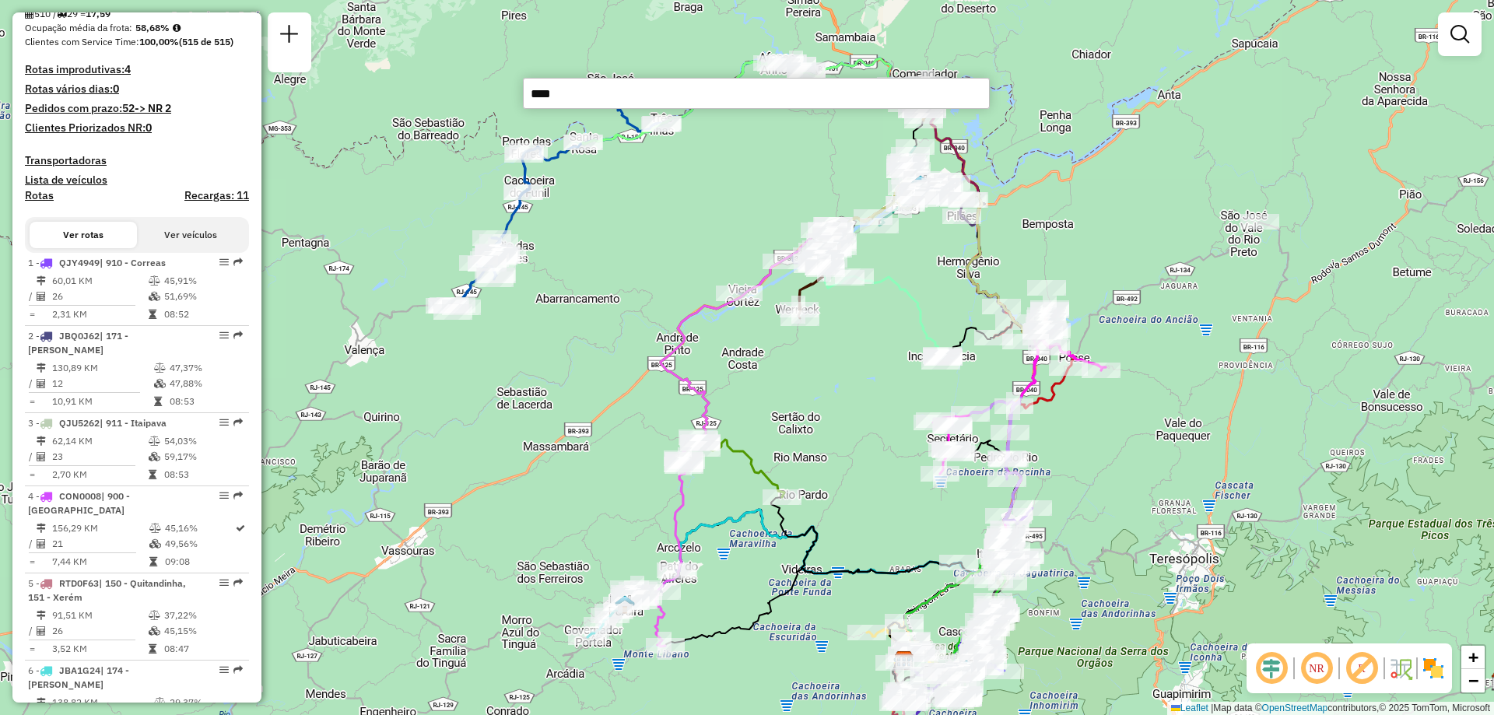
type input "*****"
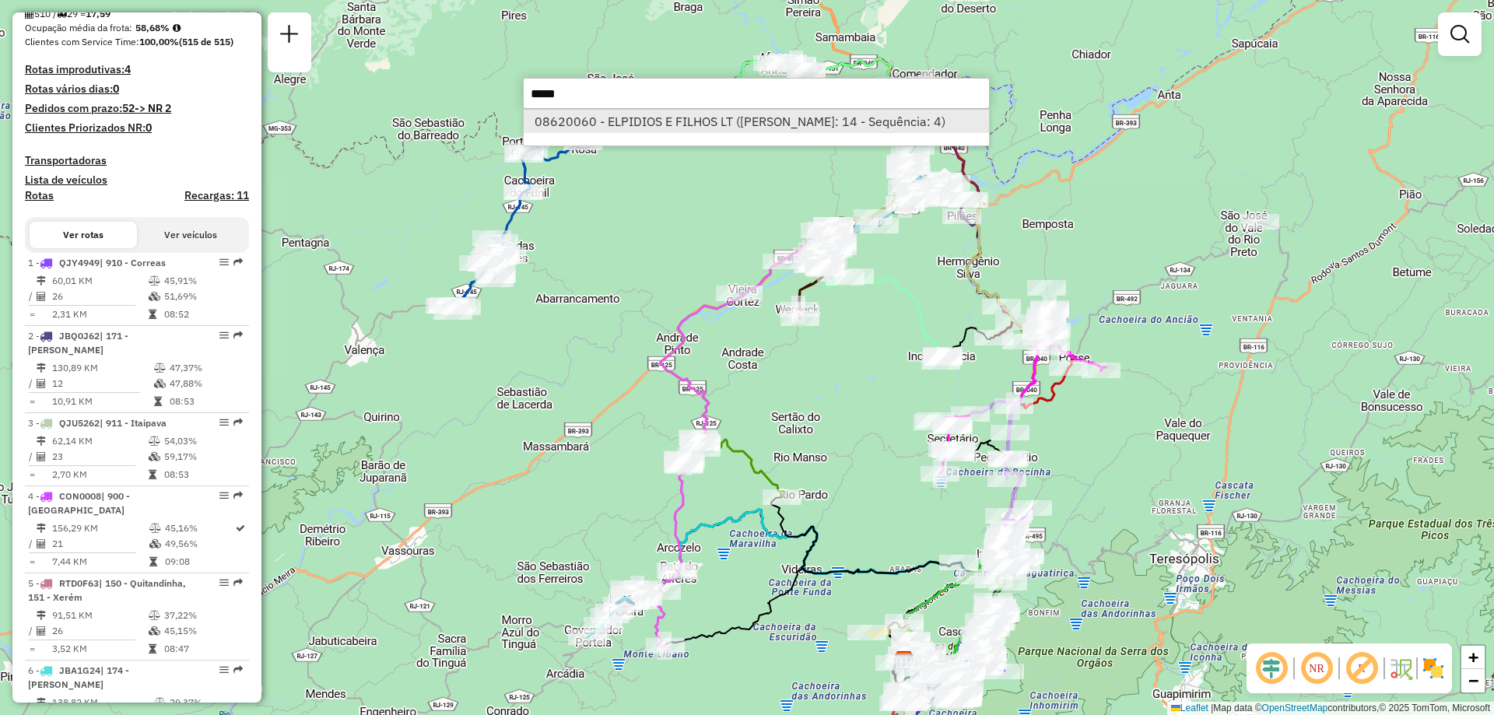
click at [823, 121] on li "08620060 - ELPIDIOS E FILHOS LT (Rota: 14 - Sequência: 4)" at bounding box center [756, 121] width 465 height 23
select select "**********"
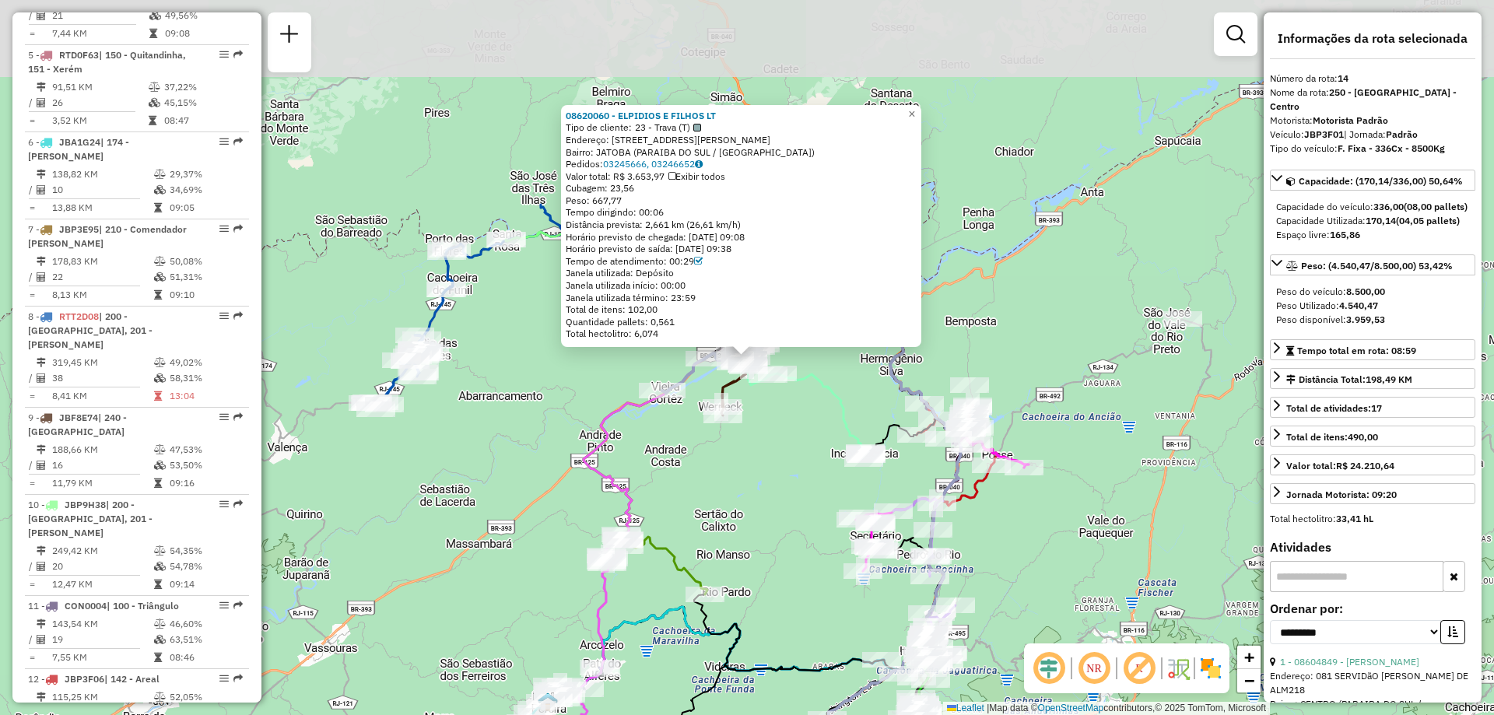
scroll to position [1707, 0]
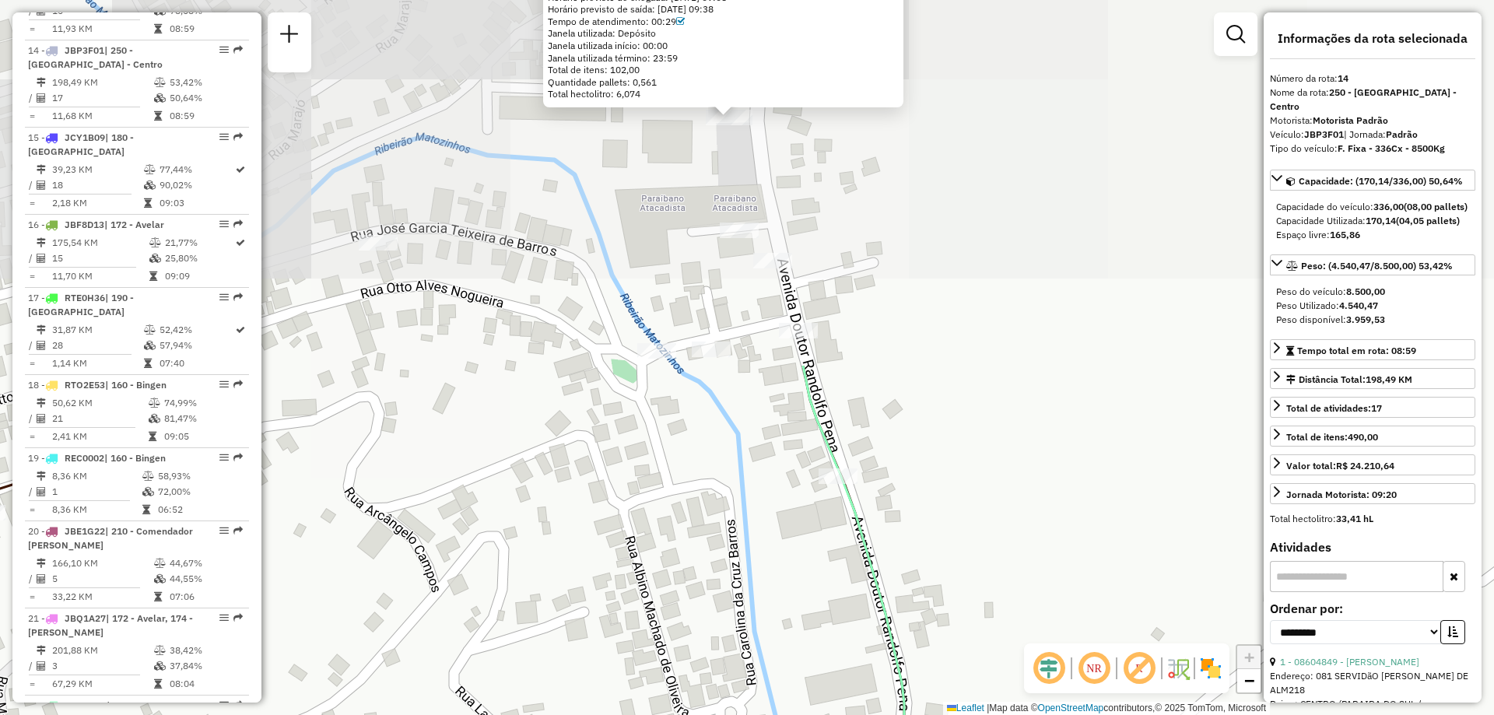
drag, startPoint x: 705, startPoint y: 103, endPoint x: 779, endPoint y: 540, distance: 443.6
click at [779, 540] on div "08620060 - ELPIDIOS E FILHOS LT Tipo de cliente: 23 - Trava (T) Endereço: AV RA…" at bounding box center [747, 357] width 1494 height 715
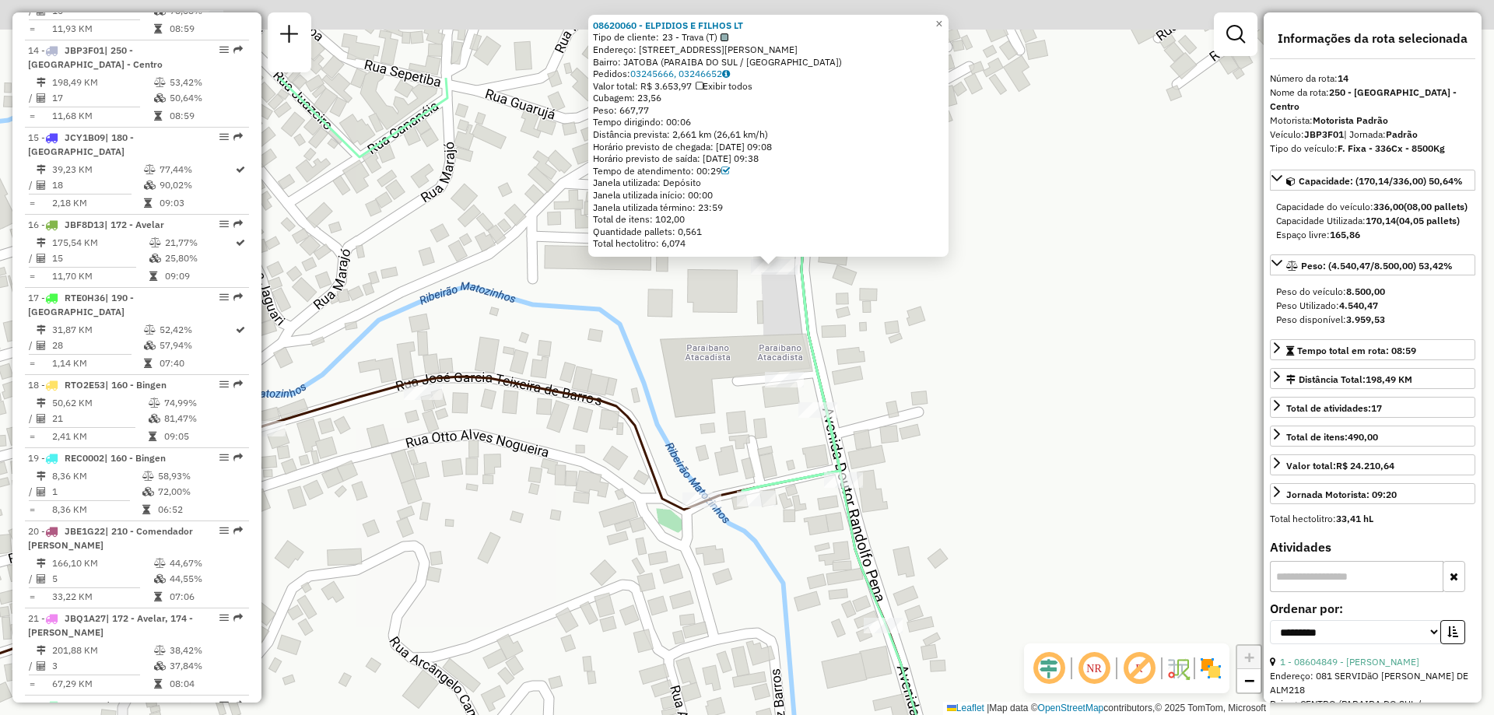
drag, startPoint x: 873, startPoint y: 190, endPoint x: 911, endPoint y: 326, distance: 141.2
click at [911, 326] on div "08620060 - ELPIDIOS E FILHOS LT Tipo de cliente: 23 - Trava (T) Endereço: AV RA…" at bounding box center [747, 357] width 1494 height 715
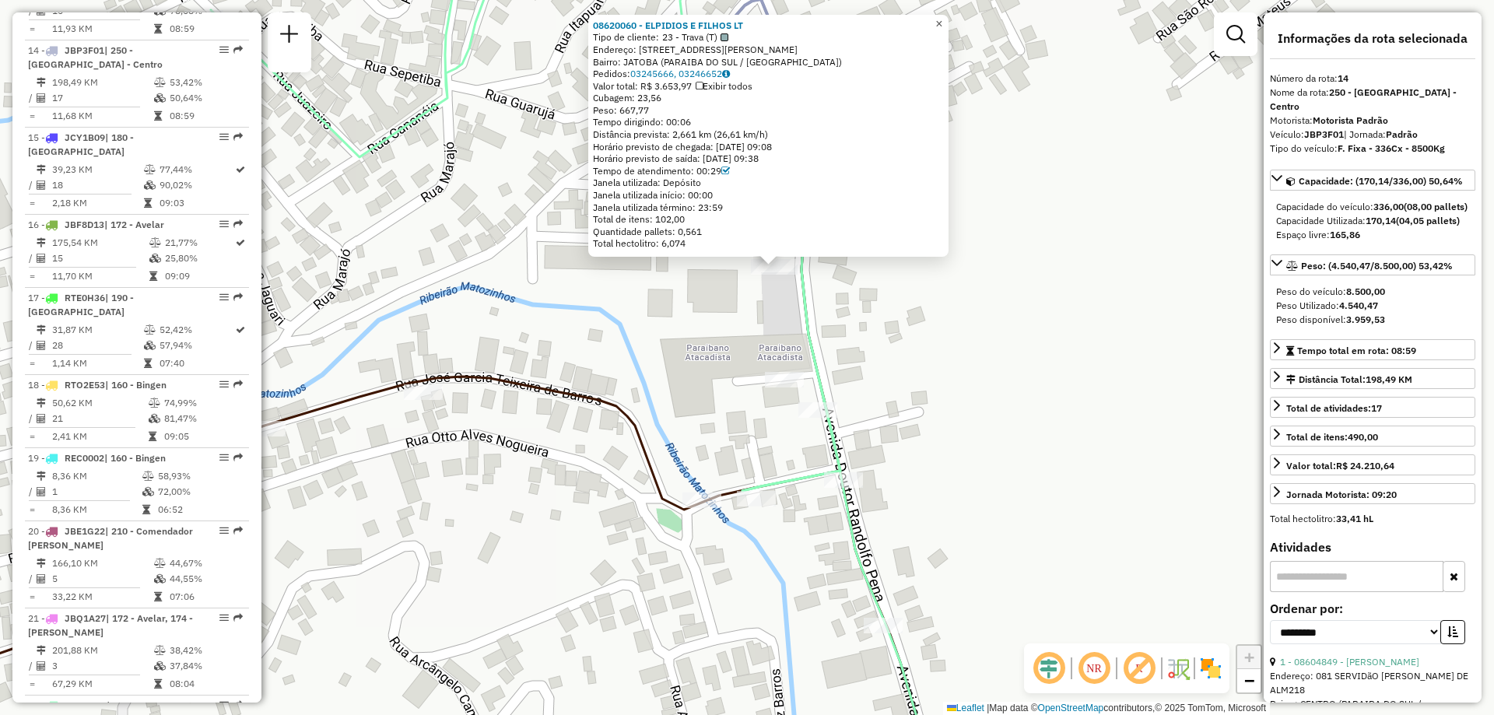
click at [943, 21] on span "×" at bounding box center [939, 23] width 7 height 13
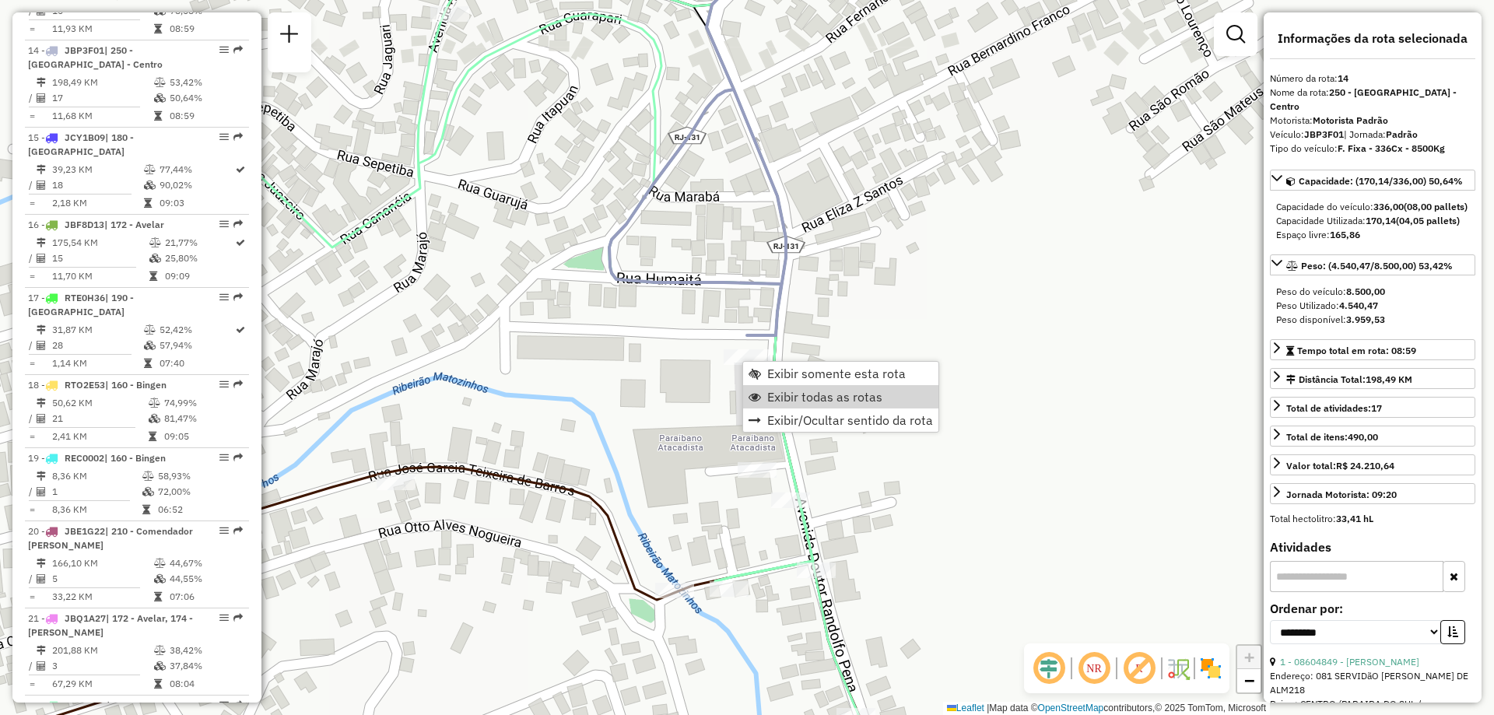
click at [1023, 391] on div "Janela de atendimento Grade de atendimento Capacidade Transportadoras Veículos …" at bounding box center [747, 357] width 1494 height 715
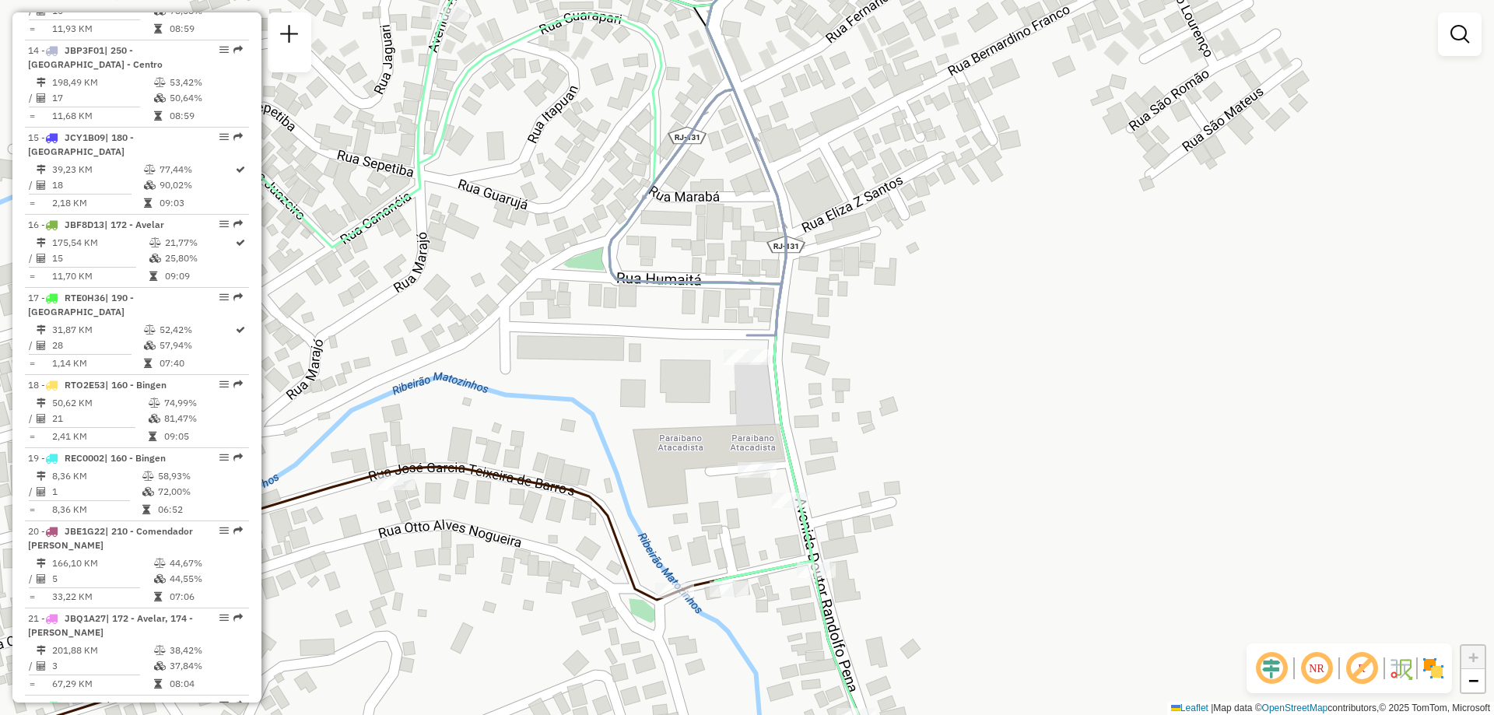
click at [675, 386] on div "Janela de atendimento Grade de atendimento Capacidade Transportadoras Veículos …" at bounding box center [747, 357] width 1494 height 715
select select "**********"
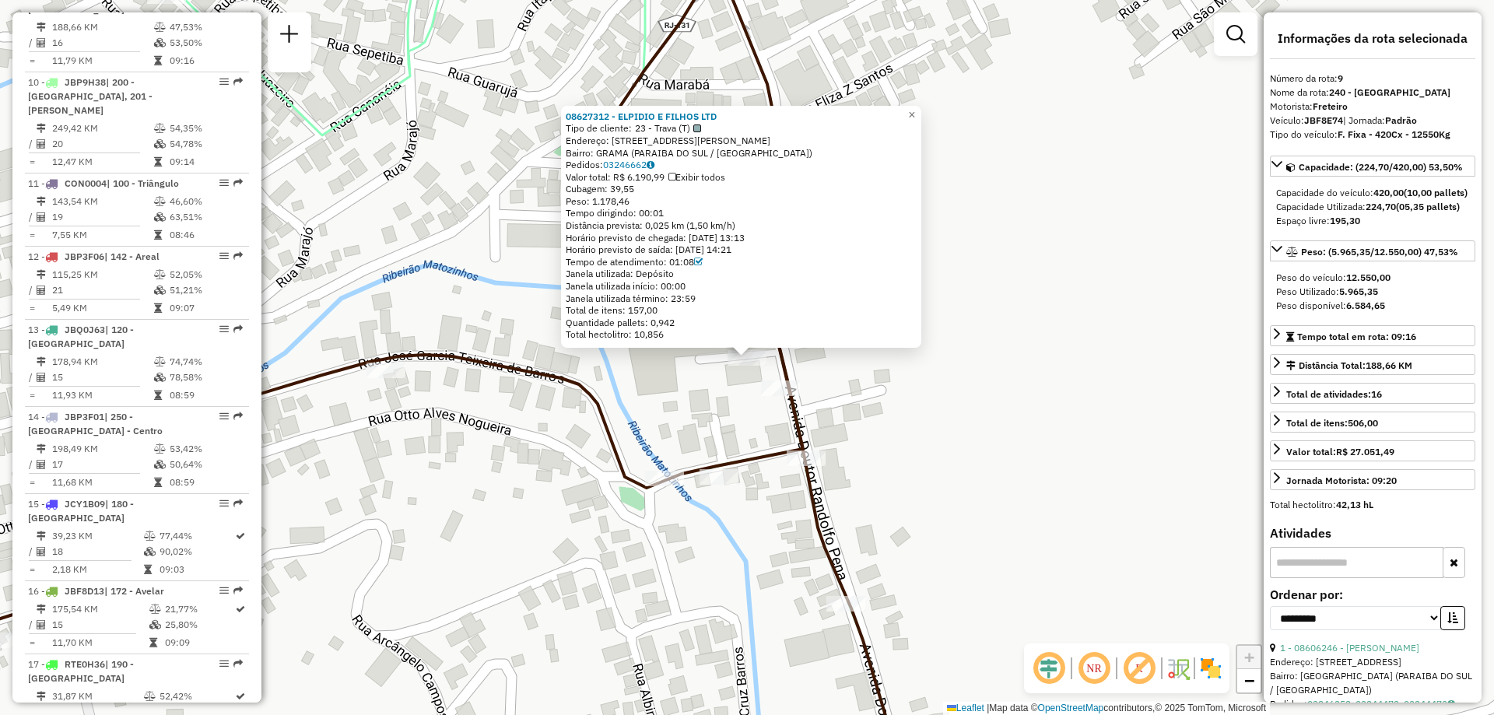
scroll to position [1299, 0]
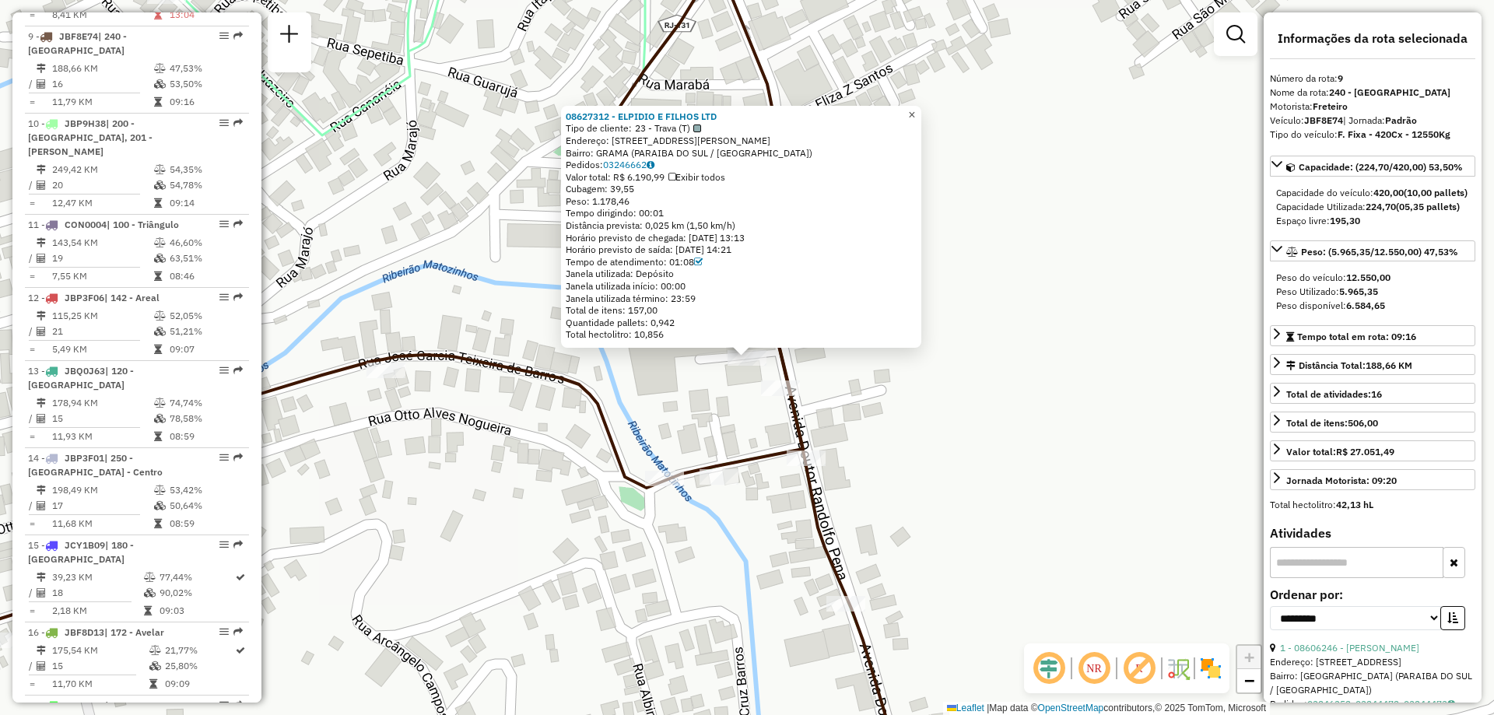
click at [915, 109] on span "×" at bounding box center [911, 114] width 7 height 13
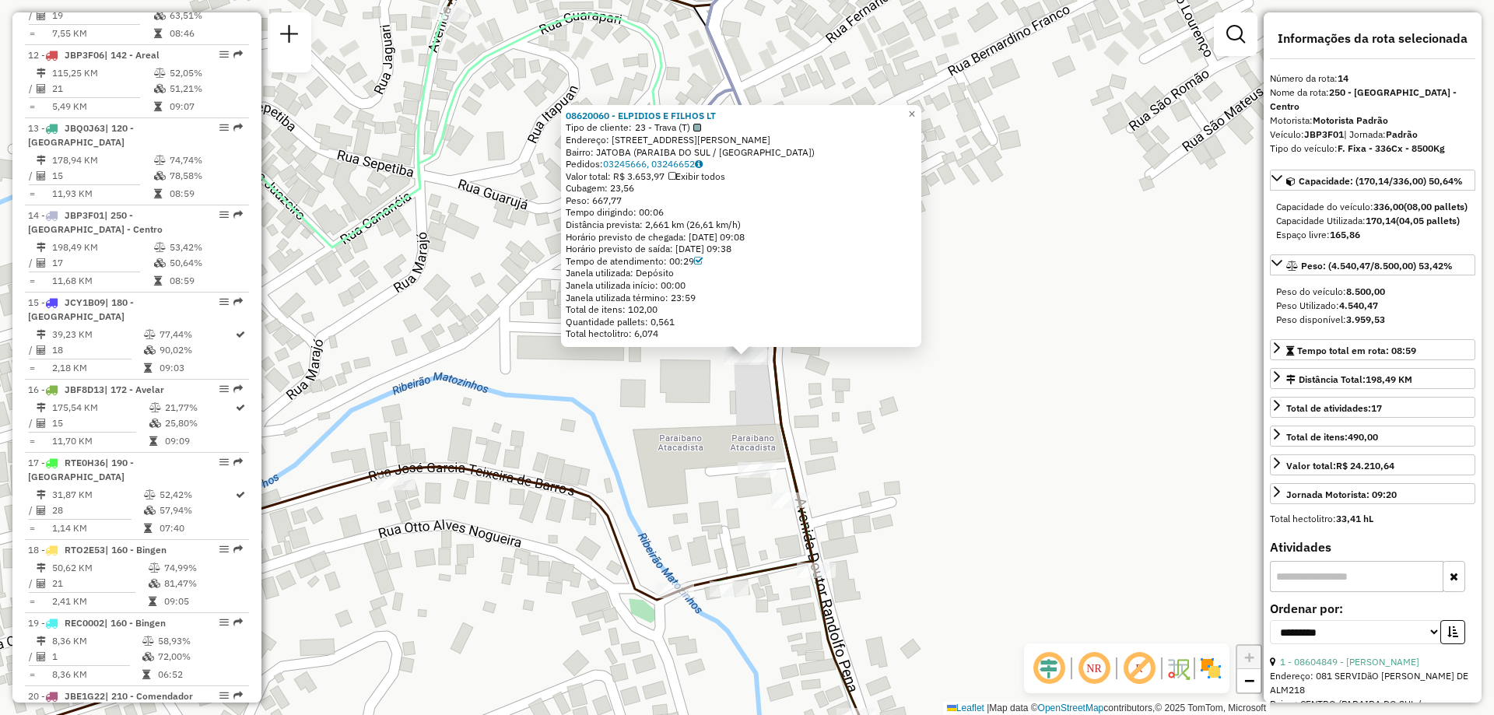
scroll to position [1707, 0]
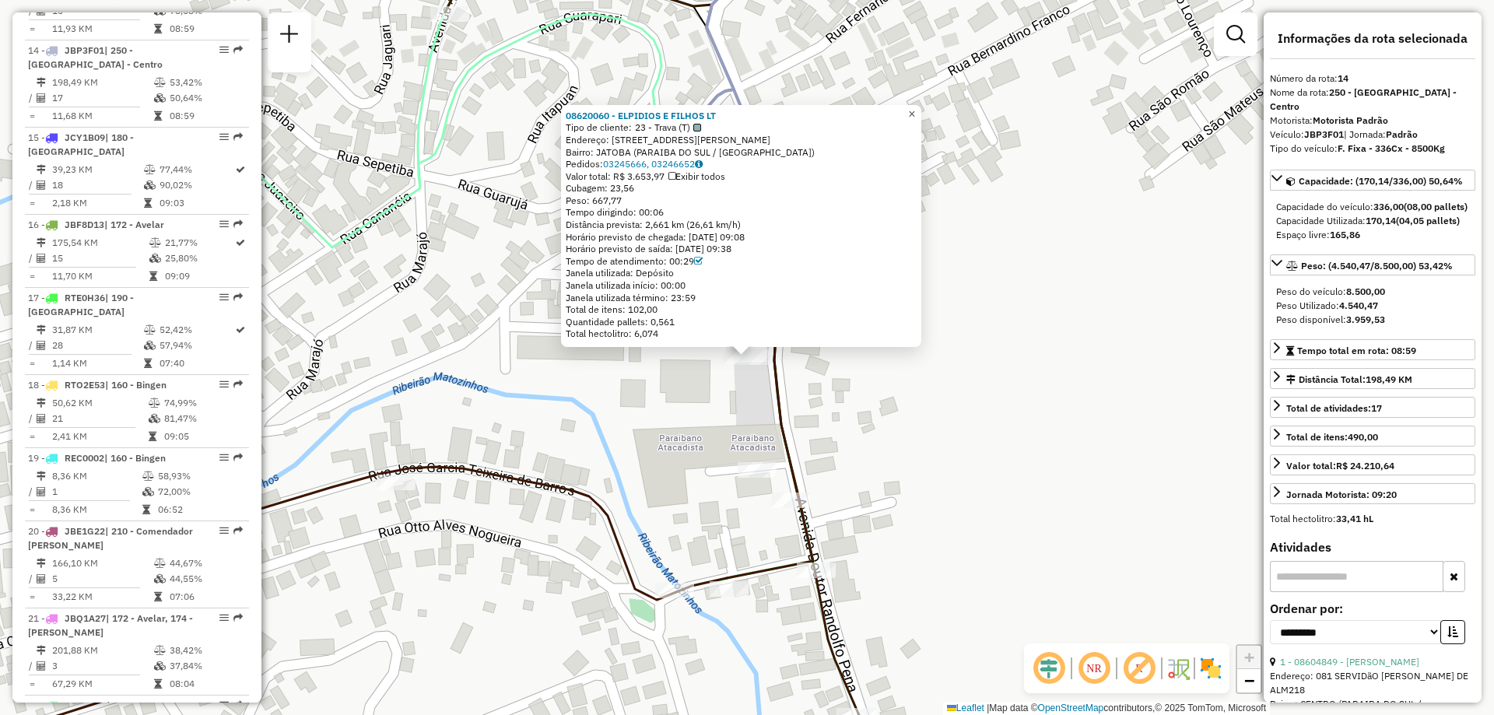
click at [915, 114] on span "×" at bounding box center [911, 113] width 7 height 13
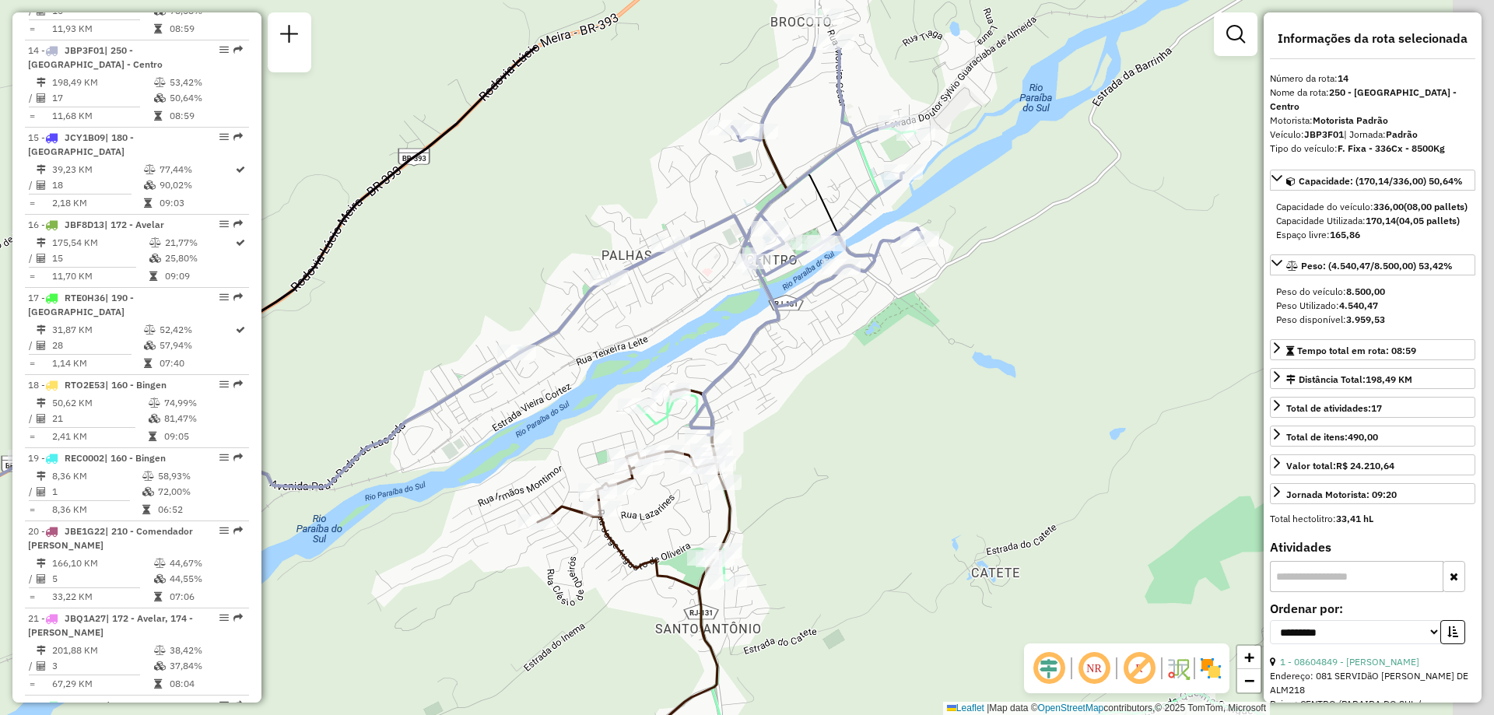
drag, startPoint x: 606, startPoint y: 358, endPoint x: 501, endPoint y: 476, distance: 157.7
click at [501, 476] on div "Janela de atendimento Grade de atendimento Capacidade Transportadoras Veículos …" at bounding box center [747, 357] width 1494 height 715
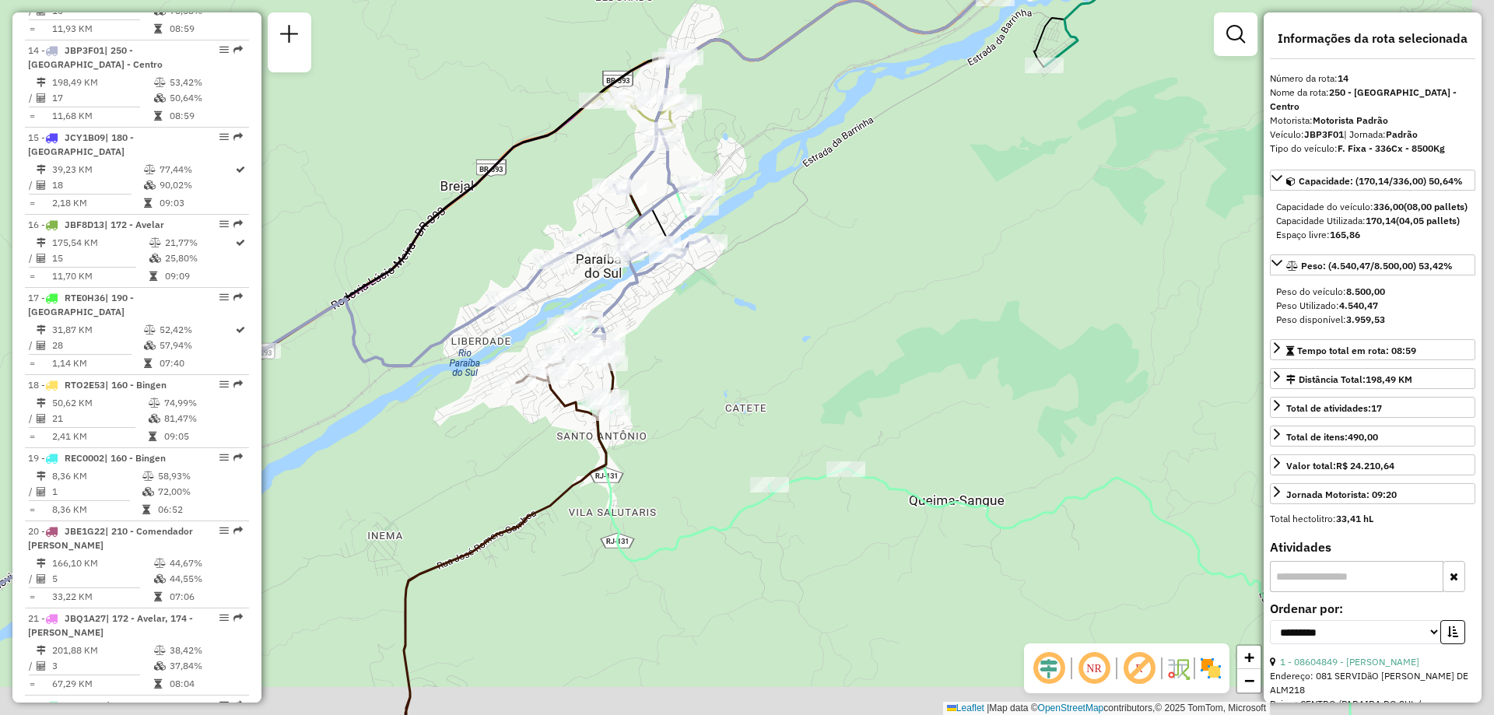
drag, startPoint x: 1046, startPoint y: 378, endPoint x: 856, endPoint y: 308, distance: 202.2
click at [856, 308] on div "Janela de atendimento Grade de atendimento Capacidade Transportadoras Veículos …" at bounding box center [747, 357] width 1494 height 715
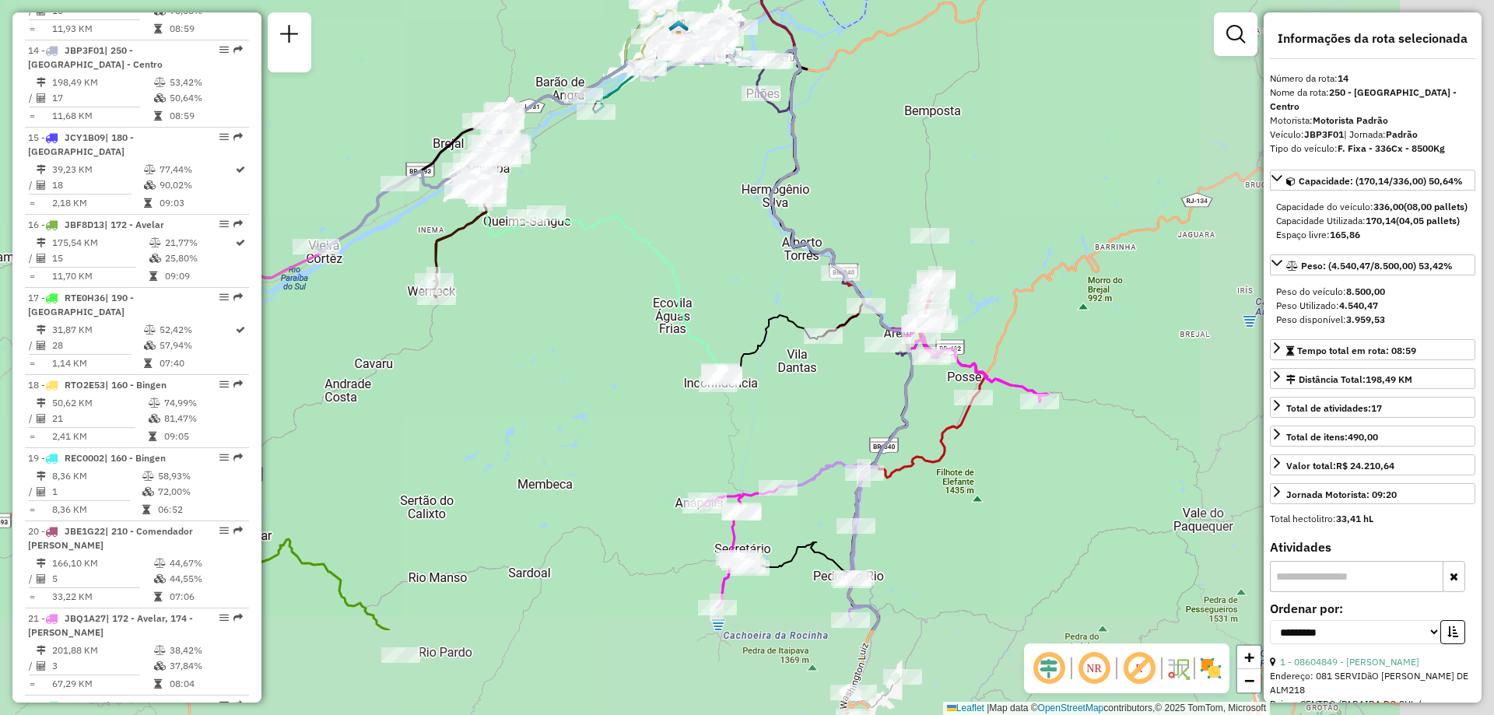
drag, startPoint x: 922, startPoint y: 473, endPoint x: 613, endPoint y: 315, distance: 347.1
click at [613, 315] on div "Janela de atendimento Grade de atendimento Capacidade Transportadoras Veículos …" at bounding box center [747, 357] width 1494 height 715
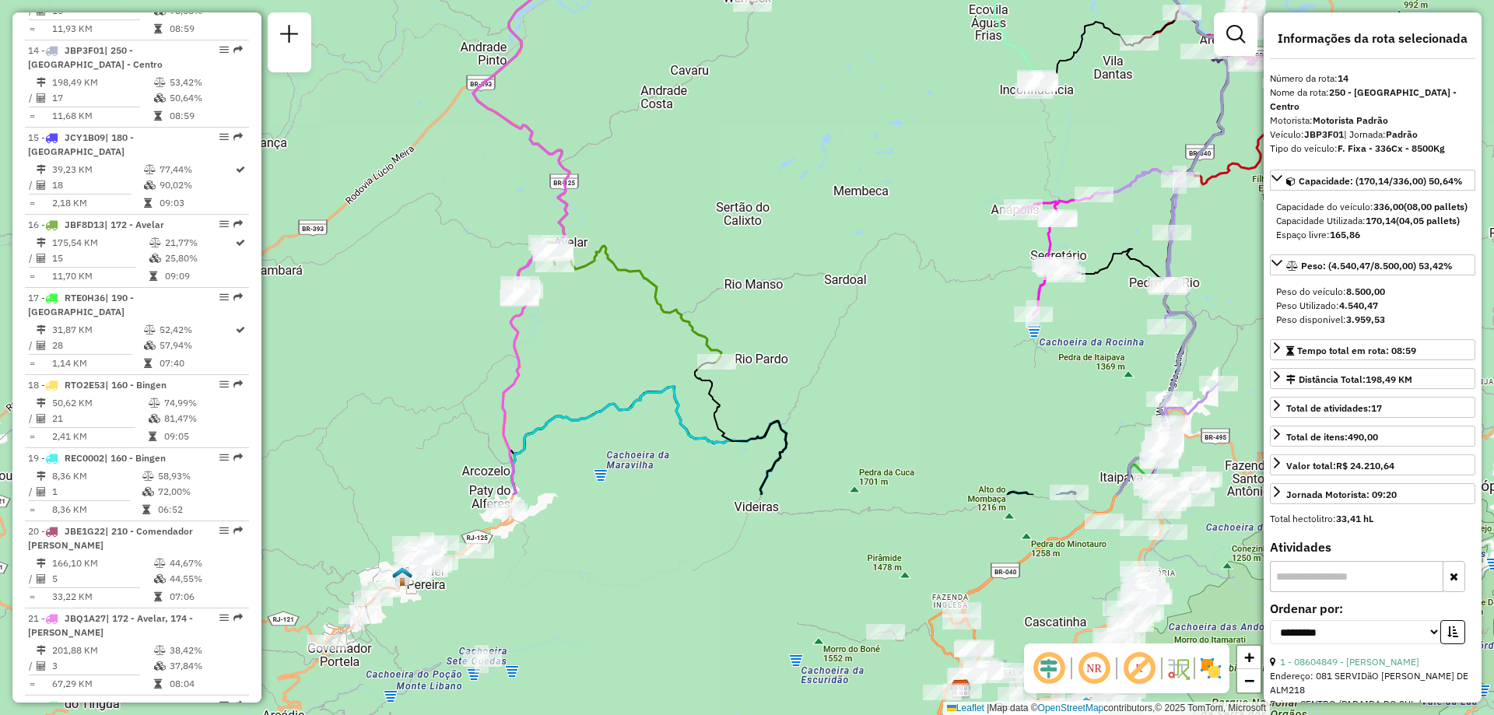
drag, startPoint x: 572, startPoint y: 374, endPoint x: 891, endPoint y: 82, distance: 432.5
click at [891, 82] on div "Janela de atendimento Grade de atendimento Capacidade Transportadoras Veículos …" at bounding box center [747, 357] width 1494 height 715
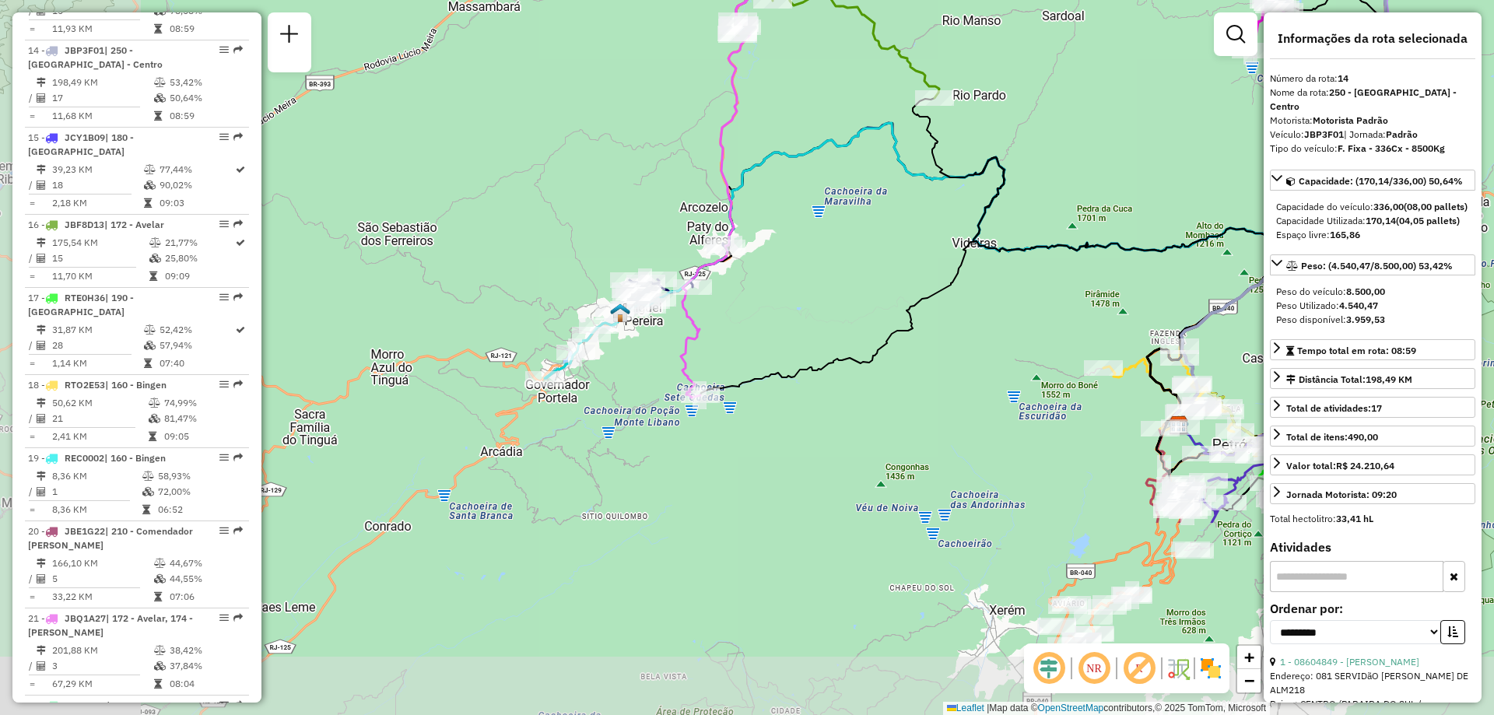
drag, startPoint x: 565, startPoint y: 623, endPoint x: 784, endPoint y: 358, distance: 343.3
click at [784, 358] on div "Janela de atendimento Grade de atendimento Capacidade Transportadoras Veículos …" at bounding box center [747, 357] width 1494 height 715
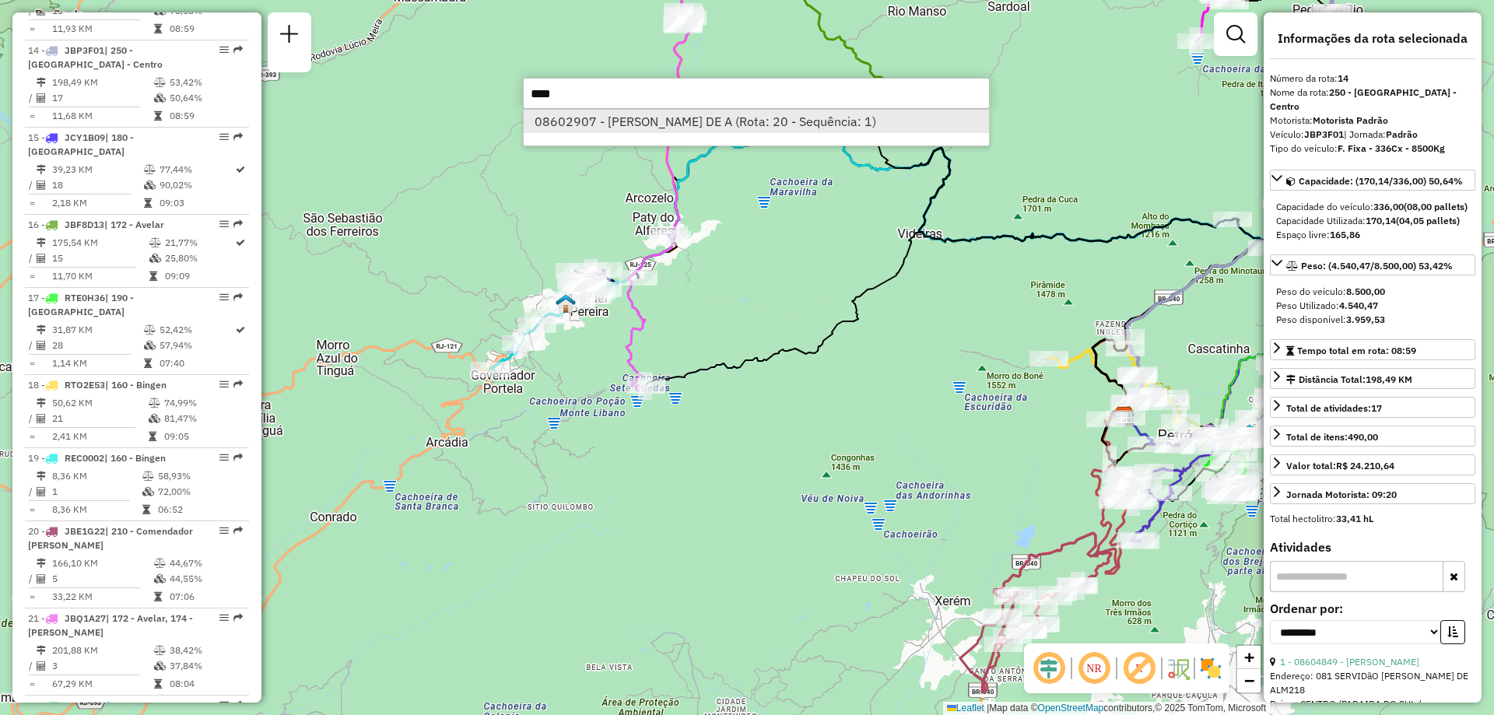
type input "****"
click at [723, 118] on li "08602907 - CRISTINA TONELI DE A (Rota: 20 - Sequência: 1)" at bounding box center [756, 121] width 465 height 23
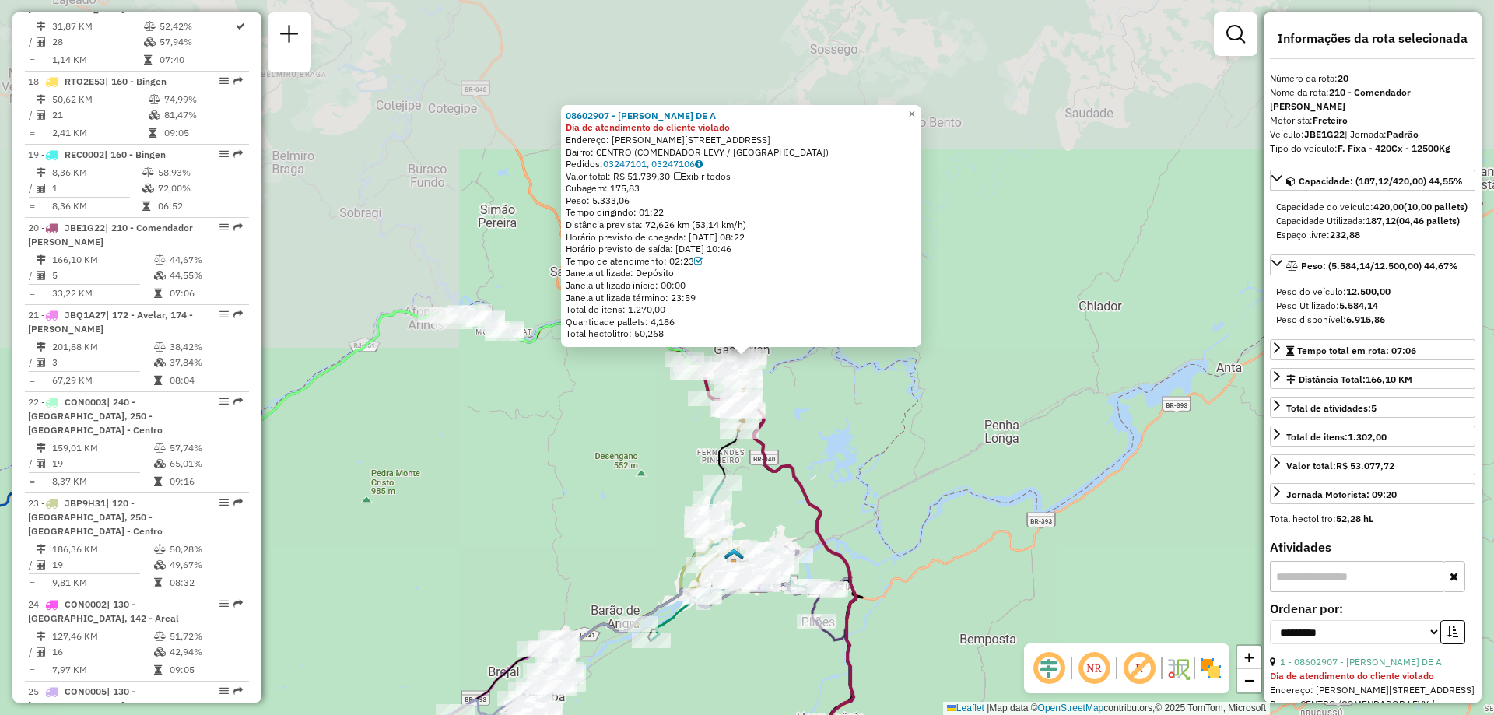
scroll to position [2174, 0]
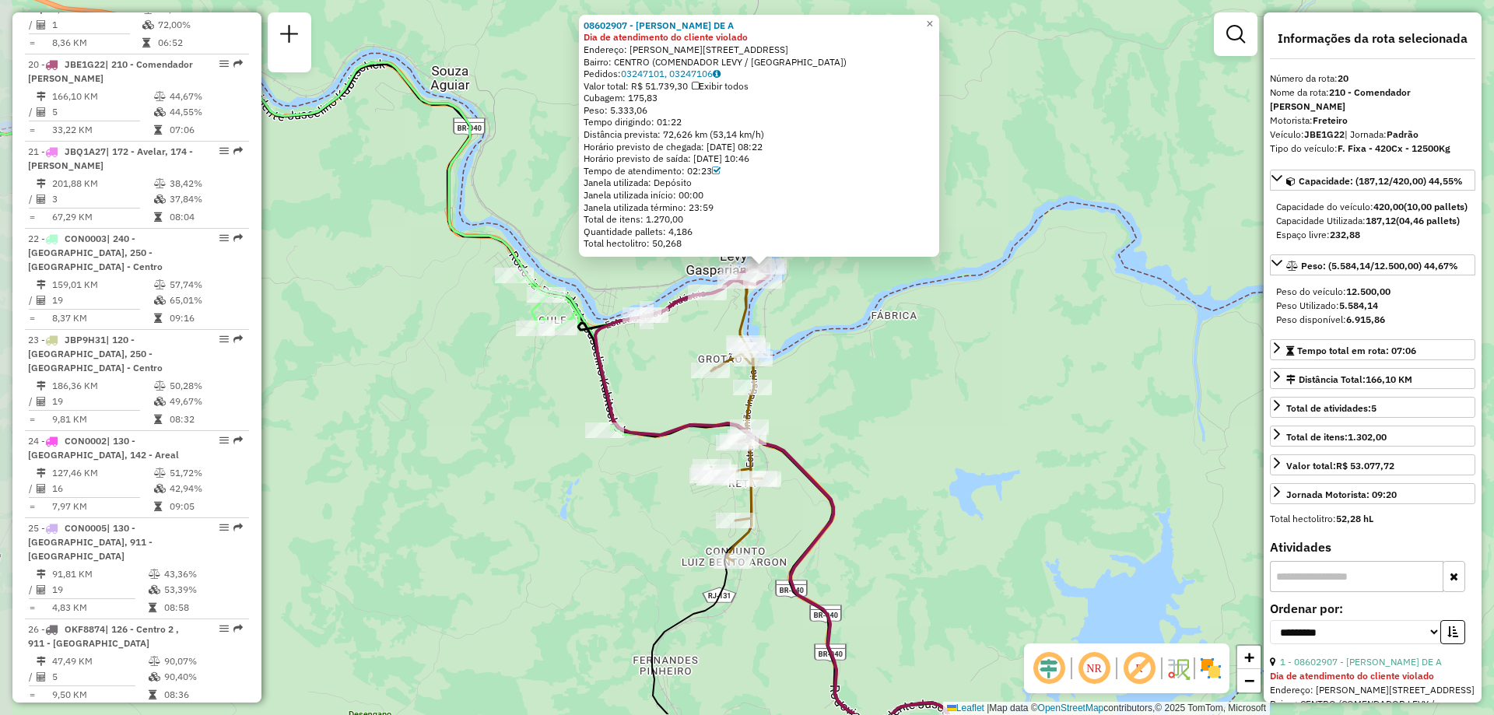
drag, startPoint x: 686, startPoint y: 399, endPoint x: 804, endPoint y: 327, distance: 138.7
click at [804, 327] on div "08602907 - CRISTINA TONELI DE A Dia de atendimento do cliente violado Endereço:…" at bounding box center [747, 357] width 1494 height 715
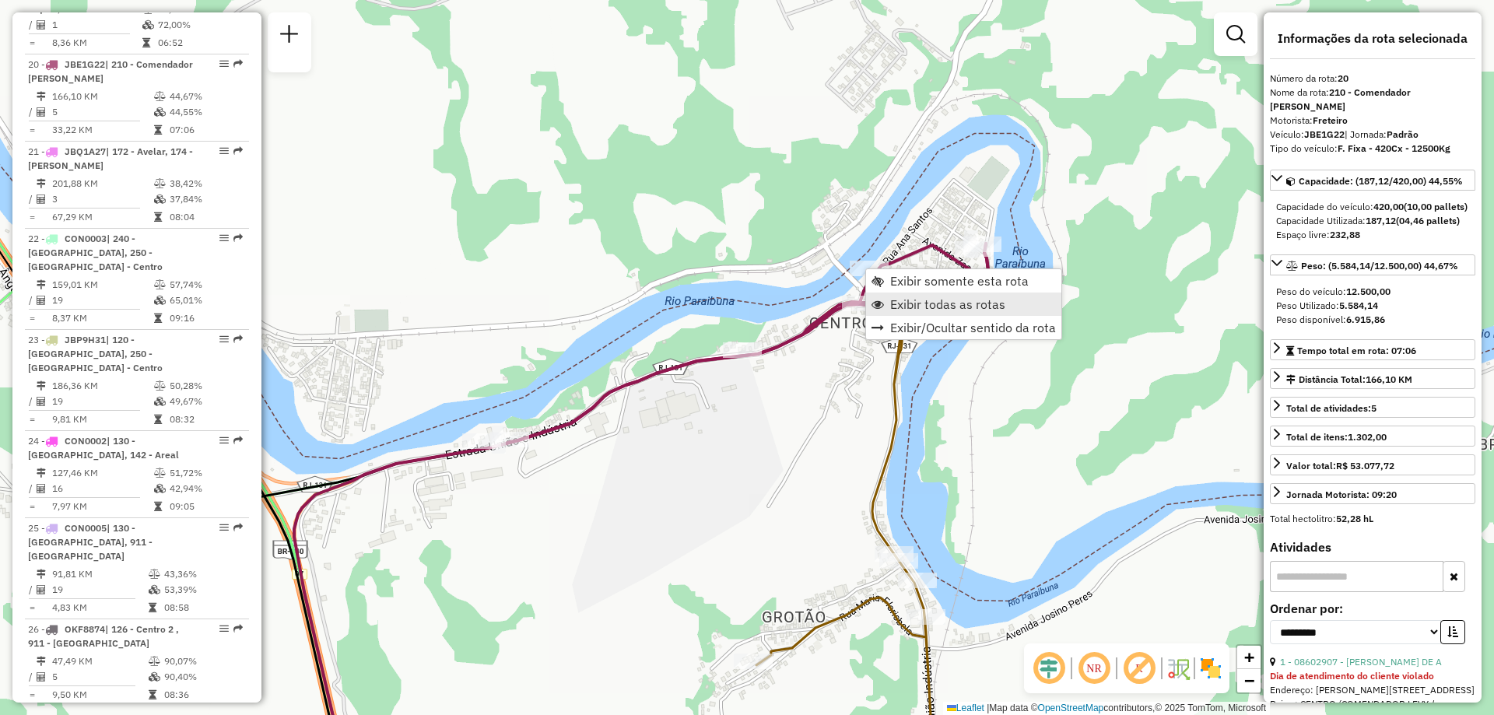
click at [912, 303] on span "Exibir todas as rotas" at bounding box center [947, 304] width 115 height 12
click at [897, 286] on span "Exibir somente esta rota" at bounding box center [958, 287] width 139 height 12
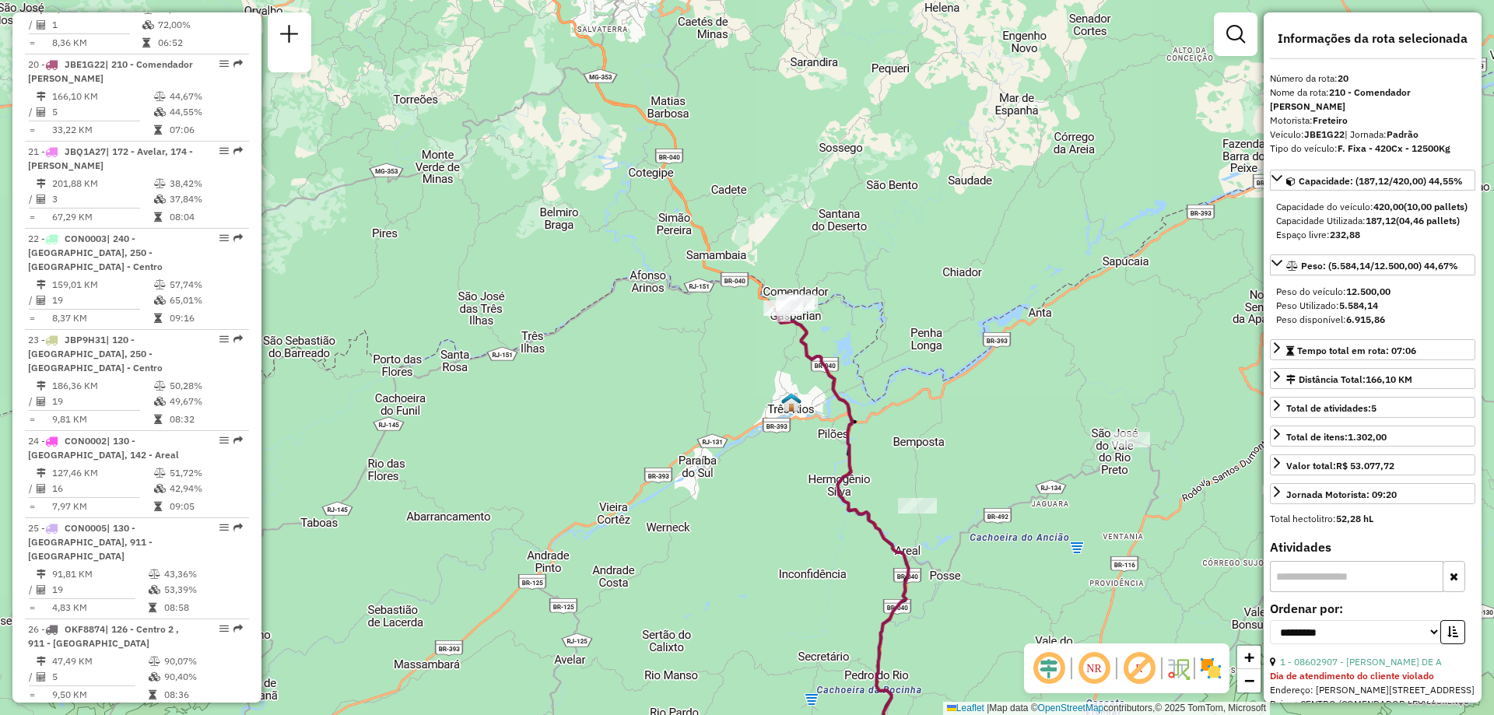
drag, startPoint x: 801, startPoint y: 79, endPoint x: 909, endPoint y: 262, distance: 212.5
click at [909, 262] on div "Janela de atendimento Grade de atendimento Capacidade Transportadoras Veículos …" at bounding box center [747, 357] width 1494 height 715
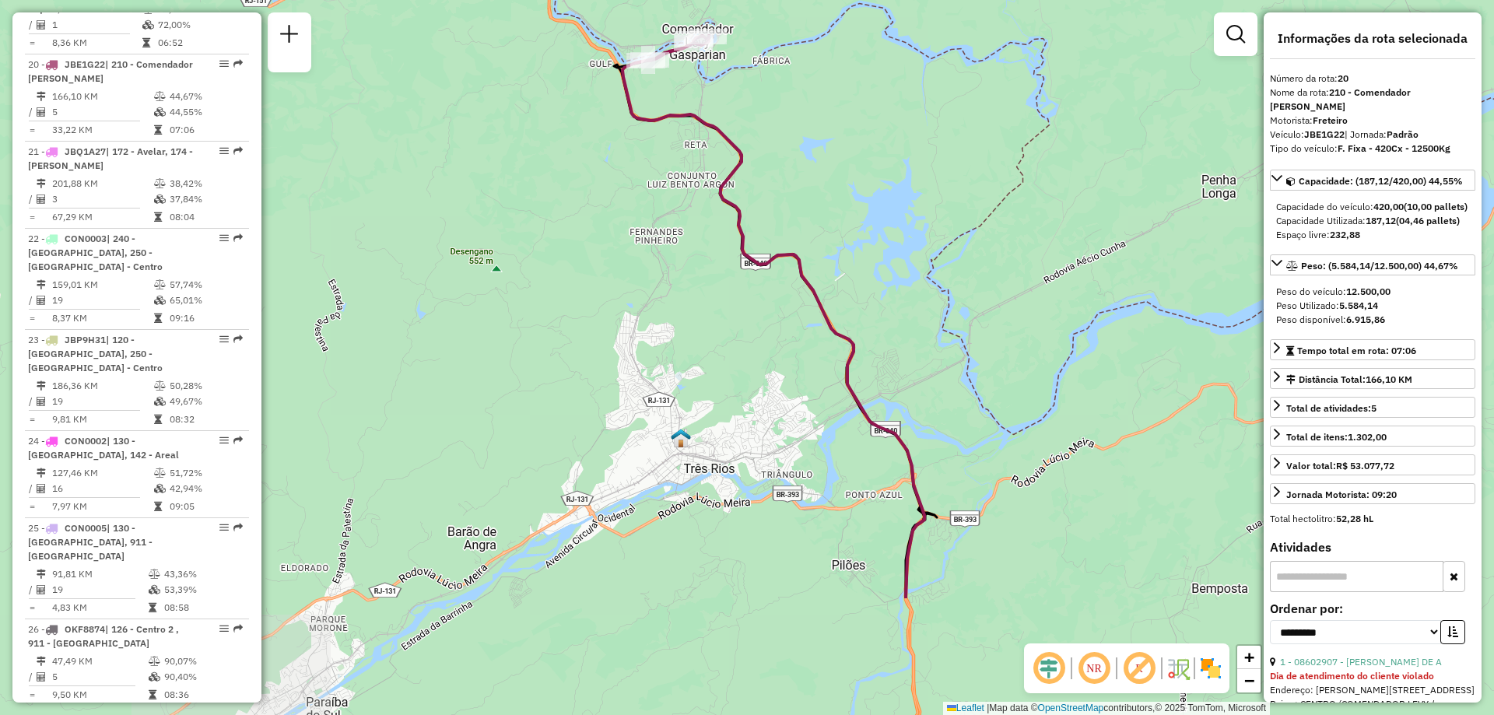
drag, startPoint x: 838, startPoint y: 351, endPoint x: 974, endPoint y: 163, distance: 232.0
click at [974, 163] on div "Janela de atendimento Grade de atendimento Capacidade Transportadoras Veículos …" at bounding box center [747, 357] width 1494 height 715
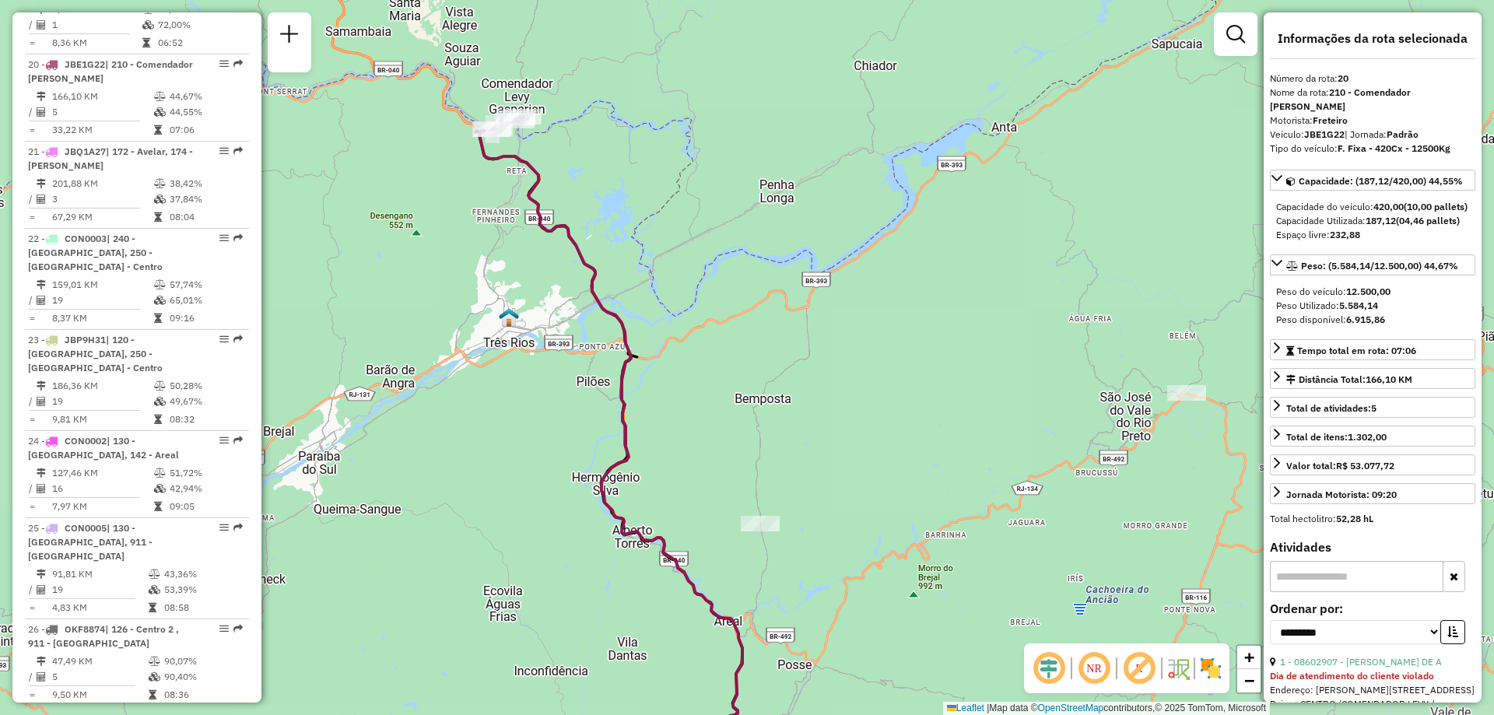
drag, startPoint x: 1031, startPoint y: 161, endPoint x: 711, endPoint y: 174, distance: 320.2
click at [711, 174] on div "Janela de atendimento Grade de atendimento Capacidade Transportadoras Veículos …" at bounding box center [747, 357] width 1494 height 715
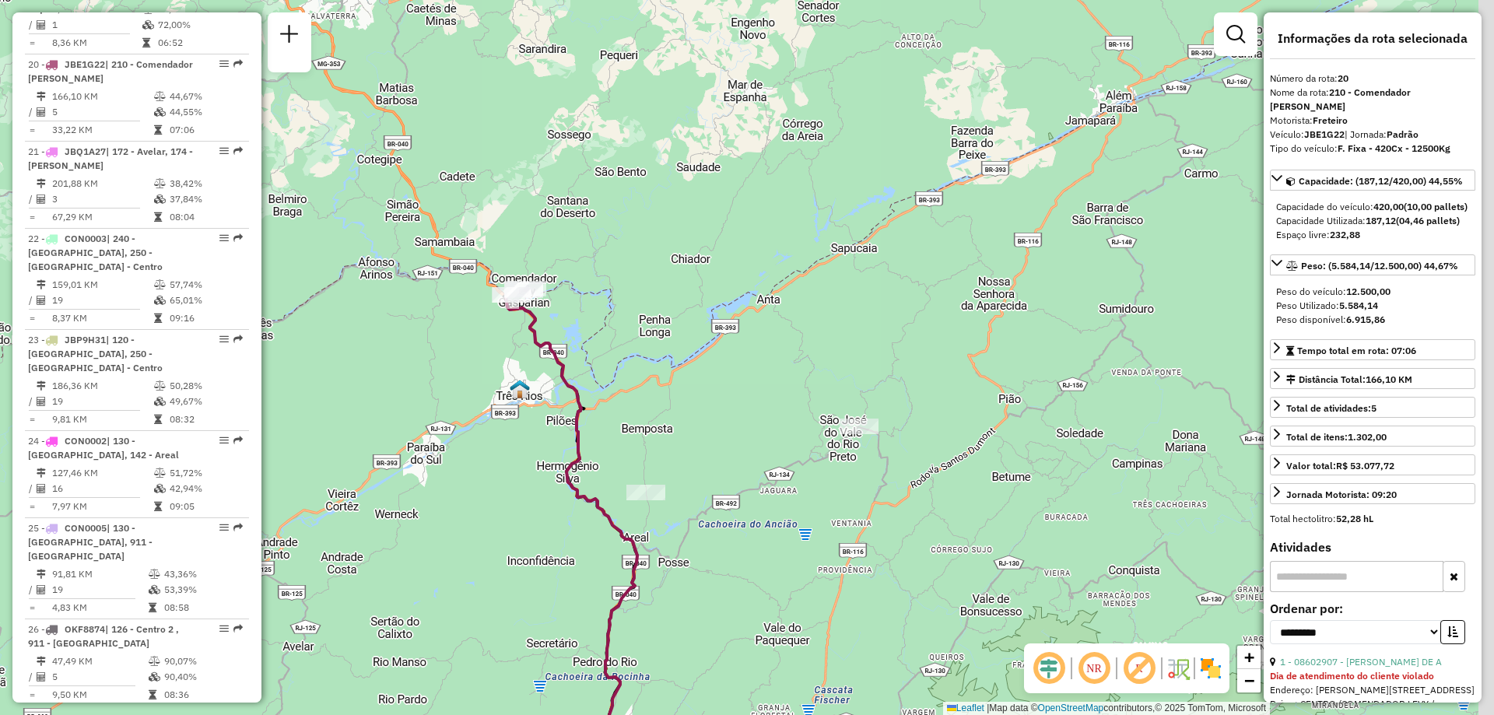
drag, startPoint x: 1073, startPoint y: 217, endPoint x: 940, endPoint y: 286, distance: 150.0
click at [940, 286] on div "Janela de atendimento Grade de atendimento Capacidade Transportadoras Veículos …" at bounding box center [747, 357] width 1494 height 715
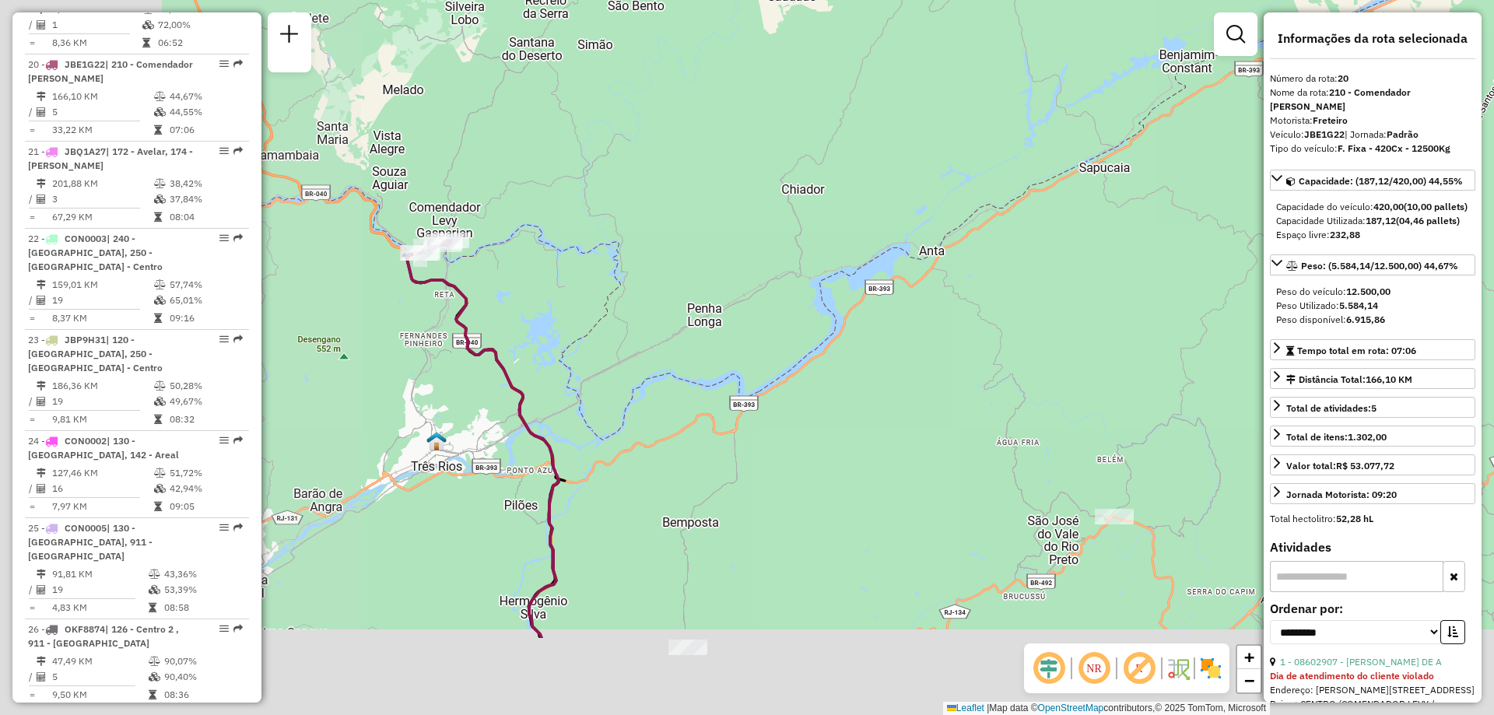
drag, startPoint x: 627, startPoint y: 406, endPoint x: 997, endPoint y: 257, distance: 398.5
click at [997, 257] on div "Janela de atendimento Grade de atendimento Capacidade Transportadoras Veículos …" at bounding box center [747, 357] width 1494 height 715
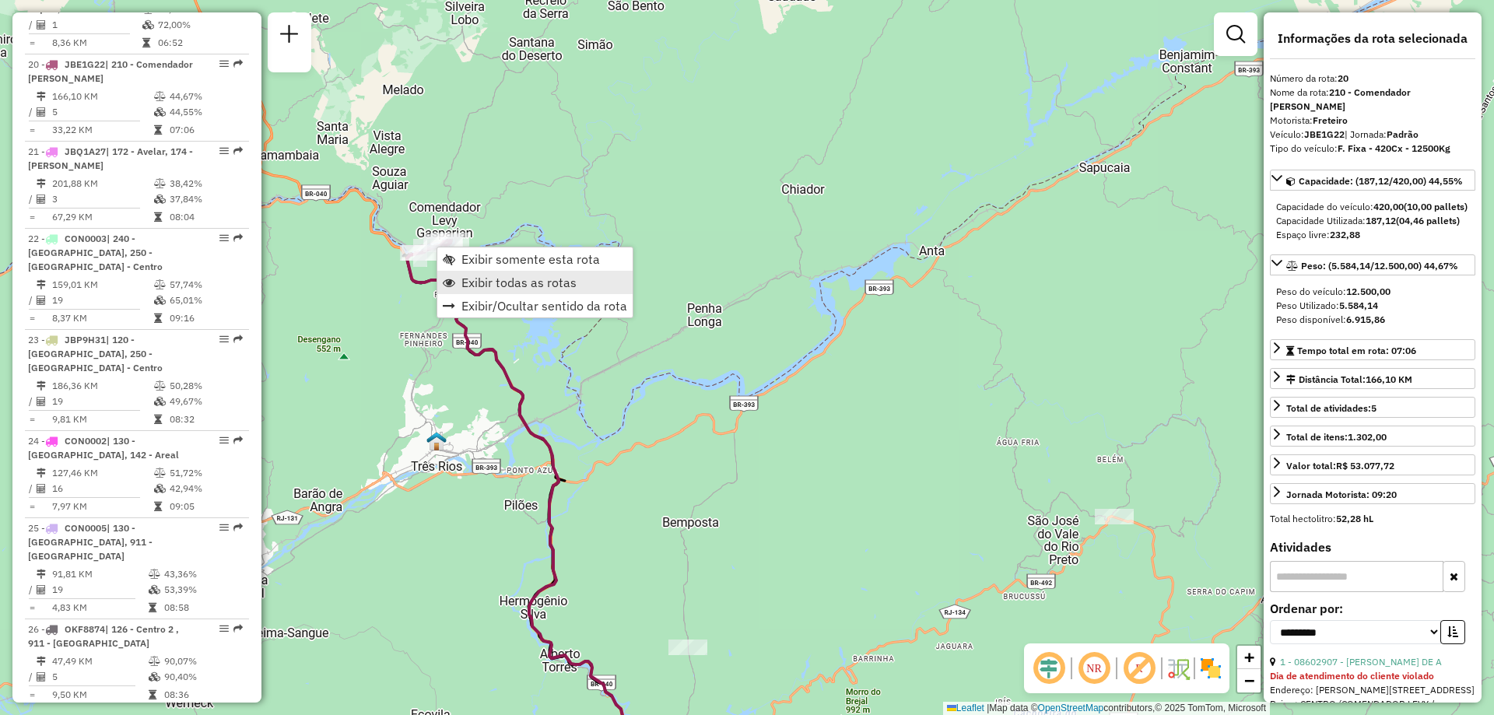
click at [474, 284] on span "Exibir todas as rotas" at bounding box center [519, 282] width 115 height 12
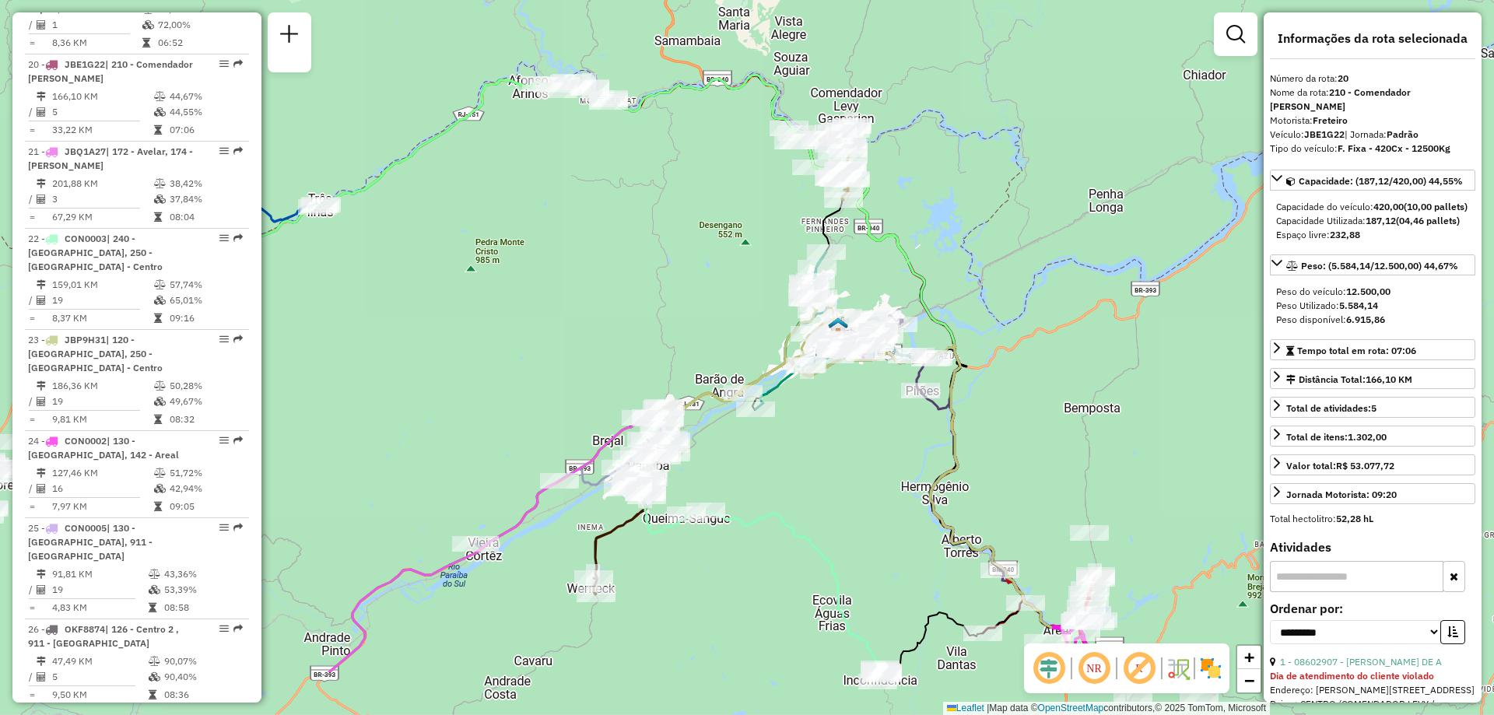
drag, startPoint x: 571, startPoint y: 358, endPoint x: 973, endPoint y: 244, distance: 417.6
click at [973, 244] on div "Janela de atendimento Grade de atendimento Capacidade Transportadoras Veículos …" at bounding box center [747, 357] width 1494 height 715
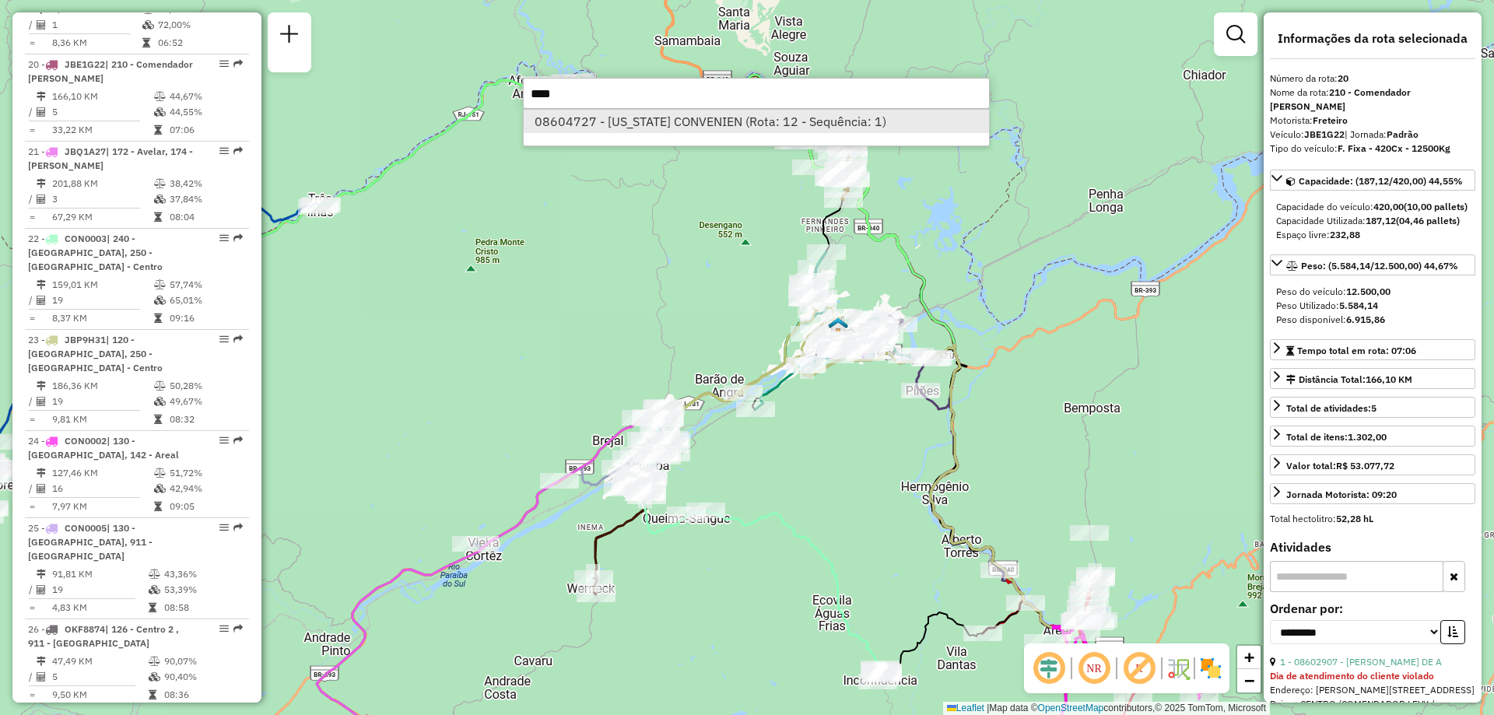
type input "****"
click at [603, 120] on li "08604727 - CALIFORNIA CONVENIEN (Rota: 12 - Sequência: 1)" at bounding box center [756, 121] width 465 height 23
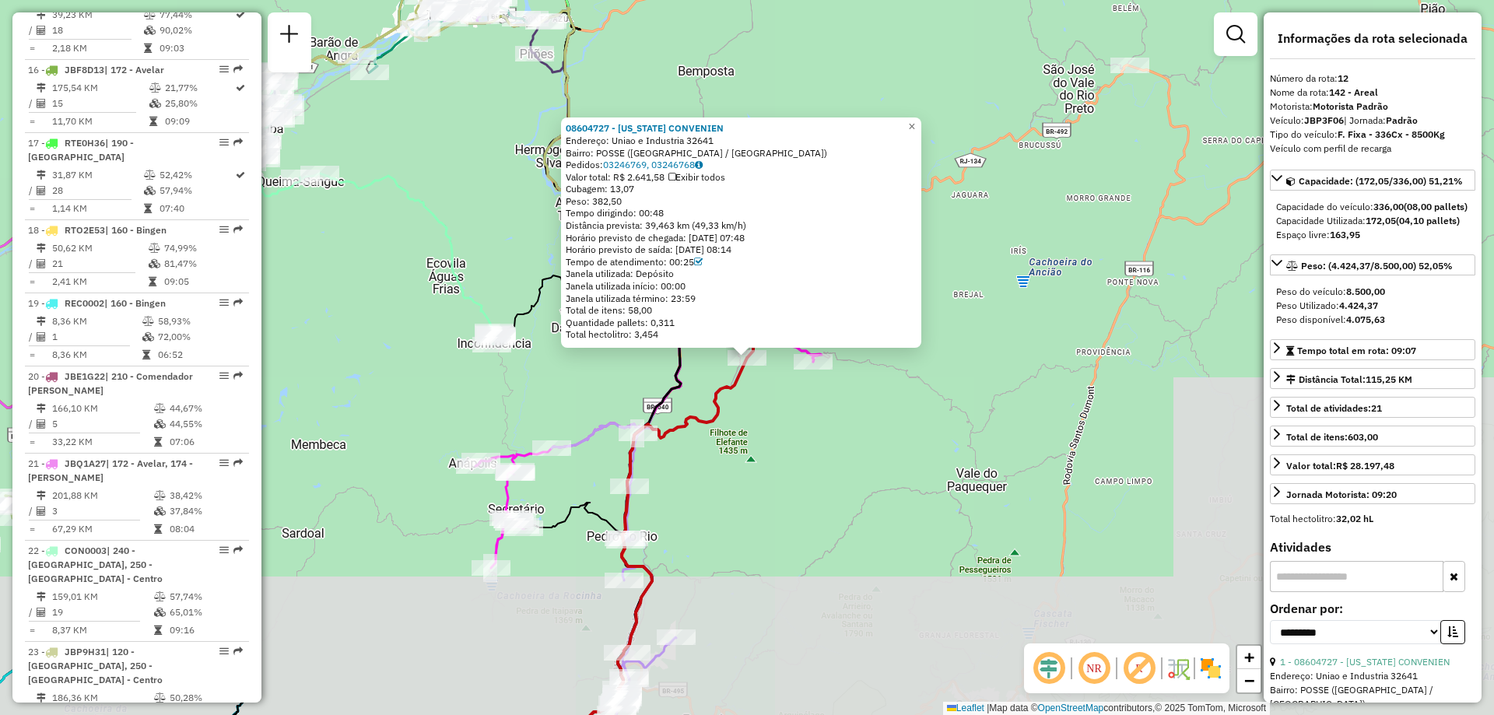
scroll to position [1547, 0]
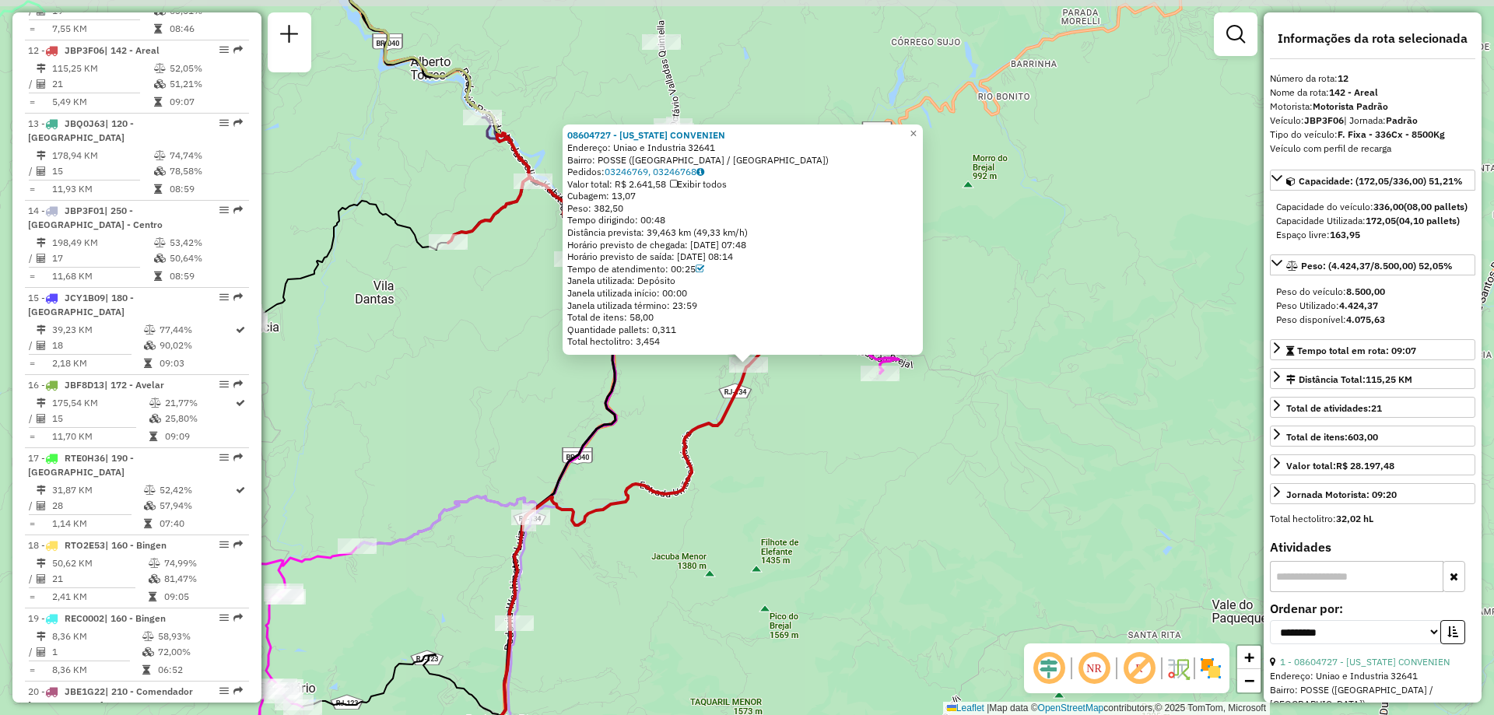
drag, startPoint x: 781, startPoint y: 364, endPoint x: 772, endPoint y: 409, distance: 45.9
click at [772, 409] on div "08604727 - CALIFORNIA CONVENIEN Endereço: Uniao e Industria 32641 Bairro: POSSE…" at bounding box center [747, 357] width 1494 height 715
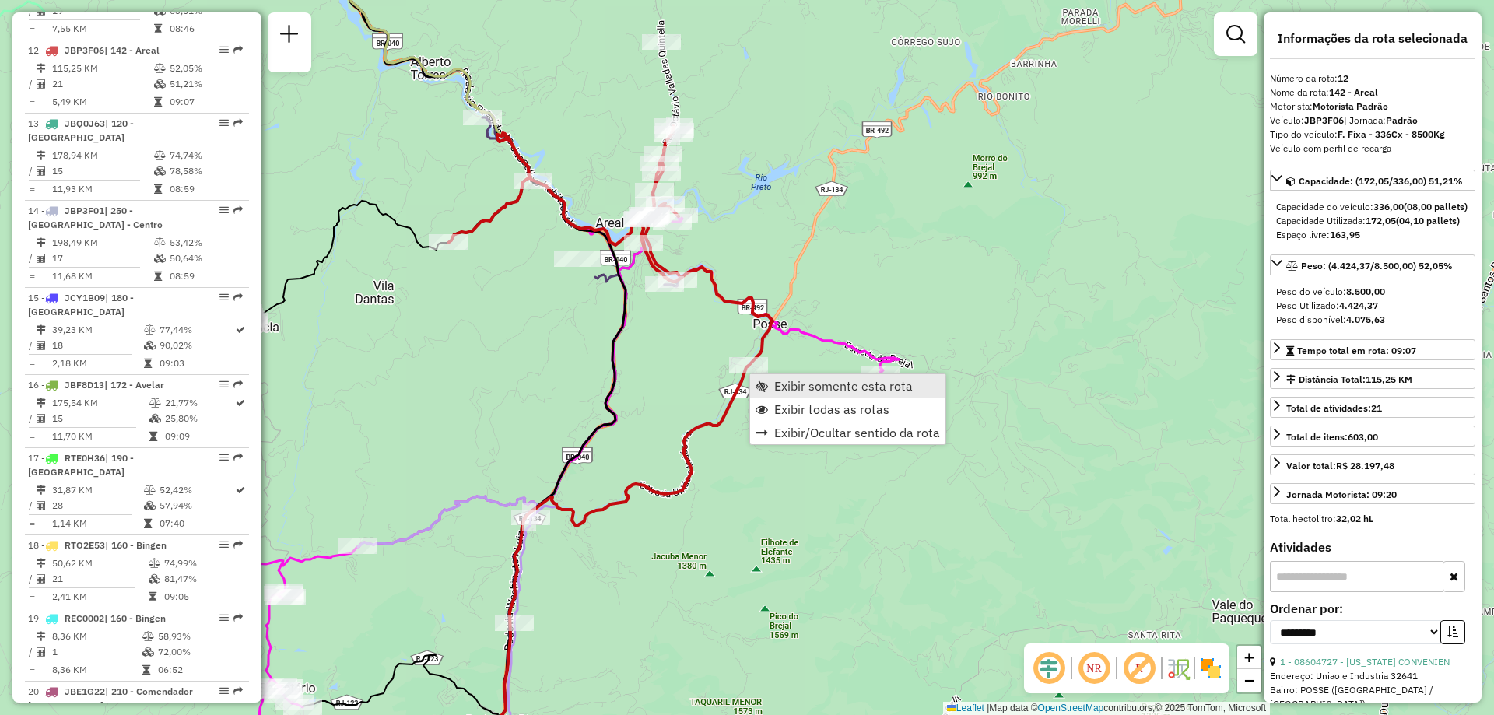
click at [779, 390] on span "Exibir somente esta rota" at bounding box center [843, 386] width 139 height 12
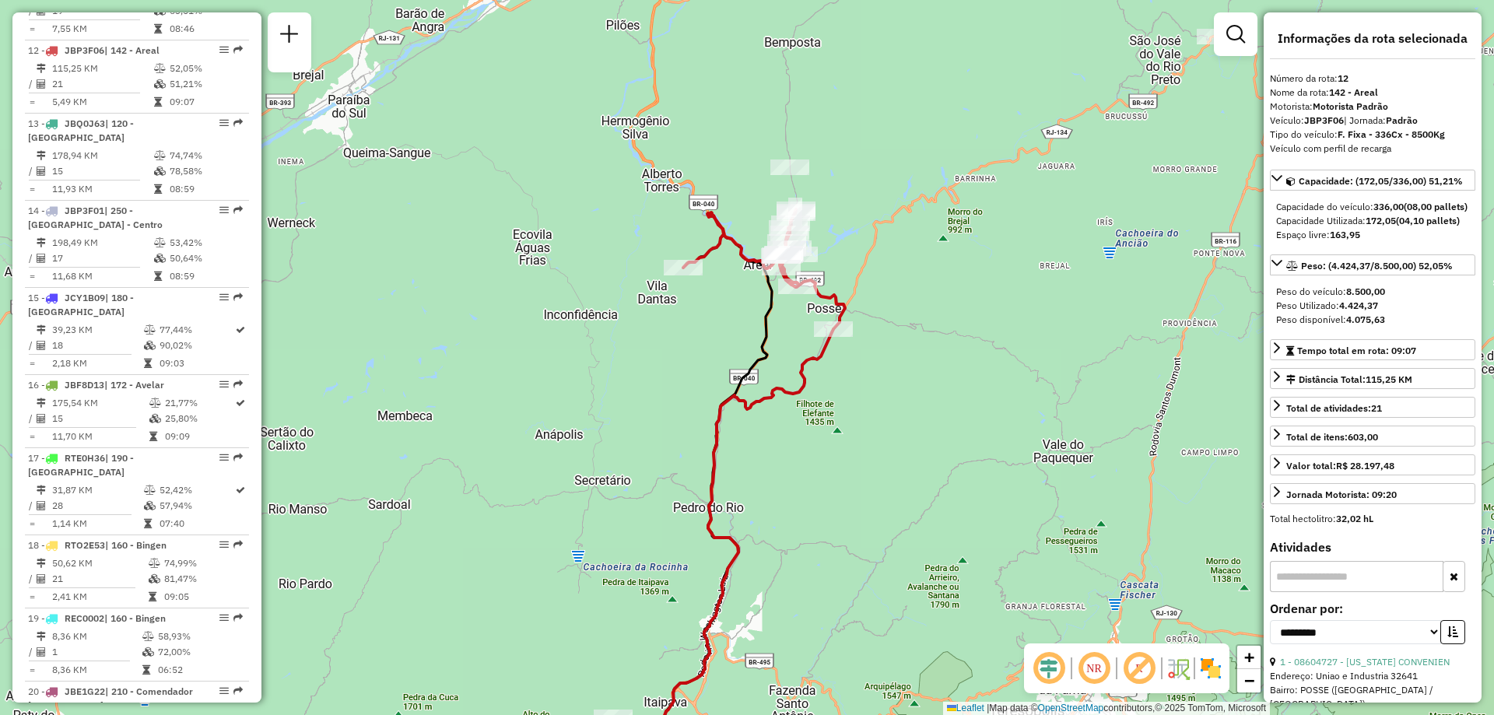
drag, startPoint x: 626, startPoint y: 188, endPoint x: 538, endPoint y: 392, distance: 222.1
click at [538, 392] on div "Janela de atendimento Grade de atendimento Capacidade Transportadoras Veículos …" at bounding box center [747, 357] width 1494 height 715
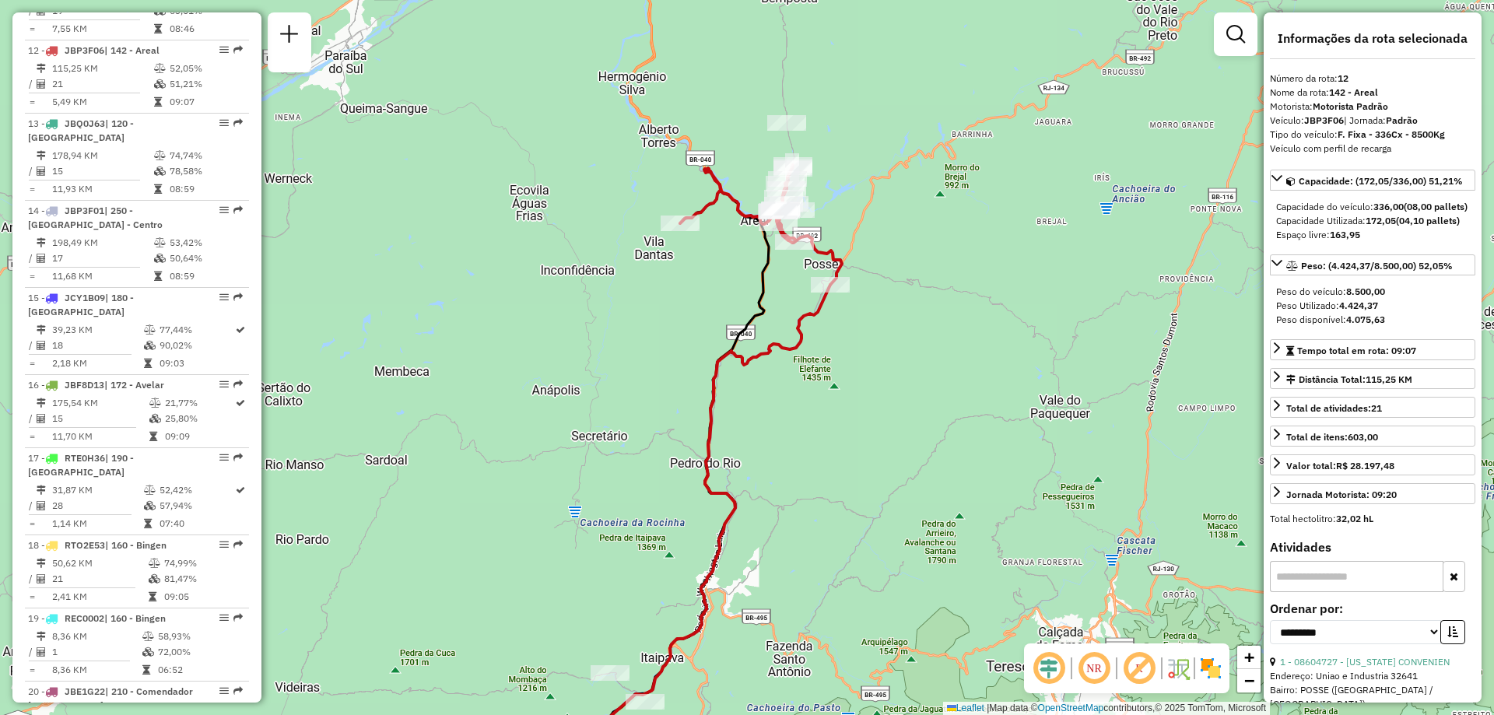
drag, startPoint x: 543, startPoint y: 430, endPoint x: 539, endPoint y: 399, distance: 32.1
click at [539, 399] on div "Janela de atendimento Grade de atendimento Capacidade Transportadoras Veículos …" at bounding box center [747, 357] width 1494 height 715
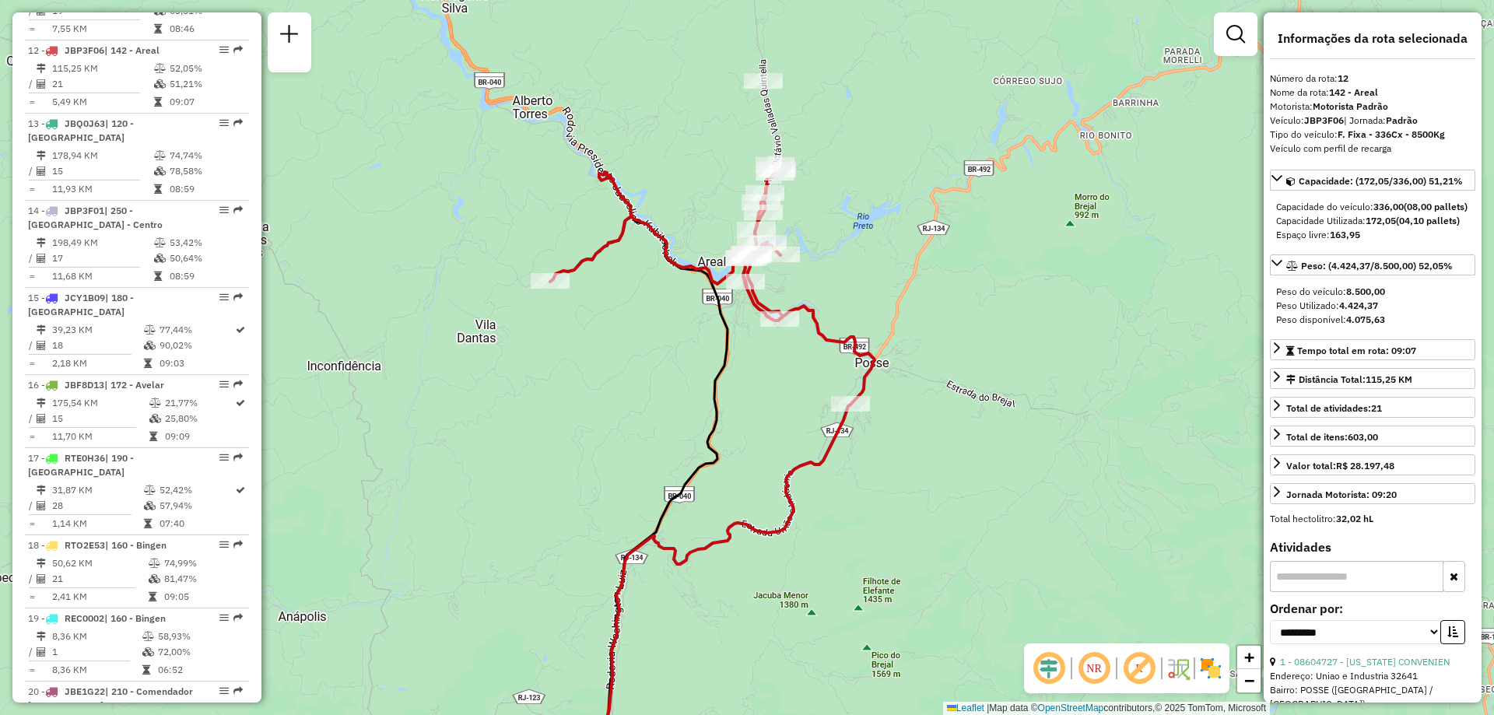
drag, startPoint x: 817, startPoint y: 208, endPoint x: 870, endPoint y: 212, distance: 53.1
click at [870, 212] on div "Janela de atendimento Grade de atendimento Capacidade Transportadoras Veículos …" at bounding box center [747, 357] width 1494 height 715
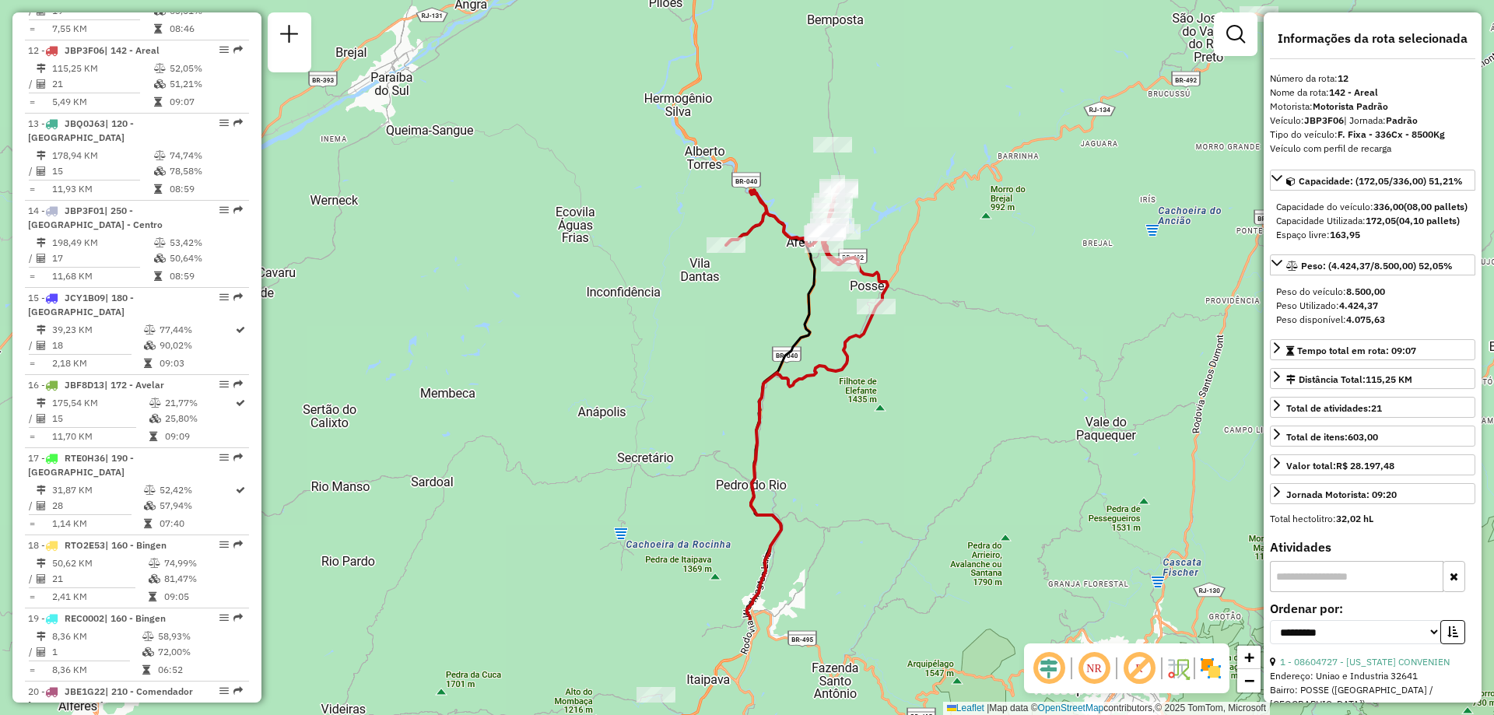
drag, startPoint x: 887, startPoint y: 616, endPoint x: 815, endPoint y: 466, distance: 165.7
click at [815, 466] on div "Janela de atendimento Grade de atendimento Capacidade Transportadoras Veículos …" at bounding box center [747, 357] width 1494 height 715
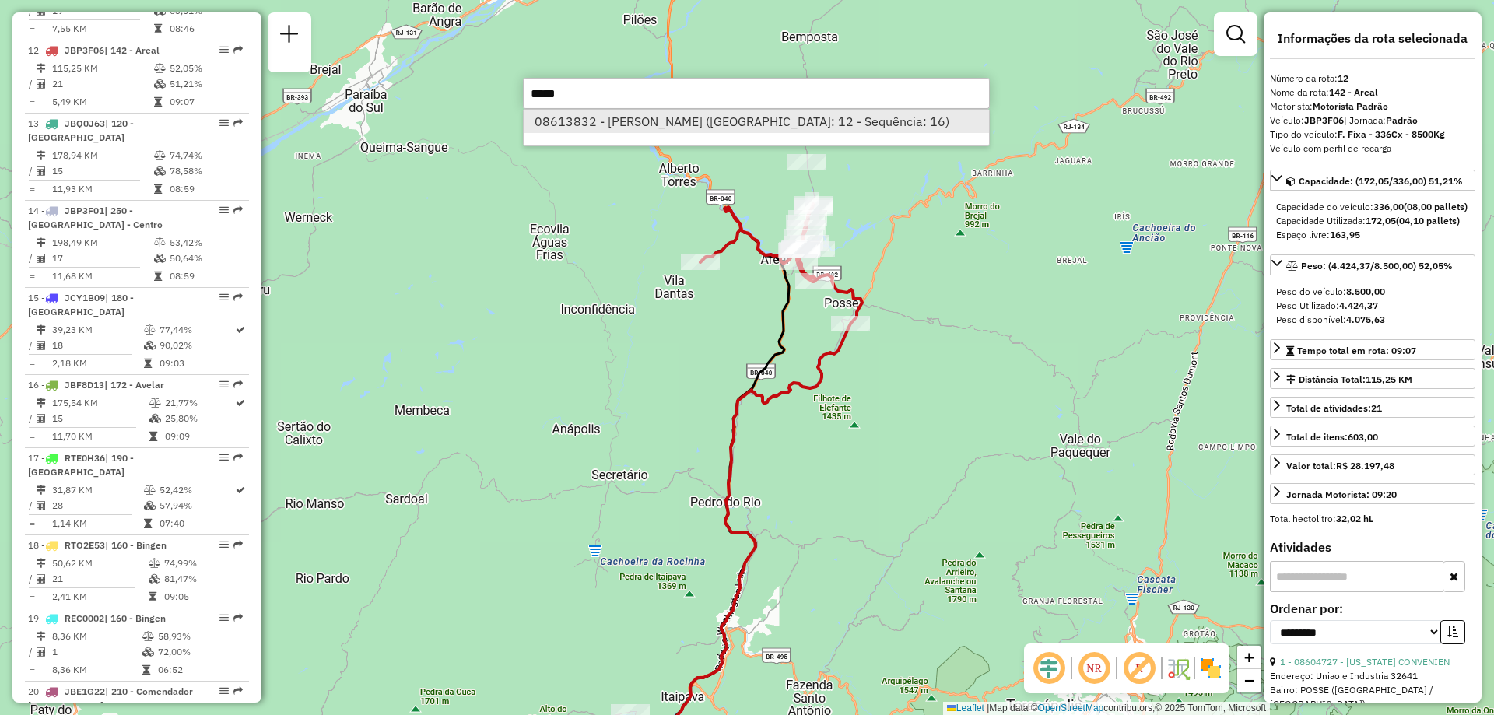
type input "*****"
click at [788, 117] on li "08613832 - IVAN MEIGA (Rota: 12 - Sequência: 16)" at bounding box center [756, 121] width 465 height 23
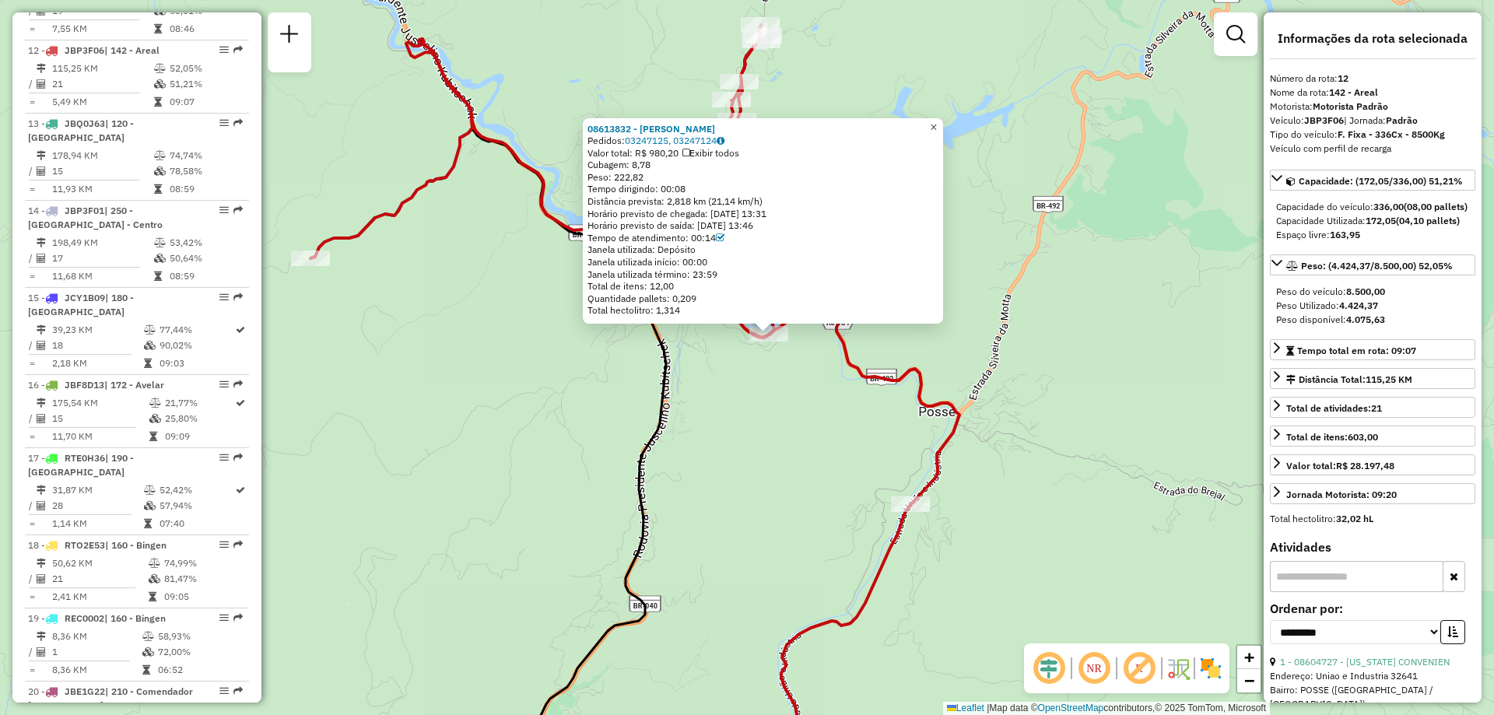
click at [937, 121] on span "×" at bounding box center [933, 127] width 7 height 13
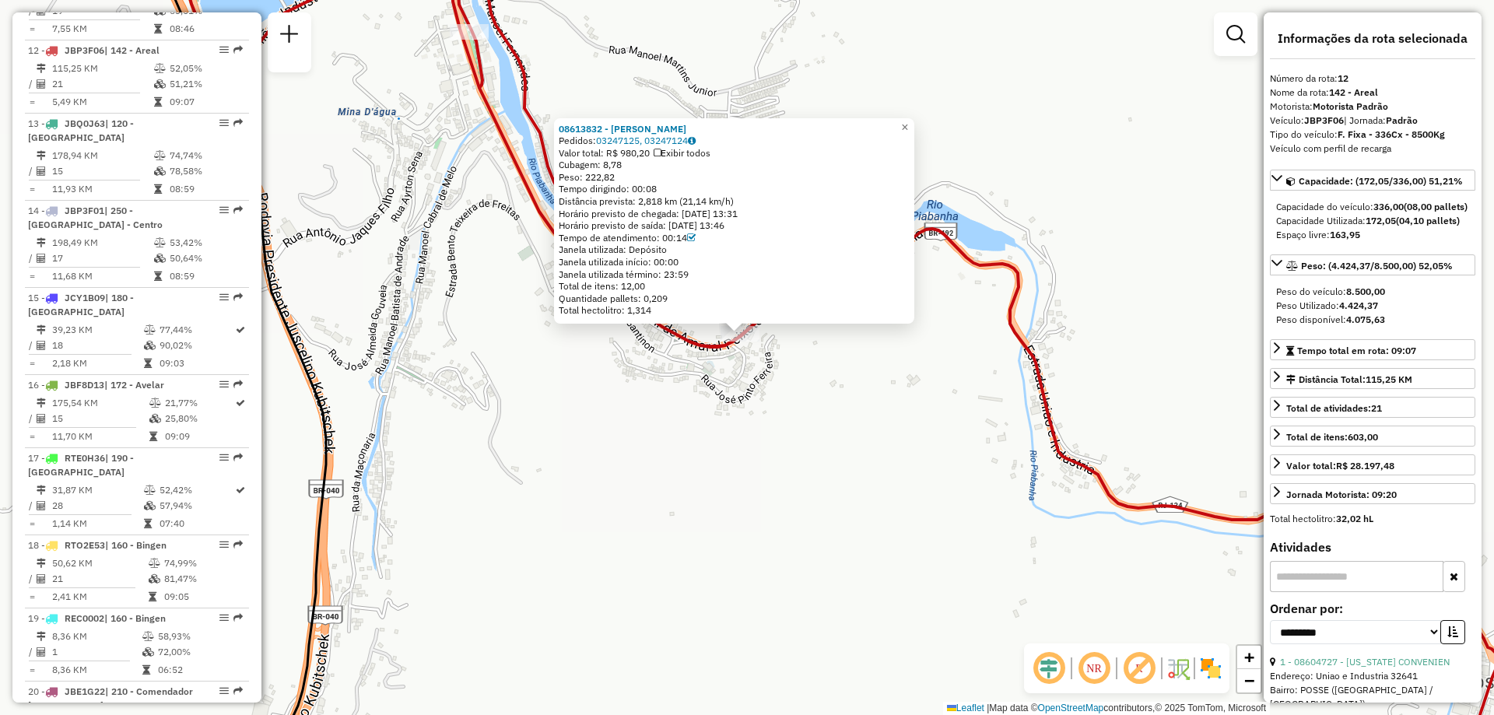
drag, startPoint x: 469, startPoint y: 223, endPoint x: 420, endPoint y: 237, distance: 50.8
click at [420, 237] on div "08613832 - IVAN MEIGA Pedidos: 03247125, 03247124 Valor total: R$ 980,20 Exibir…" at bounding box center [747, 357] width 1494 height 715
click at [907, 121] on span "×" at bounding box center [903, 127] width 7 height 13
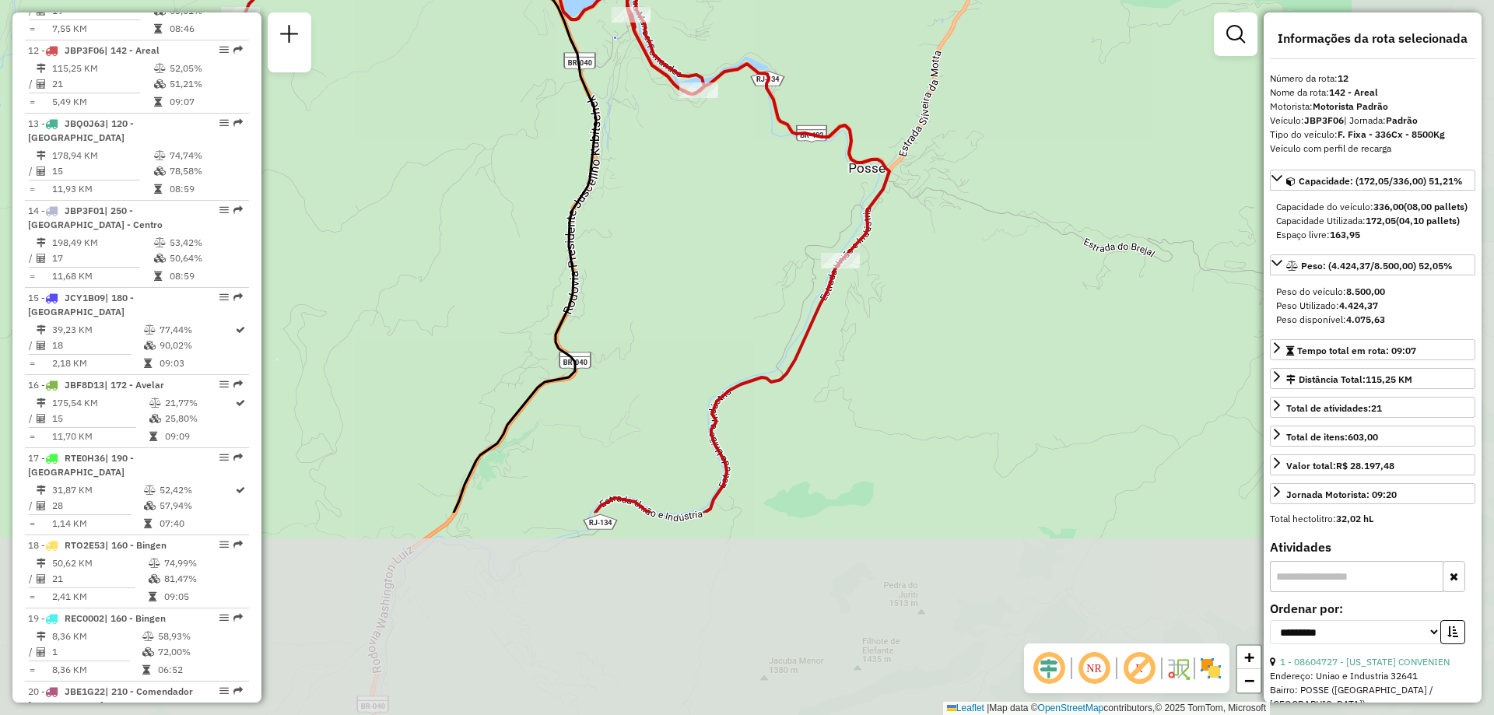
drag, startPoint x: 887, startPoint y: 479, endPoint x: 732, endPoint y: 203, distance: 316.8
click at [732, 203] on div "Janela de atendimento Grade de atendimento Capacidade Transportadoras Veículos …" at bounding box center [747, 357] width 1494 height 715
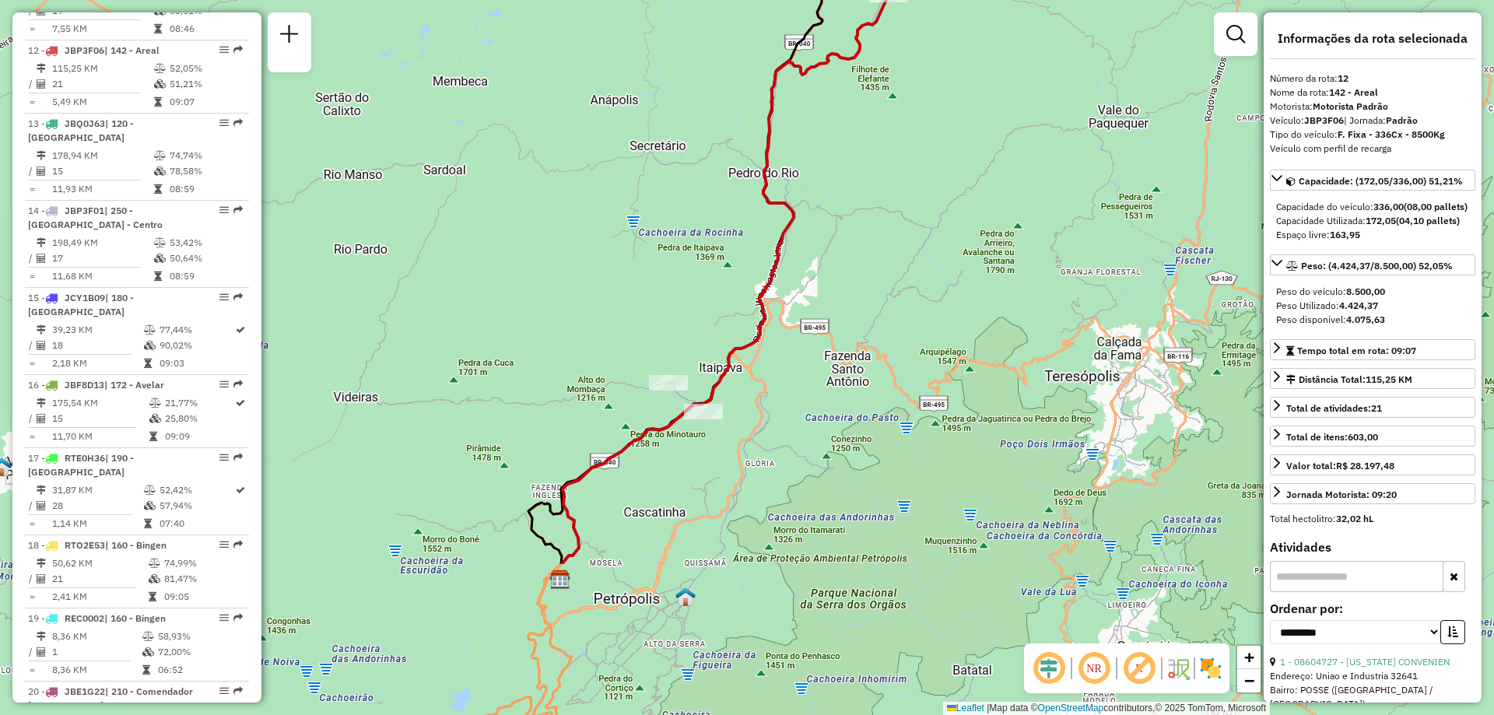
drag, startPoint x: 582, startPoint y: 235, endPoint x: 677, endPoint y: 35, distance: 221.4
click at [677, 35] on div "Janela de atendimento Grade de atendimento Capacidade Transportadoras Veículos …" at bounding box center [747, 357] width 1494 height 715
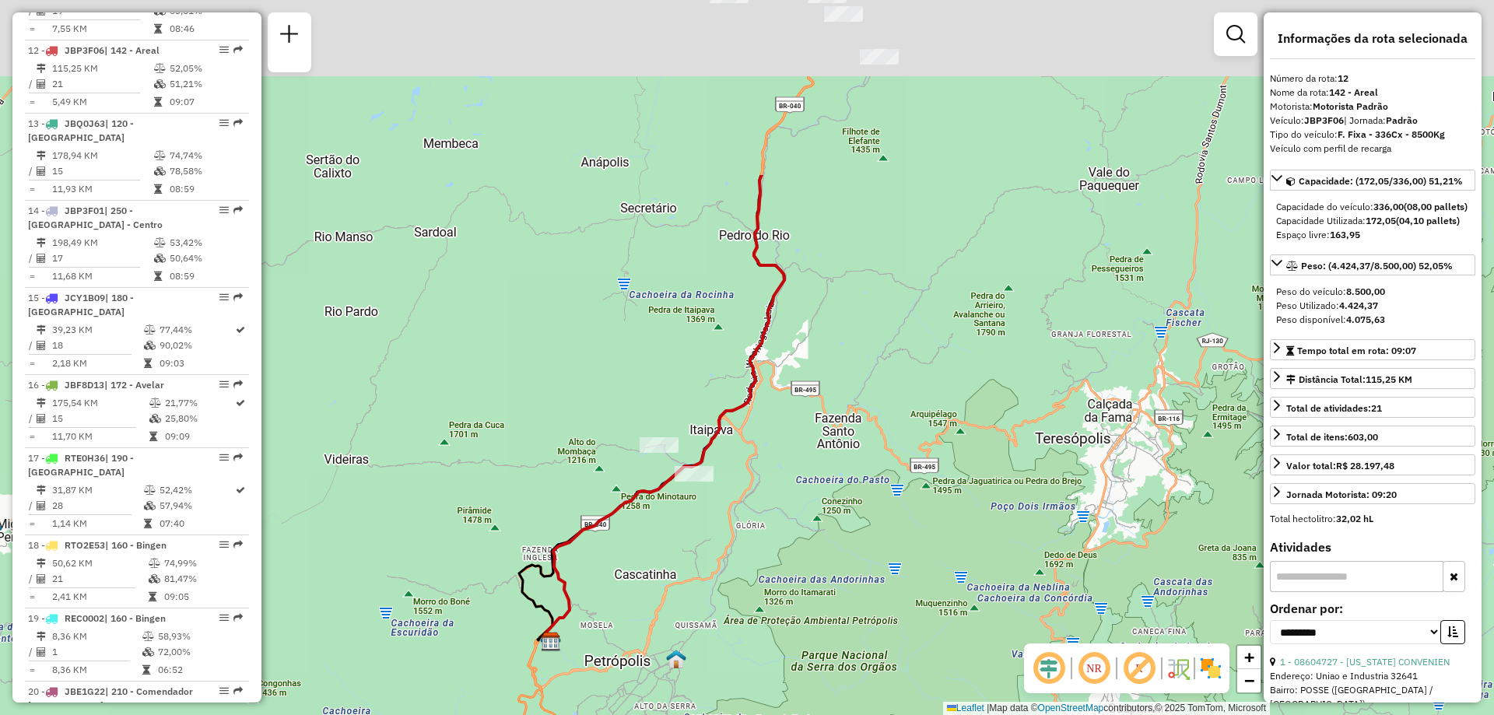
drag, startPoint x: 778, startPoint y: 140, endPoint x: 672, endPoint y: 444, distance: 322.5
click at [672, 444] on div "Janela de atendimento Grade de atendimento Capacidade Transportadoras Veículos …" at bounding box center [747, 357] width 1494 height 715
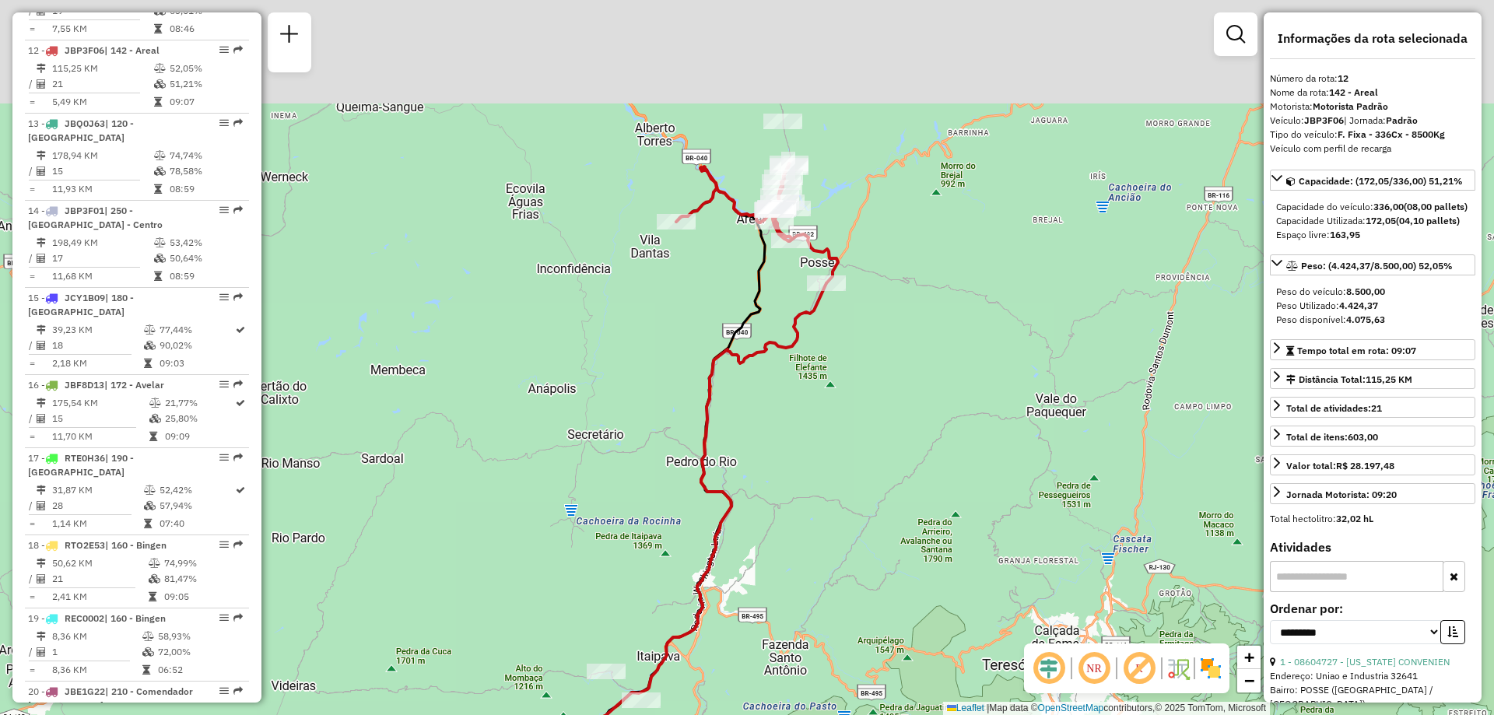
drag, startPoint x: 685, startPoint y: 127, endPoint x: 649, endPoint y: 296, distance: 172.7
click at [649, 296] on div "Janela de atendimento Grade de atendimento Capacidade Transportadoras Veículos …" at bounding box center [747, 357] width 1494 height 715
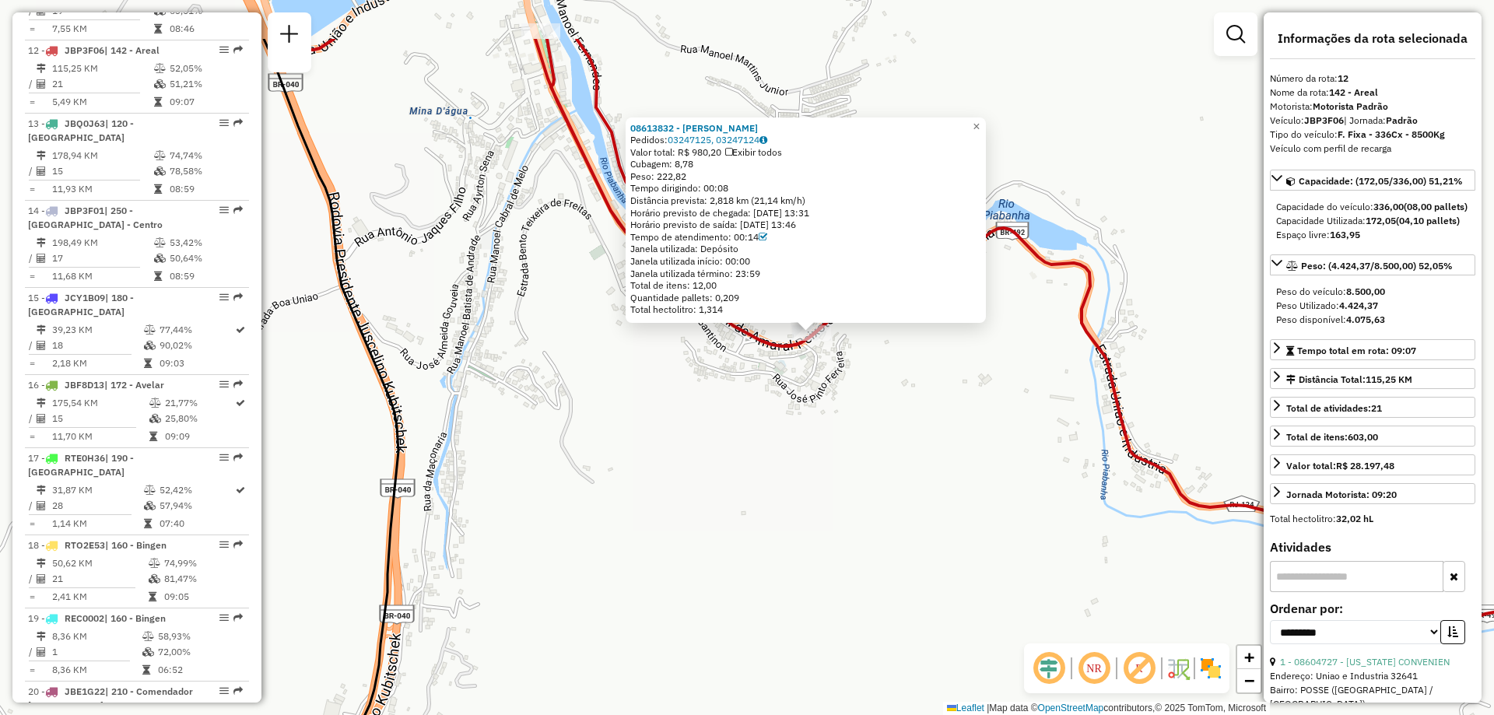
drag, startPoint x: 781, startPoint y: 342, endPoint x: 778, endPoint y: 455, distance: 112.9
click at [778, 455] on div "08613832 - IVAN MEIGA Pedidos: 03247125, 03247124 Valor total: R$ 980,20 Exibir…" at bounding box center [747, 357] width 1494 height 715
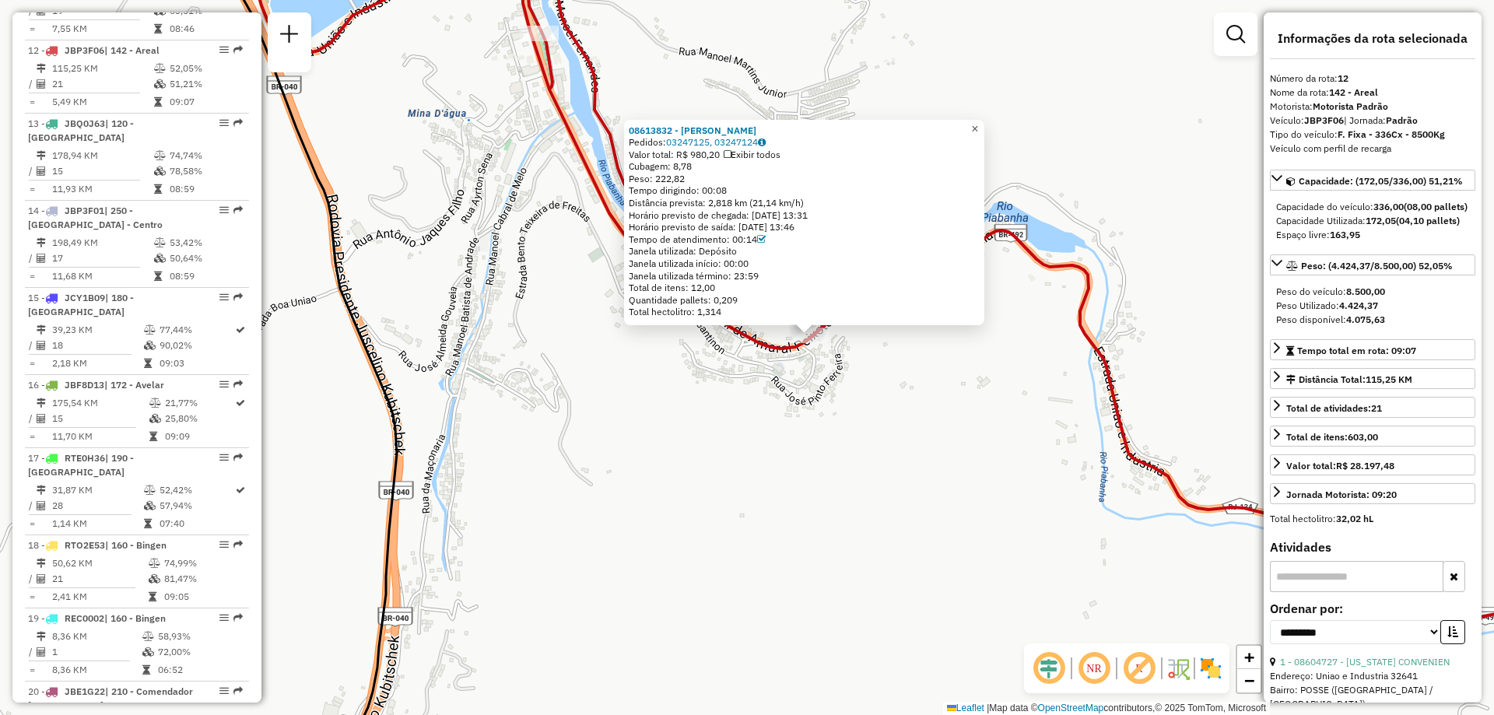
click at [978, 122] on span "×" at bounding box center [974, 128] width 7 height 13
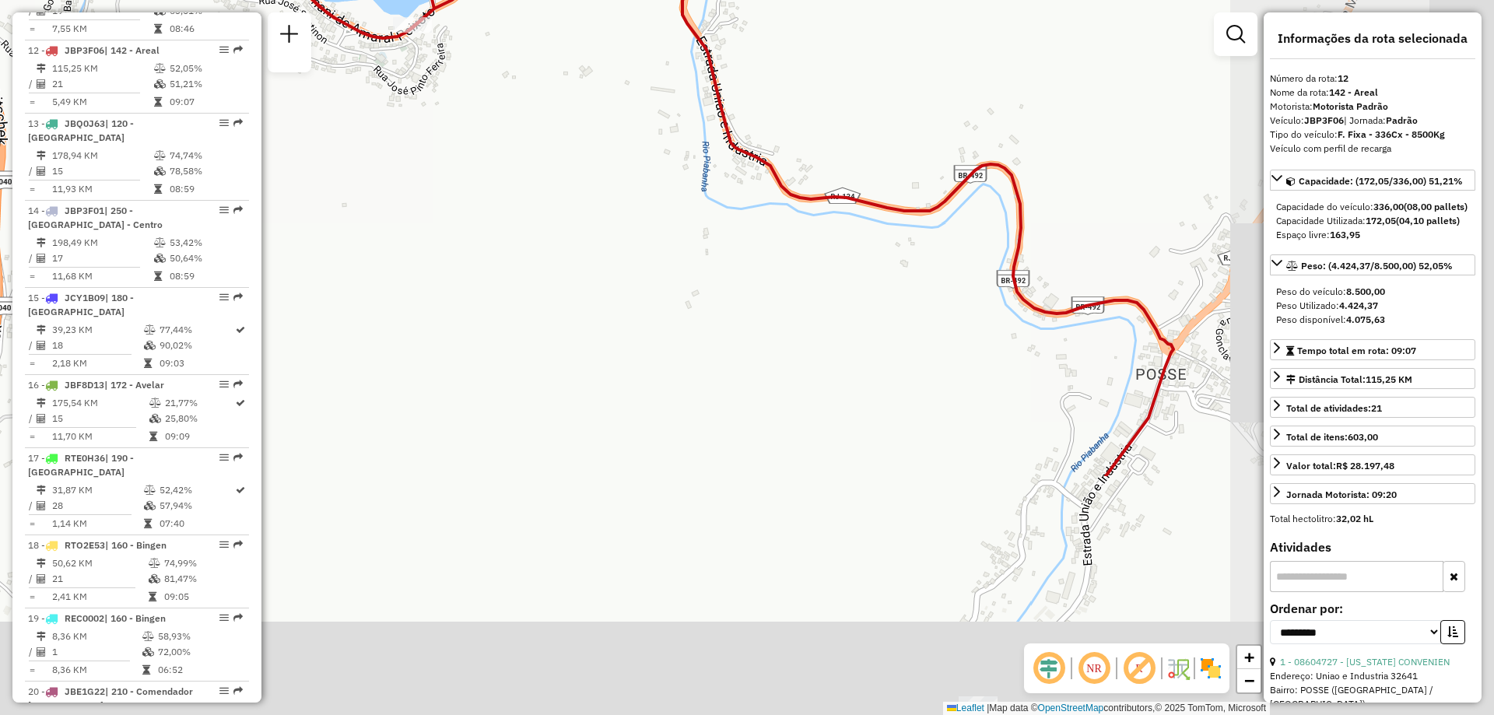
drag, startPoint x: 1017, startPoint y: 588, endPoint x: 620, endPoint y: 278, distance: 504.6
click at [620, 278] on div "Janela de atendimento Grade de atendimento Capacidade Transportadoras Veículos …" at bounding box center [747, 357] width 1494 height 715
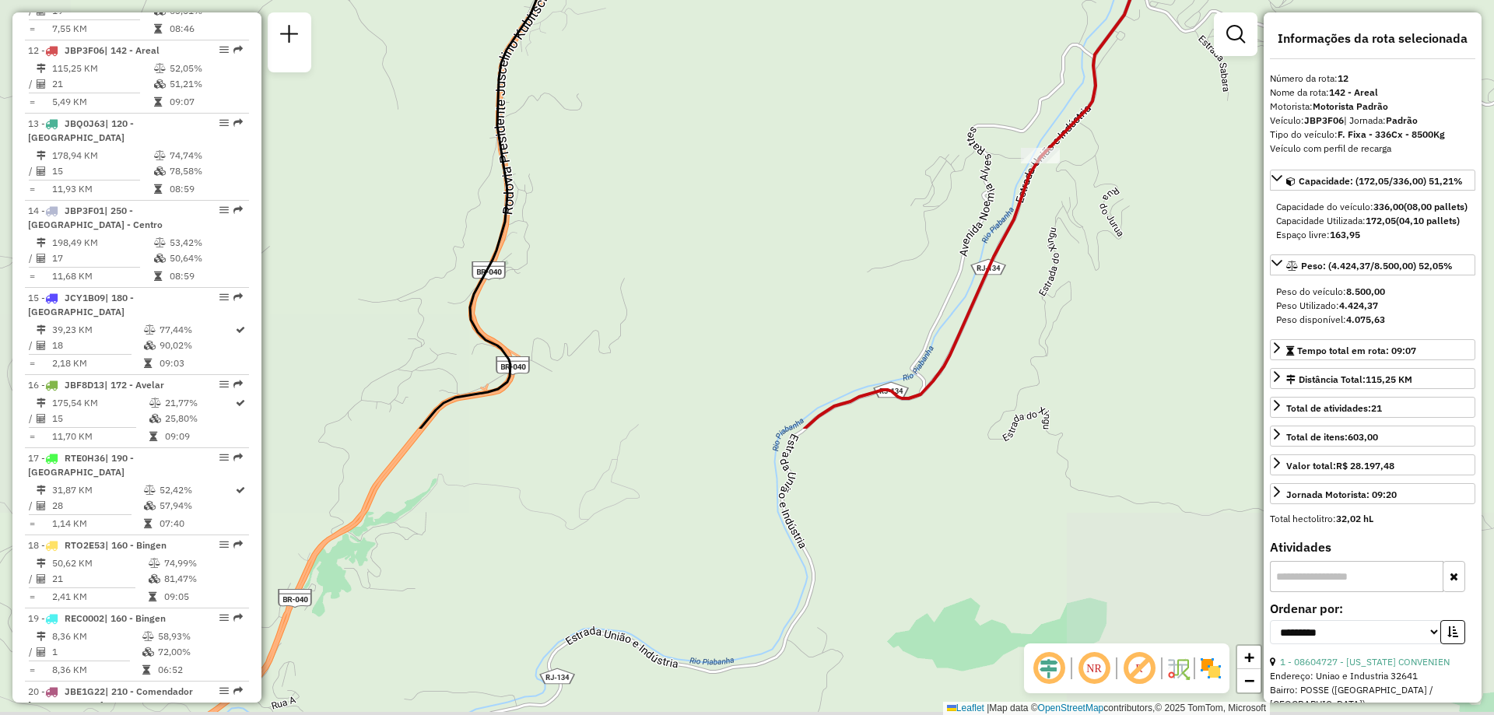
drag, startPoint x: 606, startPoint y: 437, endPoint x: 838, endPoint y: 86, distance: 421.8
click at [838, 86] on div "Janela de atendimento Grade de atendimento Capacidade Transportadoras Veículos …" at bounding box center [747, 357] width 1494 height 715
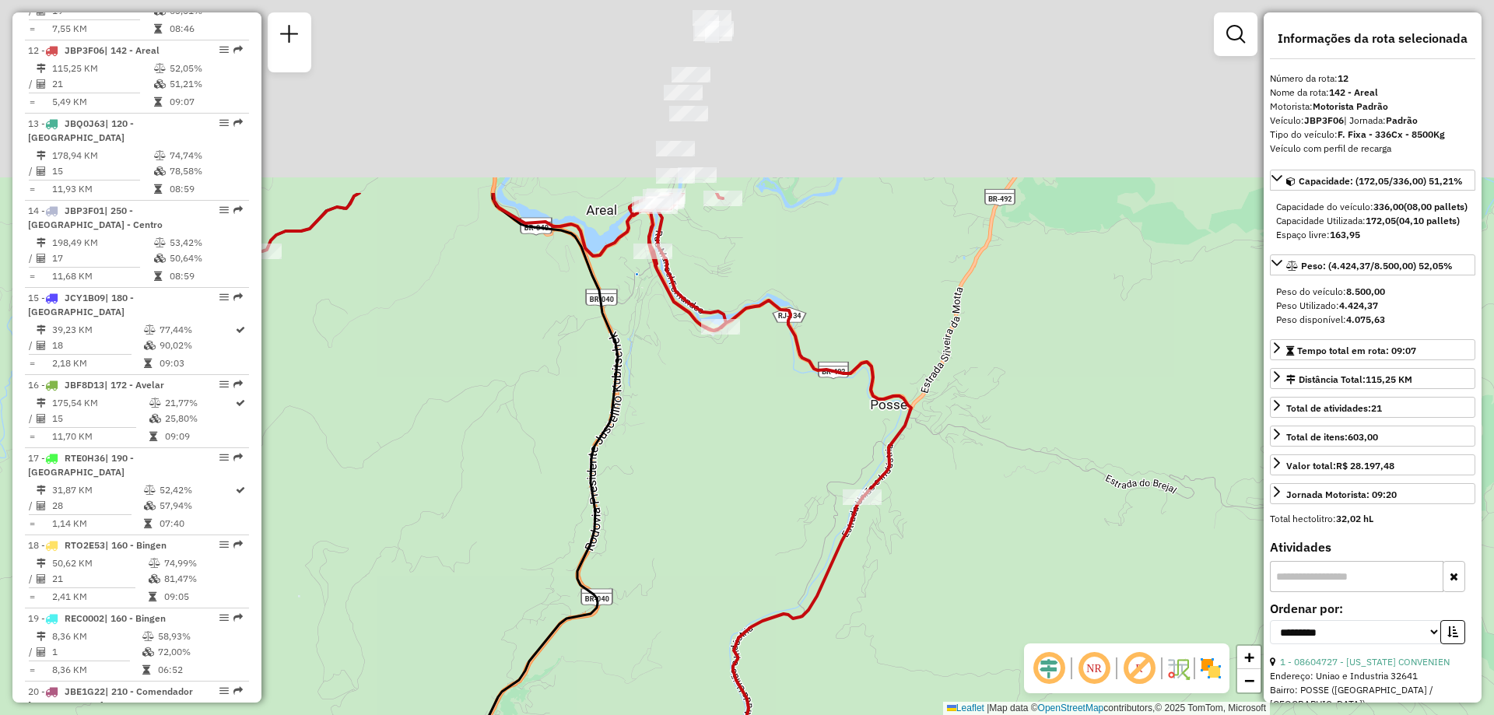
drag, startPoint x: 722, startPoint y: 224, endPoint x: 701, endPoint y: 489, distance: 265.5
click at [701, 489] on div "Janela de atendimento Grade de atendimento Capacidade Transportadoras Veículos …" at bounding box center [747, 357] width 1494 height 715
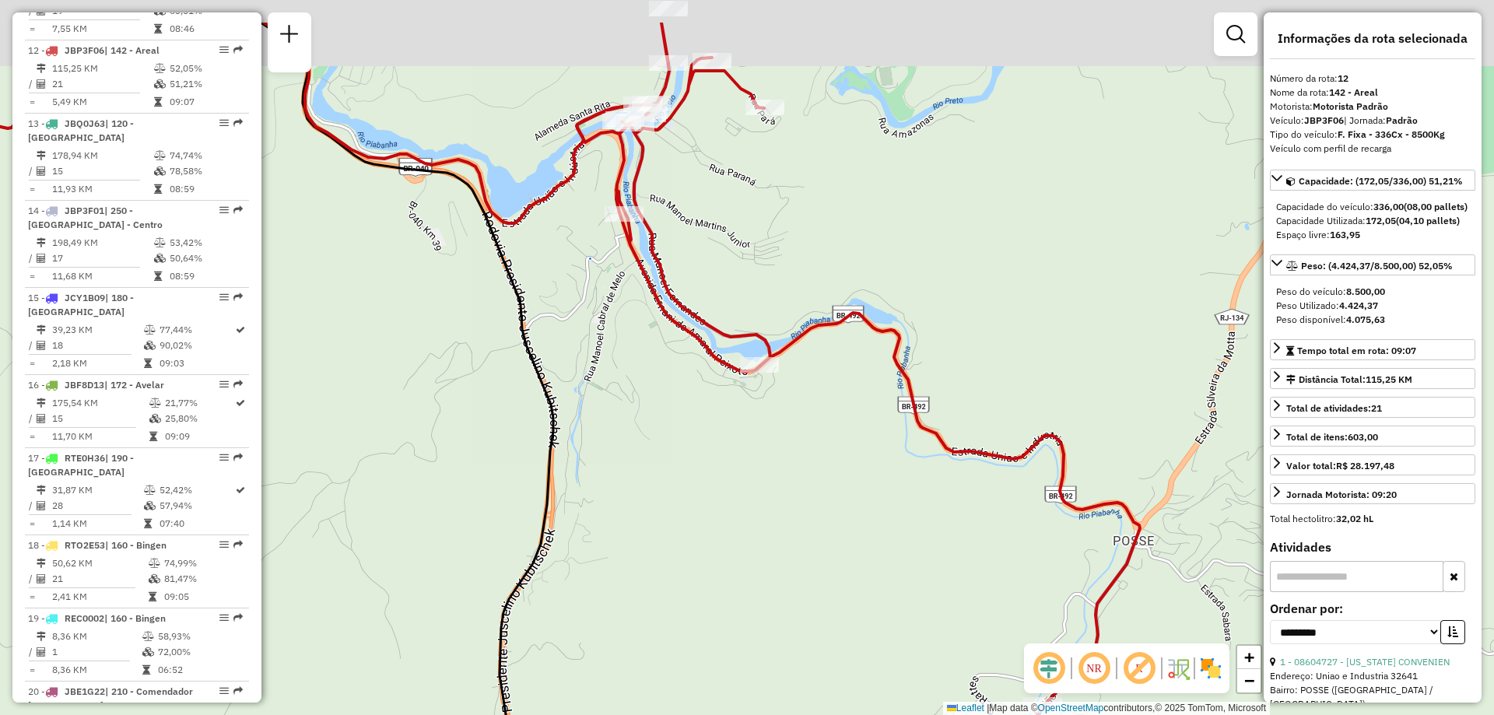
drag, startPoint x: 648, startPoint y: 320, endPoint x: 703, endPoint y: 466, distance: 156.1
click at [703, 466] on div "Janela de atendimento Grade de atendimento Capacidade Transportadoras Veículos …" at bounding box center [747, 357] width 1494 height 715
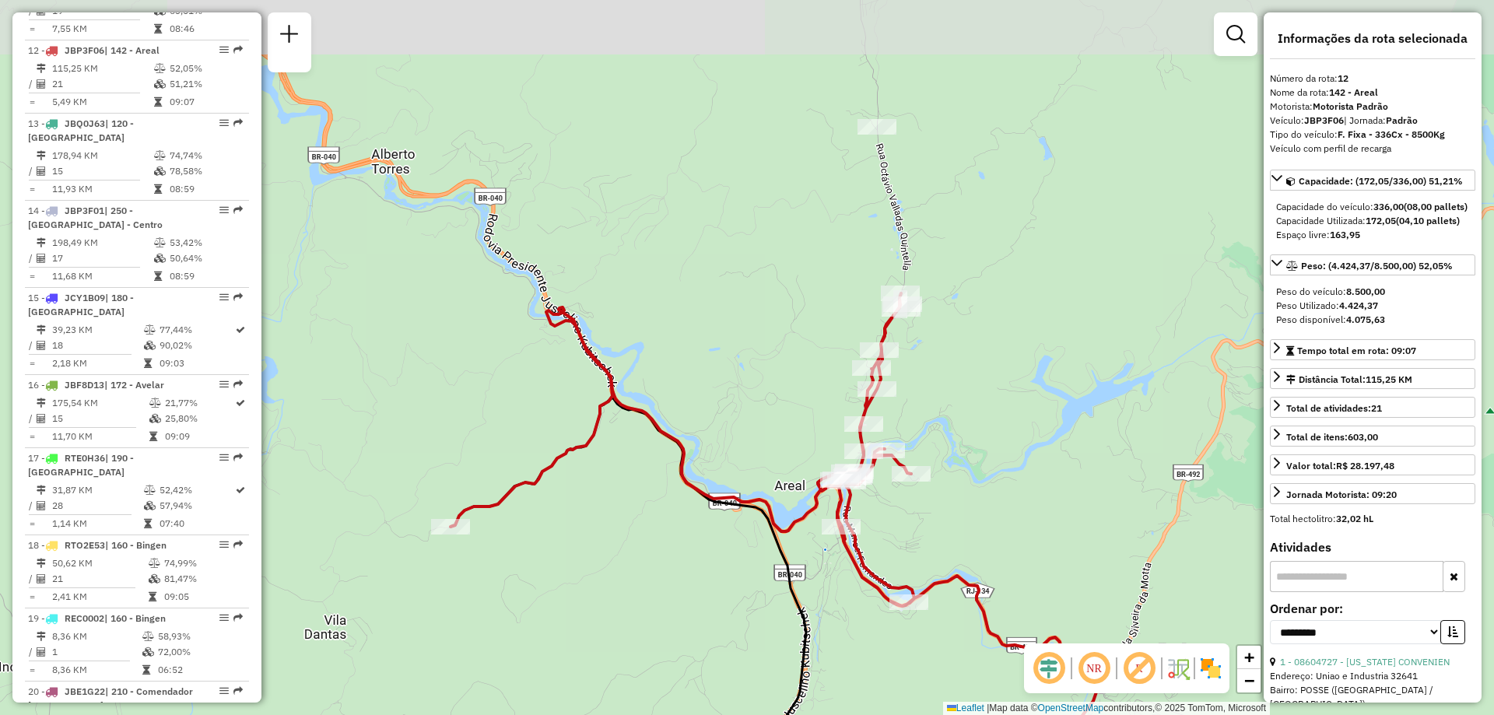
drag, startPoint x: 595, startPoint y: 205, endPoint x: 770, endPoint y: 376, distance: 244.4
click at [770, 376] on div "Janela de atendimento Grade de atendimento Capacidade Transportadoras Veículos …" at bounding box center [747, 357] width 1494 height 715
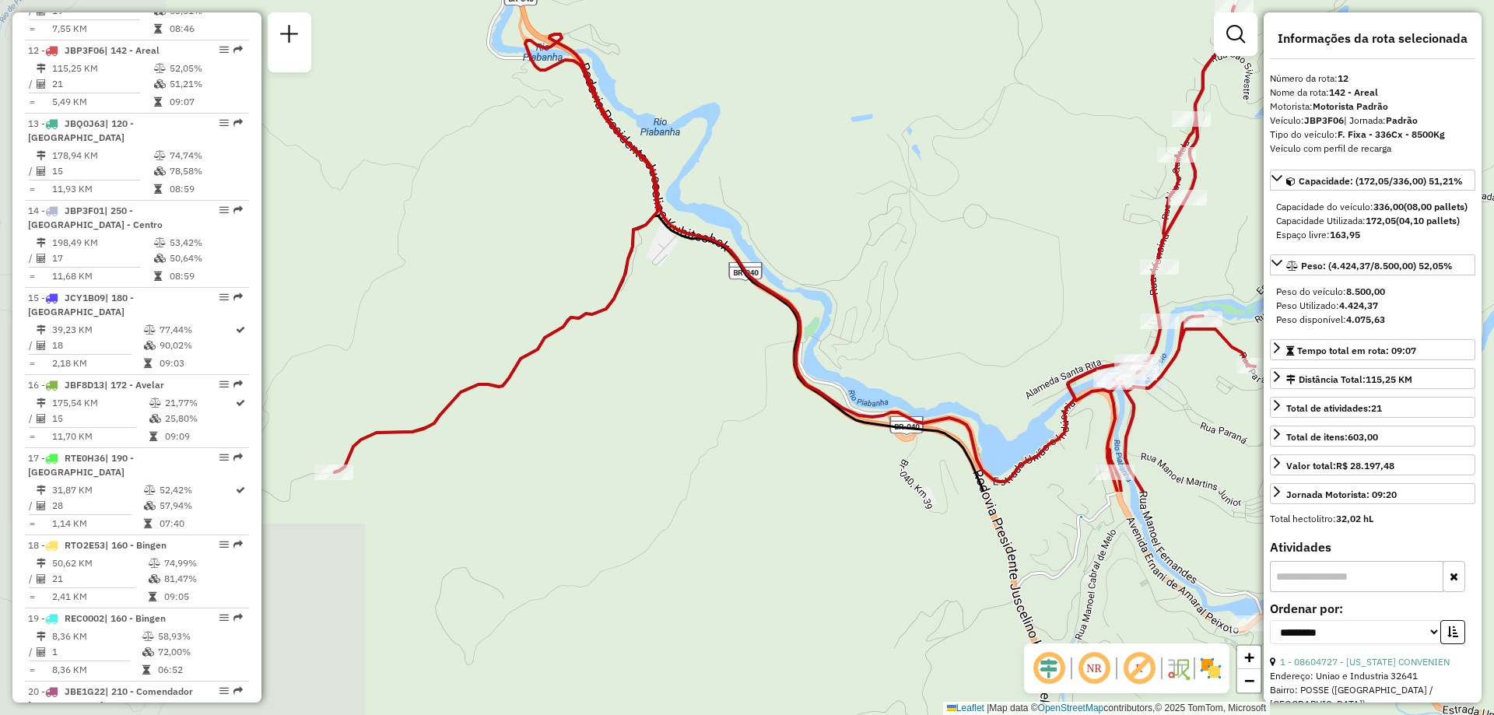
drag, startPoint x: 594, startPoint y: 447, endPoint x: 859, endPoint y: 152, distance: 396.3
click at [859, 152] on div "Janela de atendimento Grade de atendimento Capacidade Transportadoras Veículos …" at bounding box center [747, 357] width 1494 height 715
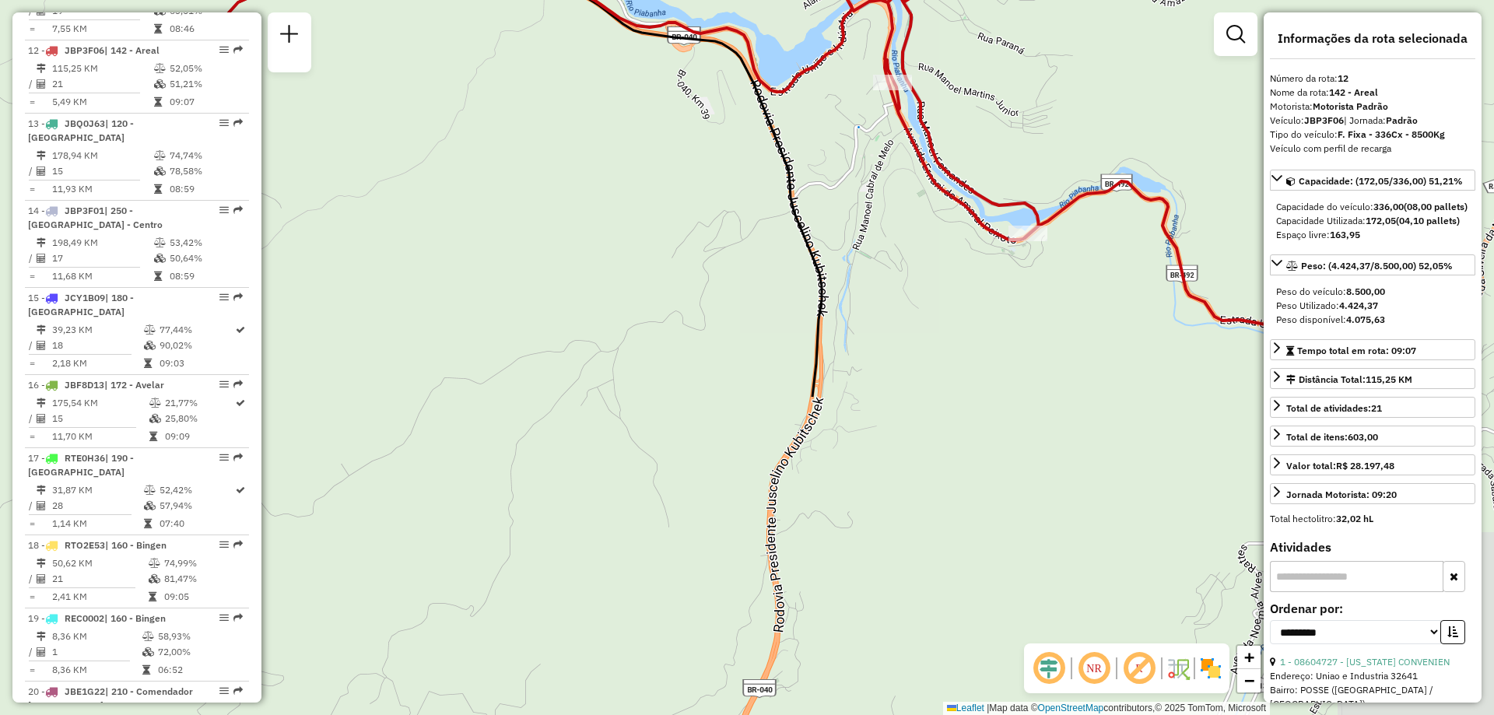
drag, startPoint x: 736, startPoint y: 671, endPoint x: 518, endPoint y: 283, distance: 445.1
click at [518, 283] on div "Janela de atendimento Grade de atendimento Capacidade Transportadoras Veículos …" at bounding box center [747, 357] width 1494 height 715
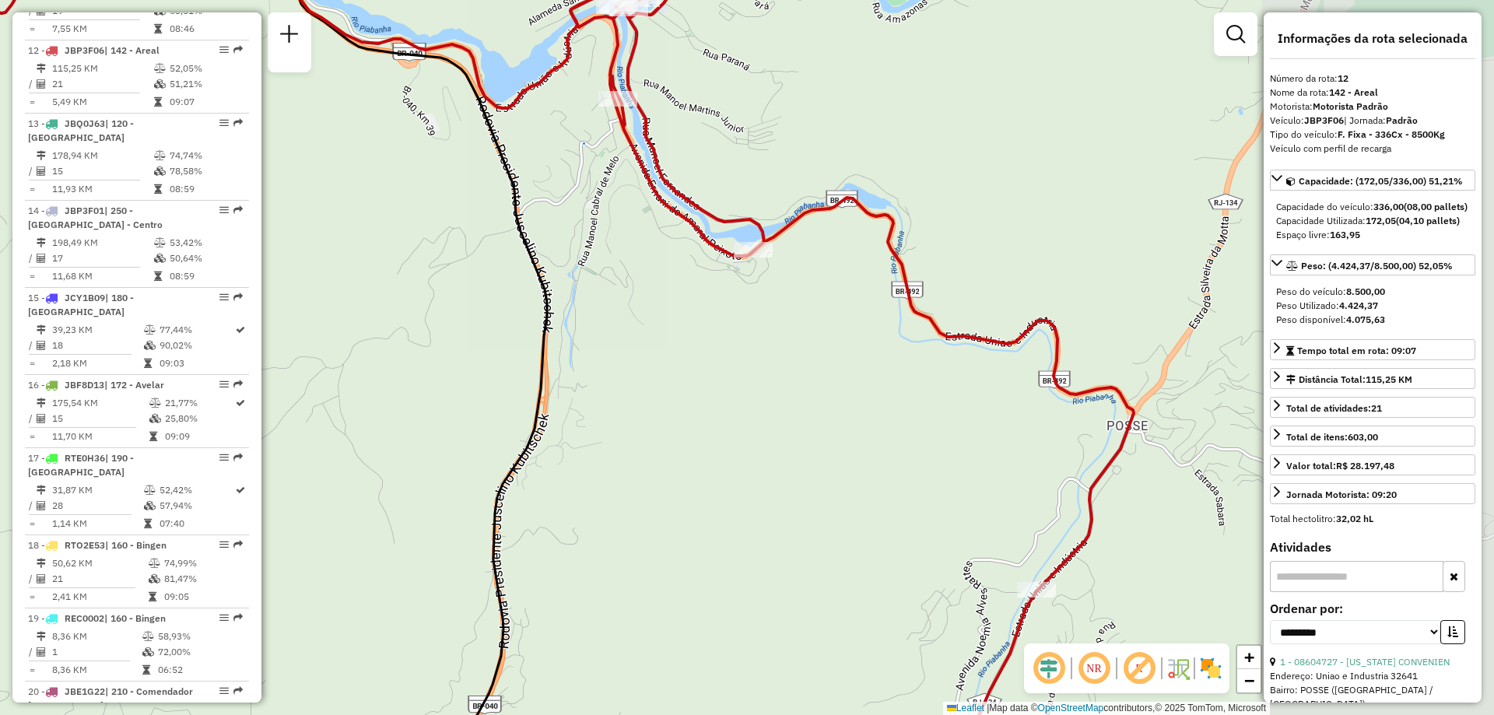
drag, startPoint x: 1017, startPoint y: 436, endPoint x: 753, endPoint y: 456, distance: 263.9
click at [753, 456] on div "Janela de atendimento Grade de atendimento Capacidade Transportadoras Veículos …" at bounding box center [747, 357] width 1494 height 715
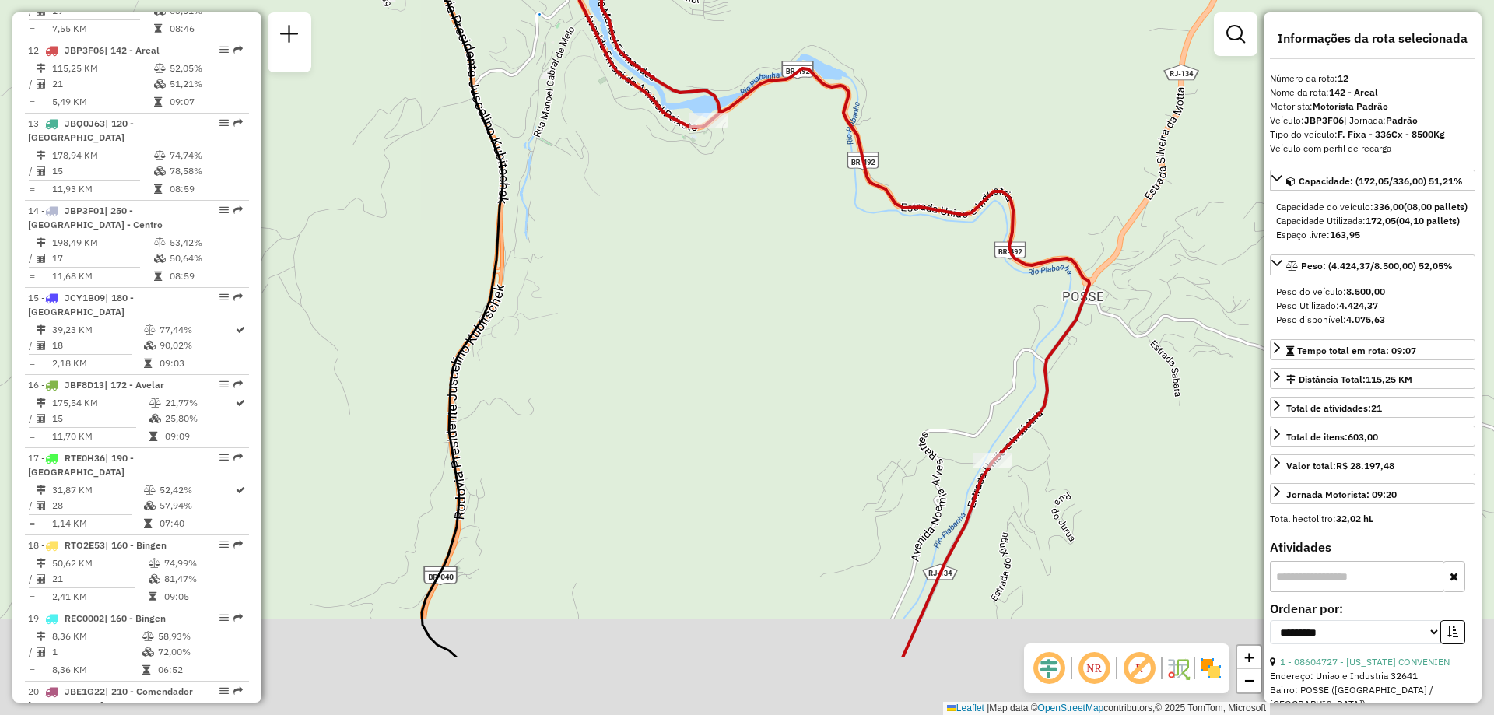
drag, startPoint x: 737, startPoint y: 549, endPoint x: 680, endPoint y: 356, distance: 200.5
click at [680, 356] on div "Janela de atendimento Grade de atendimento Capacidade Transportadoras Veículos …" at bounding box center [747, 357] width 1494 height 715
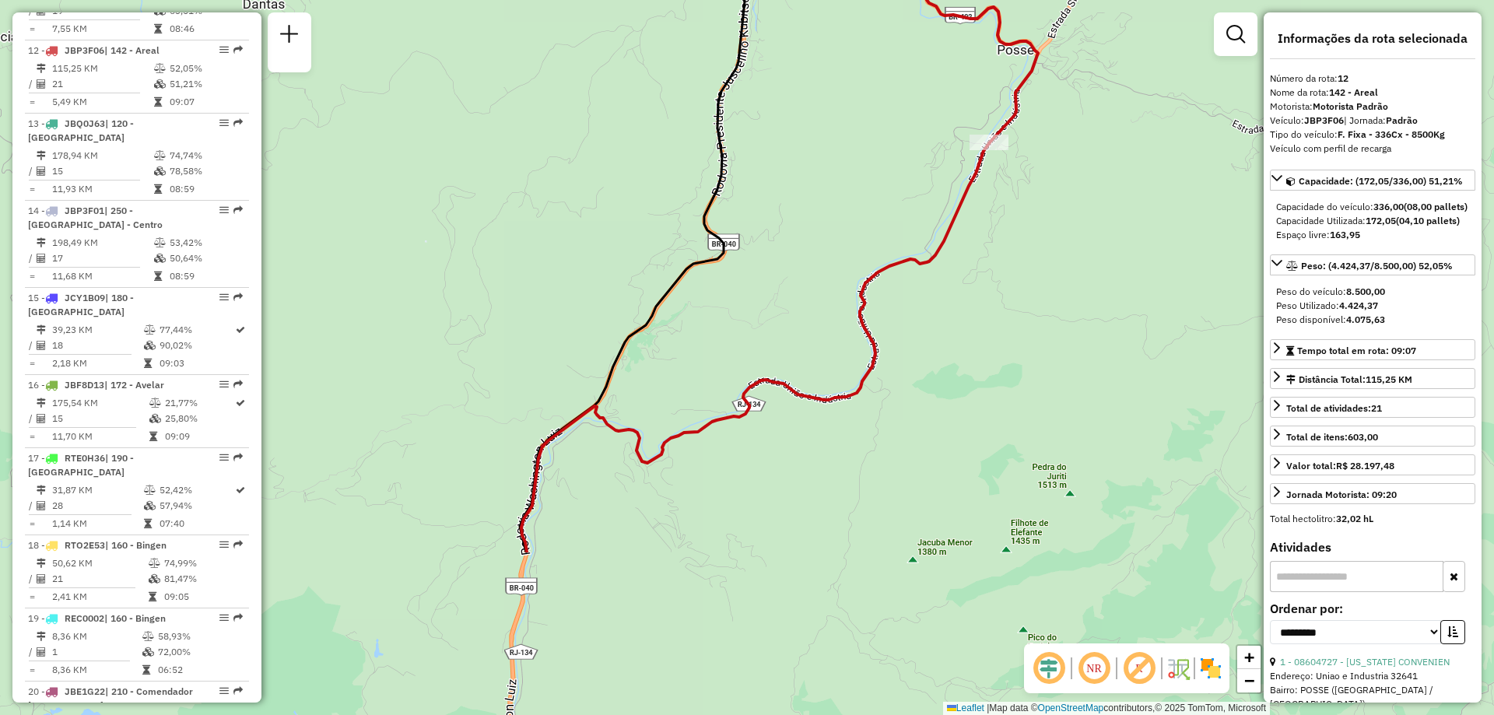
drag, startPoint x: 655, startPoint y: 506, endPoint x: 815, endPoint y: 272, distance: 283.5
click at [815, 272] on div "Janela de atendimento Grade de atendimento Capacidade Transportadoras Veículos …" at bounding box center [747, 357] width 1494 height 715
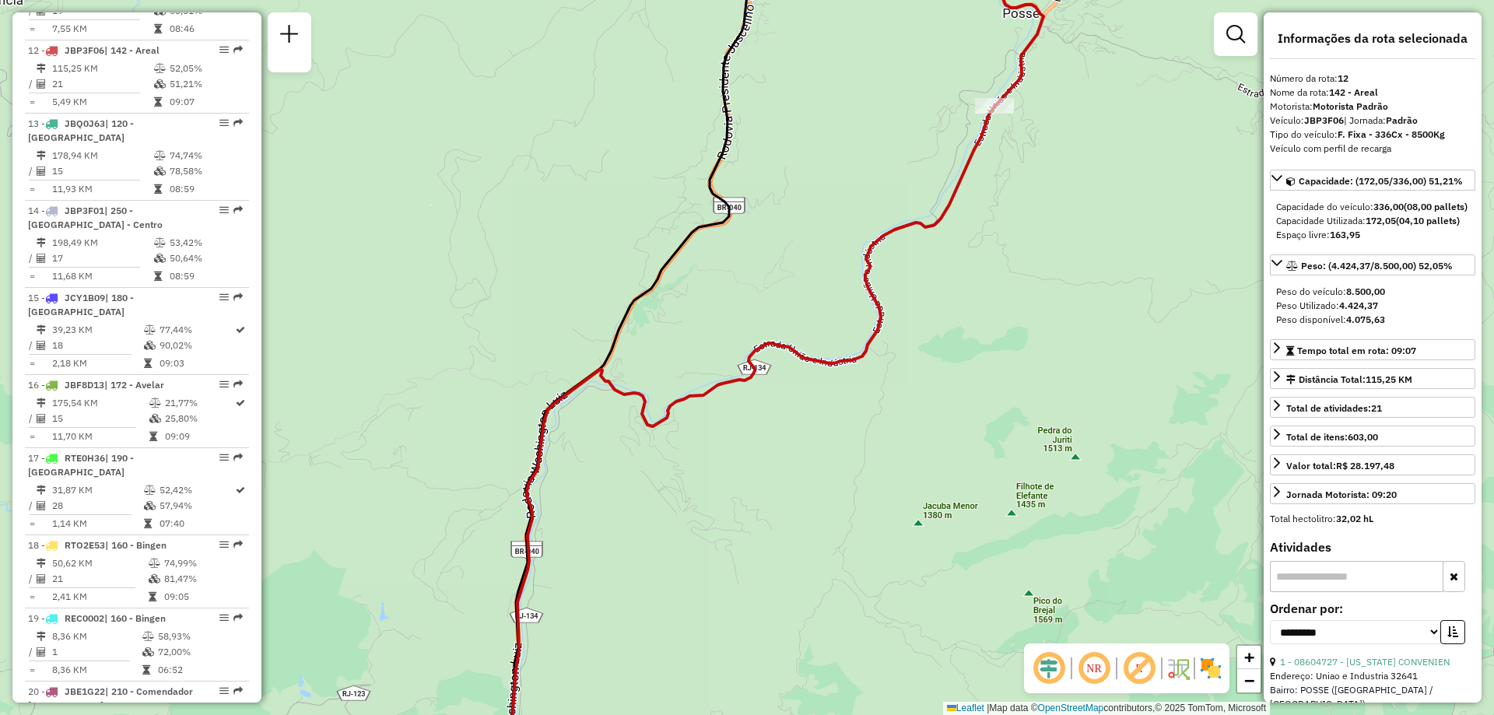
drag, startPoint x: 810, startPoint y: 280, endPoint x: 896, endPoint y: 42, distance: 253.1
click at [896, 42] on div "Janela de atendimento Grade de atendimento Capacidade Transportadoras Veículos …" at bounding box center [747, 357] width 1494 height 715
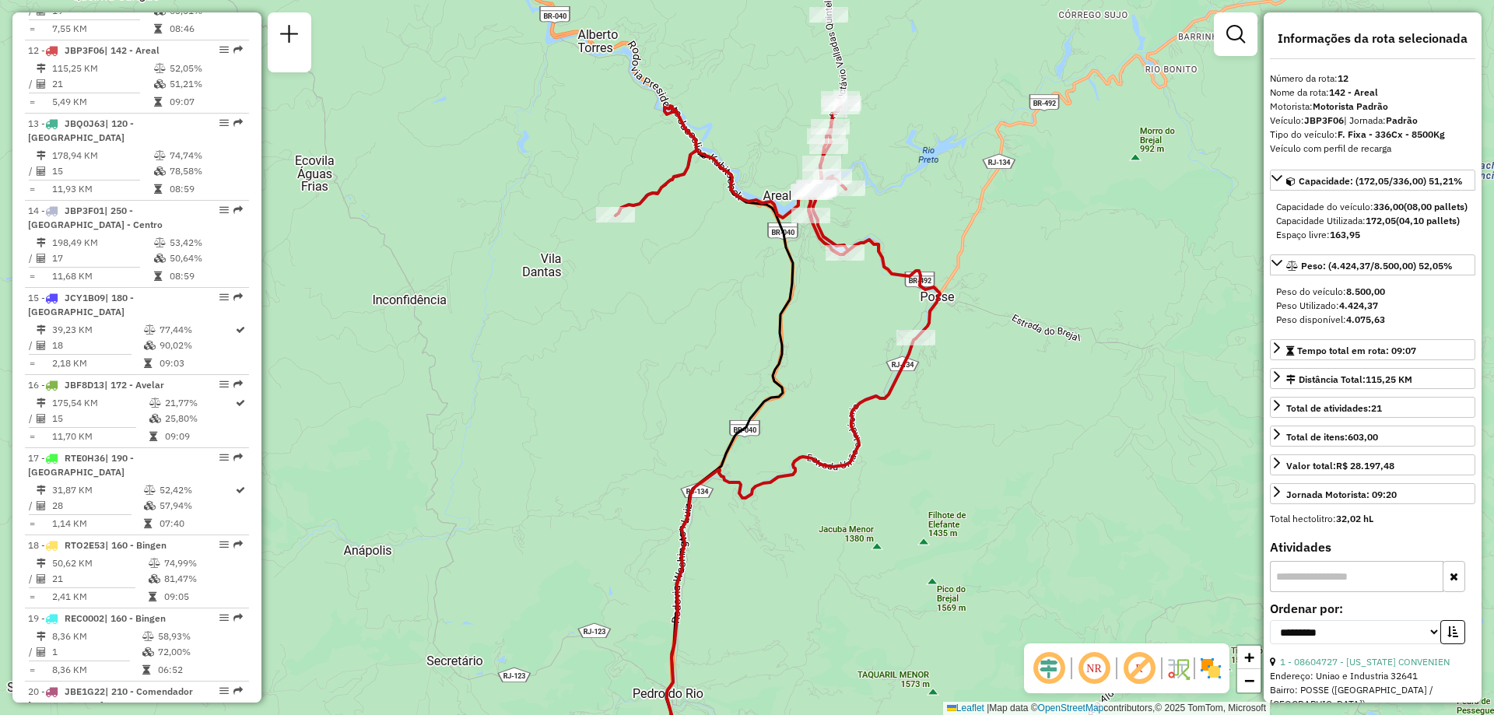
drag, startPoint x: 876, startPoint y: 381, endPoint x: 799, endPoint y: 637, distance: 266.9
click at [799, 637] on div "Janela de atendimento Grade de atendimento Capacidade Transportadoras Veículos …" at bounding box center [747, 357] width 1494 height 715
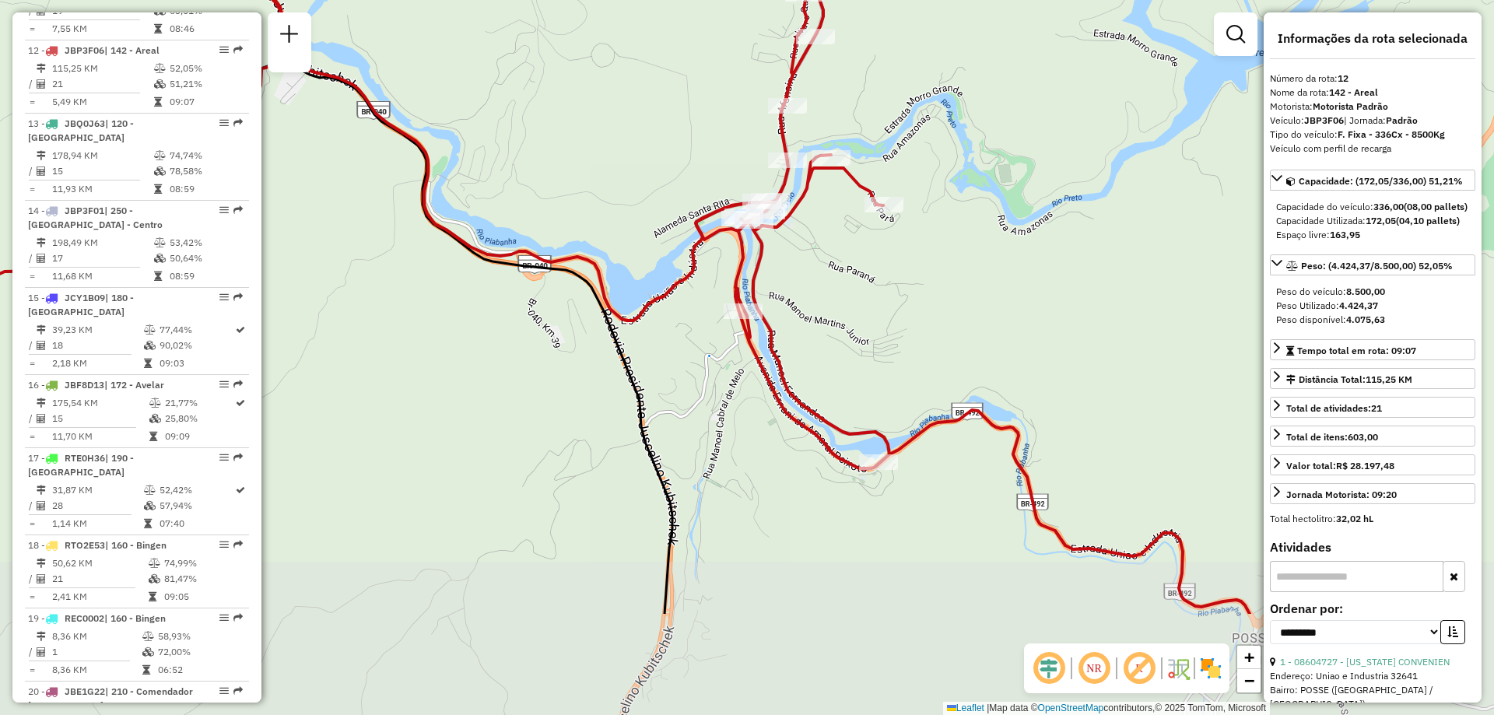
drag, startPoint x: 811, startPoint y: 481, endPoint x: 904, endPoint y: 308, distance: 196.1
click at [904, 308] on div "Janela de atendimento Grade de atendimento Capacidade Transportadoras Veículos …" at bounding box center [747, 357] width 1494 height 715
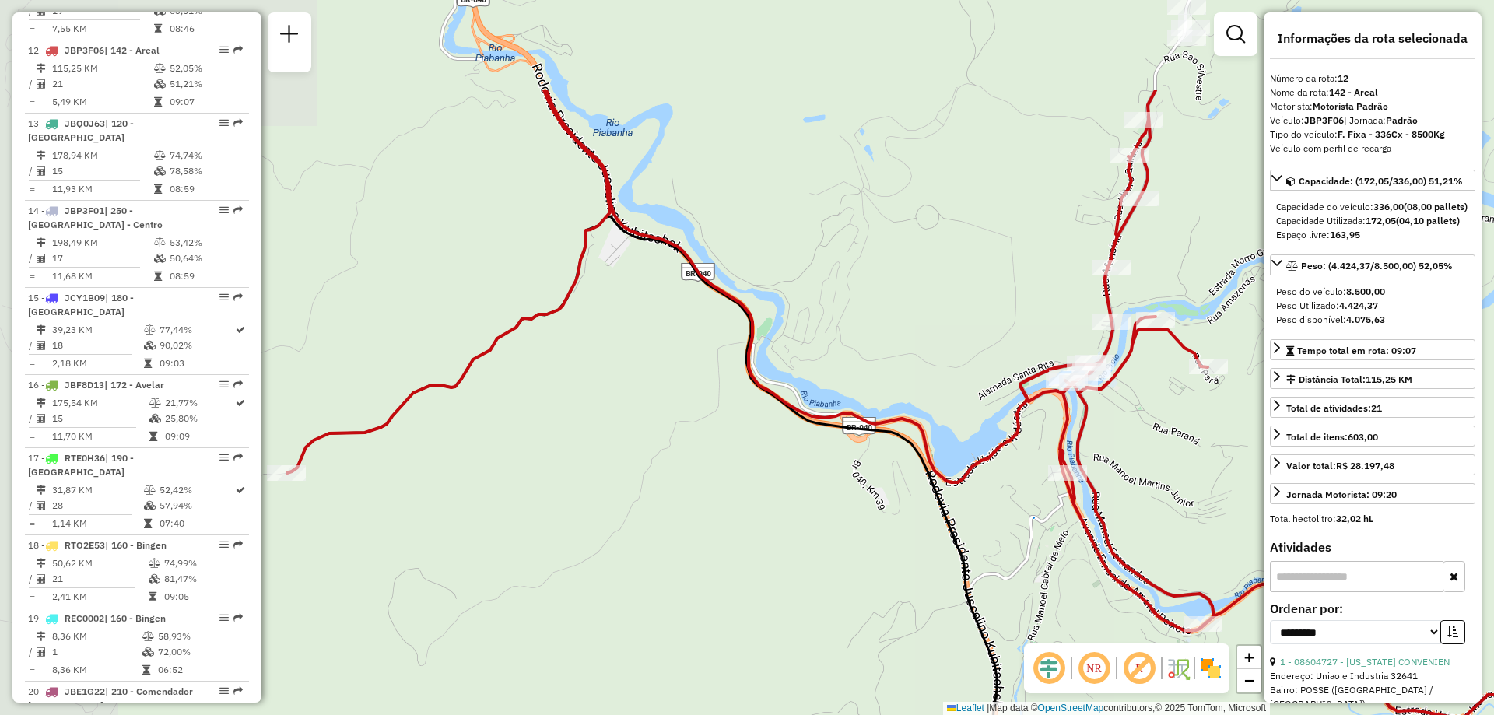
drag, startPoint x: 547, startPoint y: 74, endPoint x: 875, endPoint y: 241, distance: 367.6
click at [875, 241] on div "Janela de atendimento Grade de atendimento Capacidade Transportadoras Veículos …" at bounding box center [747, 357] width 1494 height 715
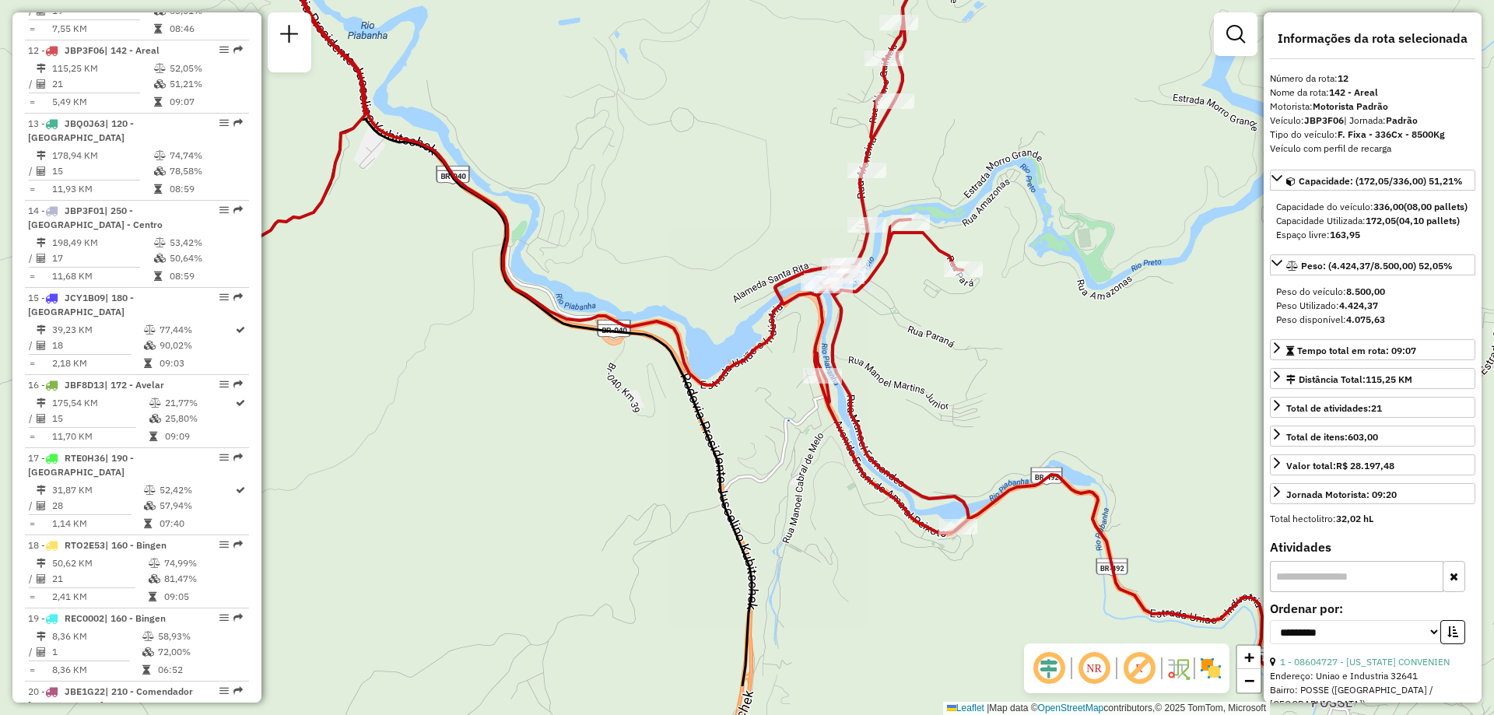
drag, startPoint x: 892, startPoint y: 254, endPoint x: 637, endPoint y: 152, distance: 274.2
click at [637, 152] on div "Janela de atendimento Grade de atendimento Capacidade Transportadoras Veículos …" at bounding box center [747, 357] width 1494 height 715
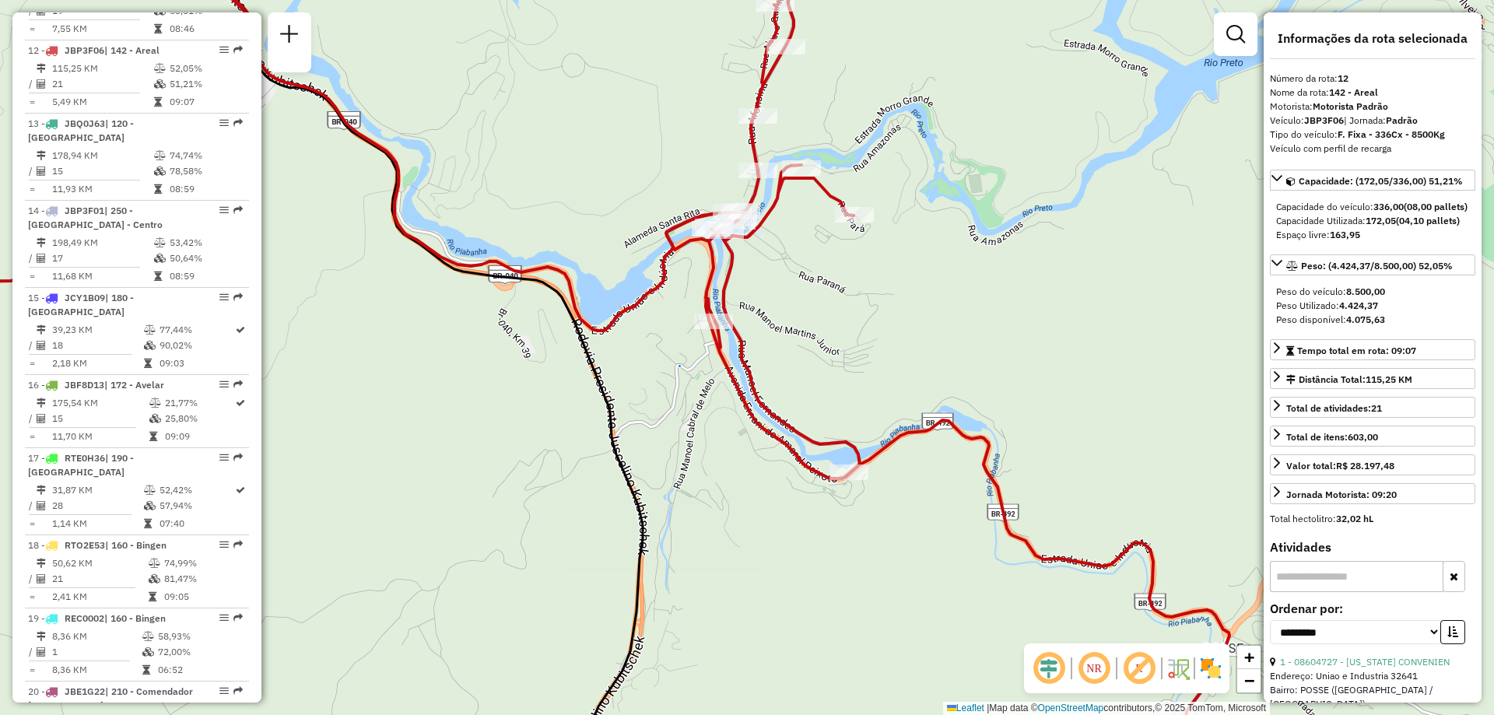
drag, startPoint x: 1040, startPoint y: 423, endPoint x: 929, endPoint y: 366, distance: 125.0
click at [929, 366] on div "Janela de atendimento Grade de atendimento Capacidade Transportadoras Veículos …" at bounding box center [747, 357] width 1494 height 715
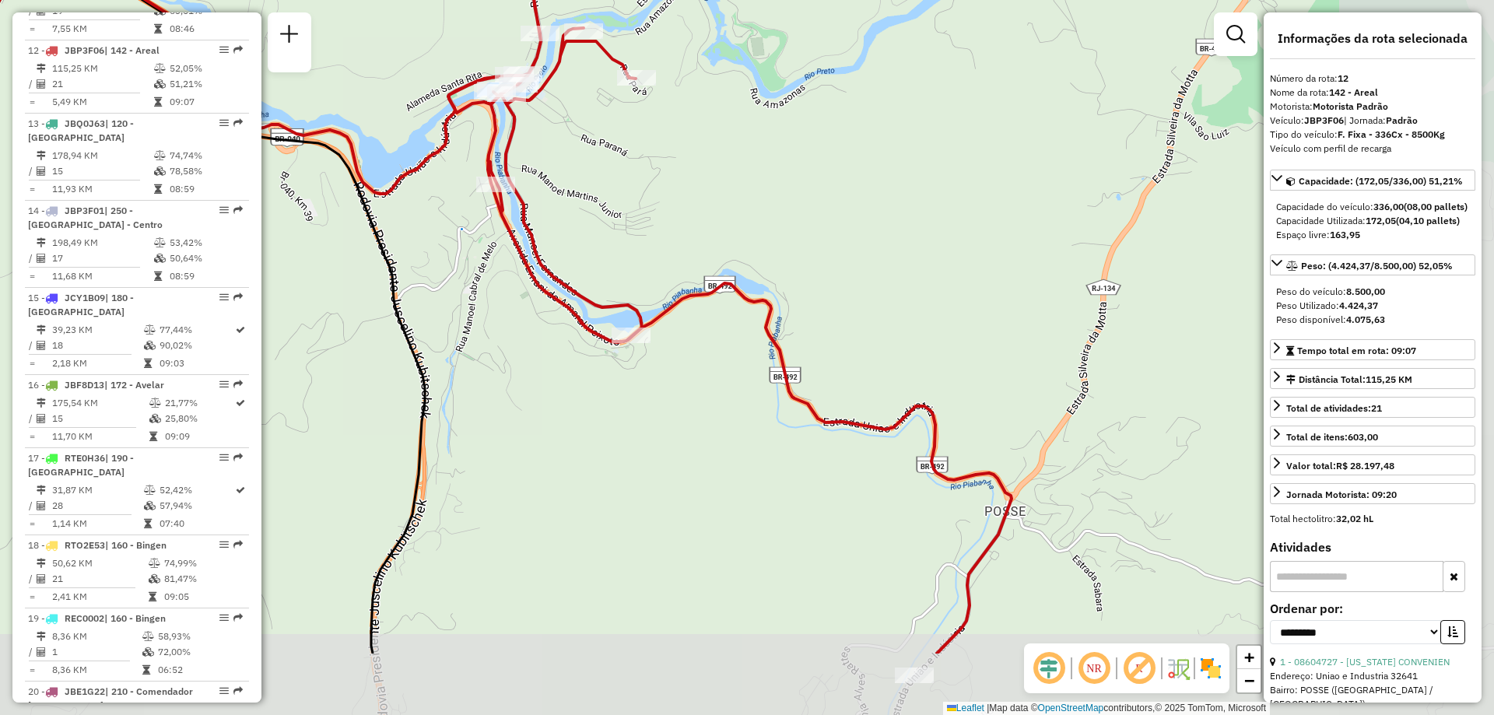
drag, startPoint x: 862, startPoint y: 565, endPoint x: 648, endPoint y: 423, distance: 257.3
click at [648, 423] on div "Janela de atendimento Grade de atendimento Capacidade Transportadoras Veículos …" at bounding box center [747, 357] width 1494 height 715
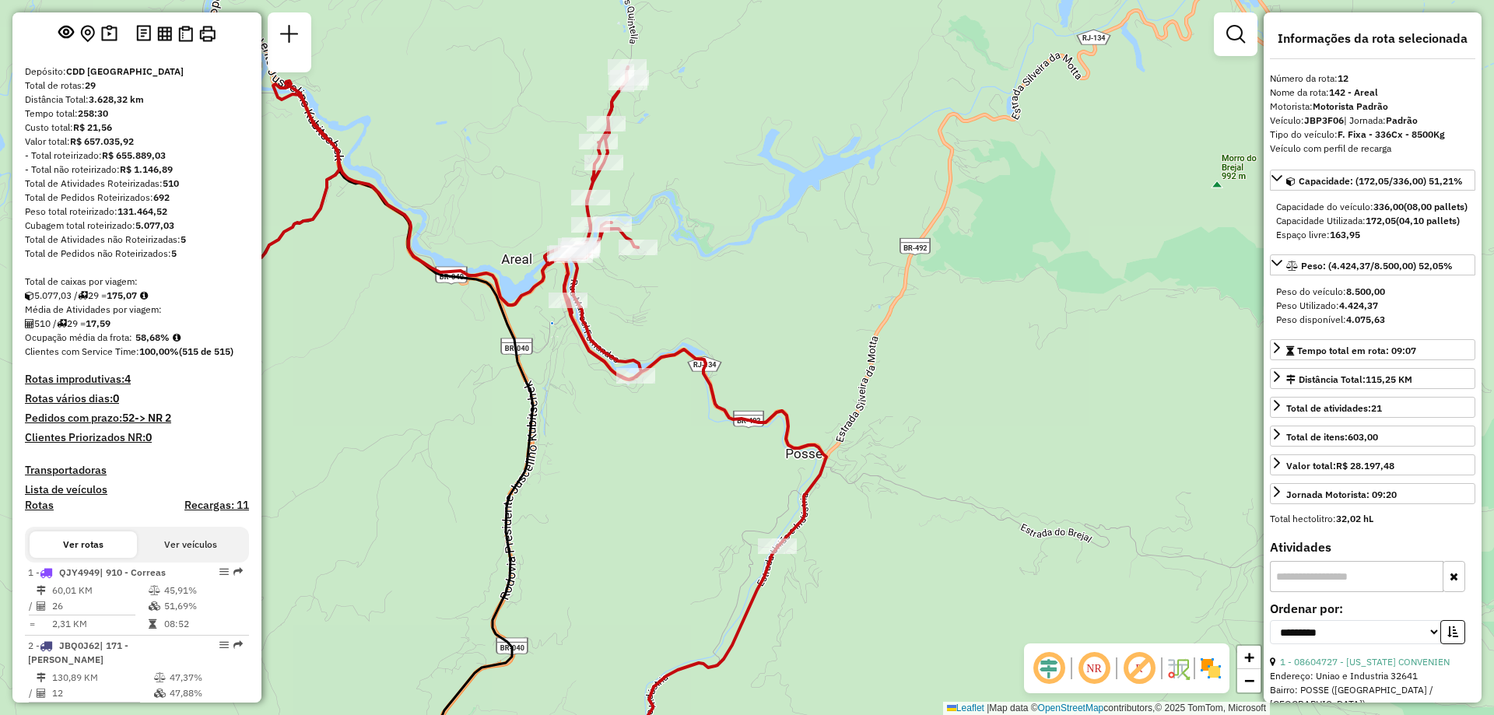
scroll to position [0, 0]
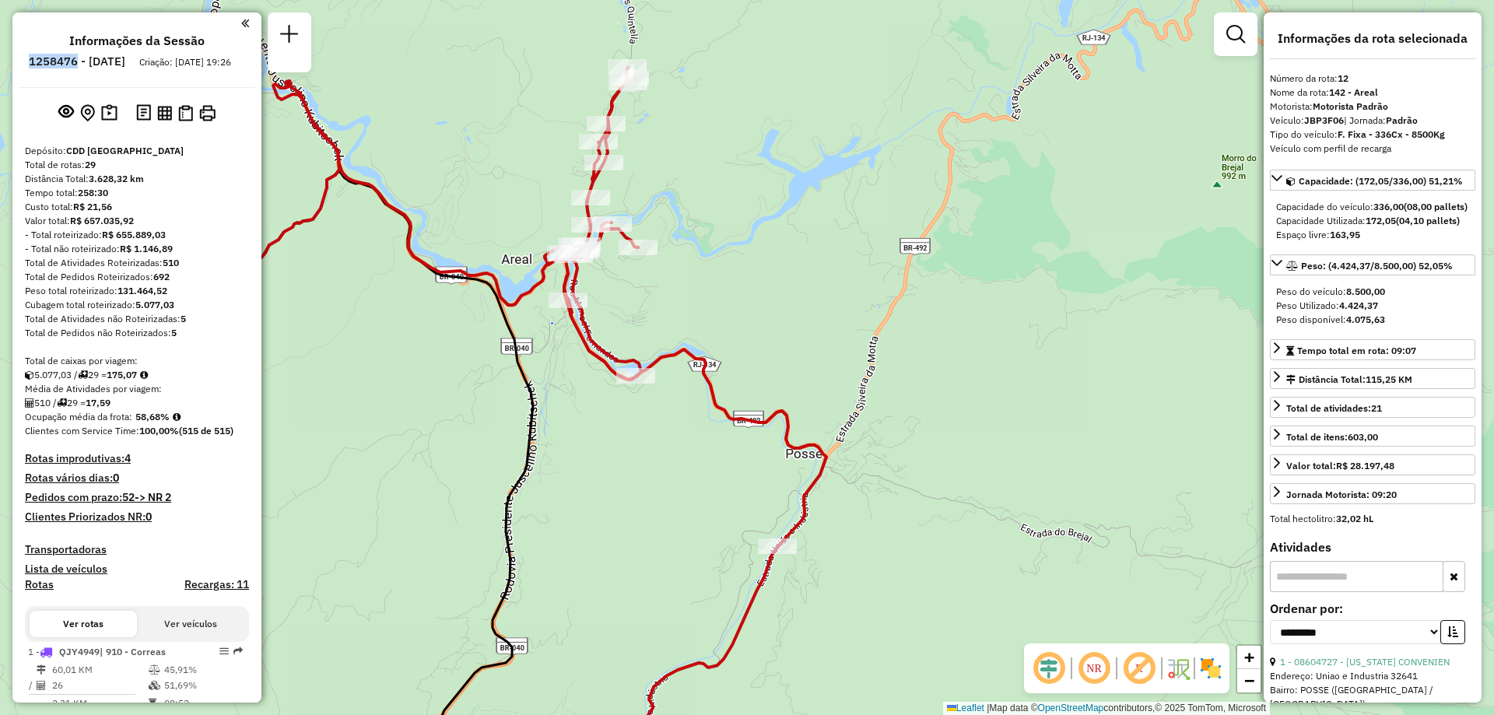
drag, startPoint x: 121, startPoint y: 63, endPoint x: 70, endPoint y: 61, distance: 50.6
click at [70, 61] on li "1258476 - [DATE]" at bounding box center [77, 64] width 104 height 20
copy h6 "1258476"
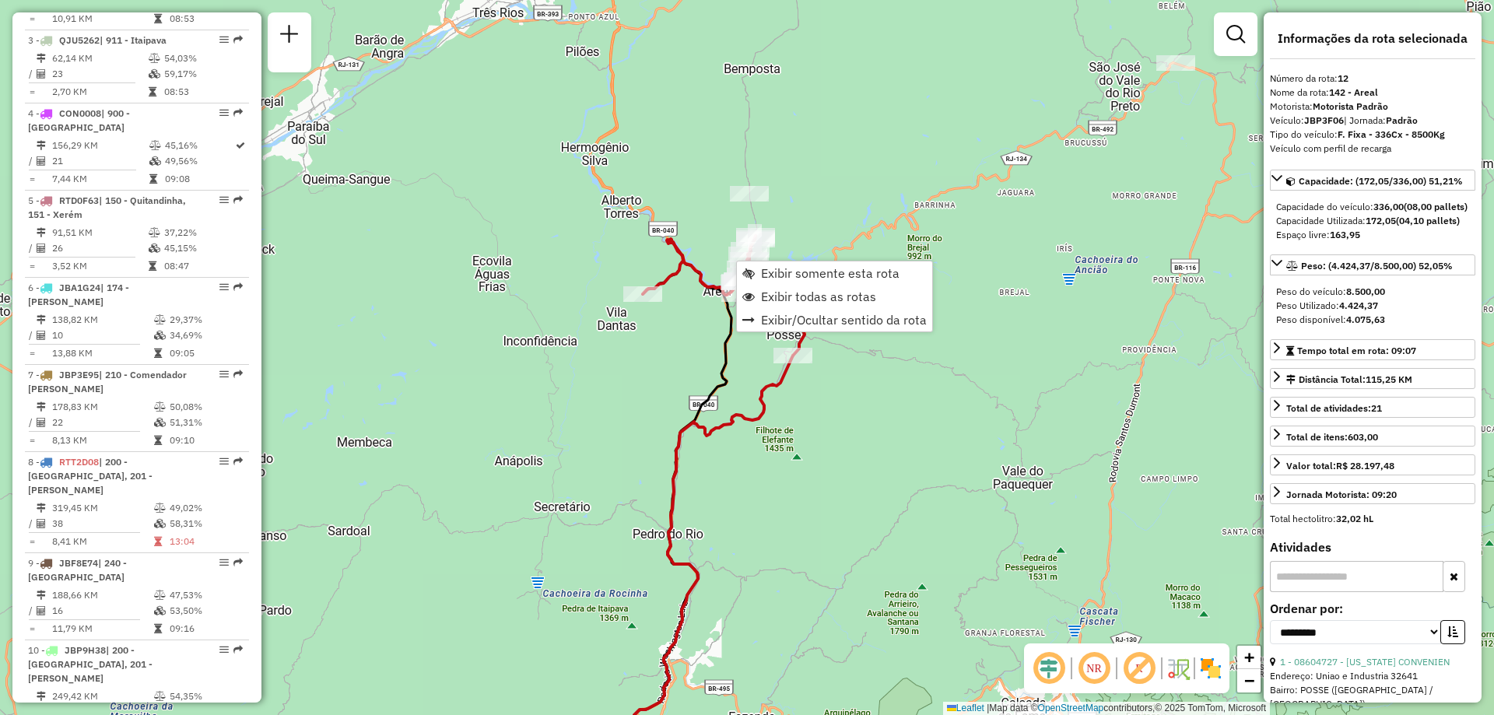
scroll to position [1547, 0]
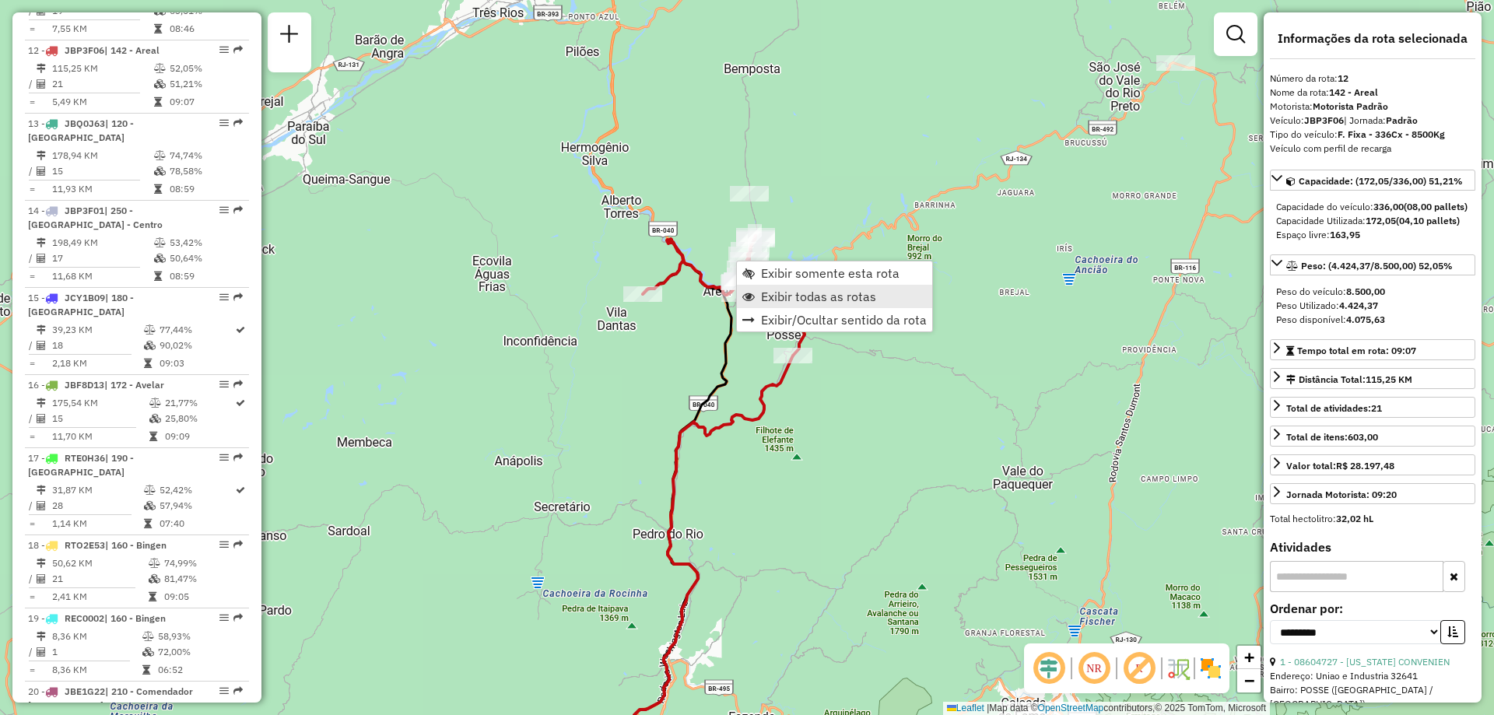
click at [782, 293] on span "Exibir todas as rotas" at bounding box center [818, 296] width 115 height 12
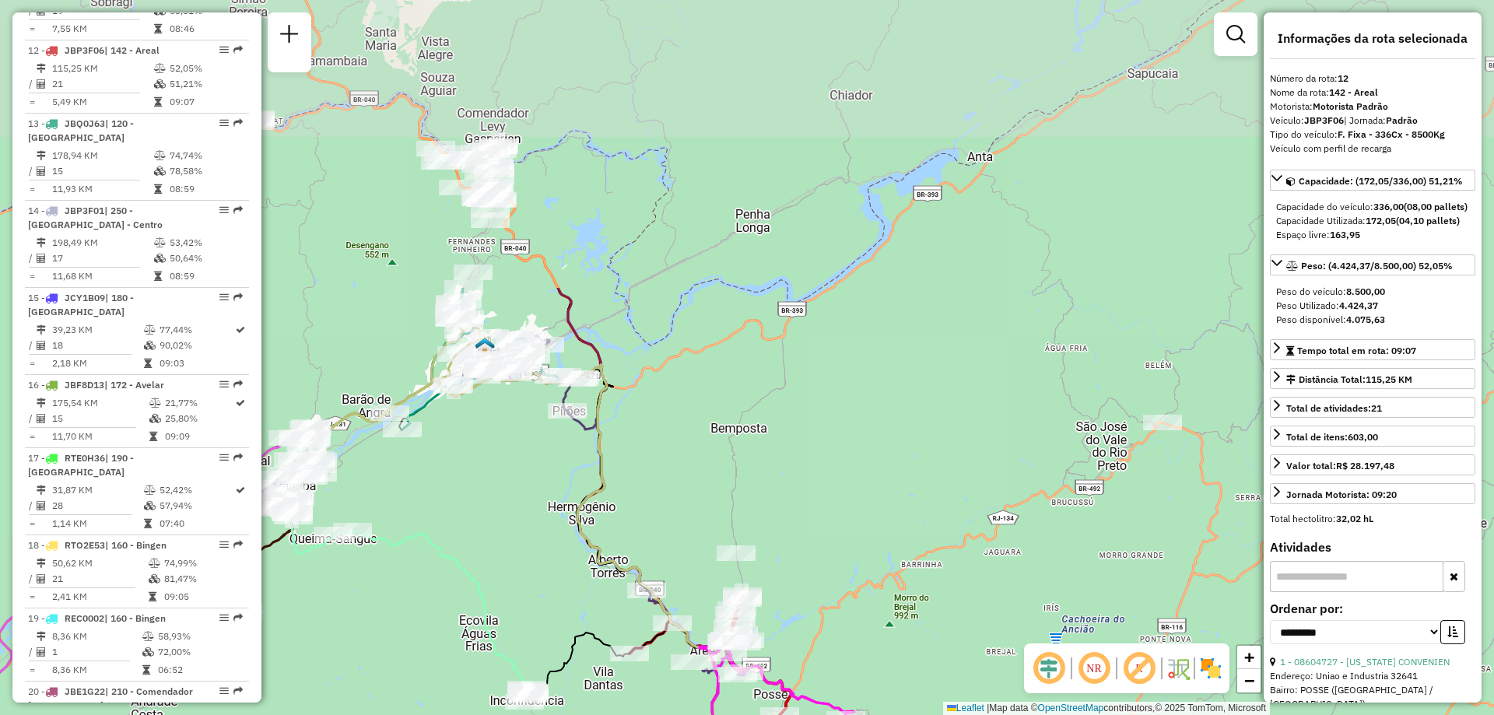
drag, startPoint x: 806, startPoint y: 105, endPoint x: 788, endPoint y: 476, distance: 371.7
click at [788, 476] on div "Janela de atendimento Grade de atendimento Capacidade Transportadoras Veículos …" at bounding box center [747, 357] width 1494 height 715
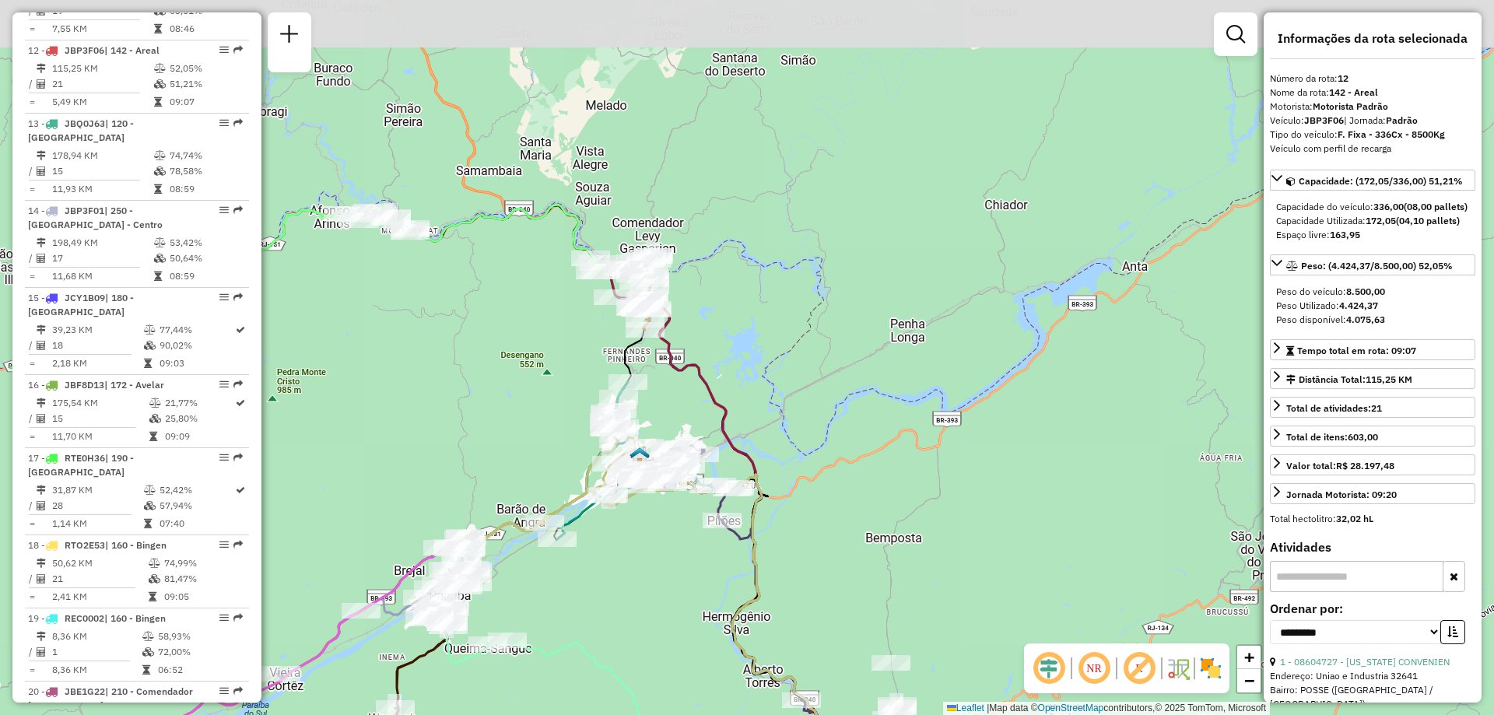
drag, startPoint x: 643, startPoint y: 191, endPoint x: 802, endPoint y: 290, distance: 186.6
click at [802, 290] on div "Janela de atendimento Grade de atendimento Capacidade Transportadoras Veículos …" at bounding box center [747, 357] width 1494 height 715
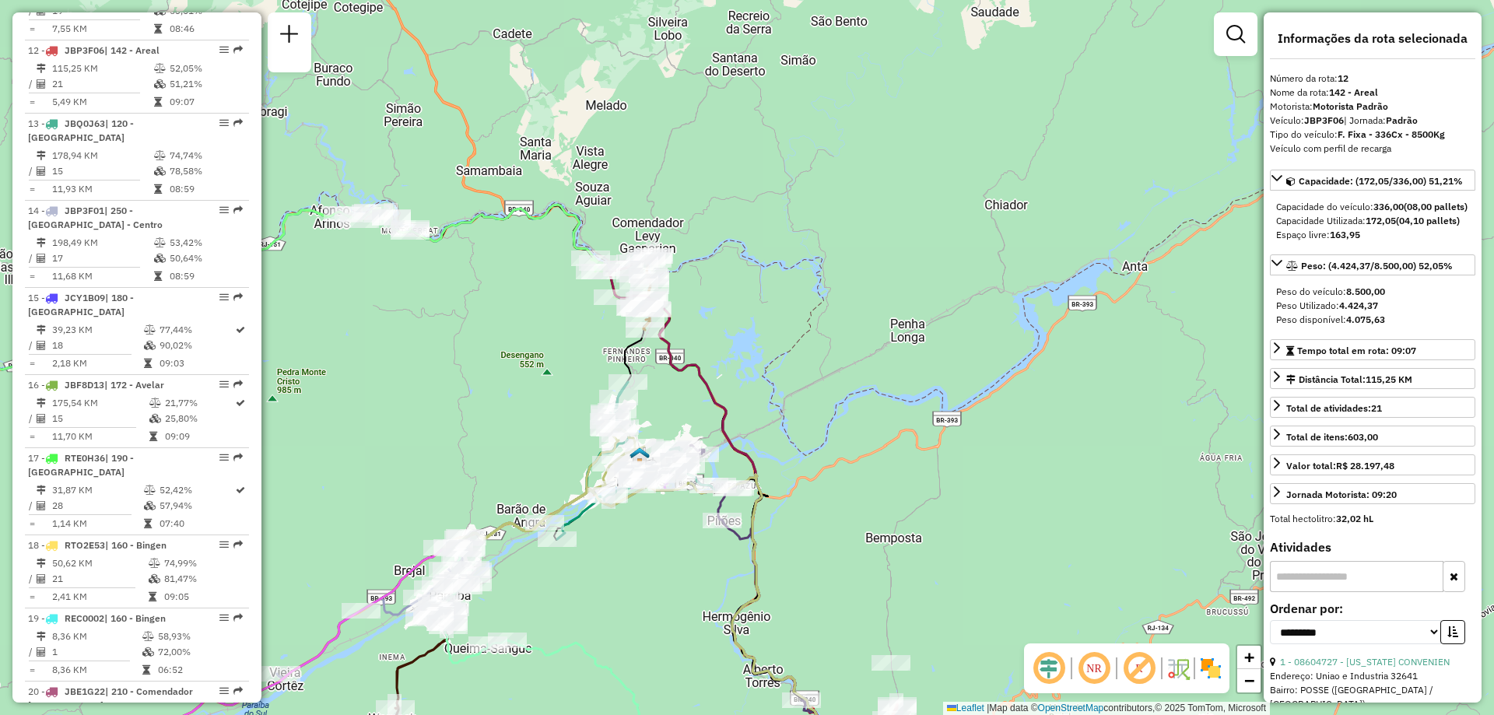
click at [704, 388] on icon at bounding box center [741, 521] width 263 height 531
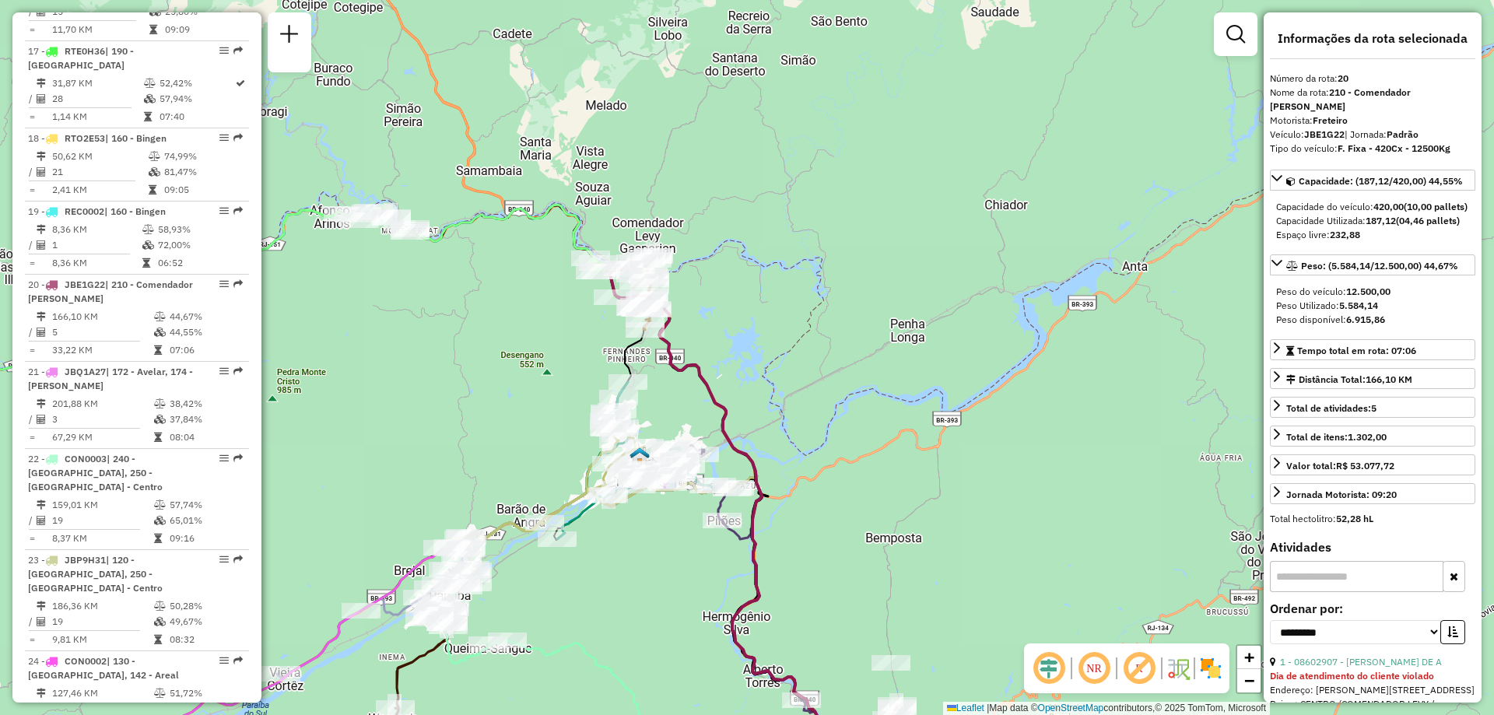
scroll to position [2174, 0]
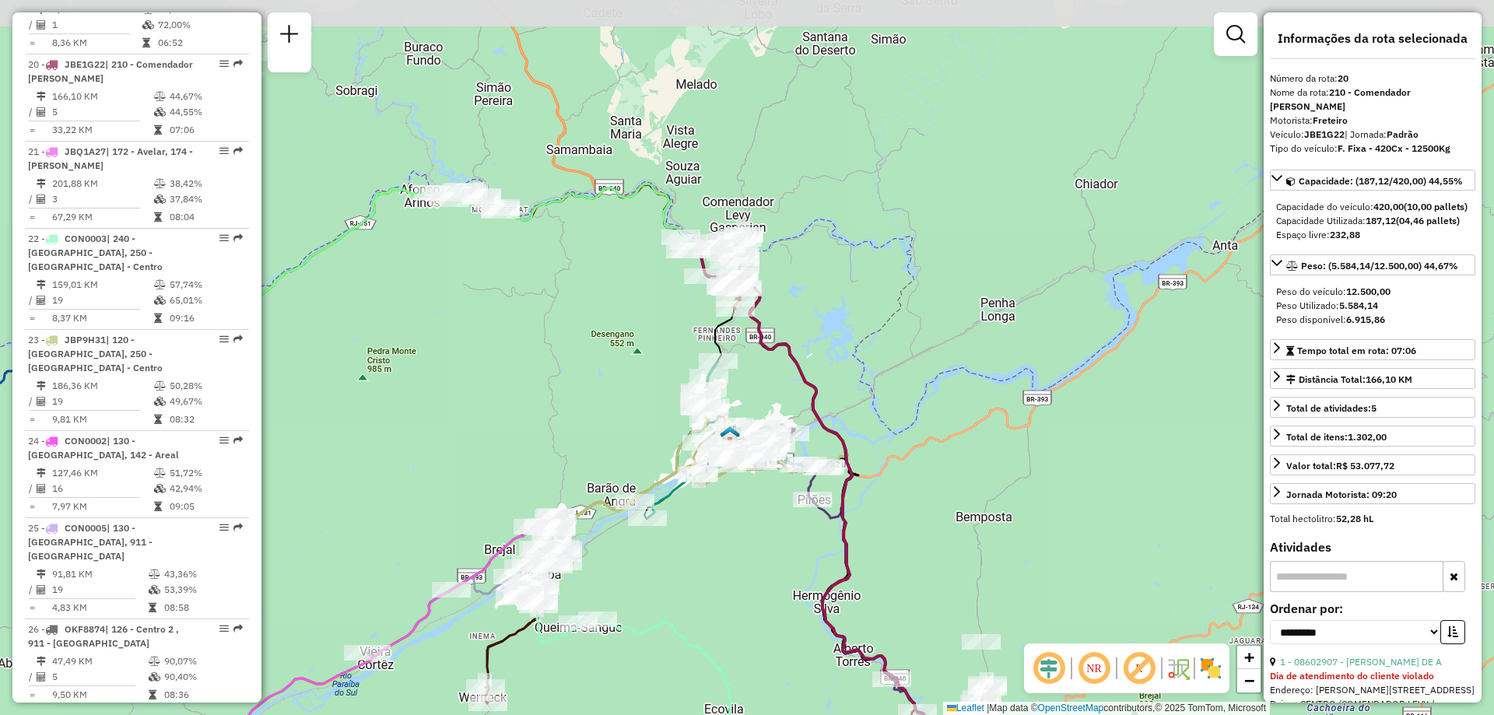
drag, startPoint x: 896, startPoint y: 570, endPoint x: 783, endPoint y: 550, distance: 114.7
click at [783, 550] on div "Janela de atendimento Grade de atendimento Capacidade Transportadoras Veículos …" at bounding box center [747, 357] width 1494 height 715
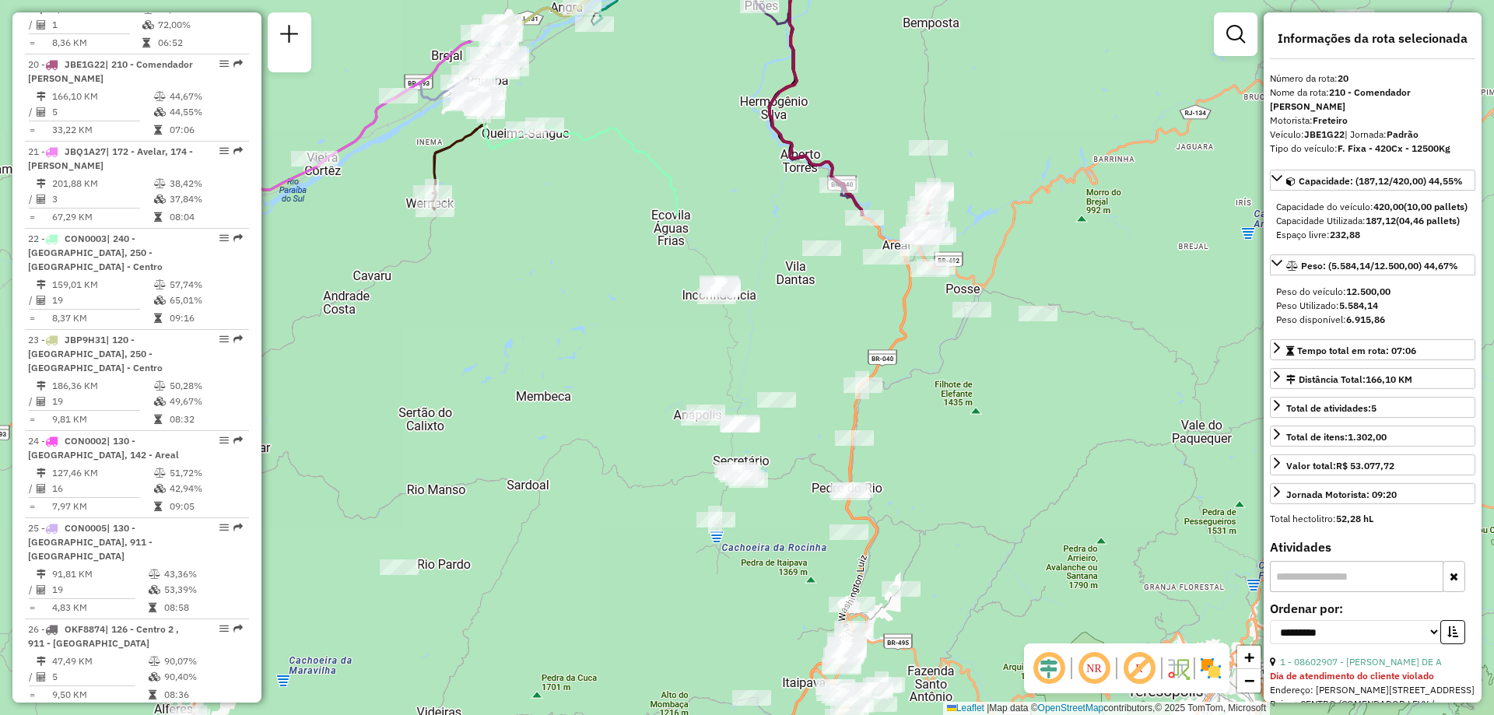
drag, startPoint x: 709, startPoint y: 627, endPoint x: 693, endPoint y: 57, distance: 570.8
click at [693, 57] on div "Rota 23 - Placa JBP9H31 08608552 - PAULO ROBERTO MARTIN Rota 4 - Placa CON0008 …" at bounding box center [747, 357] width 1494 height 715
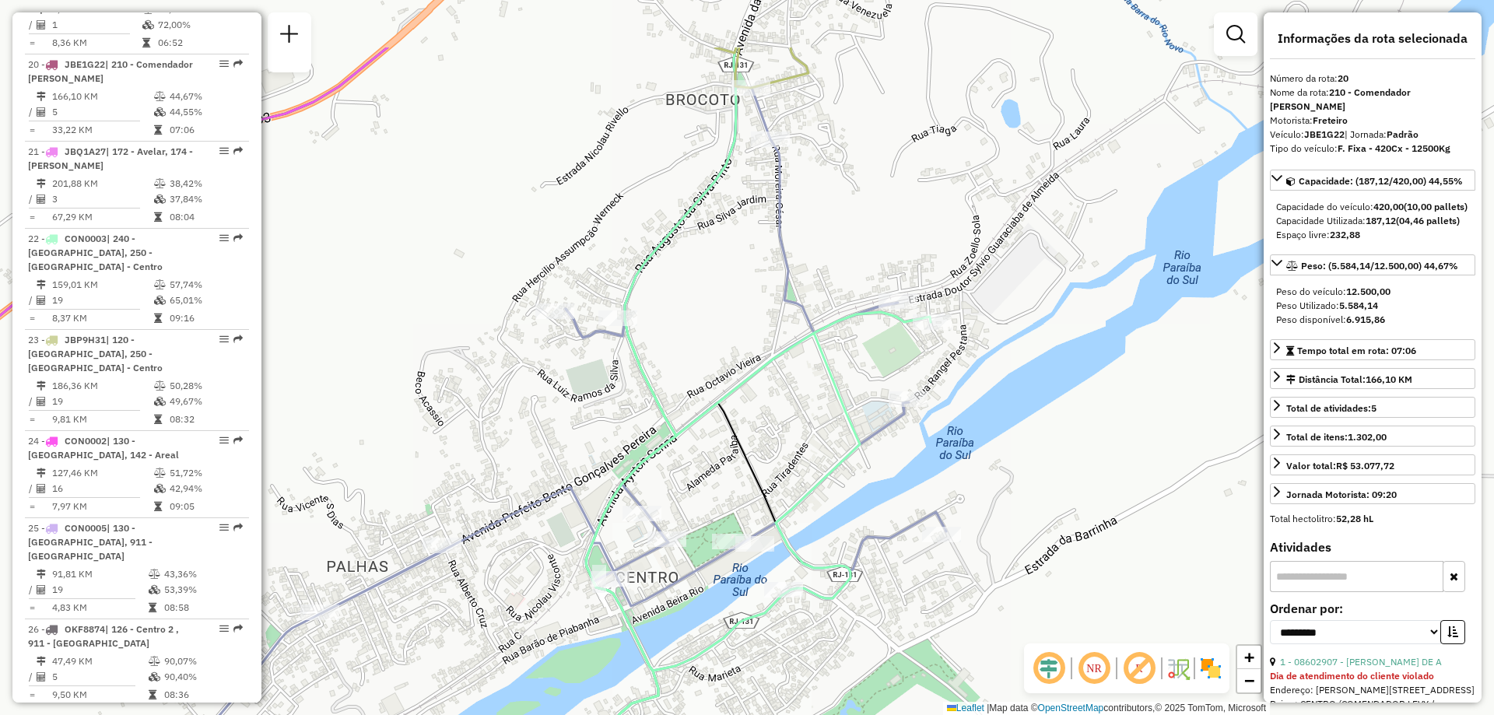
drag, startPoint x: 973, startPoint y: 101, endPoint x: 871, endPoint y: 285, distance: 210.1
click at [871, 285] on div "Rota 23 - Placa JBP9H31 08608552 - PAULO ROBERTO MARTIN Rota 4 - Placa CON0008 …" at bounding box center [747, 357] width 1494 height 715
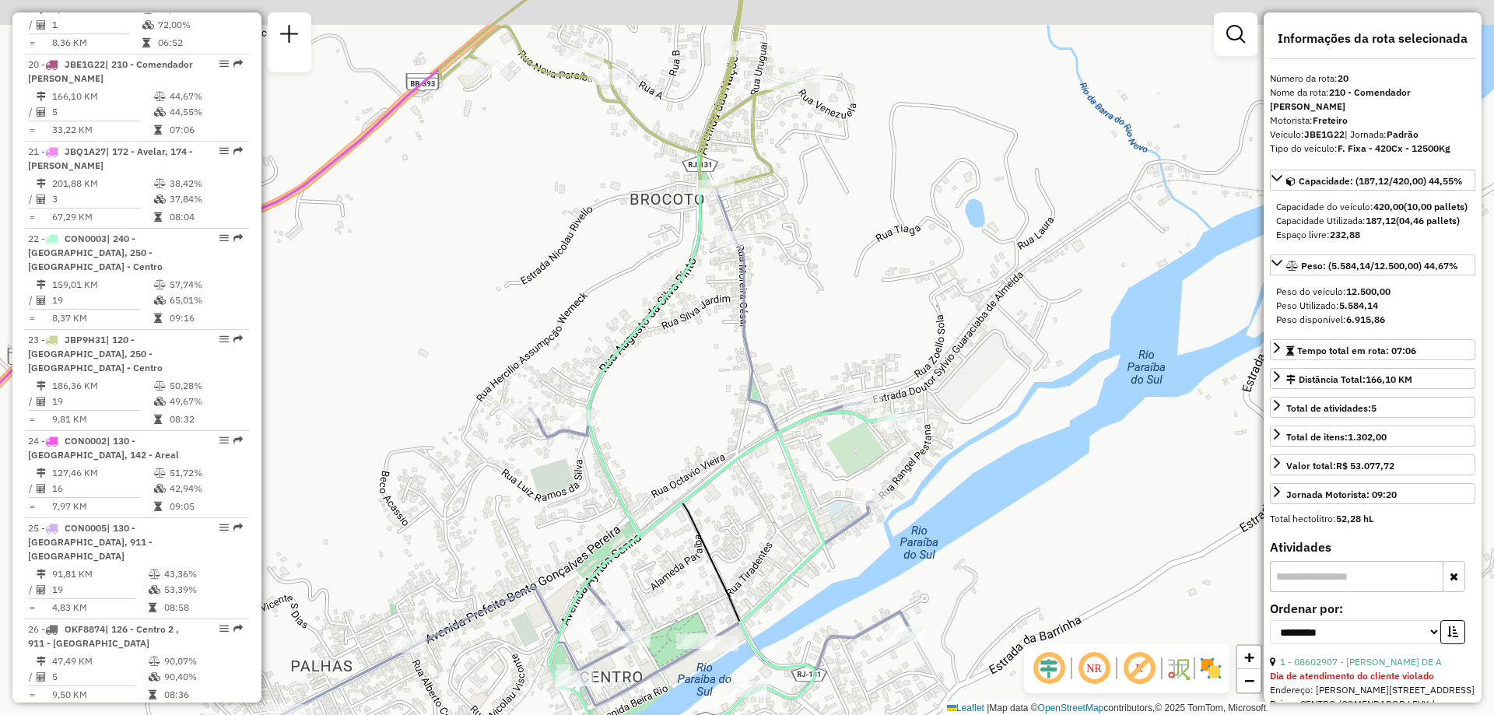
drag, startPoint x: 788, startPoint y: 216, endPoint x: 795, endPoint y: 251, distance: 35.7
click at [795, 251] on div "Rota 23 - Placa JBP9H31 08608552 - PAULO ROBERTO MARTIN Rota 4 - Placa CON0008 …" at bounding box center [747, 357] width 1494 height 715
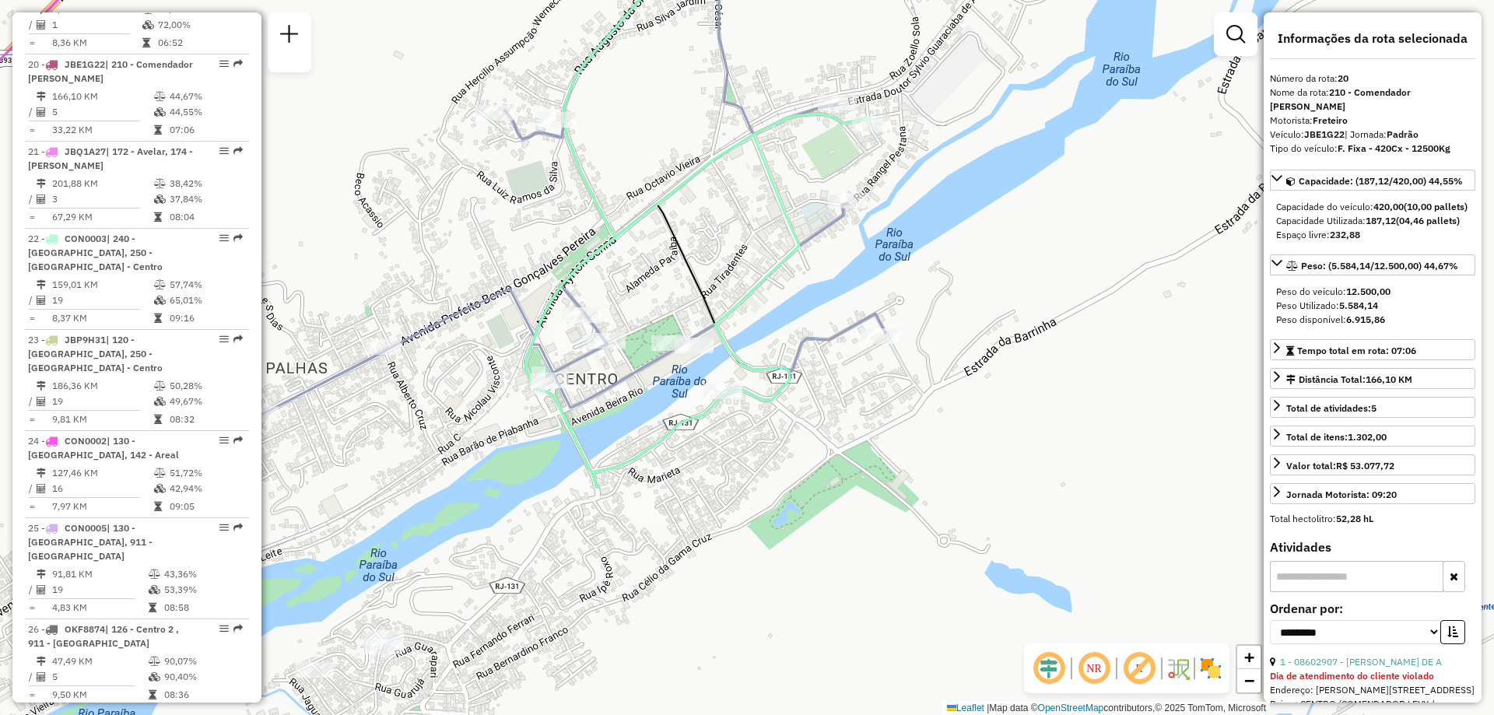
drag, startPoint x: 856, startPoint y: 270, endPoint x: 831, endPoint y: -28, distance: 299.2
click at [831, 0] on html "Aguarde... Pop-up bloqueado! Seu navegador bloqueou automáticamente a abertura …" at bounding box center [747, 357] width 1494 height 715
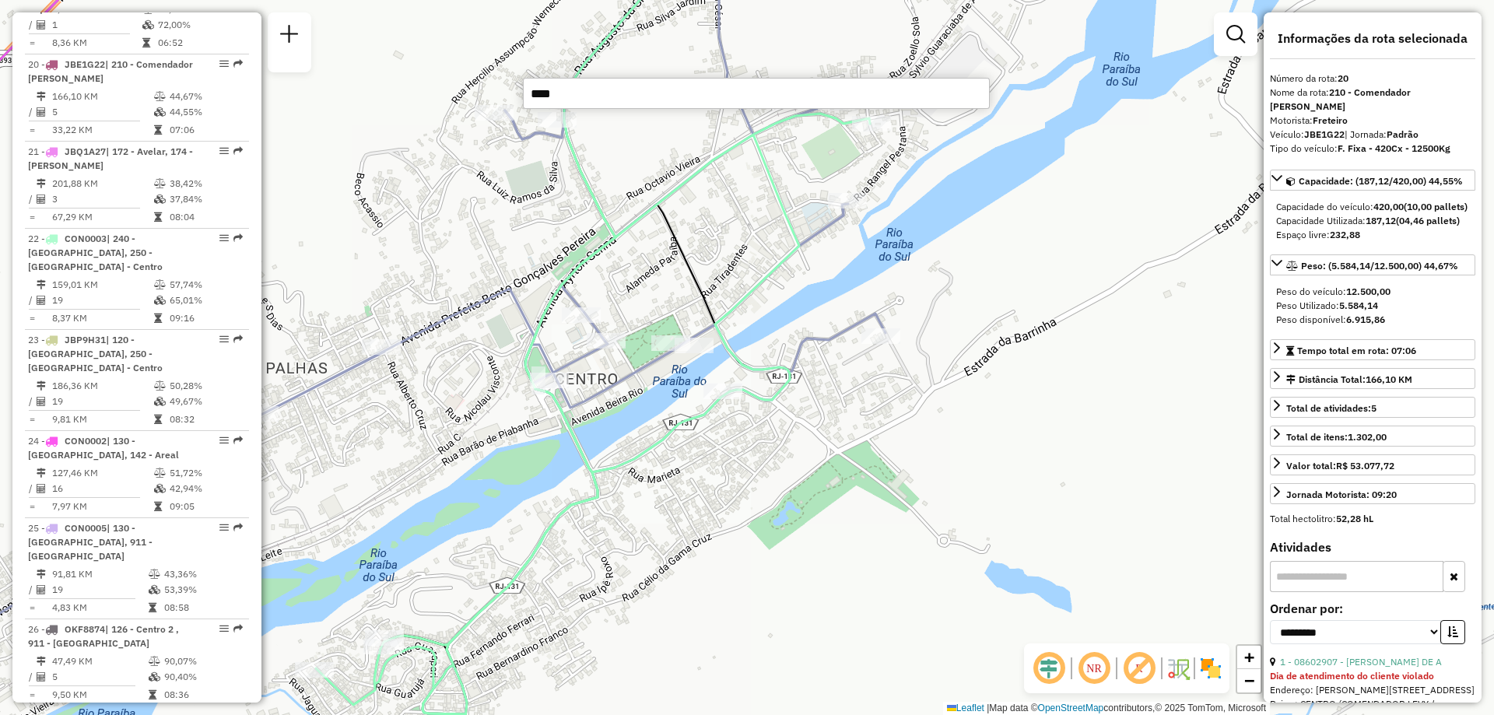
type input "*****"
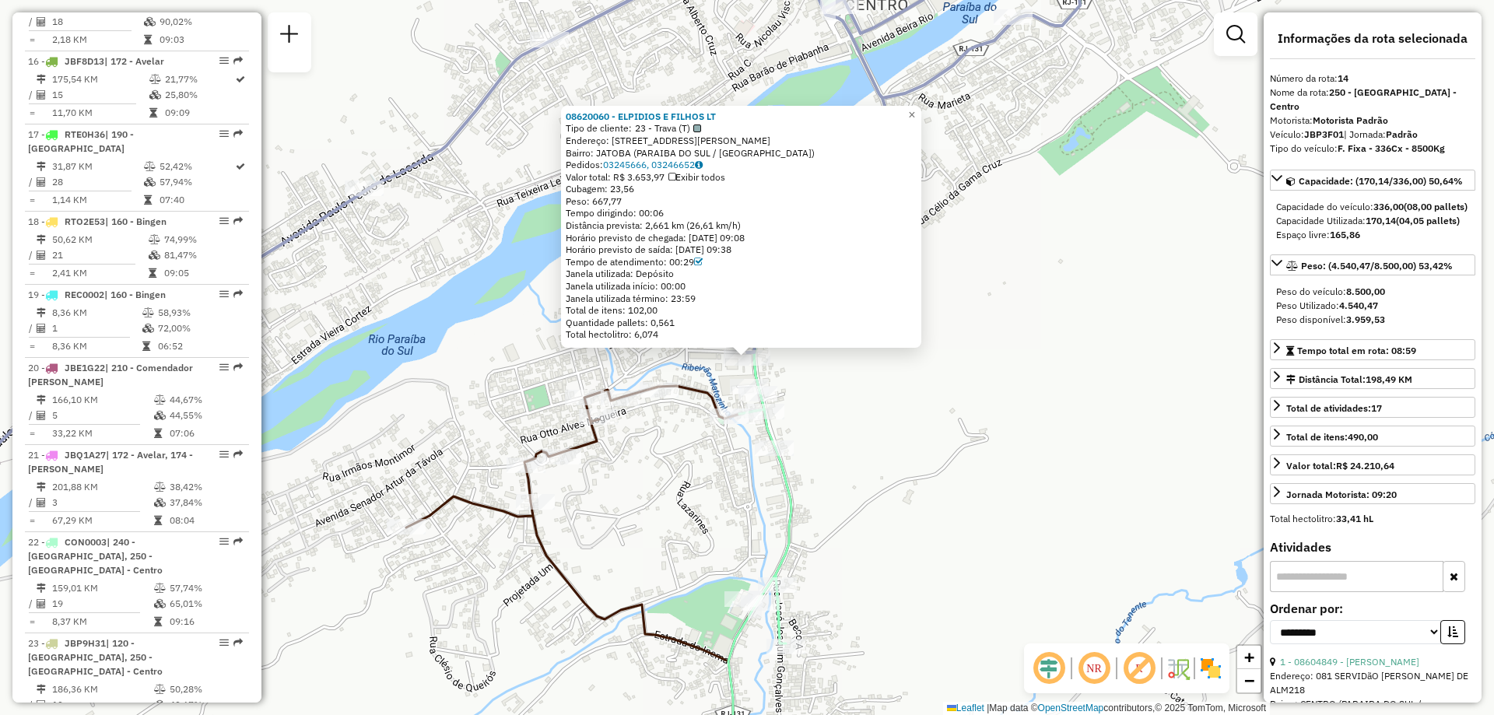
scroll to position [1707, 0]
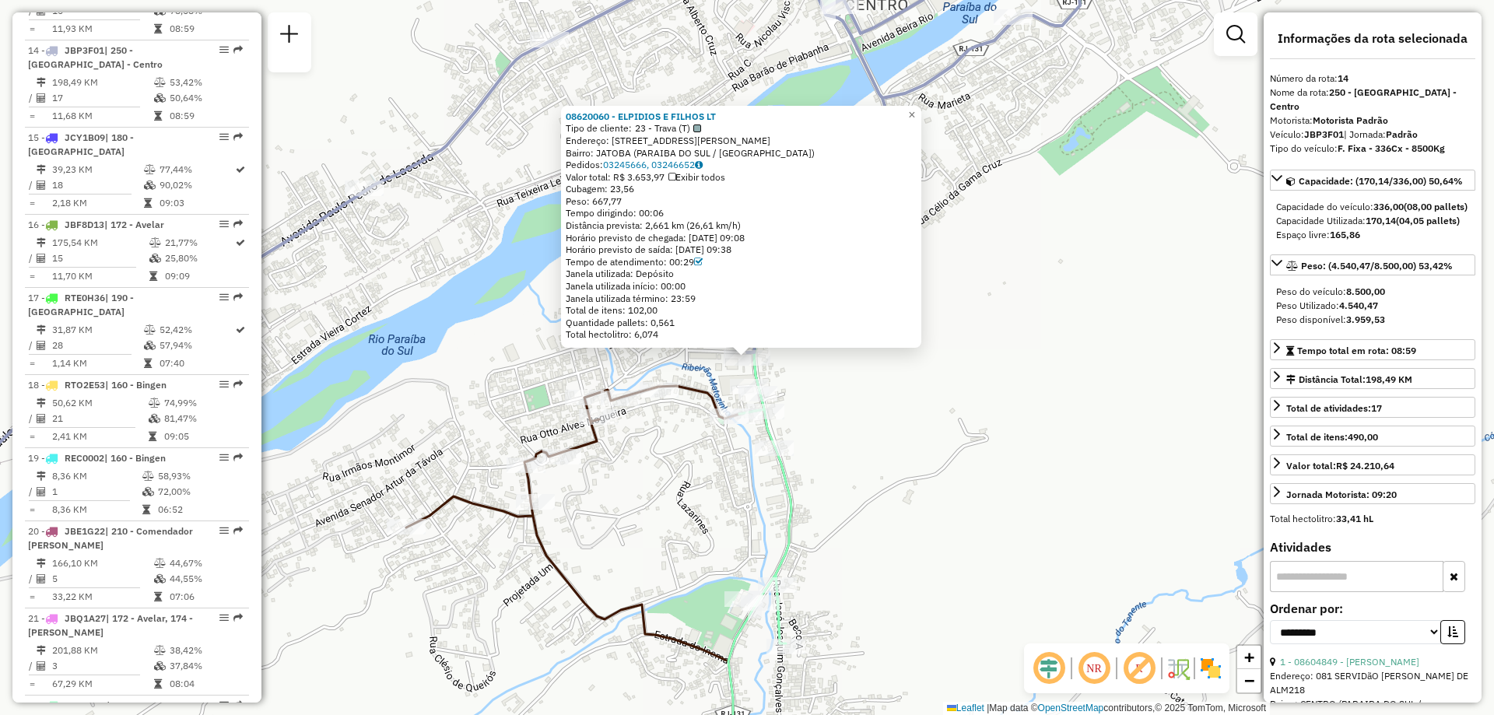
click at [922, 120] on div "08620060 - ELPIDIOS E FILHOS LT Tipo de cliente: 23 - Trava (T) Endereço: AV RA…" at bounding box center [741, 227] width 360 height 242
click at [922, 119] on div "08620060 - ELPIDIOS E FILHOS LT Tipo de cliente: 23 - Trava (T) Endereço: AV RA…" at bounding box center [741, 227] width 360 height 242
click at [915, 110] on link "×" at bounding box center [912, 115] width 19 height 19
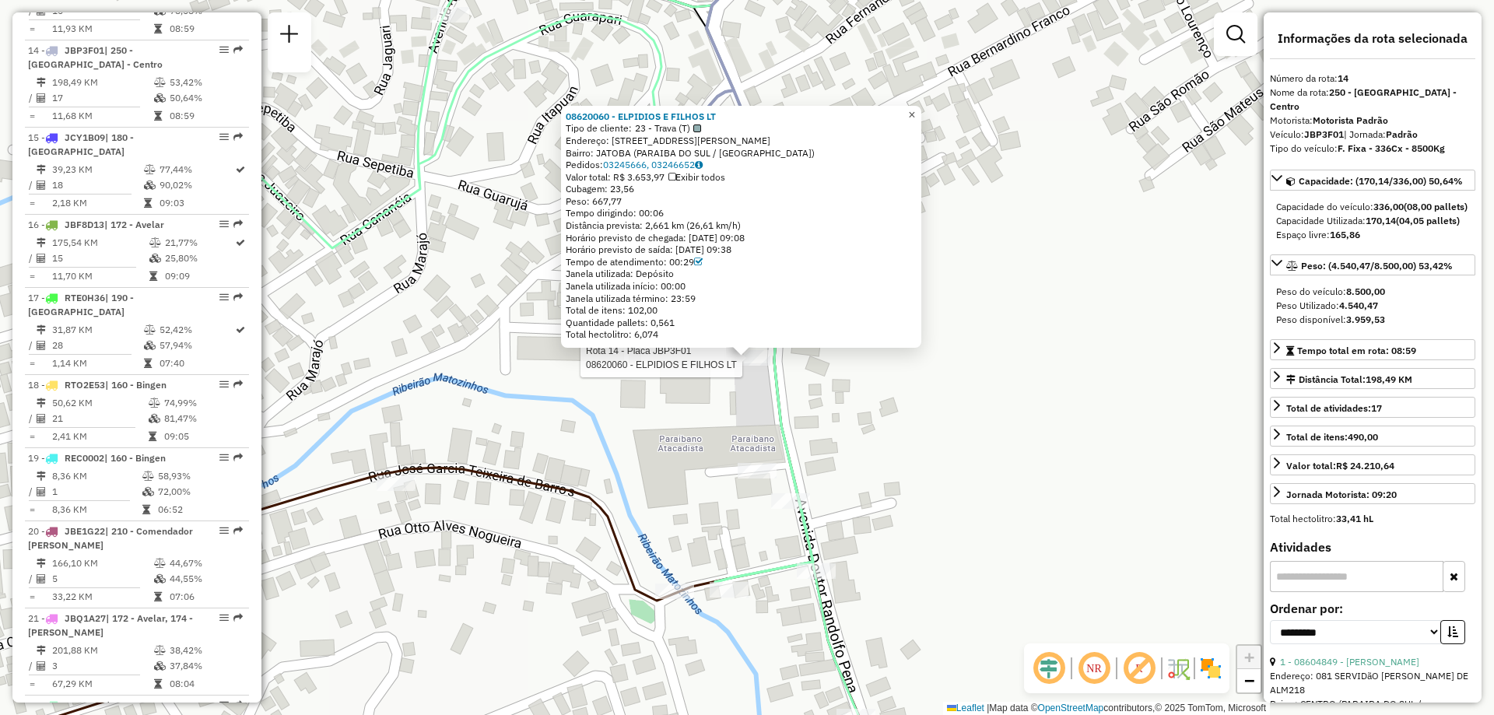
click at [915, 111] on span "×" at bounding box center [911, 114] width 7 height 13
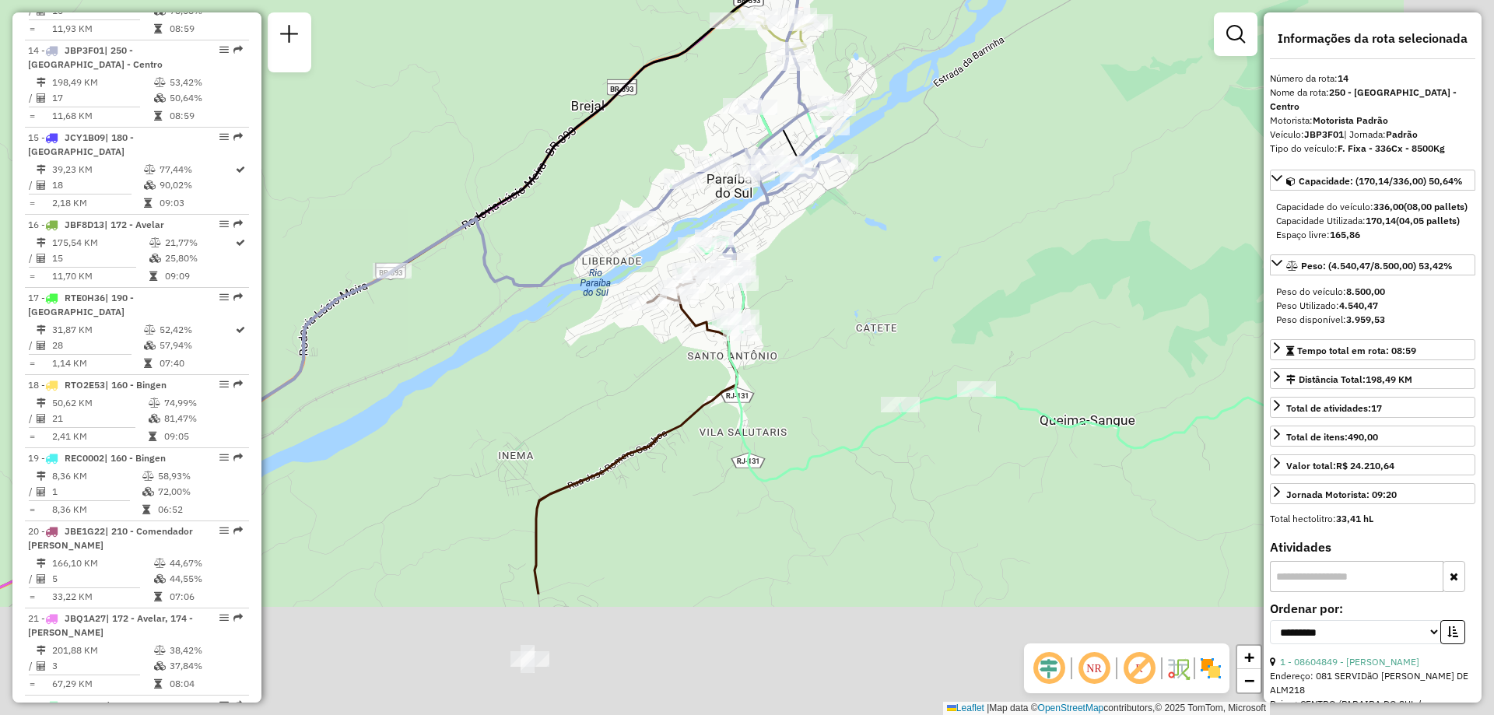
drag, startPoint x: 710, startPoint y: 641, endPoint x: 524, endPoint y: 392, distance: 310.3
click at [524, 392] on div "Janela de atendimento Grade de atendimento Capacidade Transportadoras Veículos …" at bounding box center [747, 357] width 1494 height 715
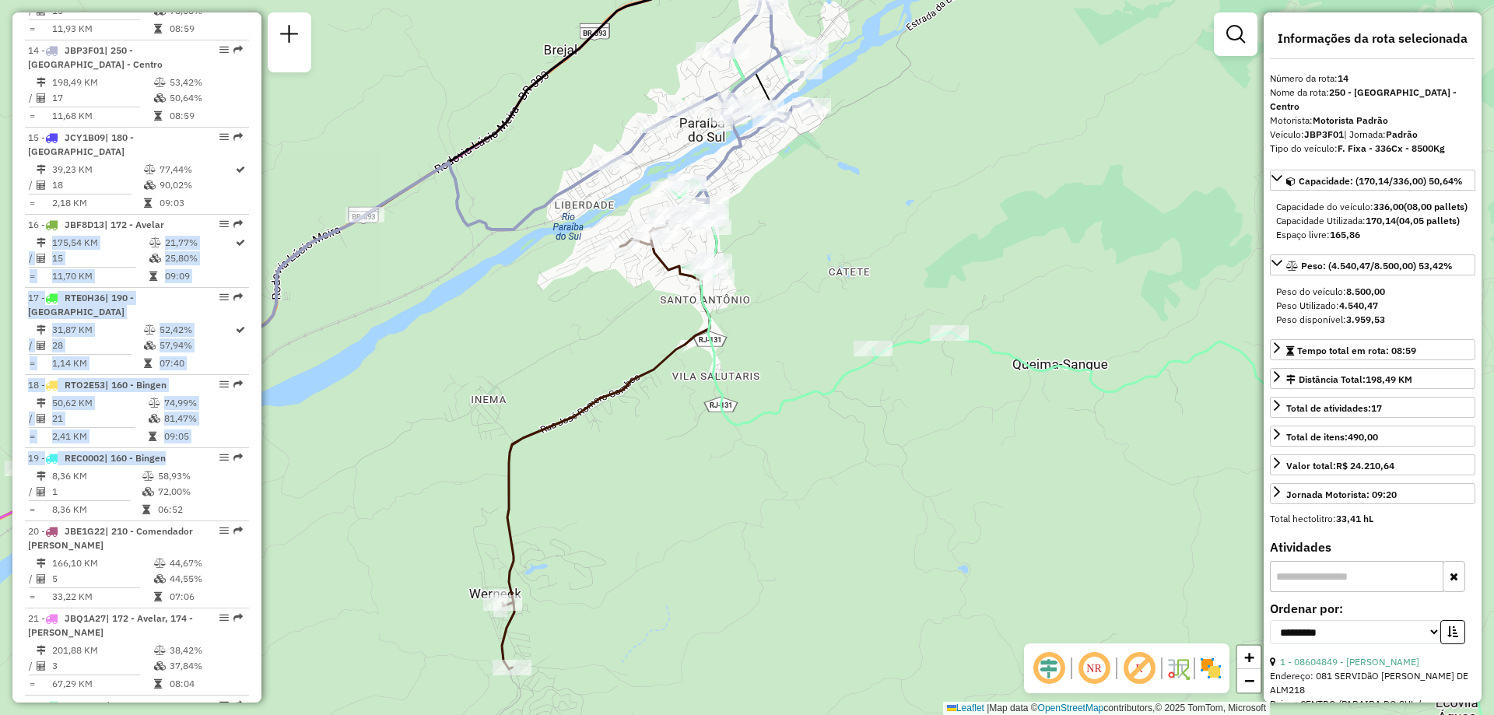
drag, startPoint x: 255, startPoint y: 440, endPoint x: 250, endPoint y: 241, distance: 198.6
click at [250, 241] on div "Informações da Sessão 1258476 - 03/09/2025 Criação: 02/09/2025 19:26 Depósito: …" at bounding box center [136, 357] width 249 height 690
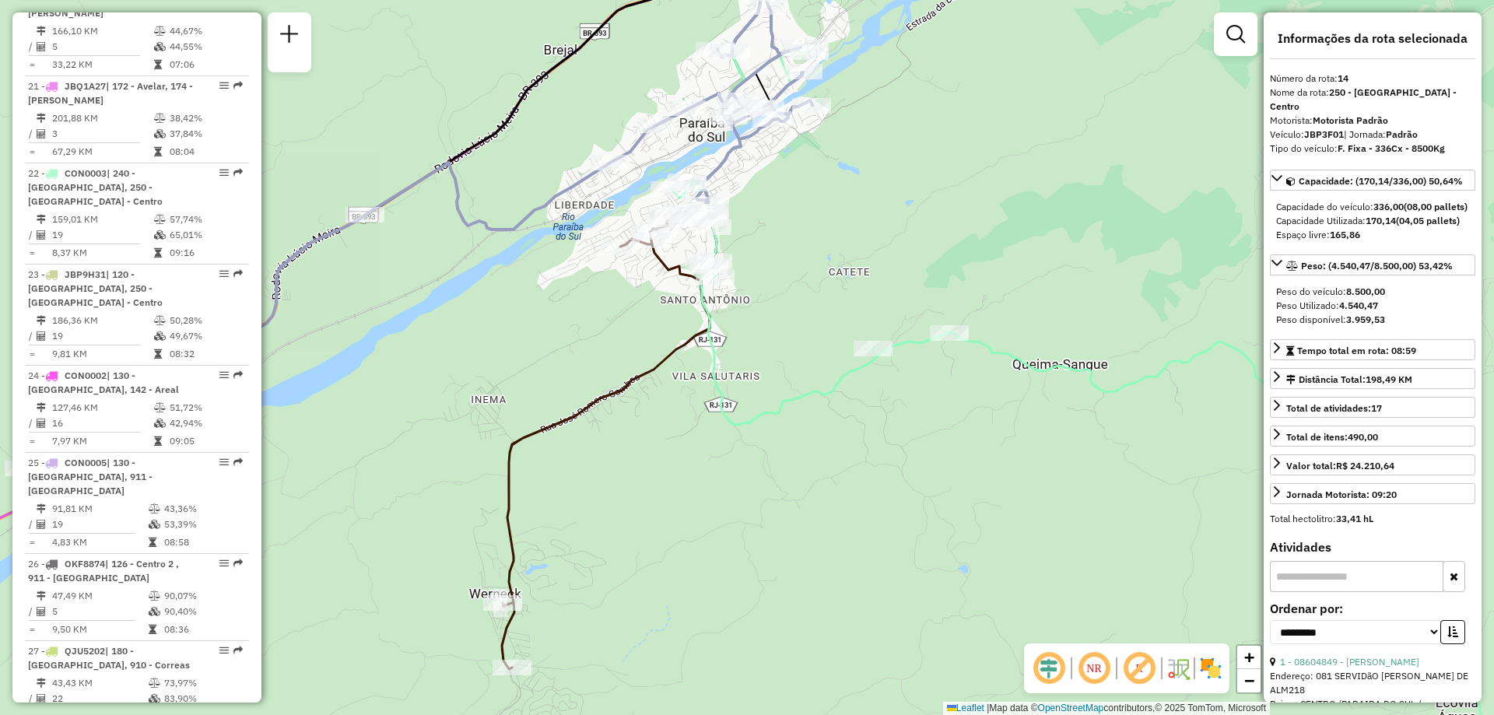
scroll to position [2311, 0]
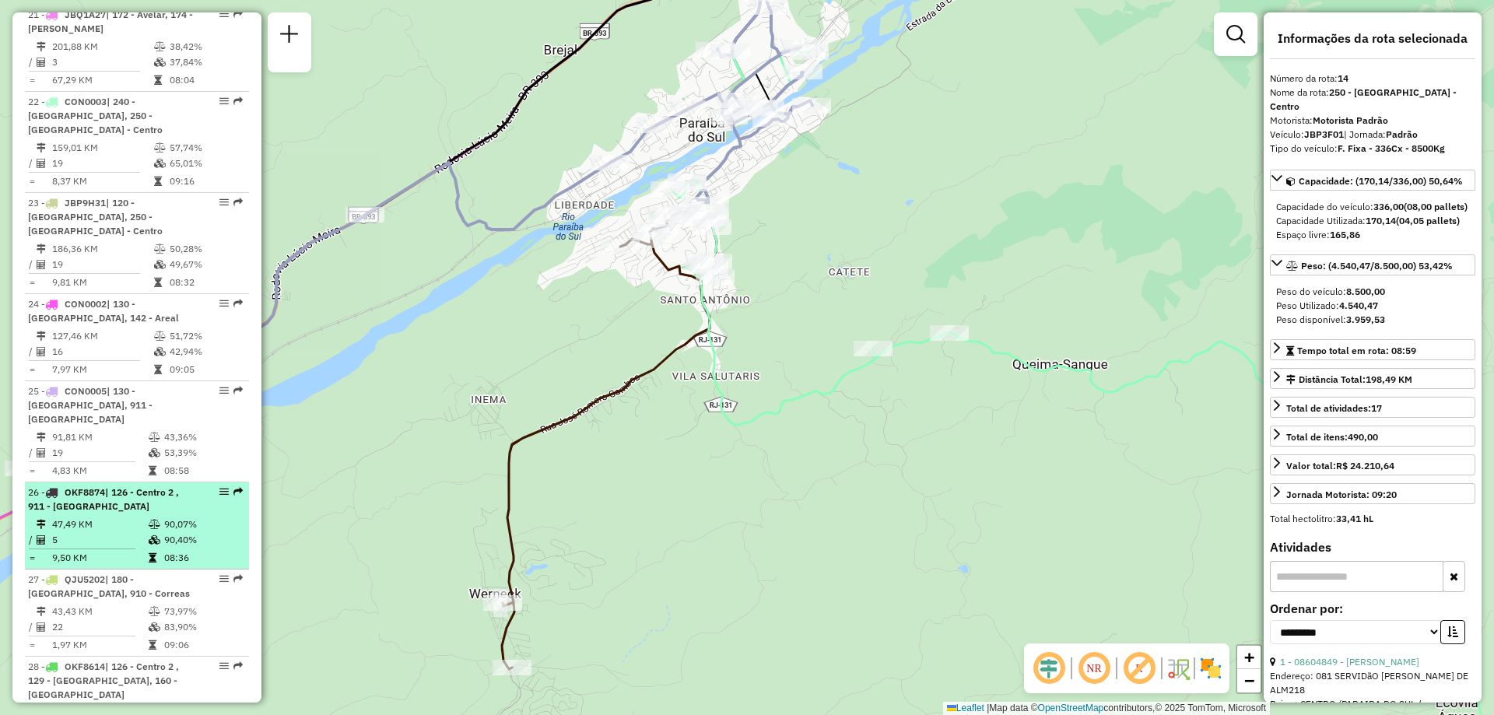
click at [124, 517] on td "47,49 KM" at bounding box center [99, 525] width 97 height 16
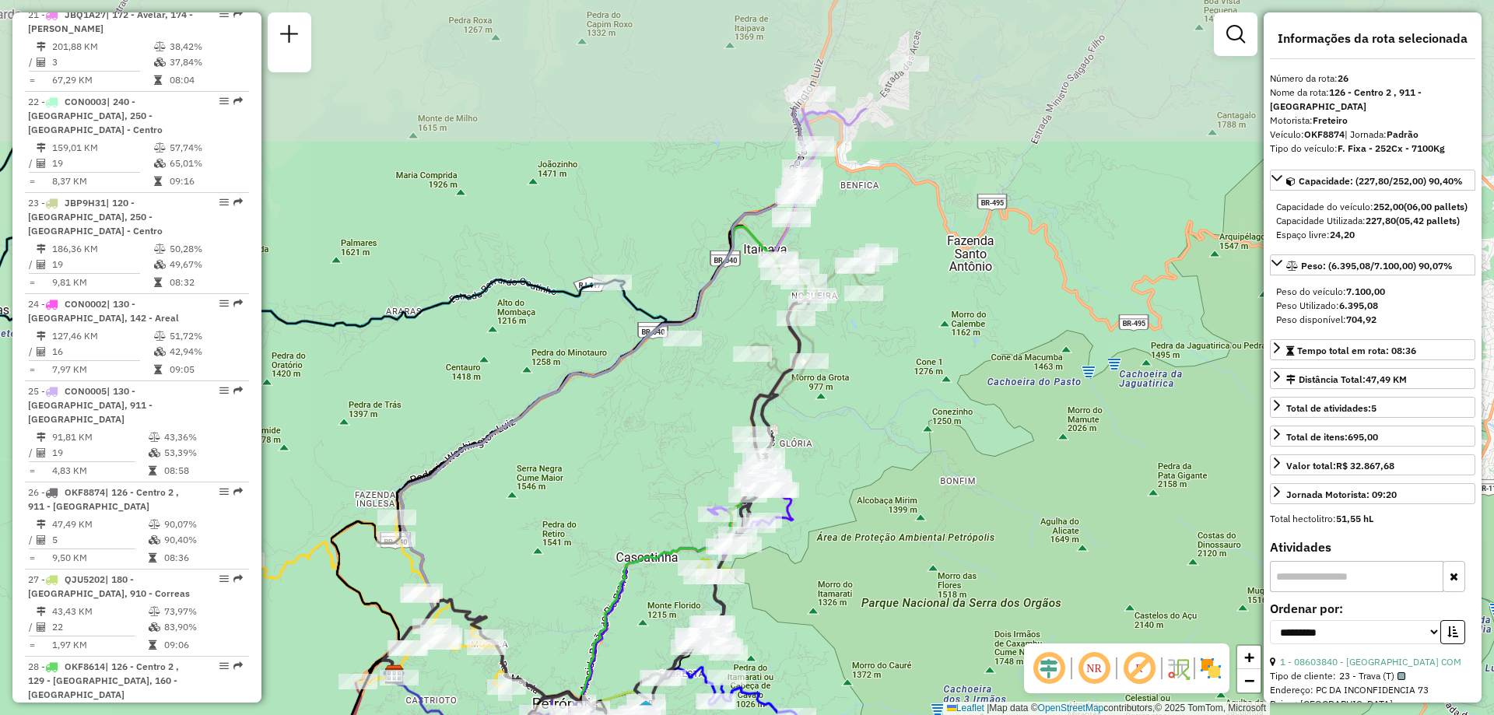
drag, startPoint x: 790, startPoint y: 68, endPoint x: 620, endPoint y: 248, distance: 247.2
click at [620, 248] on div "Janela de atendimento Grade de atendimento Capacidade Transportadoras Veículos …" at bounding box center [747, 357] width 1494 height 715
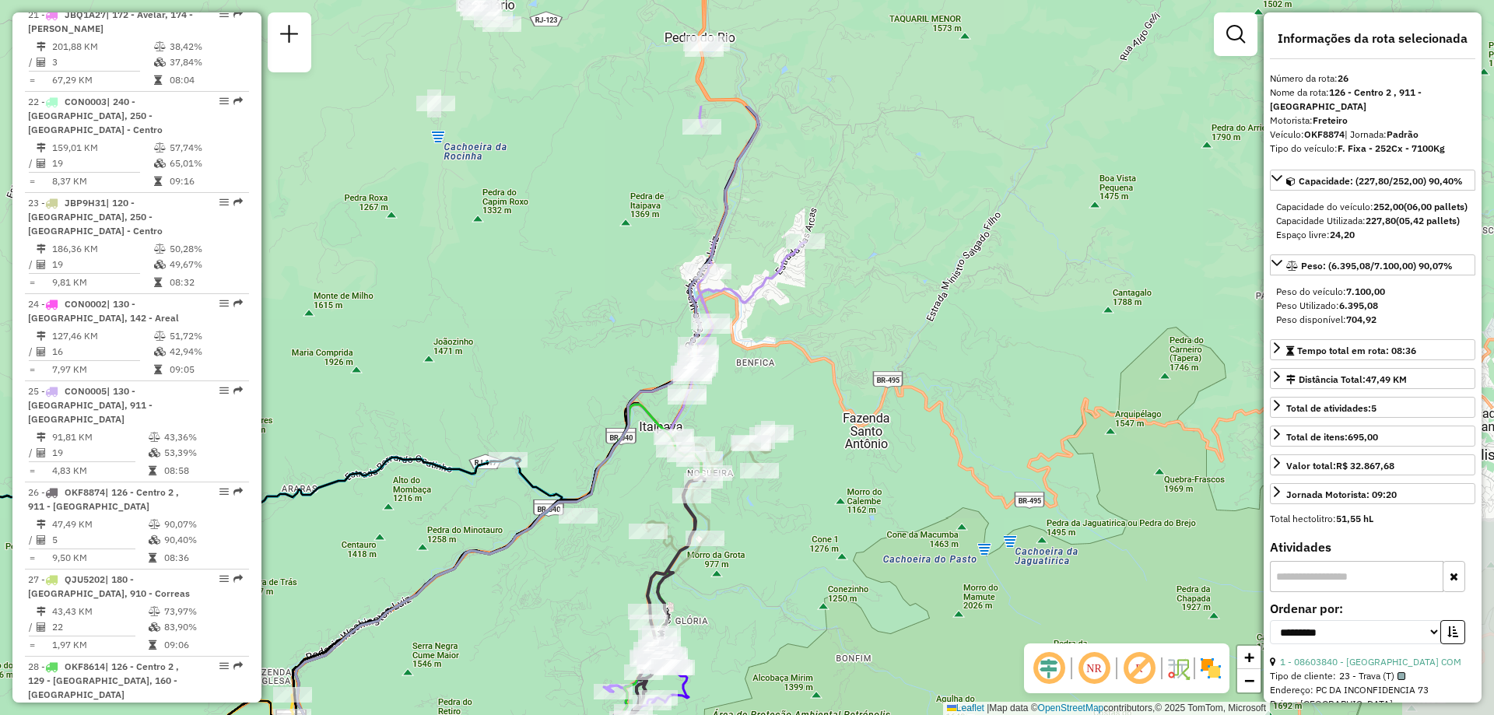
drag, startPoint x: 732, startPoint y: 149, endPoint x: 637, endPoint y: 311, distance: 187.7
click at [637, 311] on div "Janela de atendimento Grade de atendimento Capacidade Transportadoras Veículos …" at bounding box center [747, 357] width 1494 height 715
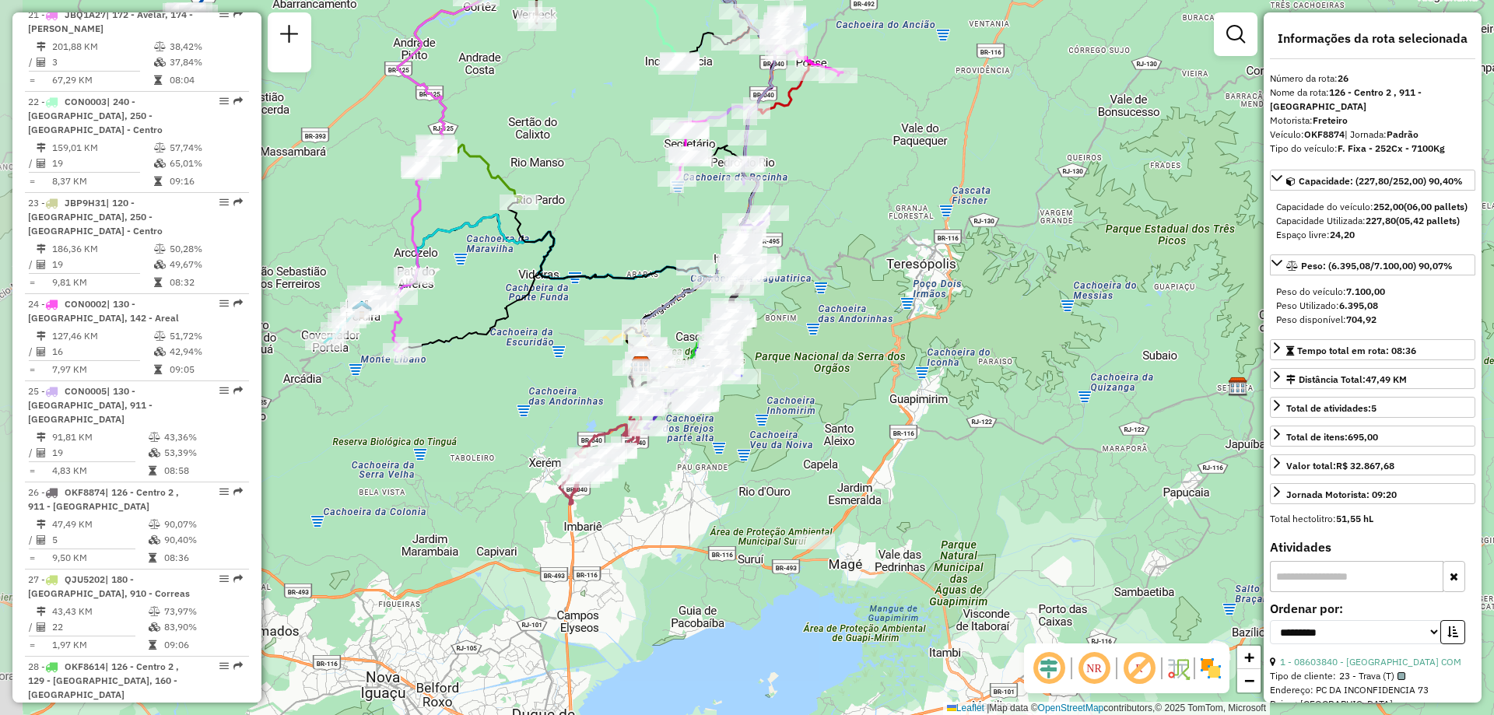
drag, startPoint x: 472, startPoint y: 107, endPoint x: 588, endPoint y: 129, distance: 118.2
click at [588, 129] on div "Janela de atendimento Grade de atendimento Capacidade Transportadoras Veículos …" at bounding box center [747, 357] width 1494 height 715
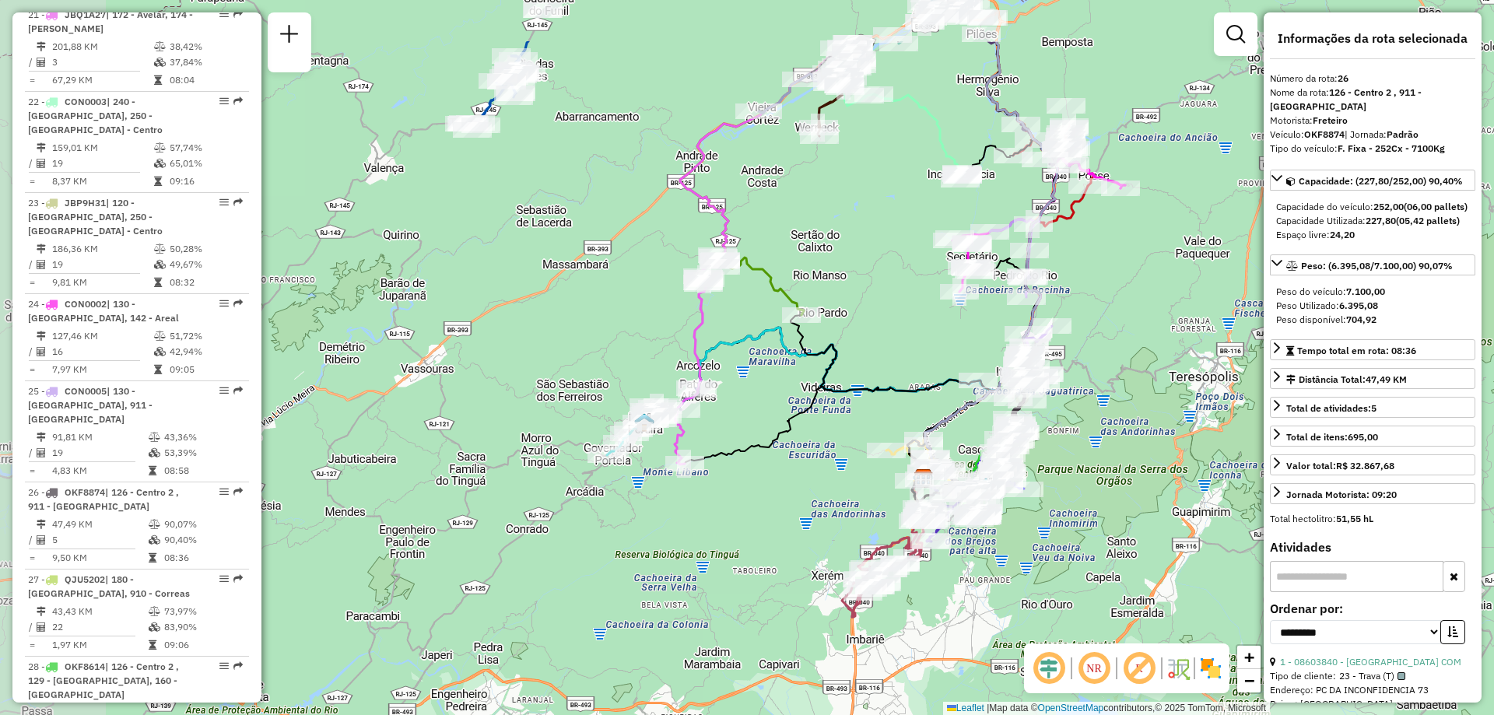
drag, startPoint x: 437, startPoint y: 423, endPoint x: 719, endPoint y: 536, distance: 304.3
click at [719, 536] on div "Janela de atendimento Grade de atendimento Capacidade Transportadoras Veículos …" at bounding box center [747, 357] width 1494 height 715
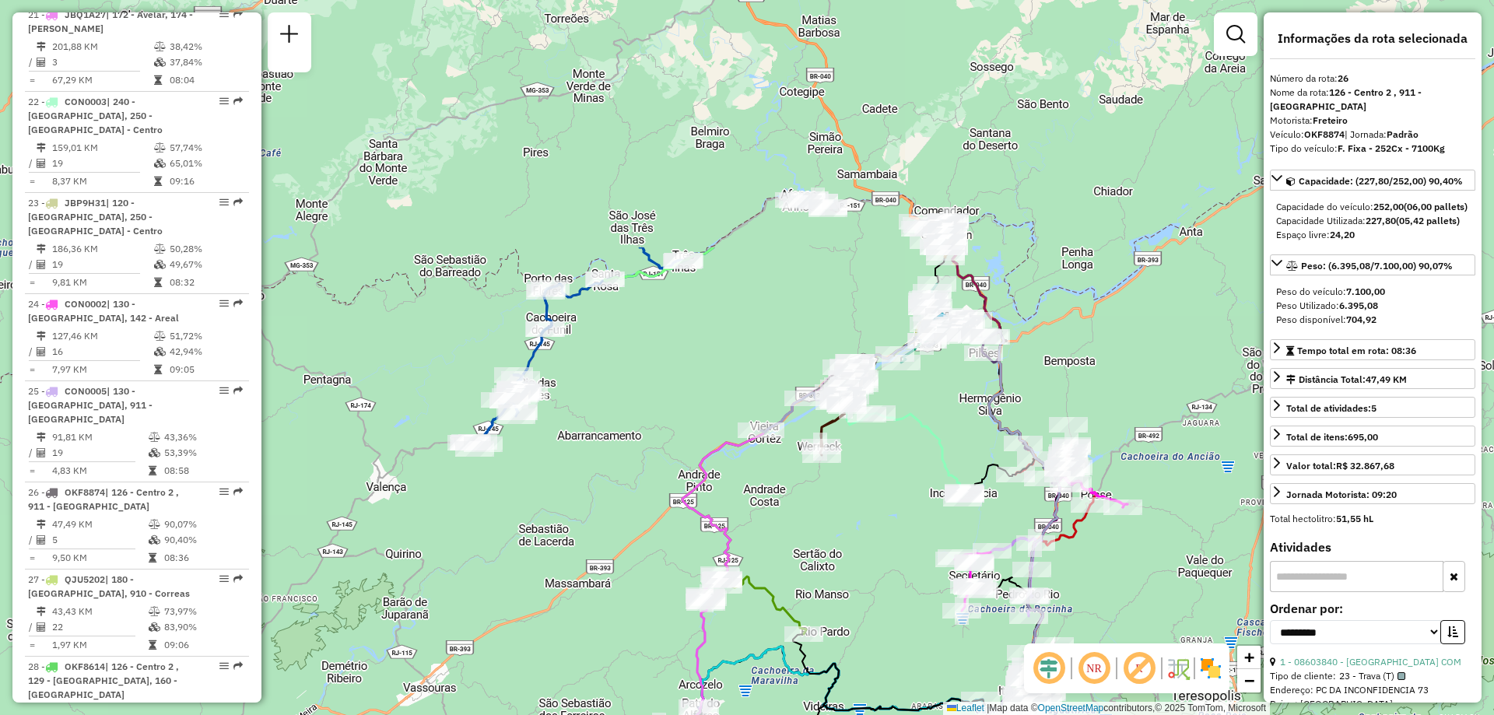
drag, startPoint x: 591, startPoint y: 188, endPoint x: 593, endPoint y: 507, distance: 319.1
click at [593, 507] on div "Janela de atendimento Grade de atendimento Capacidade Transportadoras Veículos …" at bounding box center [747, 357] width 1494 height 715
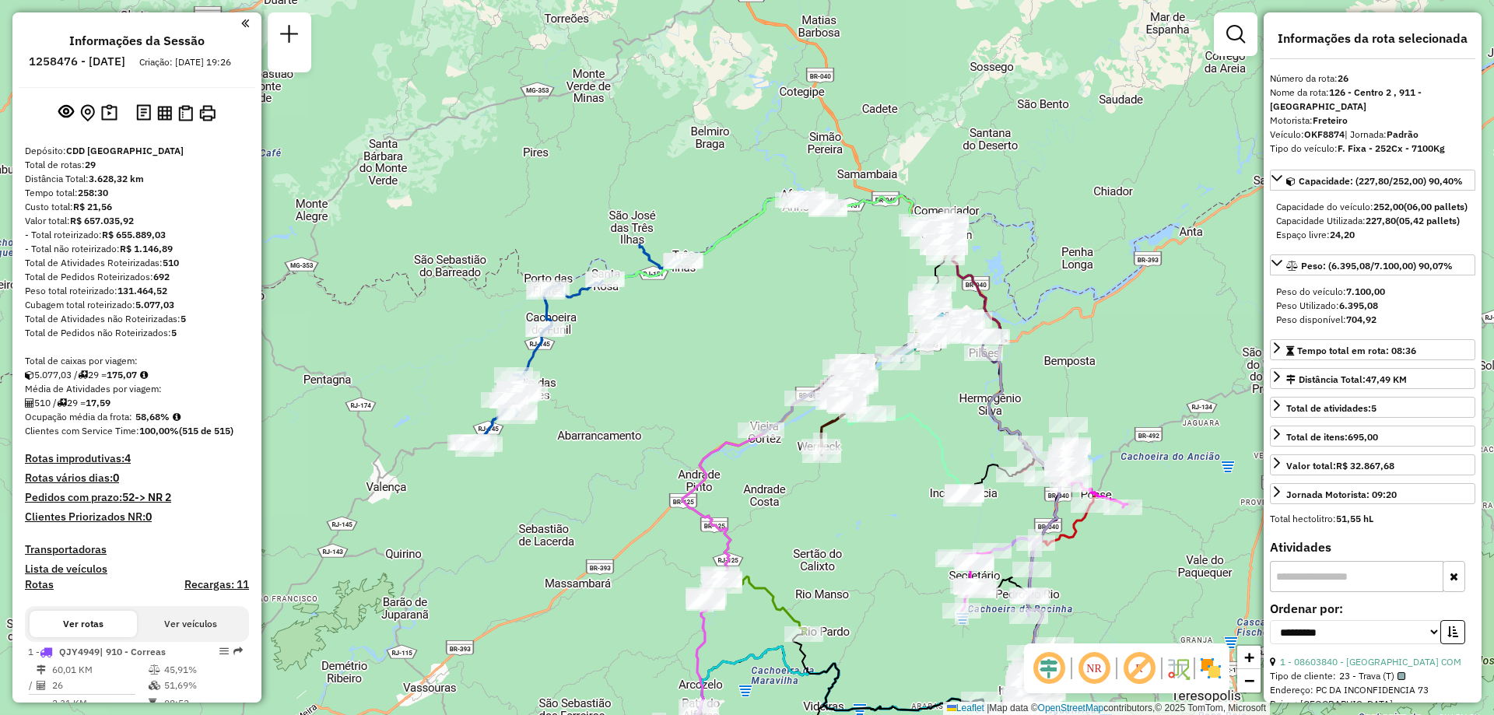
select select "**********"
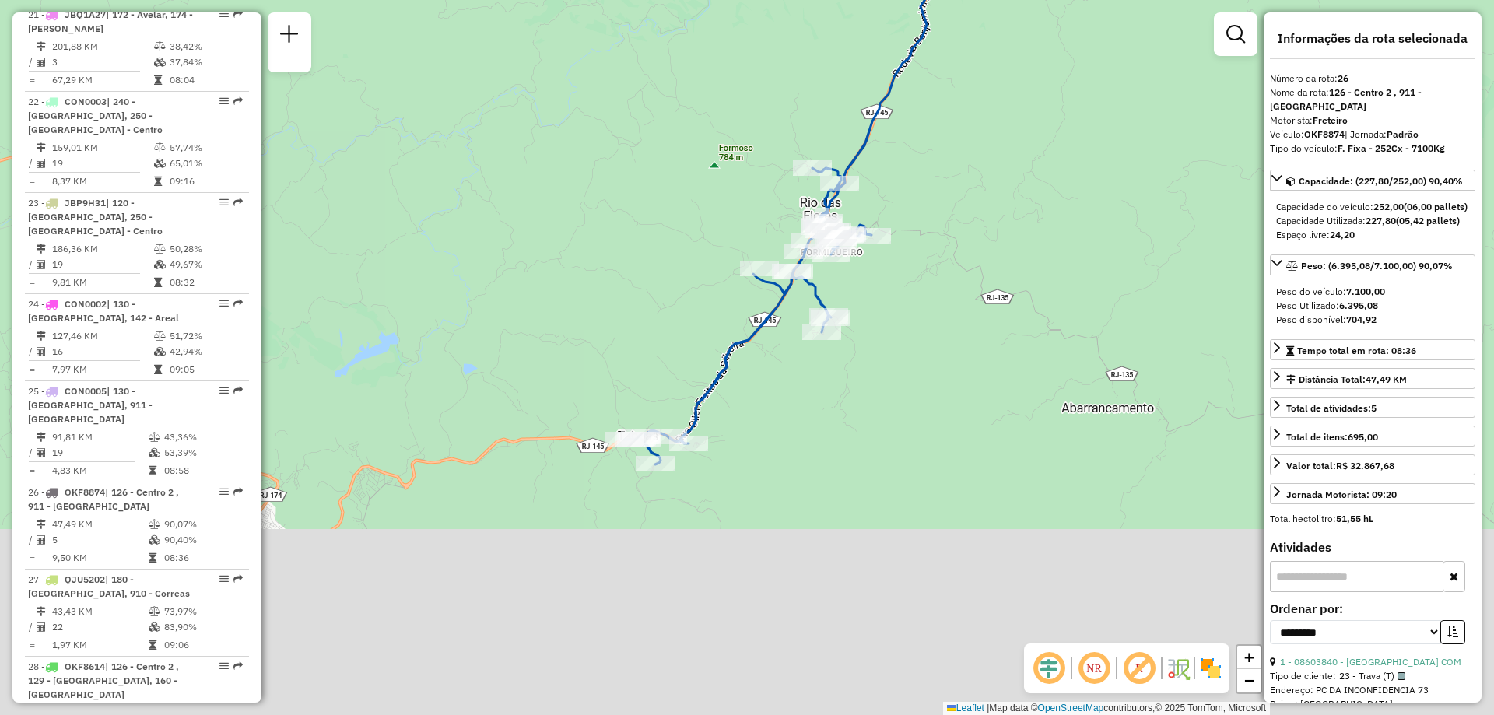
drag, startPoint x: 487, startPoint y: 492, endPoint x: 519, endPoint y: 194, distance: 299.8
click at [519, 194] on div "Janela de atendimento Grade de atendimento Capacidade Transportadoras Veículos …" at bounding box center [747, 357] width 1494 height 715
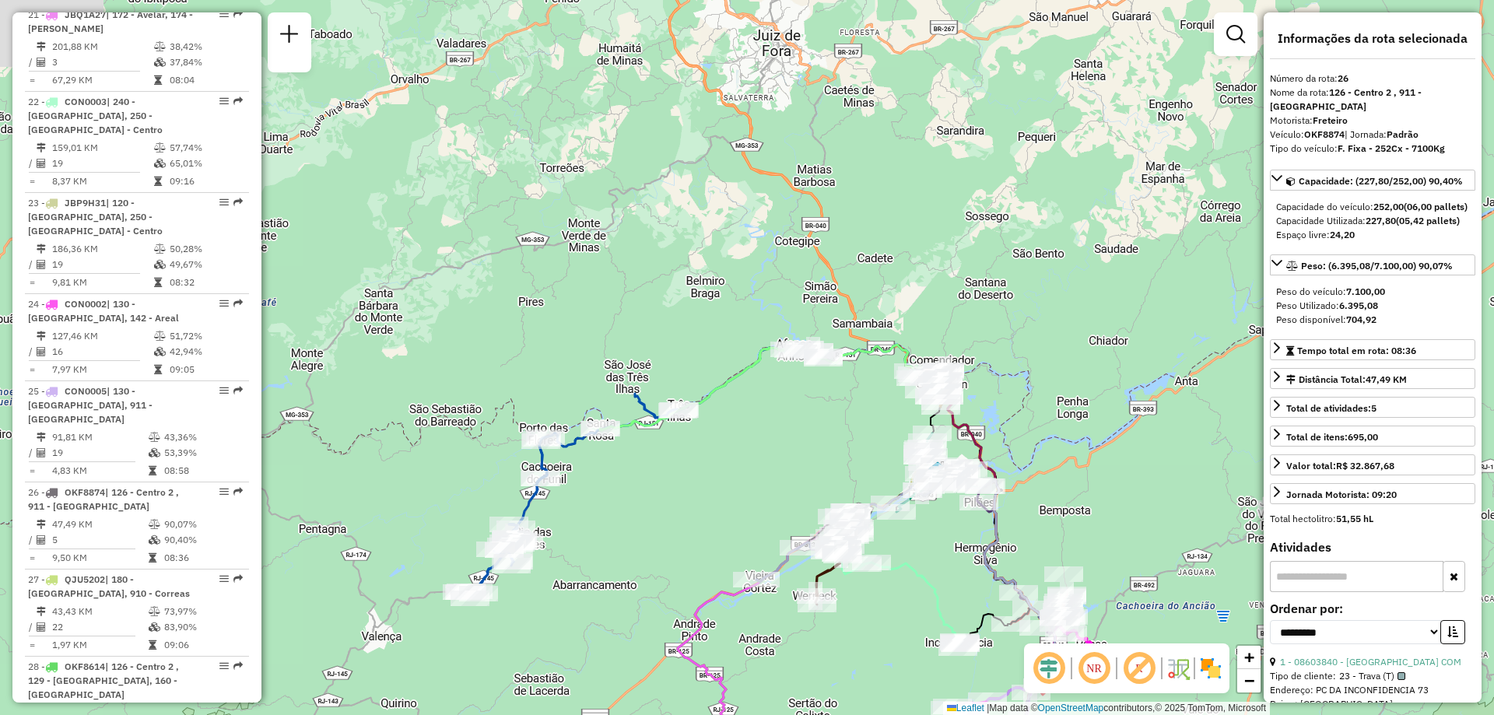
drag, startPoint x: 734, startPoint y: 224, endPoint x: 648, endPoint y: 522, distance: 309.4
click at [648, 522] on div "Janela de atendimento Grade de atendimento Capacidade Transportadoras Veículos …" at bounding box center [747, 357] width 1494 height 715
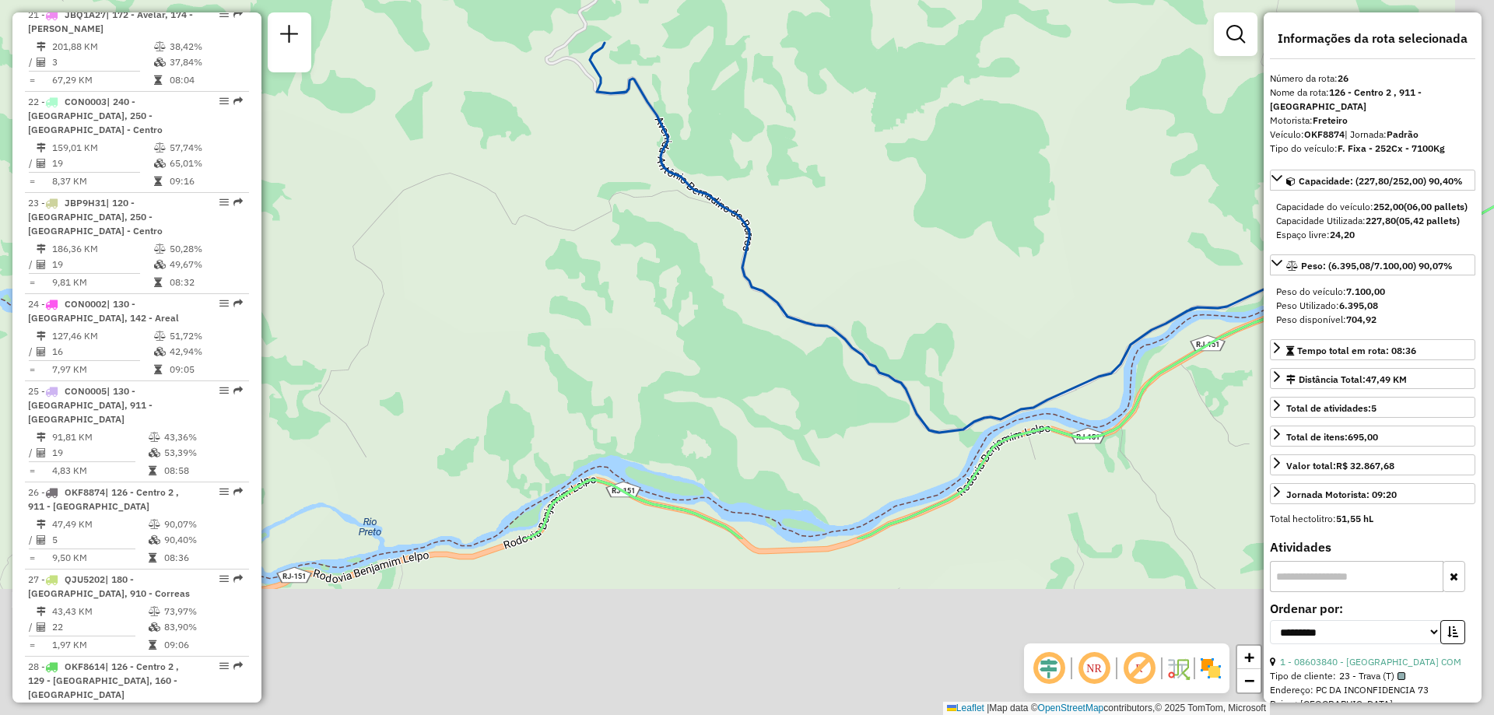
drag, startPoint x: 730, startPoint y: 509, endPoint x: 592, endPoint y: 212, distance: 327.7
click at [592, 212] on div "Janela de atendimento Grade de atendimento Capacidade Transportadoras Veículos …" at bounding box center [747, 357] width 1494 height 715
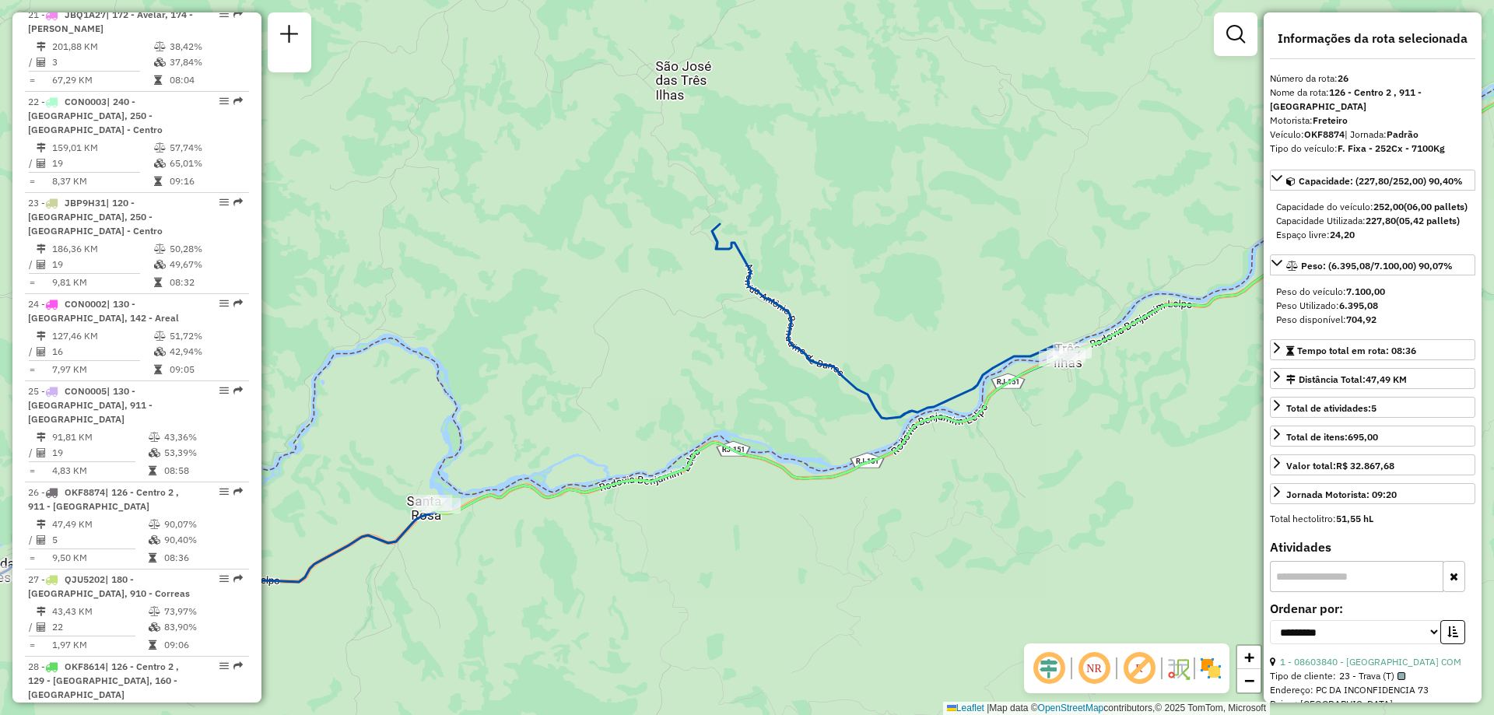
drag, startPoint x: 545, startPoint y: 259, endPoint x: 654, endPoint y: 349, distance: 141.0
click at [654, 349] on div "Janela de atendimento Grade de atendimento Capacidade Transportadoras Veículos …" at bounding box center [747, 357] width 1494 height 715
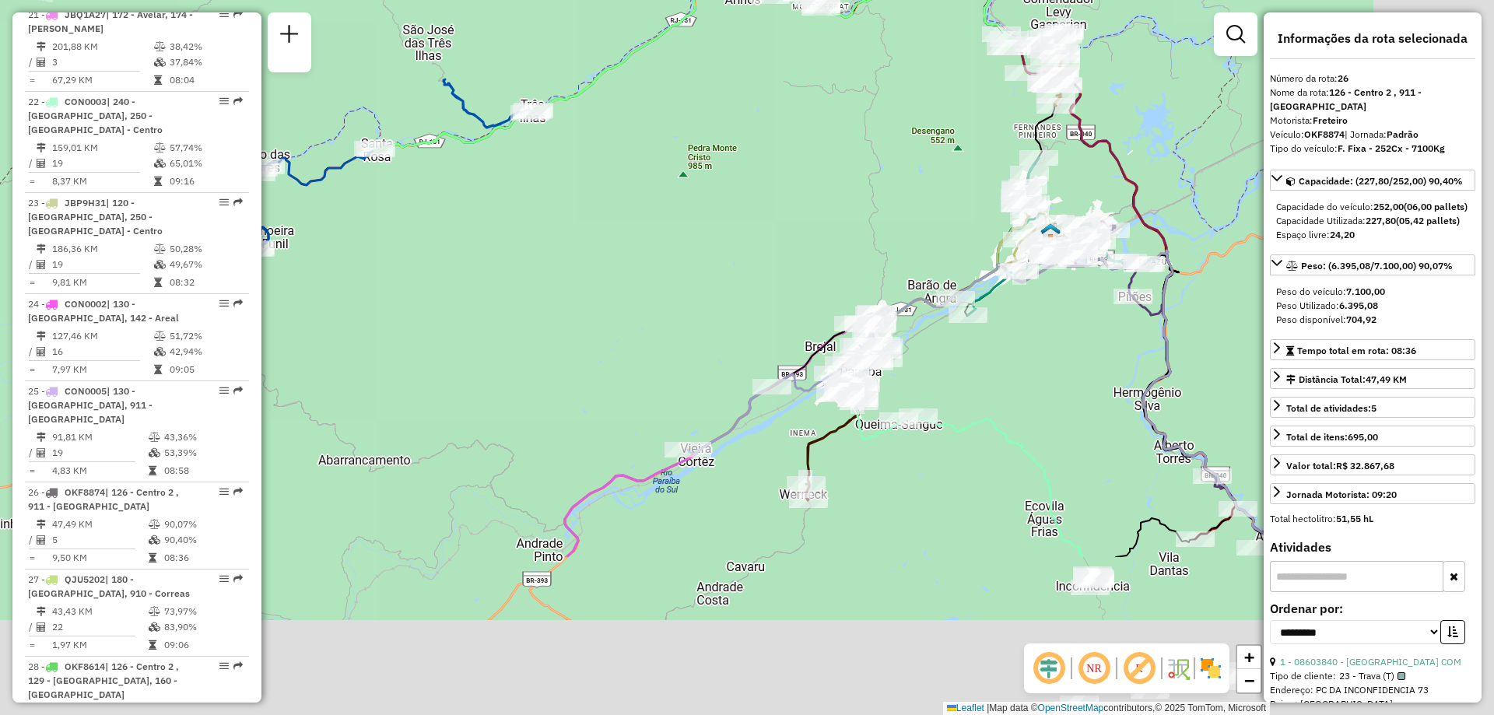
drag, startPoint x: 849, startPoint y: 514, endPoint x: 588, endPoint y: 245, distance: 375.4
click at [588, 245] on div "Janela de atendimento Grade de atendimento Capacidade Transportadoras Veículos …" at bounding box center [747, 357] width 1494 height 715
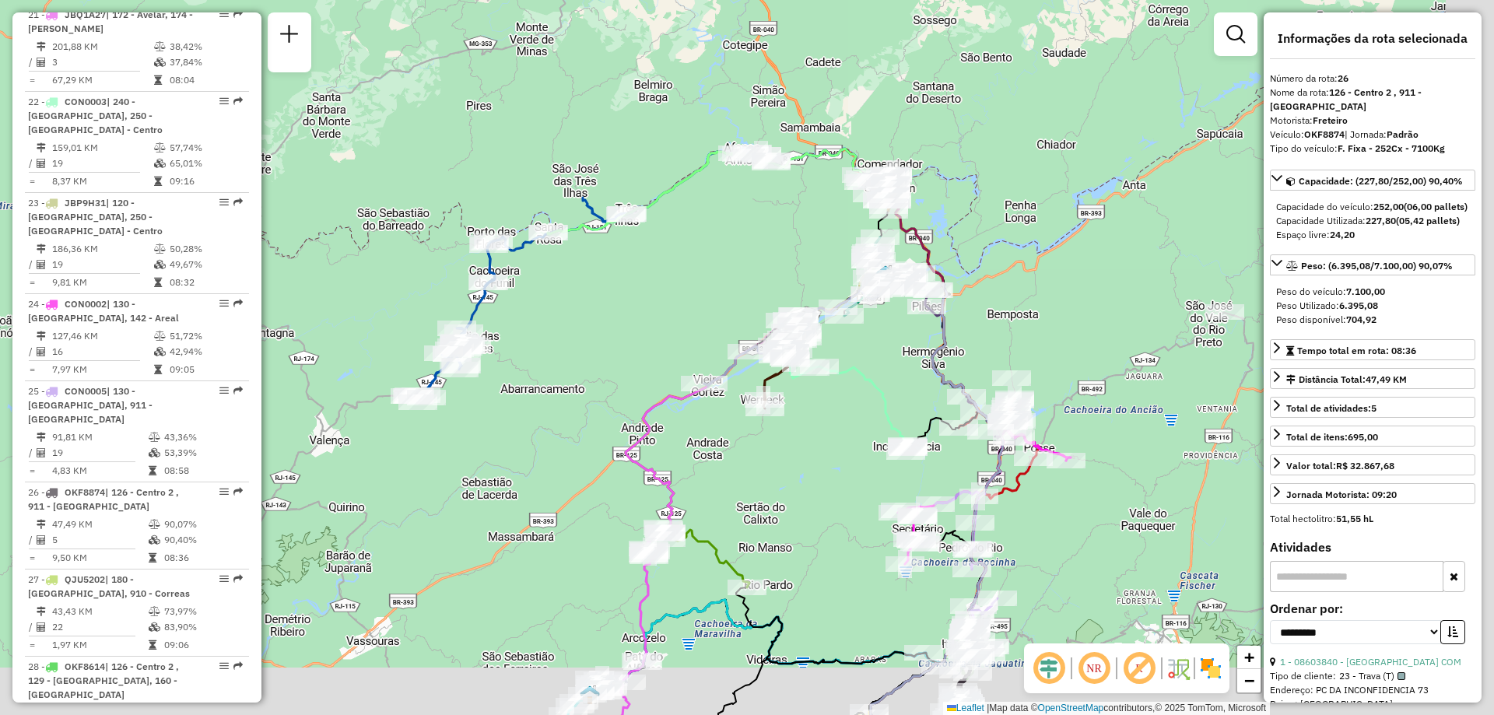
drag, startPoint x: 857, startPoint y: 553, endPoint x: 657, endPoint y: 234, distance: 376.6
click at [657, 234] on div "Janela de atendimento Grade de atendimento Capacidade Transportadoras Veículos …" at bounding box center [747, 357] width 1494 height 715
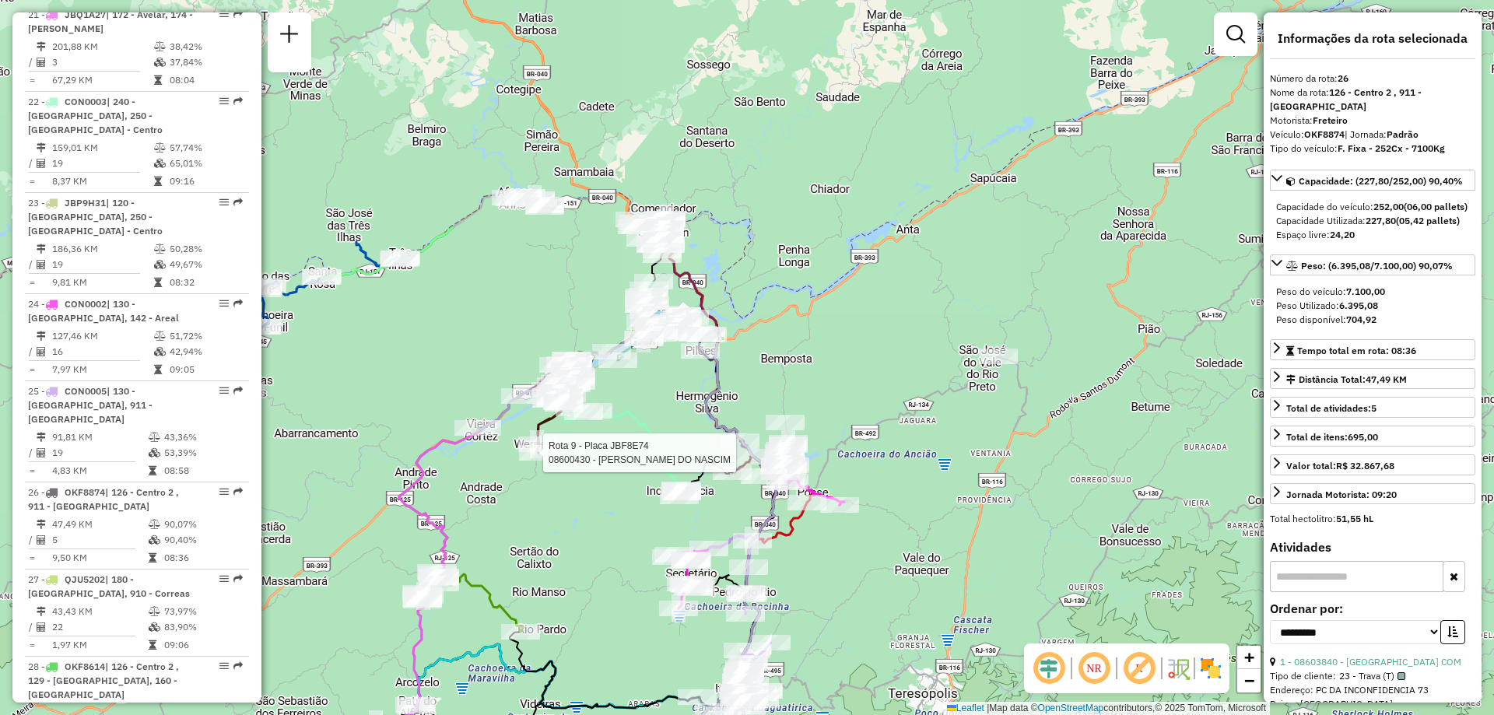
drag, startPoint x: 975, startPoint y: 242, endPoint x: 890, endPoint y: 539, distance: 309.0
click at [890, 539] on div "Rota 9 - Placa JBF8E74 08600430 - [PERSON_NAME] DO NASCIM Janela de atendimento…" at bounding box center [747, 357] width 1494 height 715
click at [876, 348] on div "Rota 9 - Placa JBF8E74 08600430 - [PERSON_NAME] DO NASCIM Janela de atendimento…" at bounding box center [747, 357] width 1494 height 715
